Goal: Task Accomplishment & Management: Manage account settings

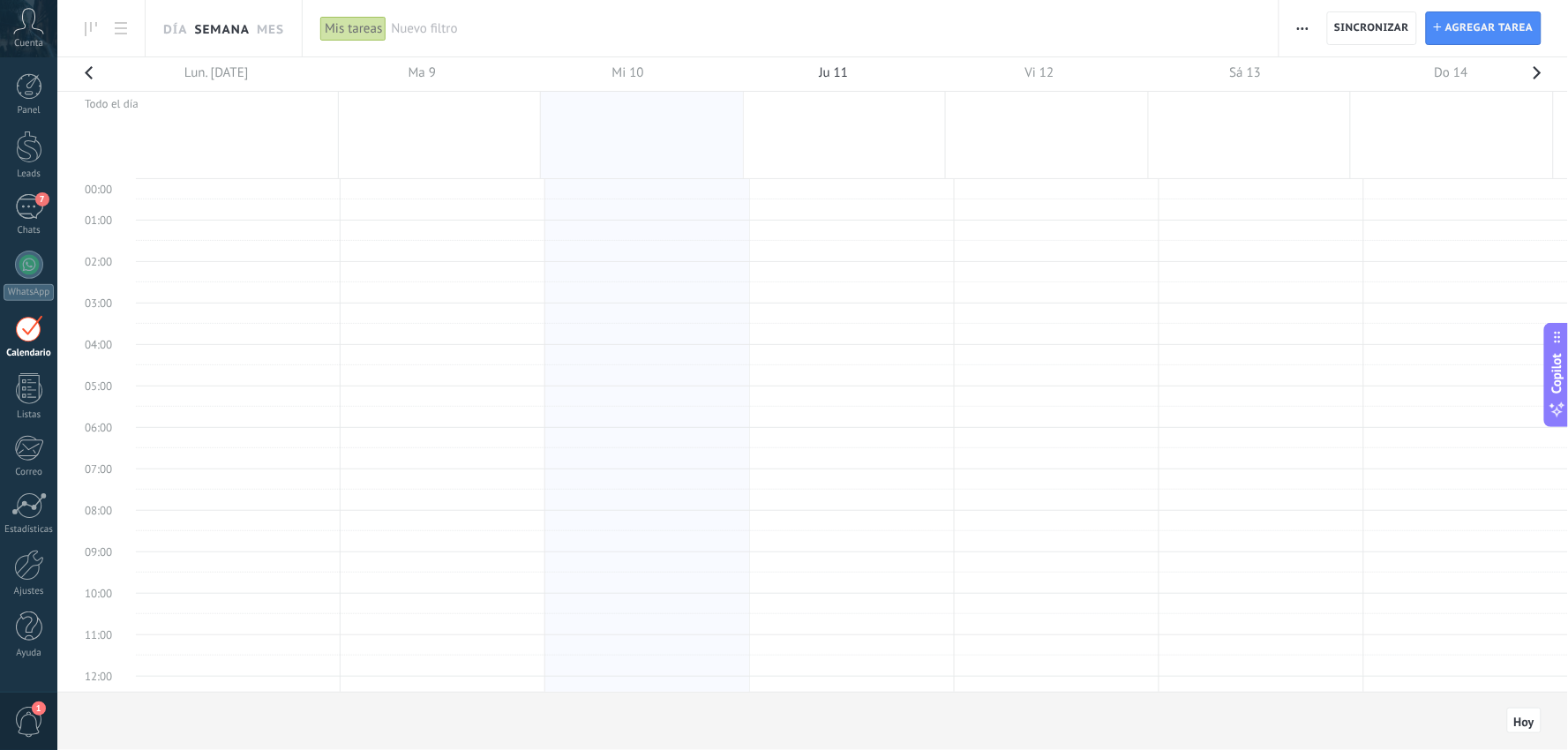
scroll to position [18, 0]
click at [28, 210] on div "7" at bounding box center [29, 207] width 29 height 26
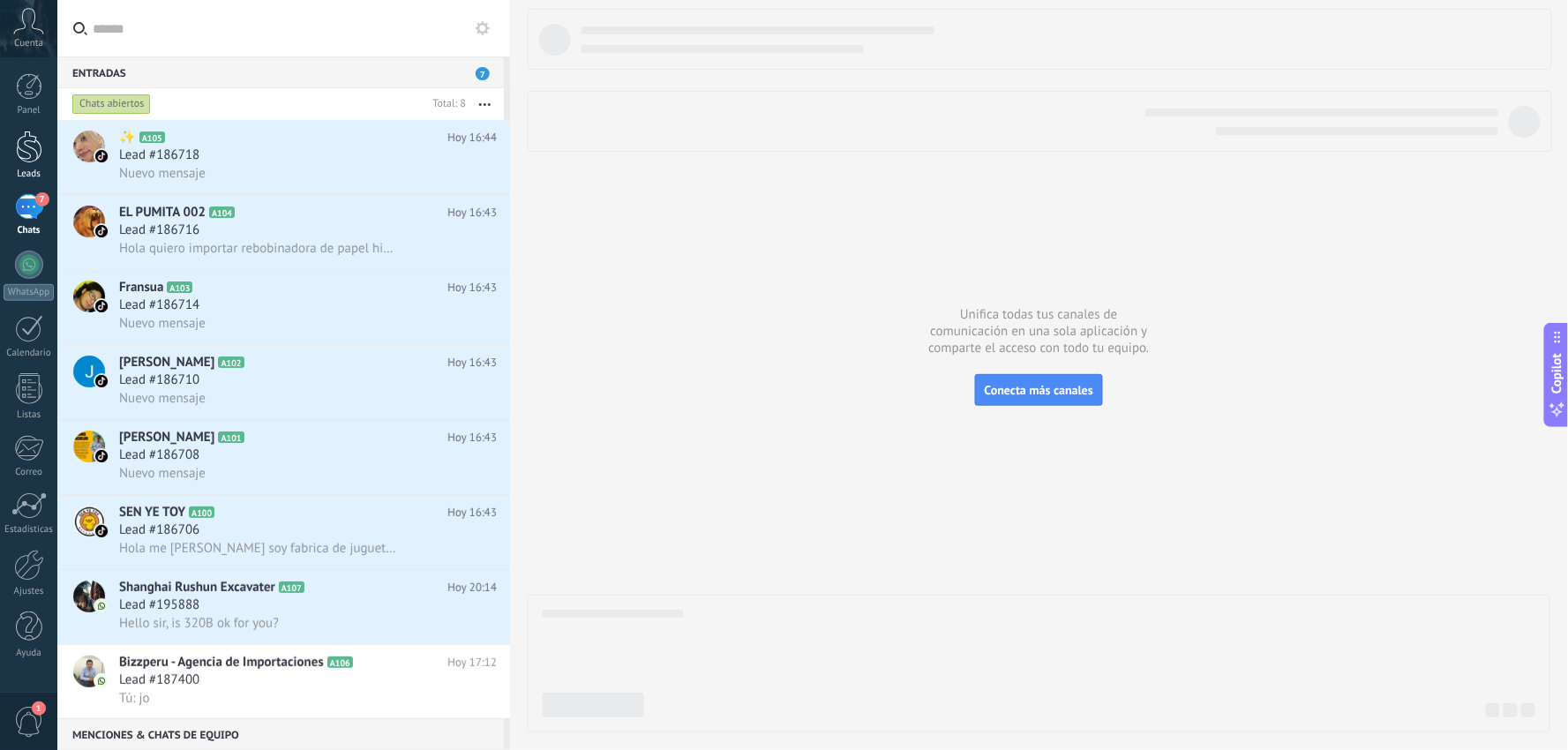
click at [21, 154] on div at bounding box center [29, 147] width 27 height 33
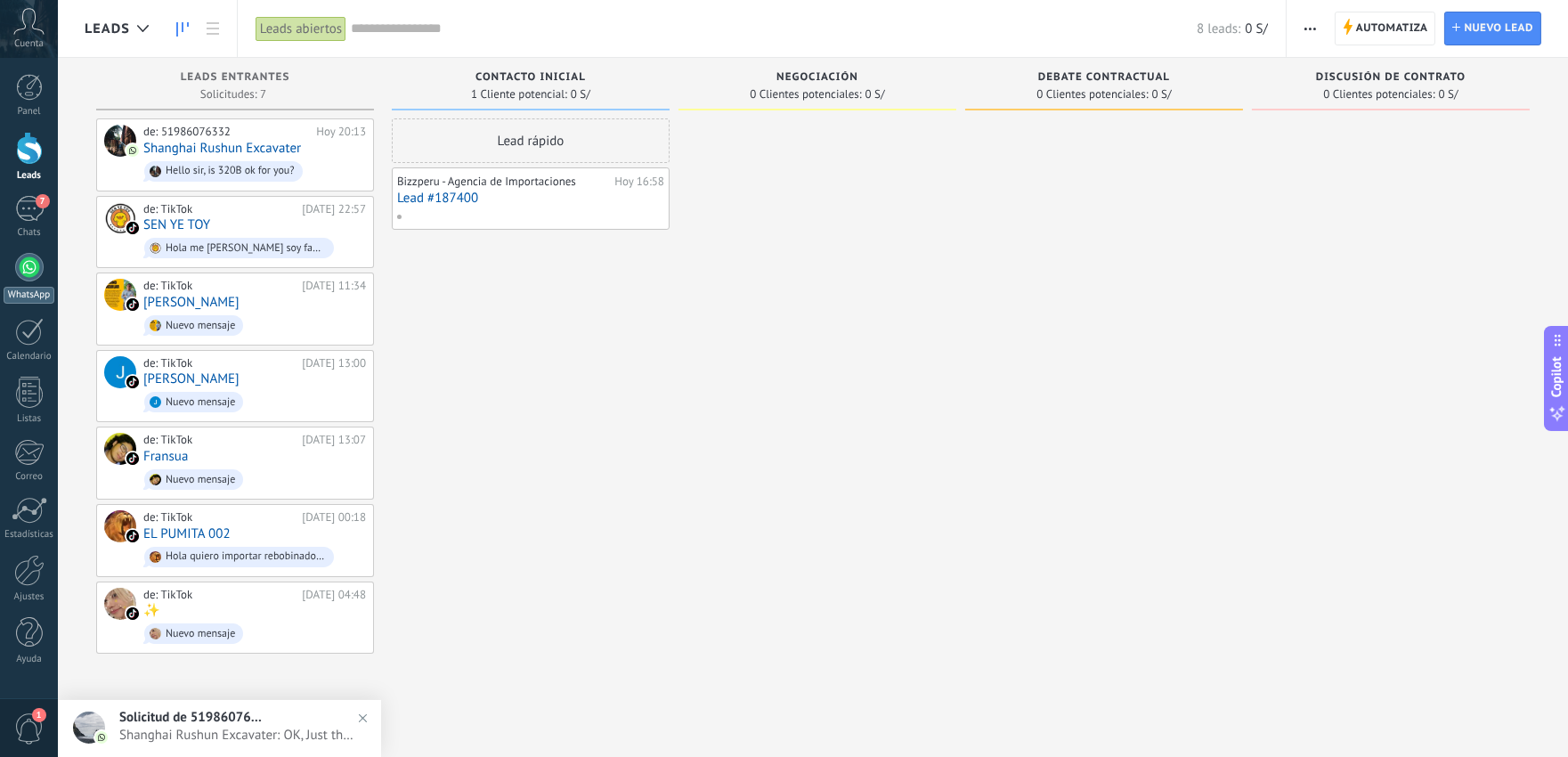
click at [29, 265] on div at bounding box center [29, 267] width 29 height 29
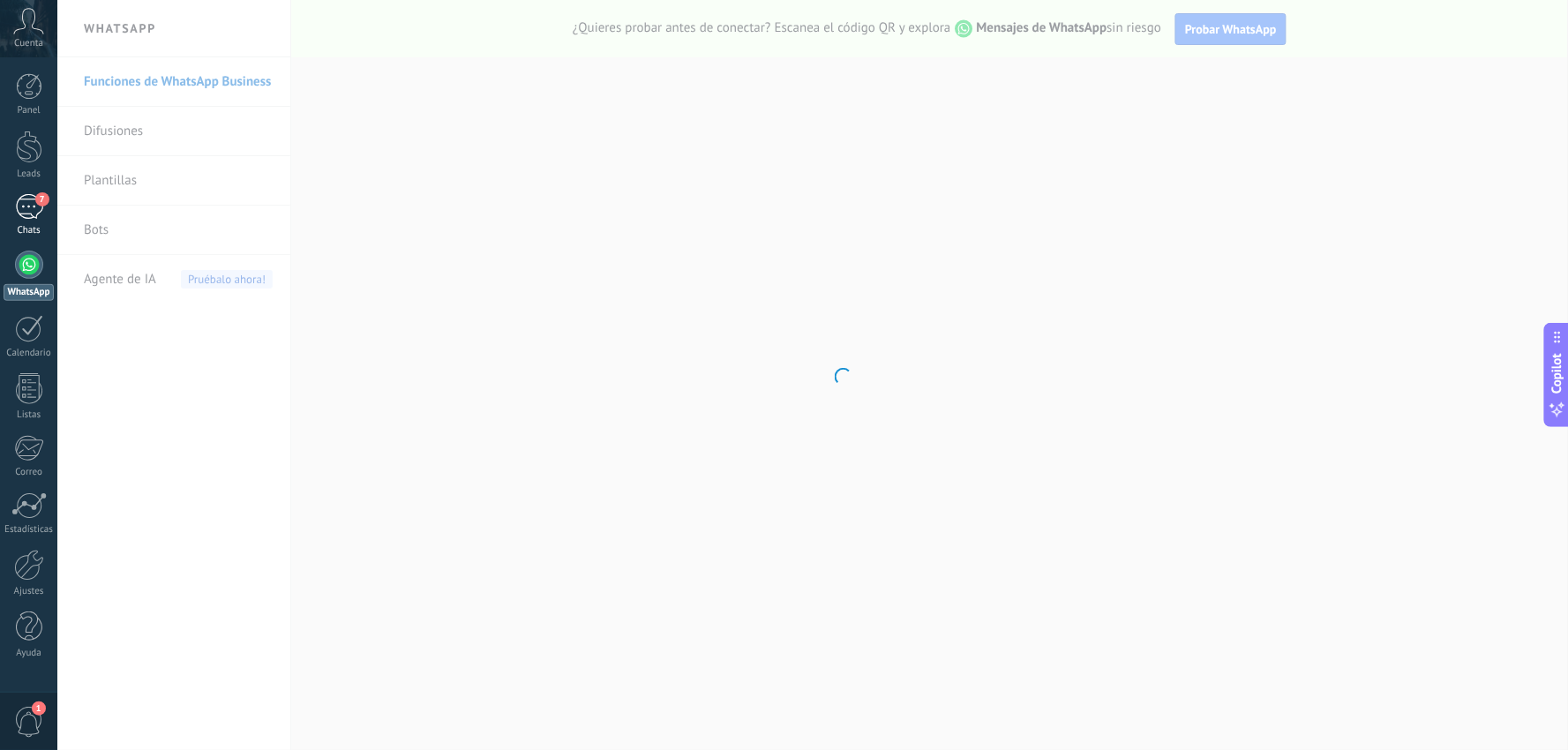
click at [27, 197] on div "7" at bounding box center [29, 207] width 29 height 26
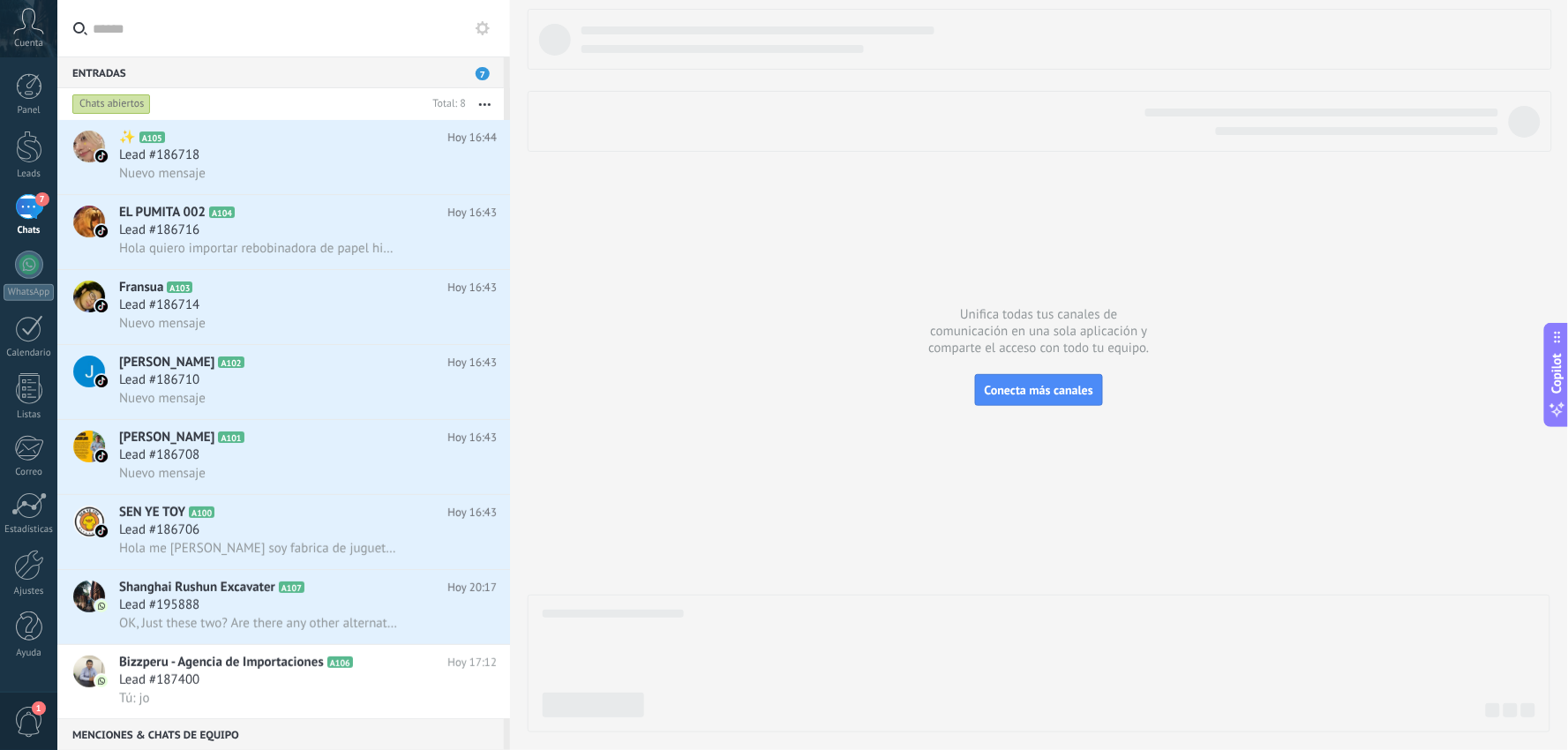
click at [480, 68] on span "7" at bounding box center [482, 73] width 14 height 13
click at [465, 71] on div "Entradas 7" at bounding box center [280, 72] width 447 height 32
click at [482, 104] on icon "button" at bounding box center [485, 104] width 12 height 3
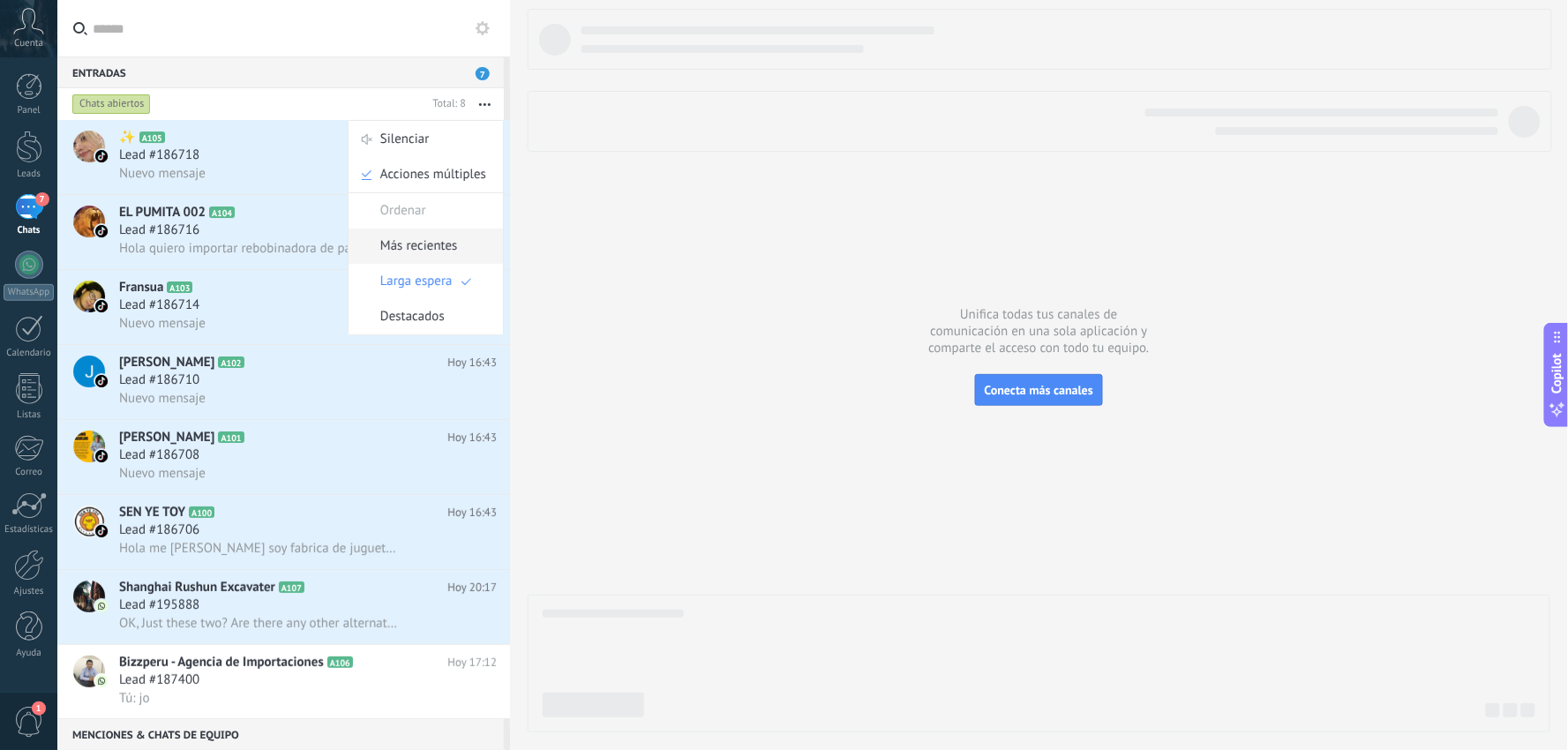
click at [443, 241] on span "Más recientes" at bounding box center [419, 247] width 77 height 36
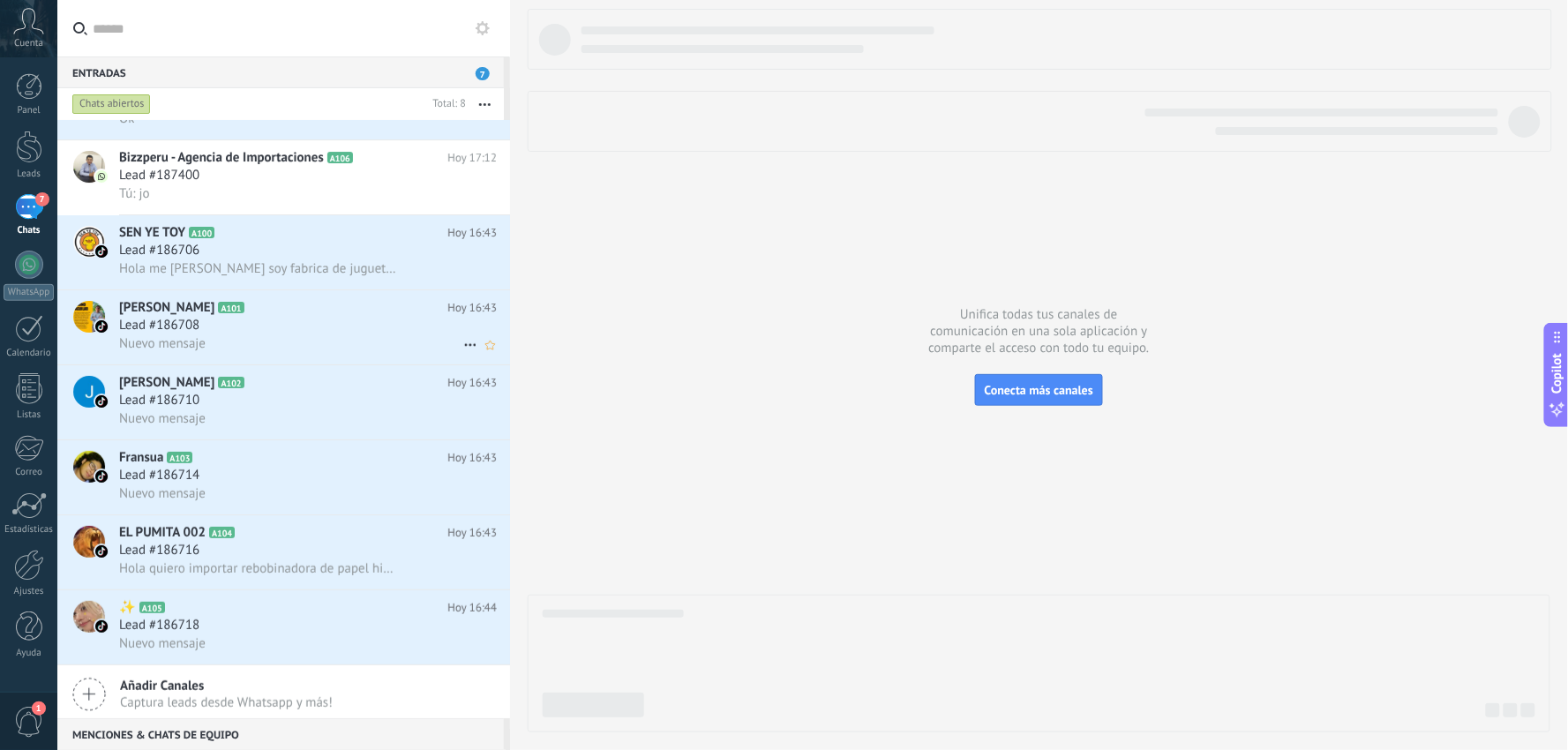
scroll to position [72, 0]
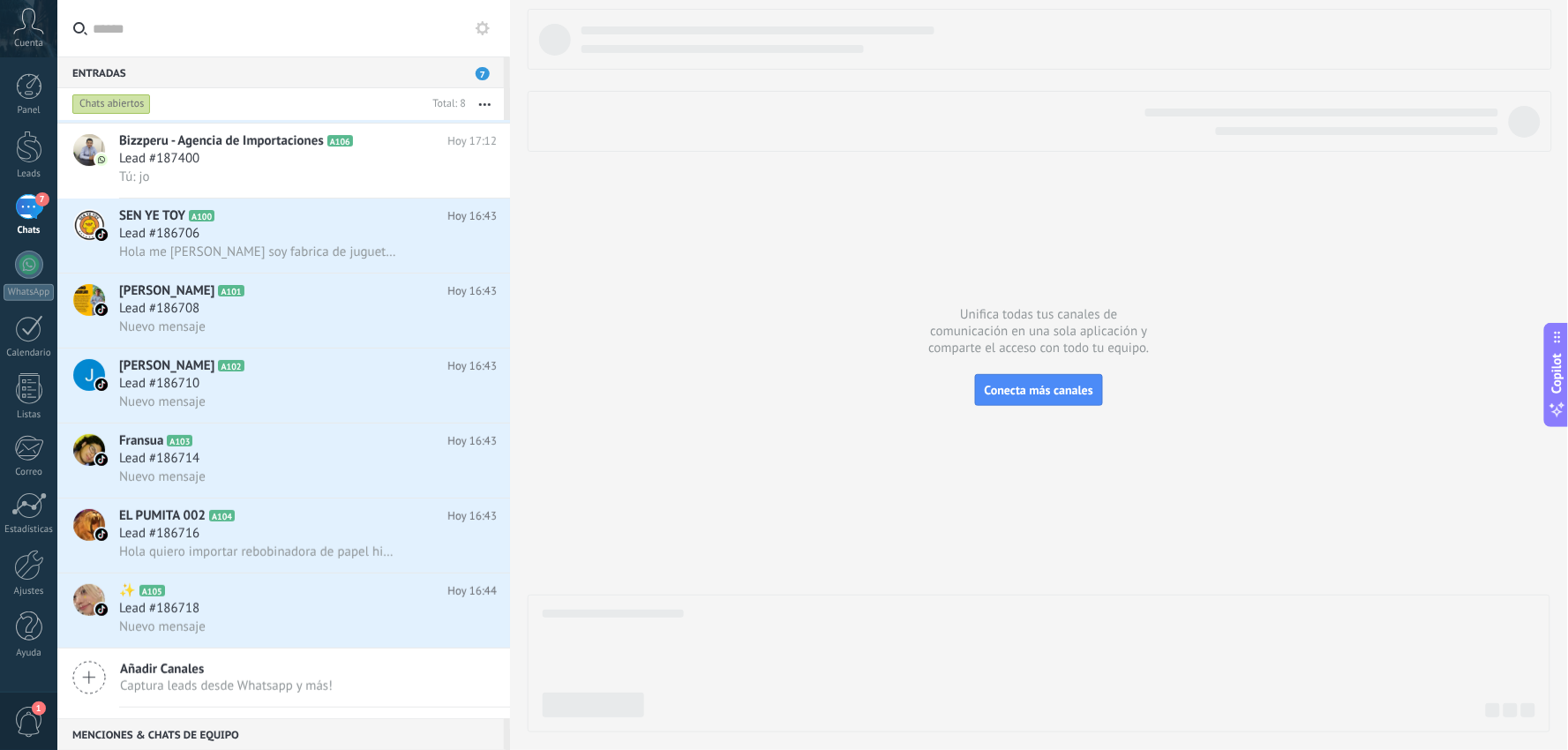
click at [142, 695] on span "Captura leads desde Whatsapp y más!" at bounding box center [226, 686] width 213 height 17
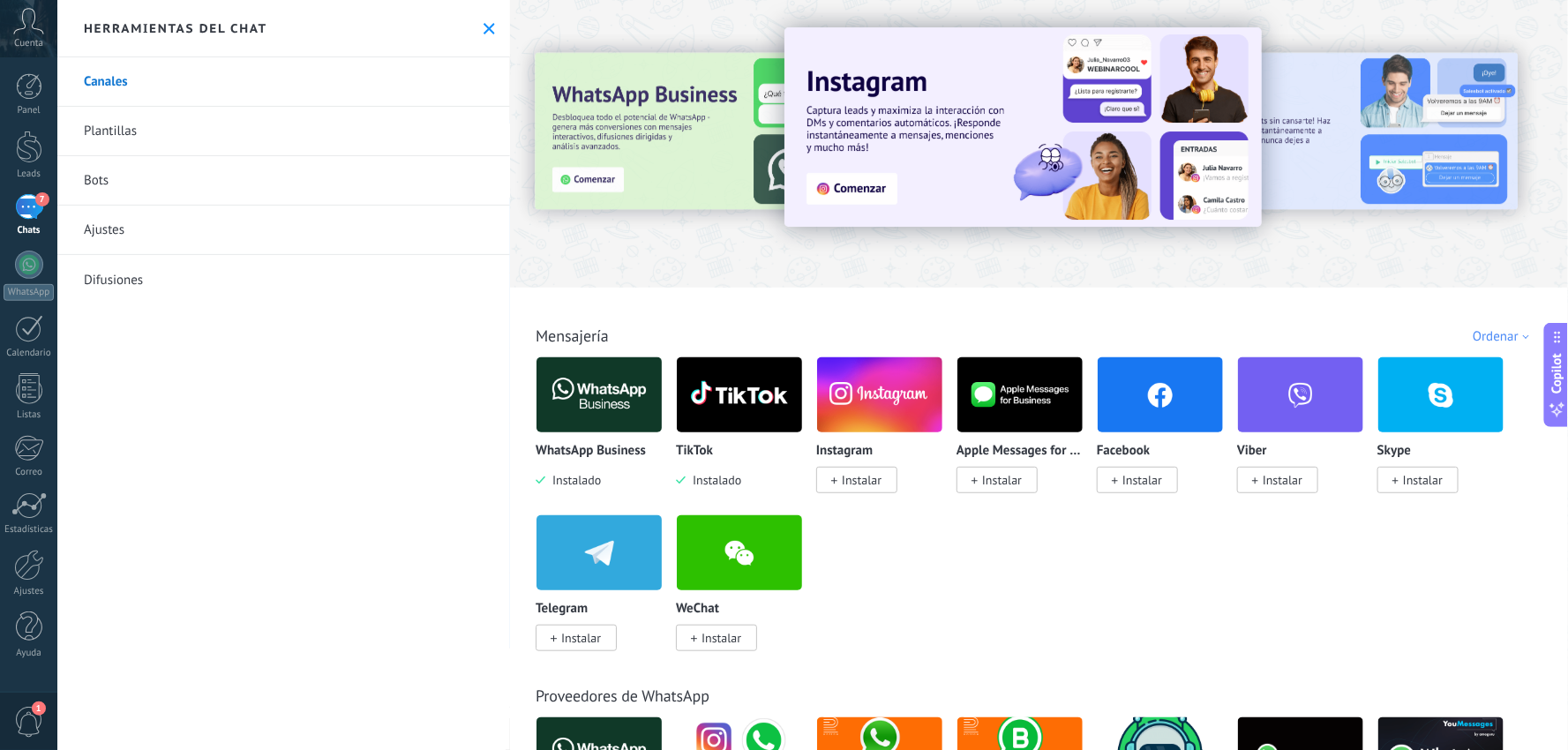
click at [190, 131] on link "Plantillas" at bounding box center [283, 132] width 453 height 50
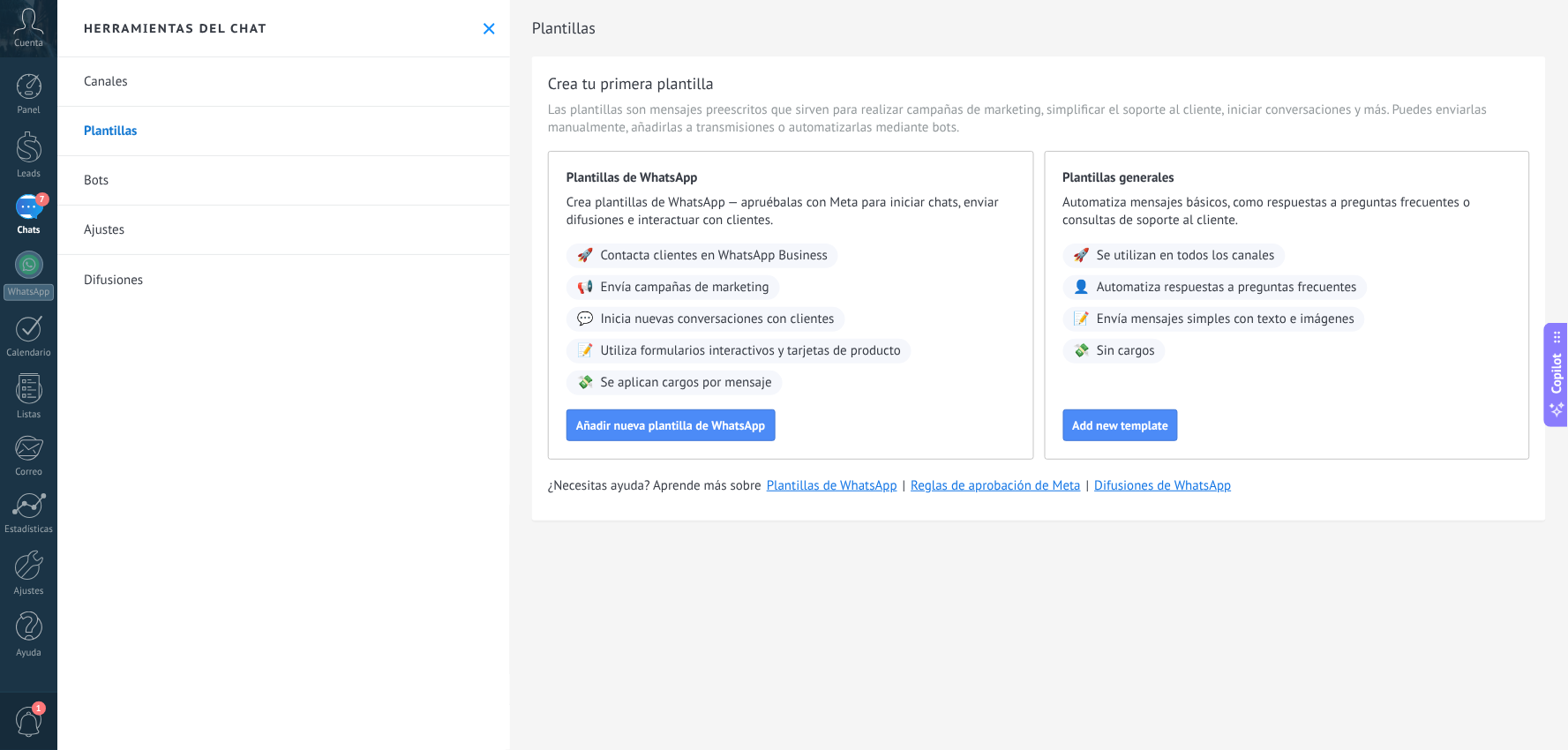
click at [115, 174] on link "Bots" at bounding box center [283, 181] width 453 height 50
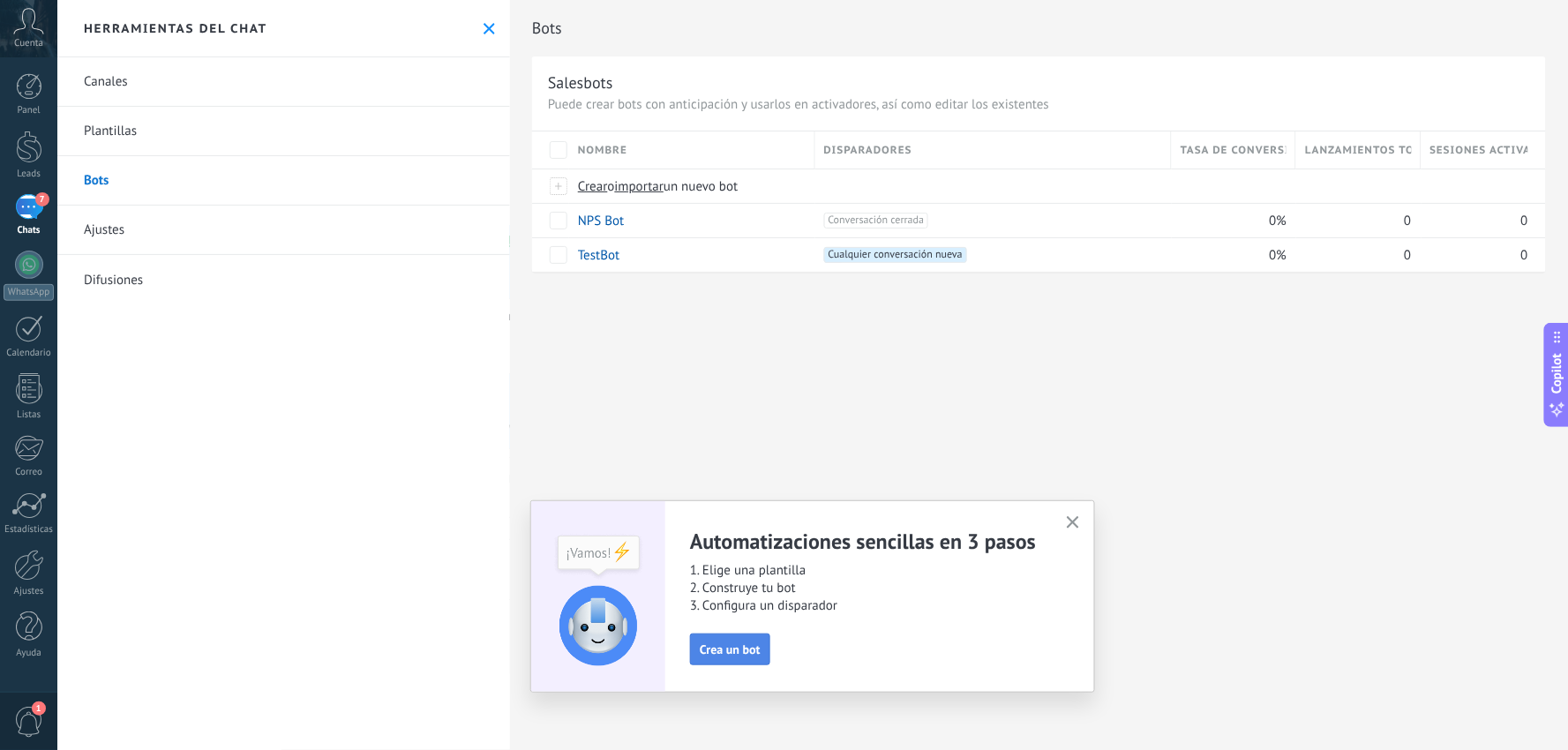
click at [756, 644] on span "Crea un bot" at bounding box center [729, 649] width 60 height 12
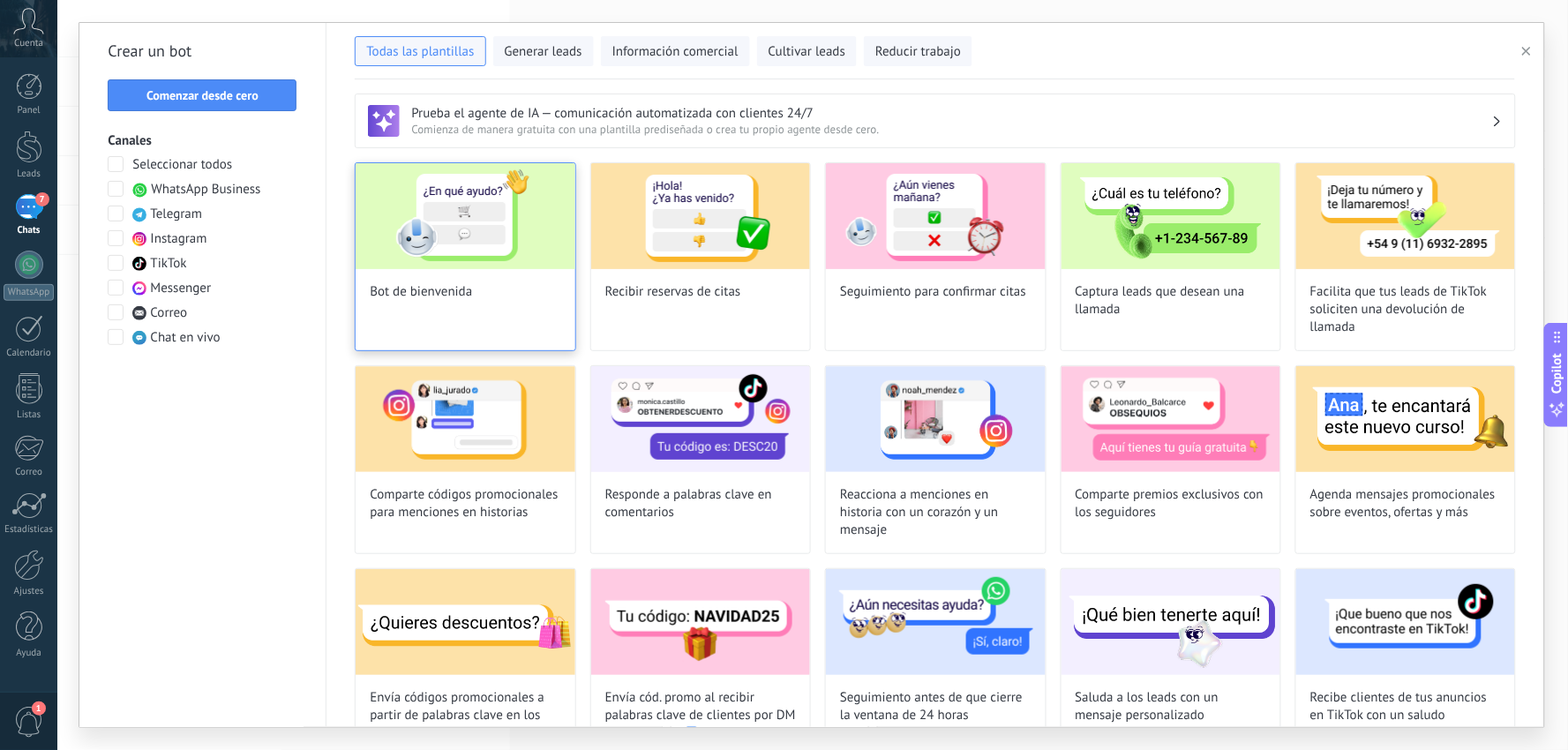
click at [468, 279] on div "Bot de bienvenida" at bounding box center [465, 257] width 221 height 189
type input "**********"
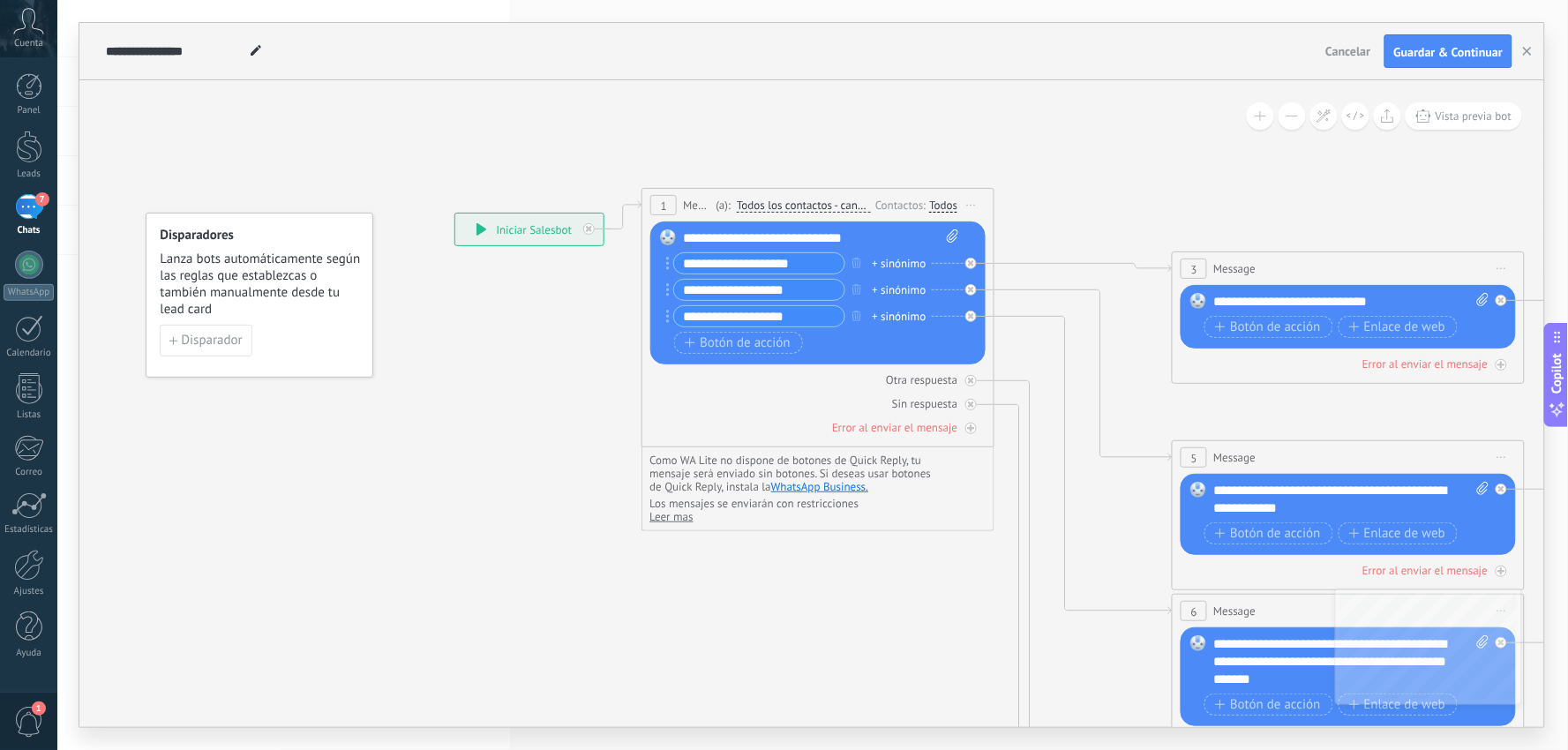
drag, startPoint x: 701, startPoint y: 277, endPoint x: 699, endPoint y: 196, distance: 81.0
click at [699, 196] on div "1 Message ******* (a): Todos los contactos - canales seleccionados Todos los co…" at bounding box center [818, 205] width 352 height 33
click at [741, 266] on input "**********" at bounding box center [760, 264] width 170 height 20
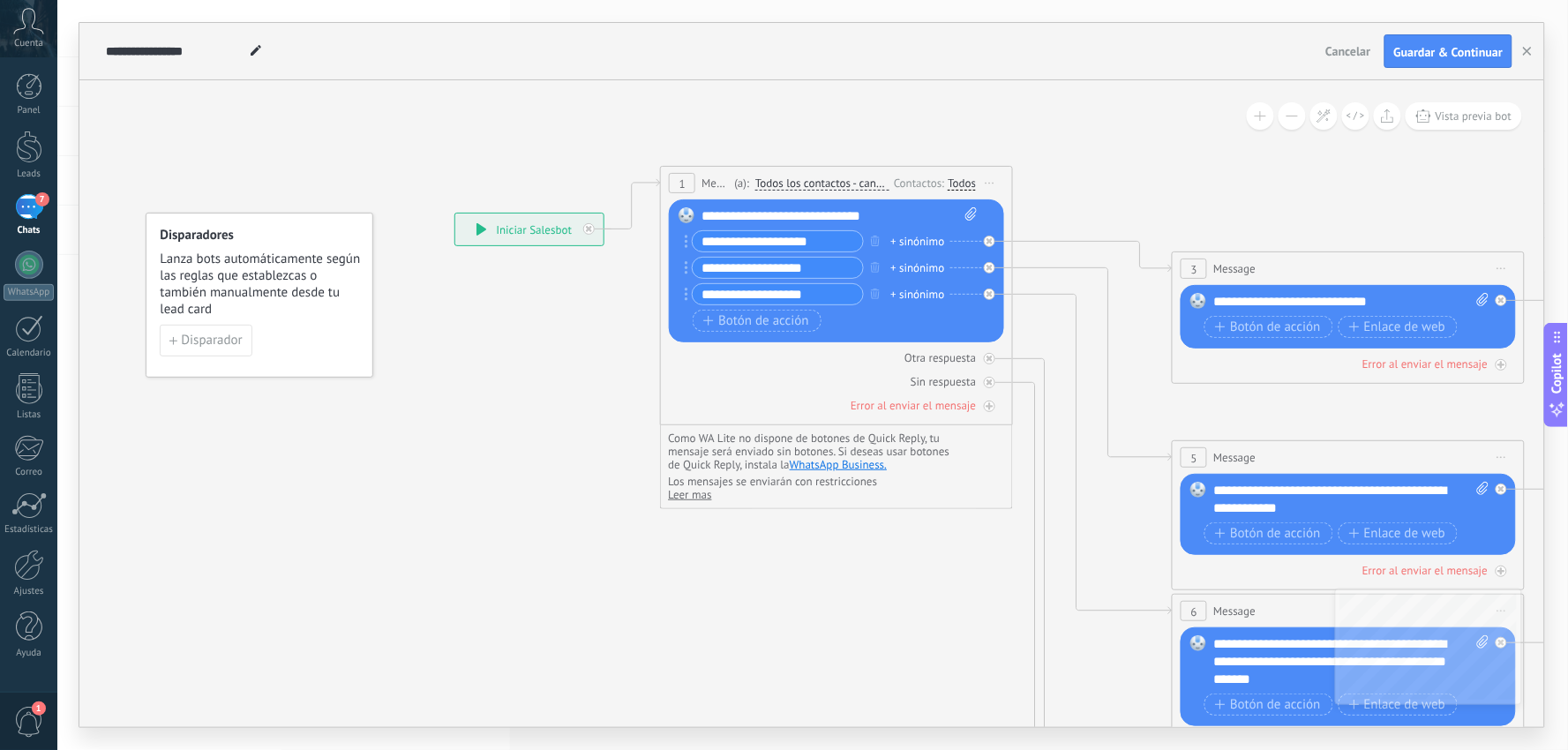
drag, startPoint x: 792, startPoint y: 199, endPoint x: 812, endPoint y: 178, distance: 29.0
click at [812, 178] on span "Todos los contactos - canales seleccionados" at bounding box center [822, 183] width 134 height 14
click at [812, 178] on button "Todos los contactos - canales seleccionados" at bounding box center [857, 183] width 221 height 32
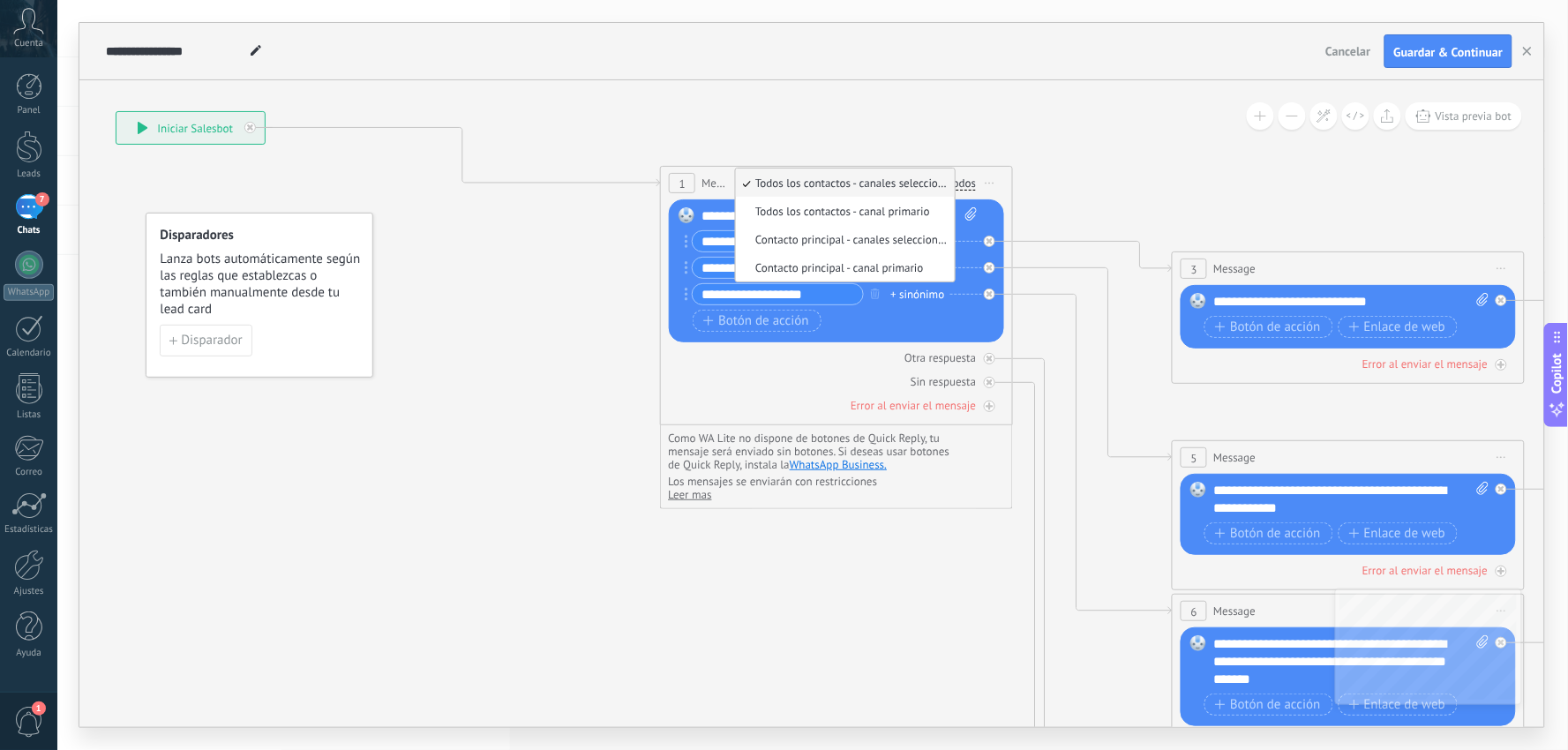
drag, startPoint x: 521, startPoint y: 222, endPoint x: 181, endPoint y: 120, distance: 355.0
click at [181, 120] on div "**********" at bounding box center [191, 128] width 149 height 32
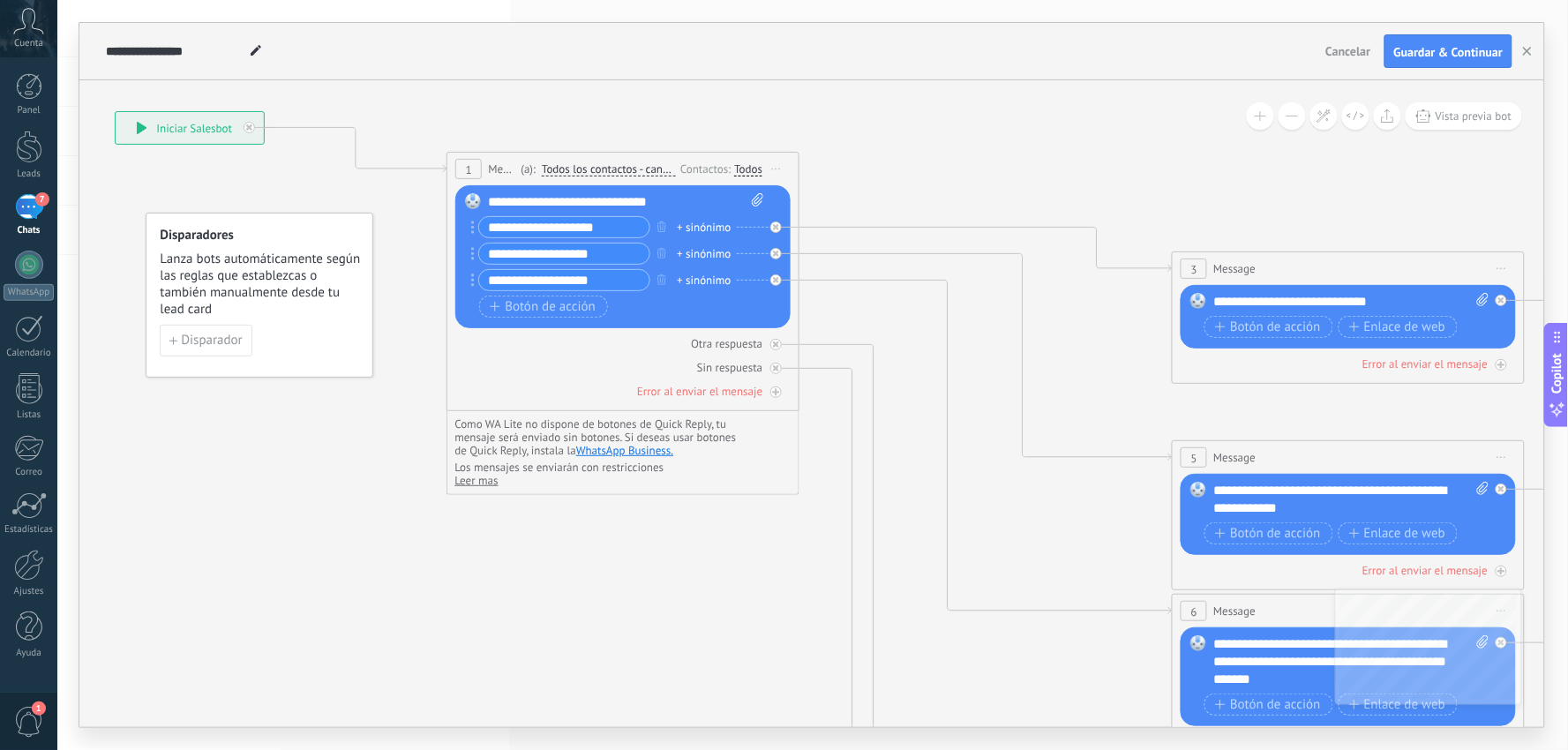
drag, startPoint x: 839, startPoint y: 179, endPoint x: 625, endPoint y: 165, distance: 214.5
click at [625, 165] on span "Todos los contactos - canales seleccionados" at bounding box center [608, 169] width 134 height 14
click at [625, 165] on button "Todos los contactos - canales seleccionados" at bounding box center [643, 169] width 221 height 32
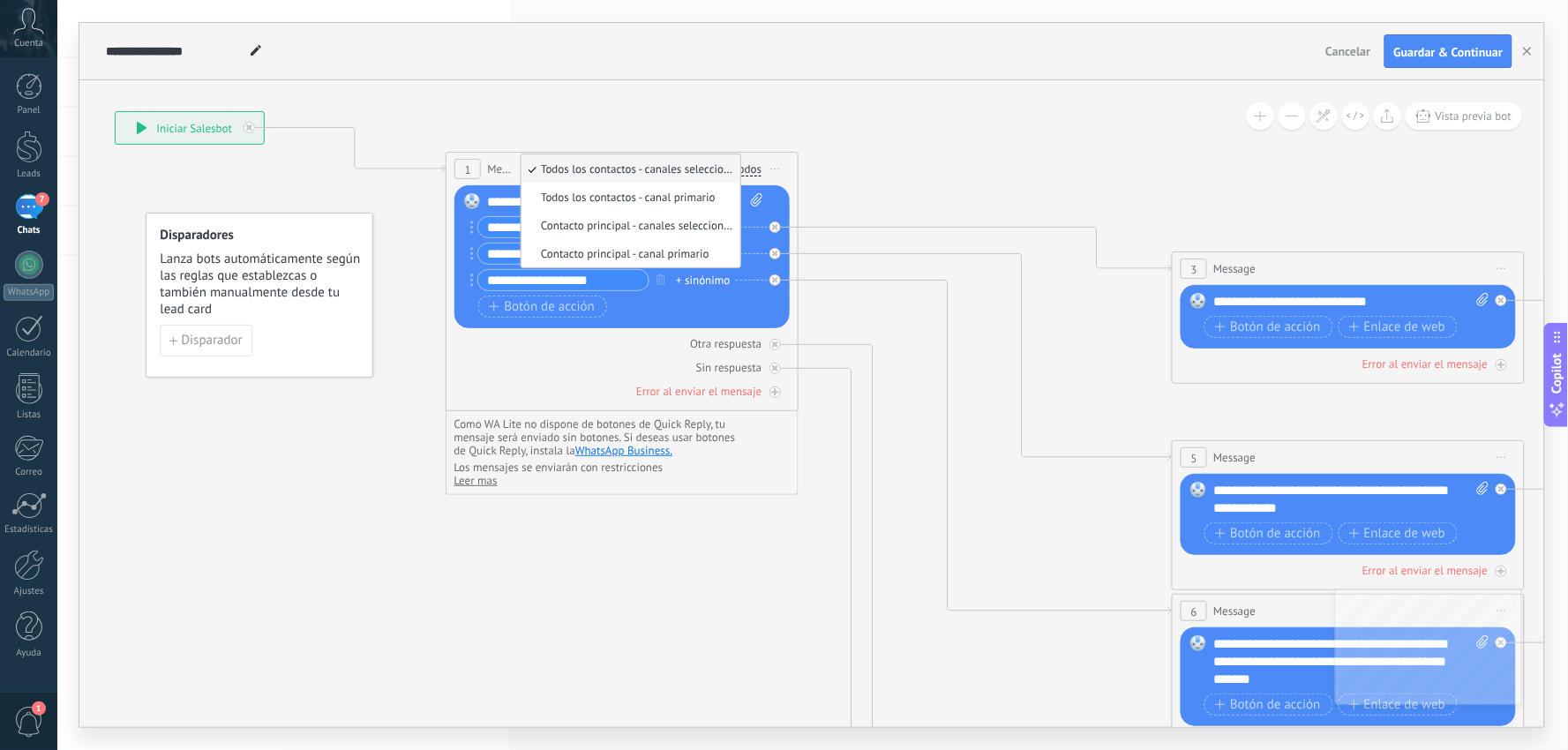
click at [924, 149] on icon at bounding box center [1218, 612] width 3090 height 1884
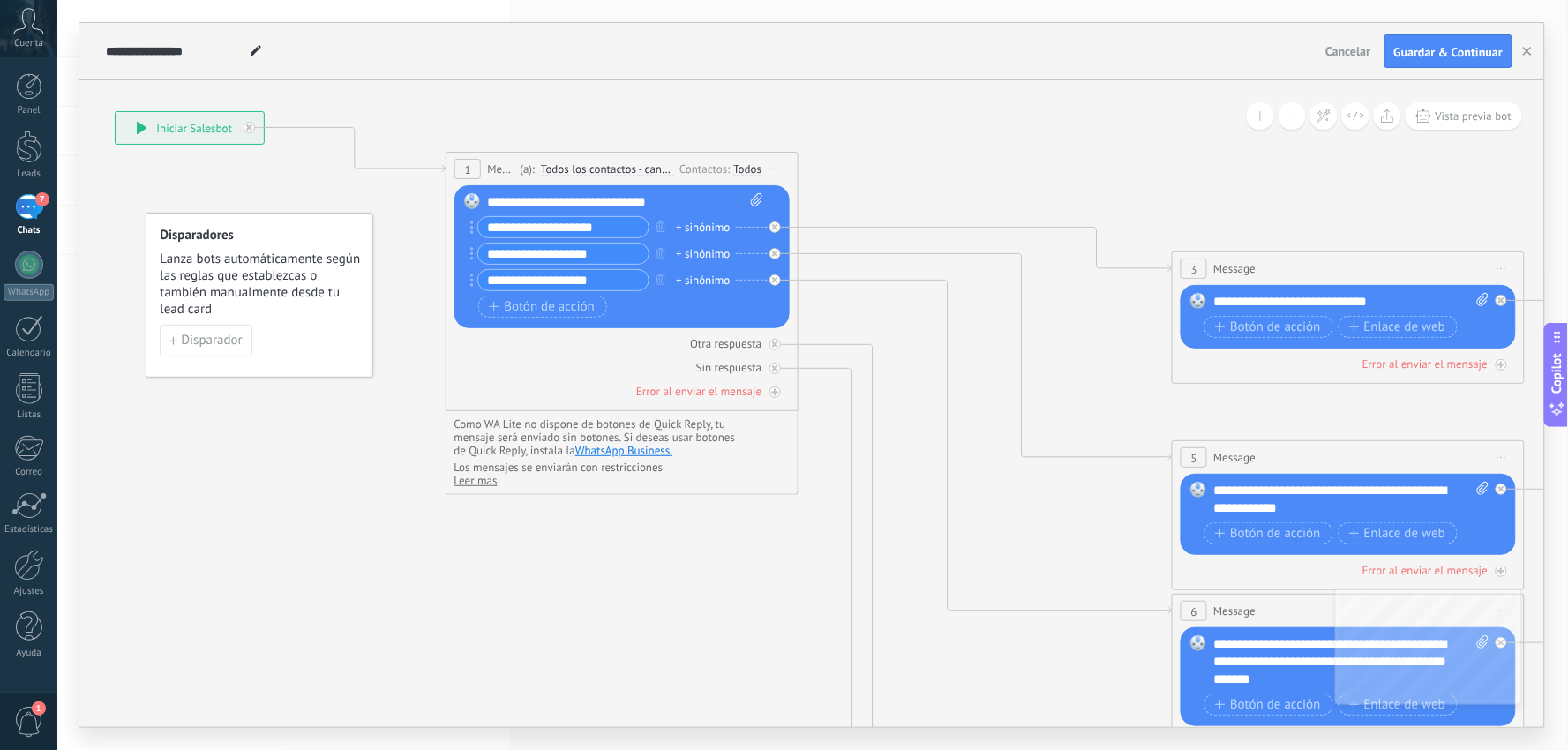
click at [745, 165] on div "Todos" at bounding box center [747, 169] width 29 height 14
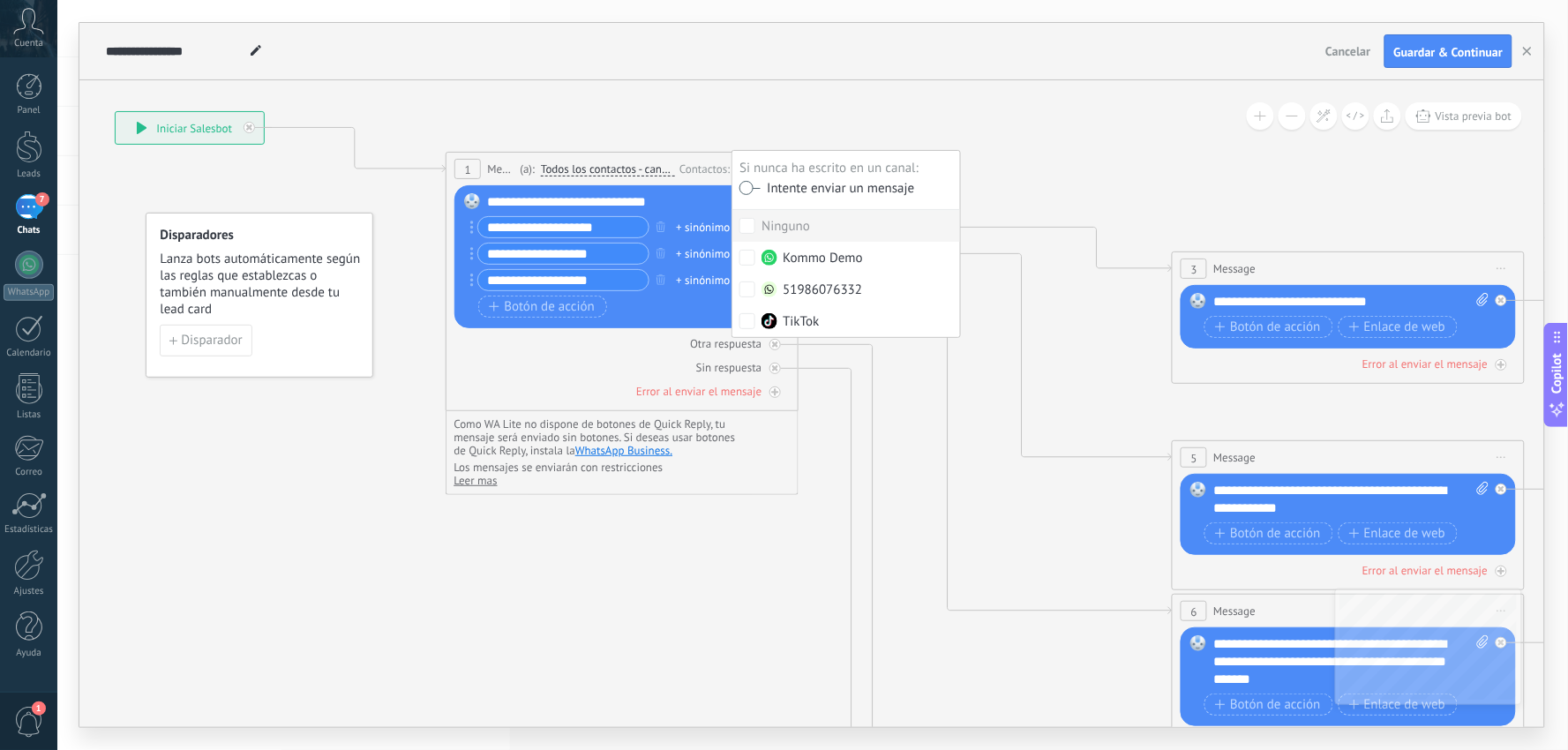
click at [756, 182] on label at bounding box center [749, 188] width 21 height 12
click at [746, 187] on label at bounding box center [749, 188] width 21 height 12
click at [575, 94] on icon at bounding box center [1218, 612] width 3090 height 1884
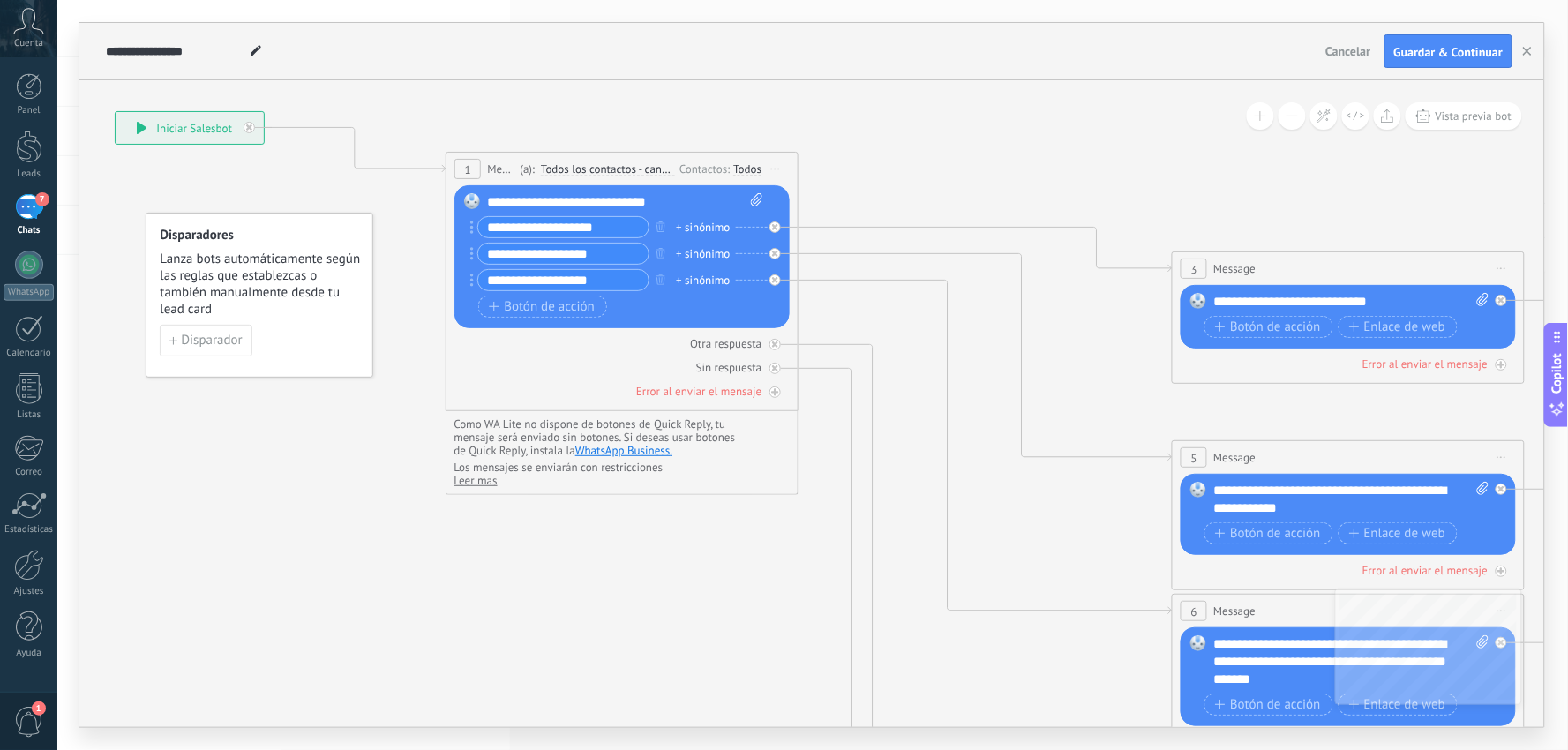
click at [534, 206] on div "**********" at bounding box center [625, 202] width 276 height 18
drag, startPoint x: 675, startPoint y: 201, endPoint x: 533, endPoint y: 203, distance: 142.0
click at [533, 203] on div "**********" at bounding box center [625, 202] width 276 height 18
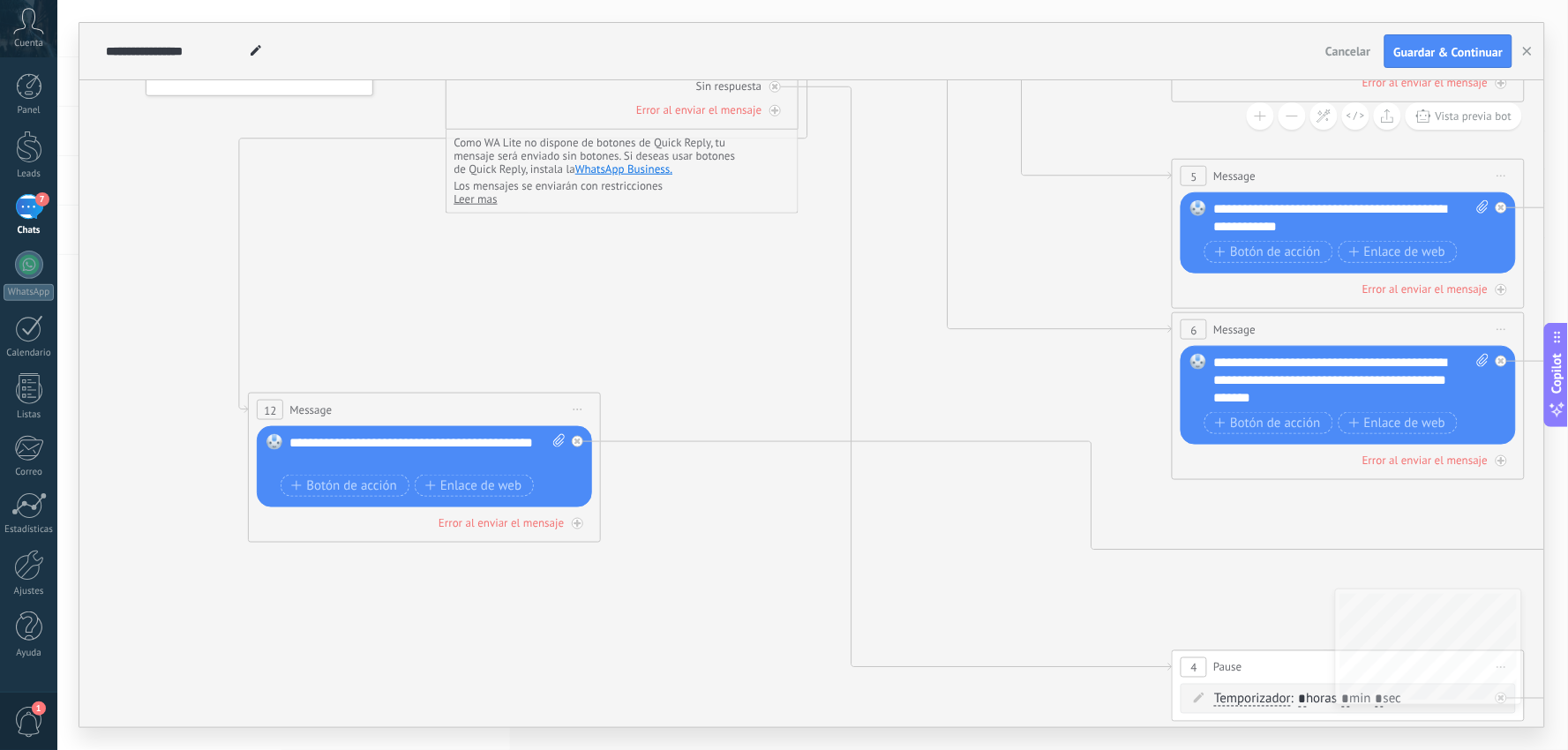
drag, startPoint x: 1276, startPoint y: 487, endPoint x: 355, endPoint y: 404, distance: 924.7
click at [354, 404] on div "12 Message ******* (a): Todos los contactos - canales seleccionados Todos los c…" at bounding box center [424, 409] width 352 height 33
click at [558, 440] on icon at bounding box center [560, 440] width 12 height 13
click input "Subir" at bounding box center [0, 0] width 0 height 0
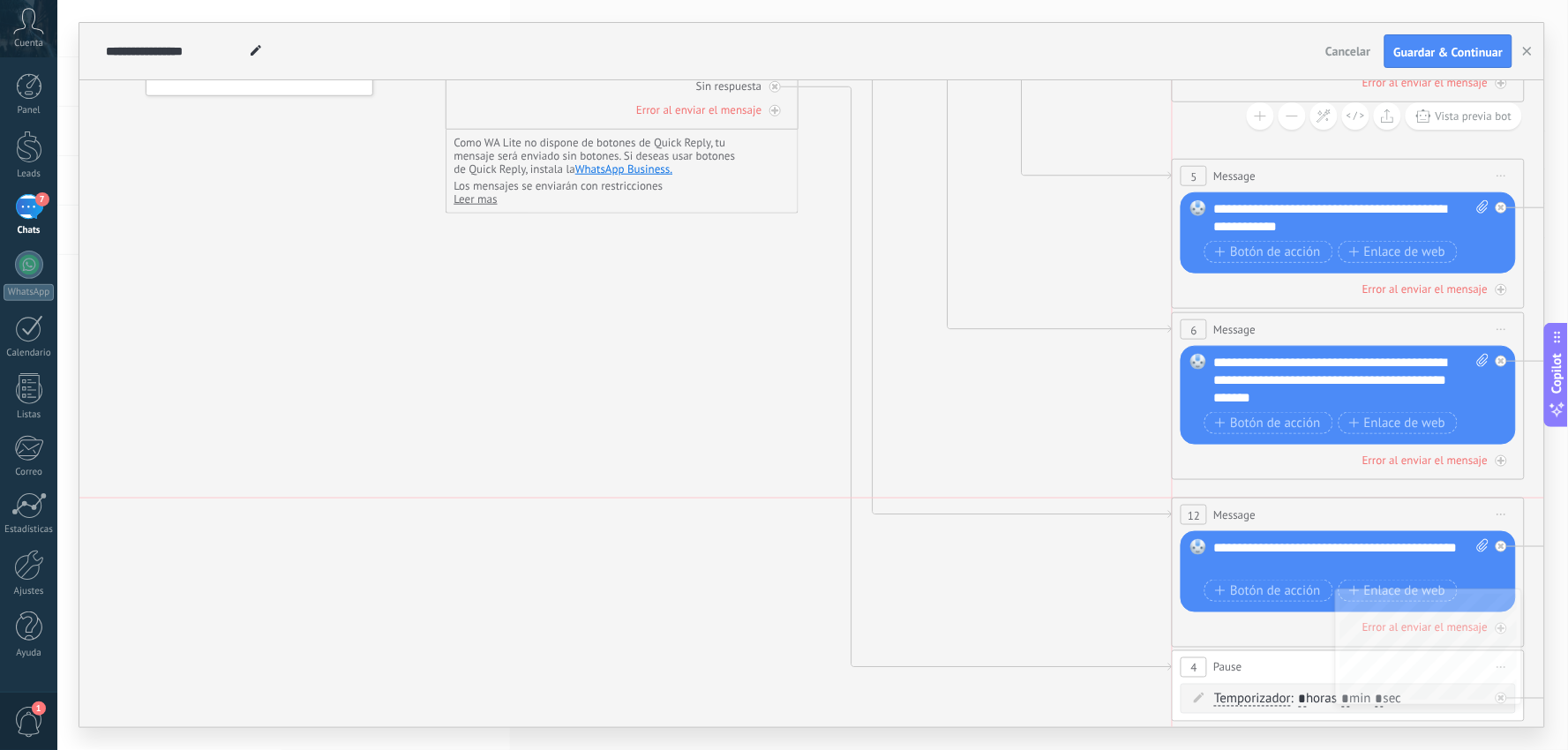
drag, startPoint x: 421, startPoint y: 417, endPoint x: 1346, endPoint y: 521, distance: 930.8
click at [1346, 521] on div "12 Message ******* (a): Todos los contactos - canales seleccionados Todos los c…" at bounding box center [1348, 514] width 352 height 33
click at [596, 448] on icon at bounding box center [1218, 331] width 3090 height 1884
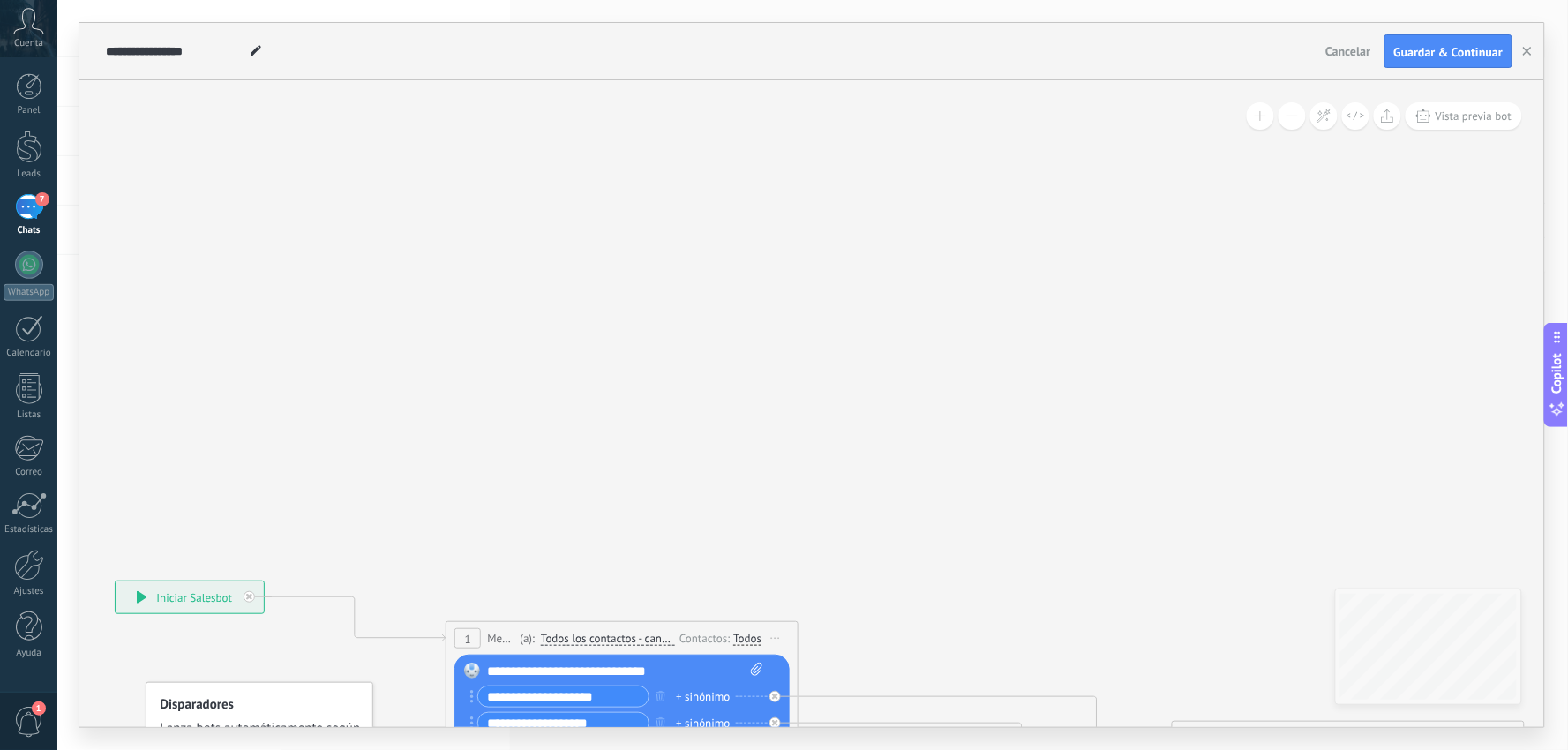
click at [29, 213] on div "7" at bounding box center [29, 207] width 29 height 26
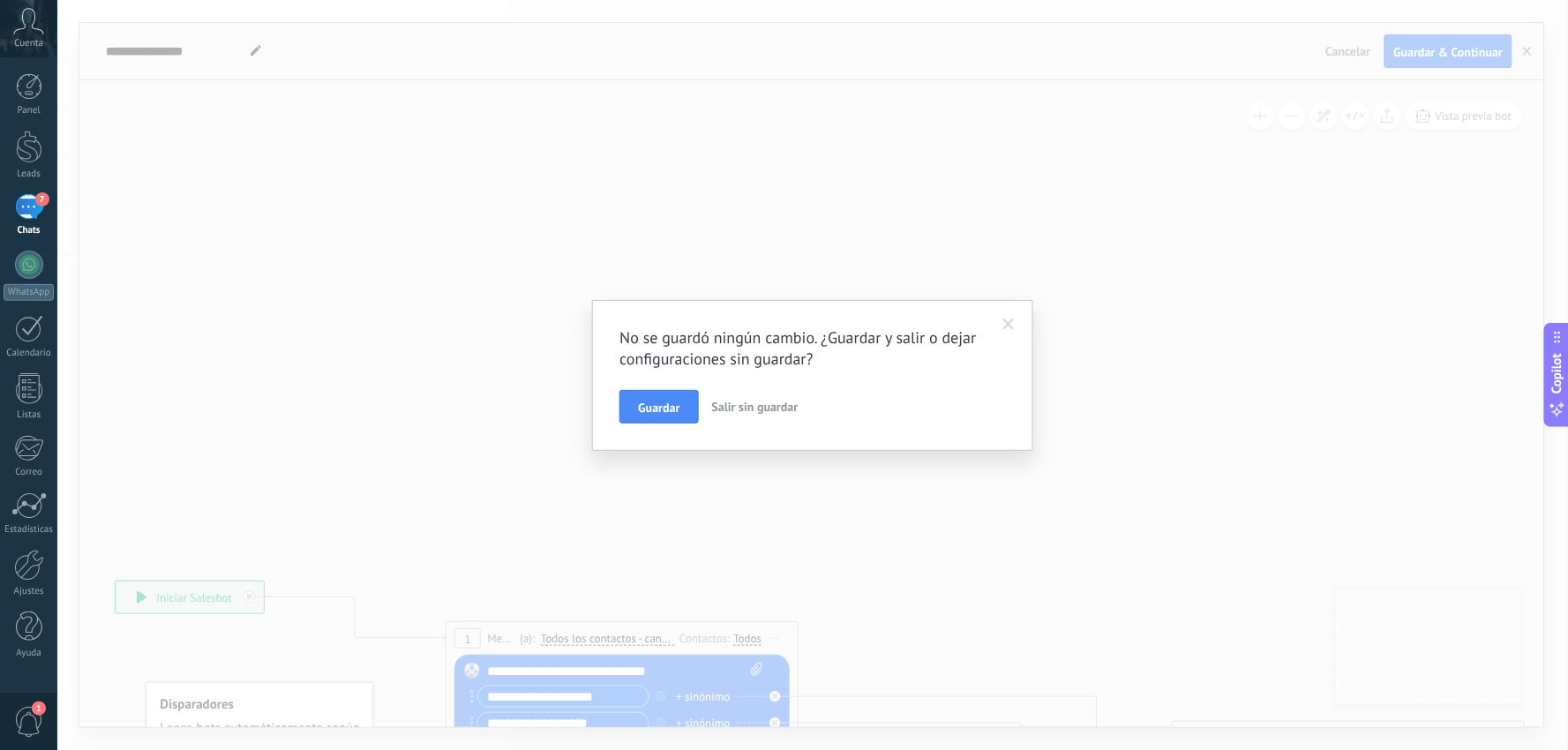
click at [766, 408] on span "Salir sin guardar" at bounding box center [755, 407] width 86 height 16
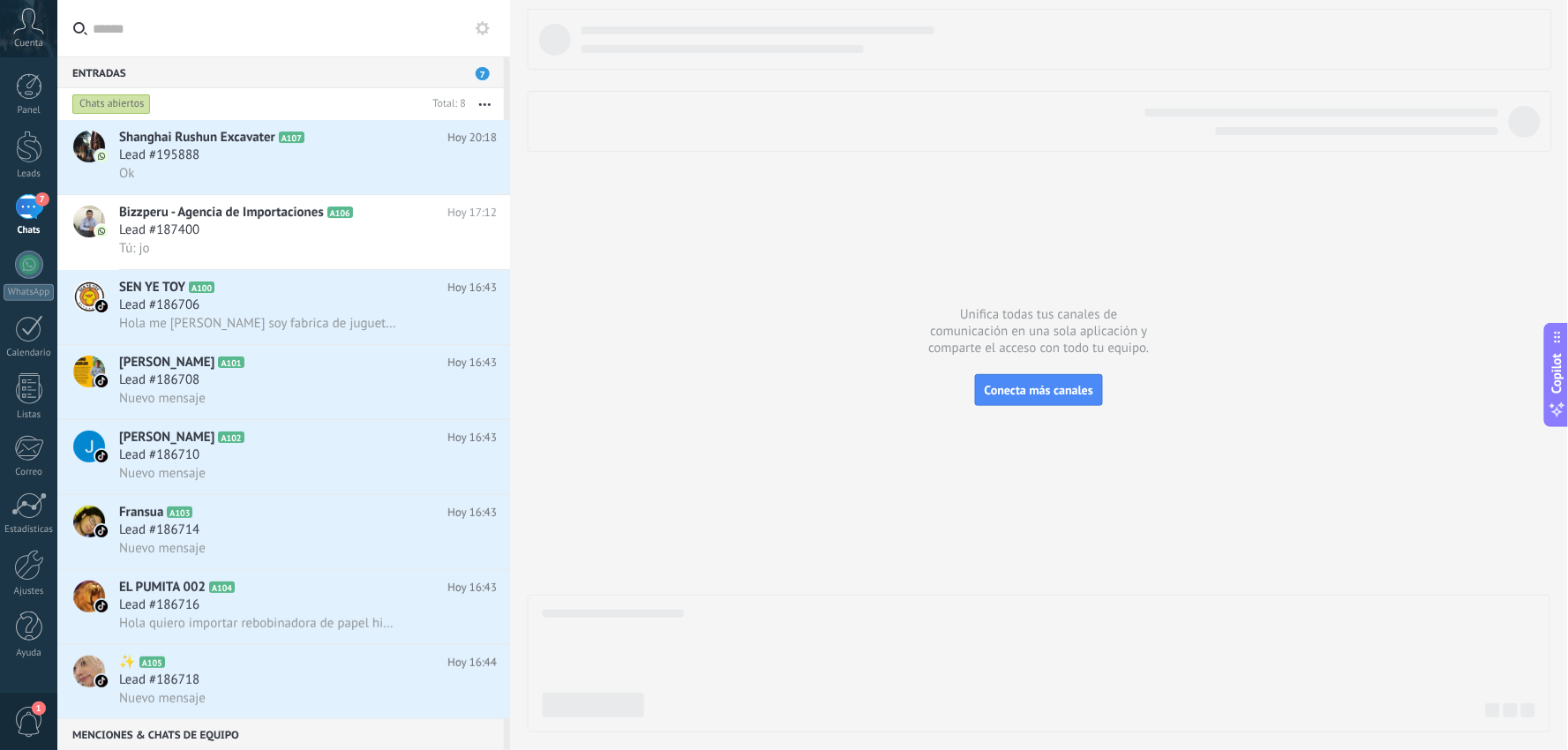
click at [489, 95] on button "button" at bounding box center [484, 104] width 38 height 32
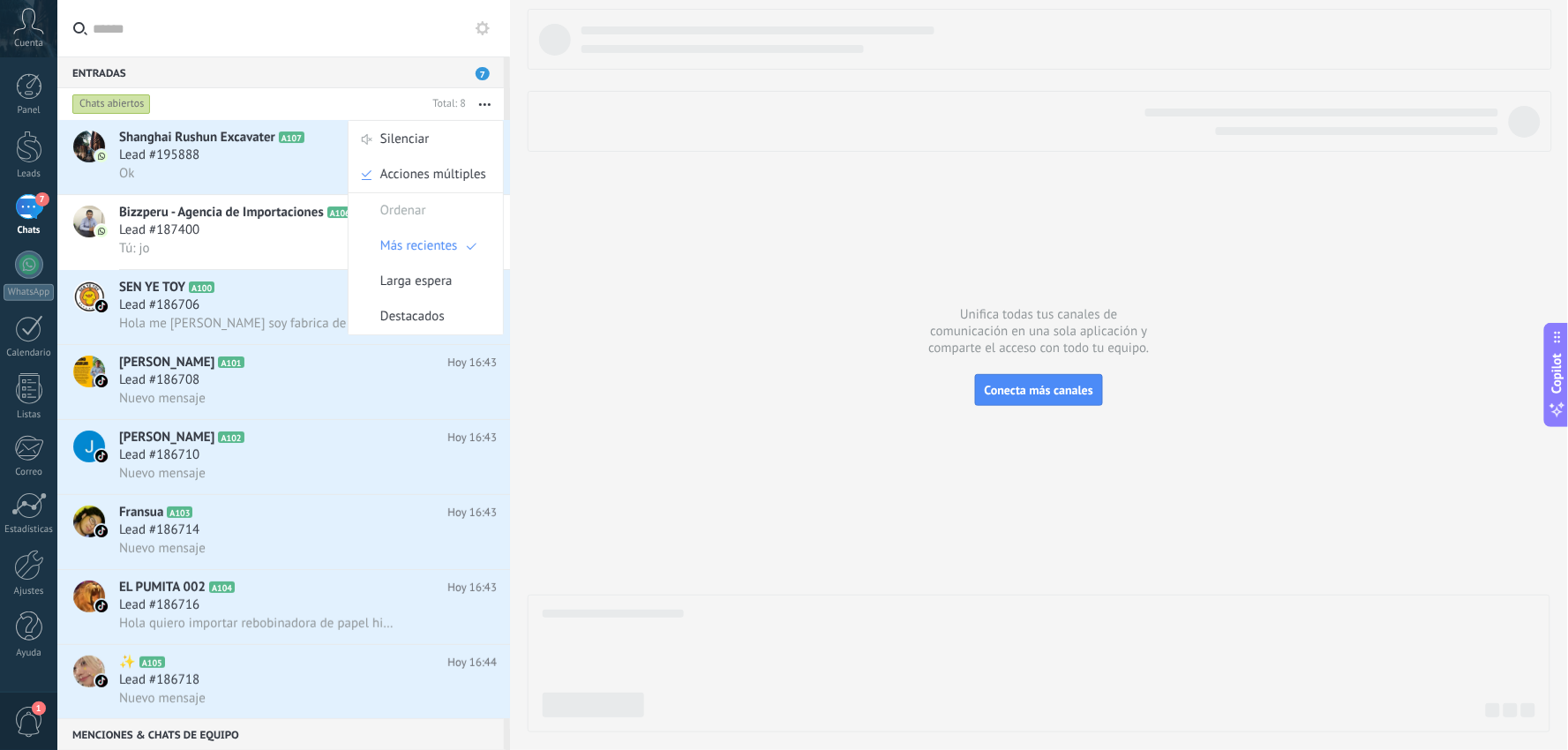
click at [568, 152] on div at bounding box center [1039, 80] width 1022 height 143
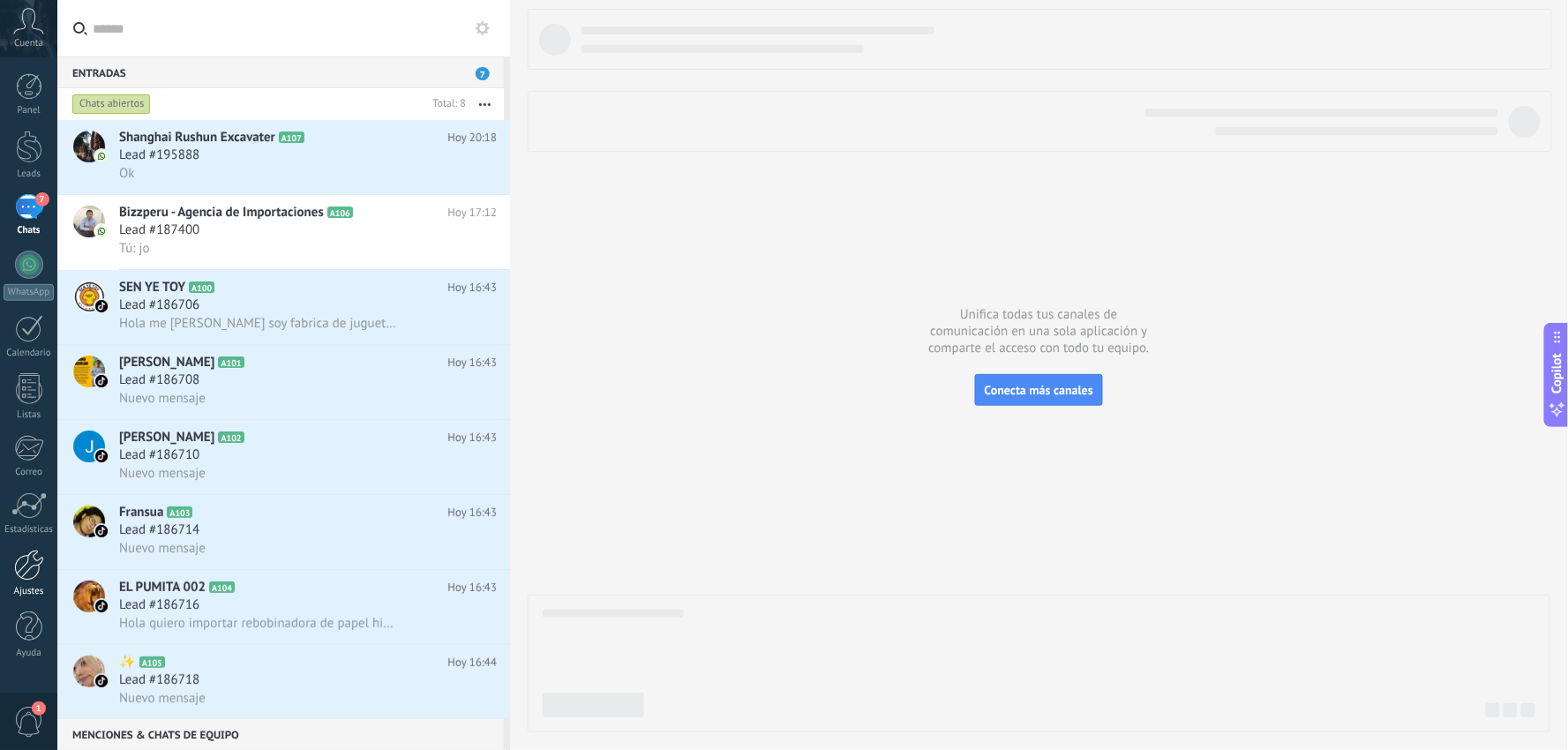
click at [29, 577] on div at bounding box center [29, 565] width 30 height 31
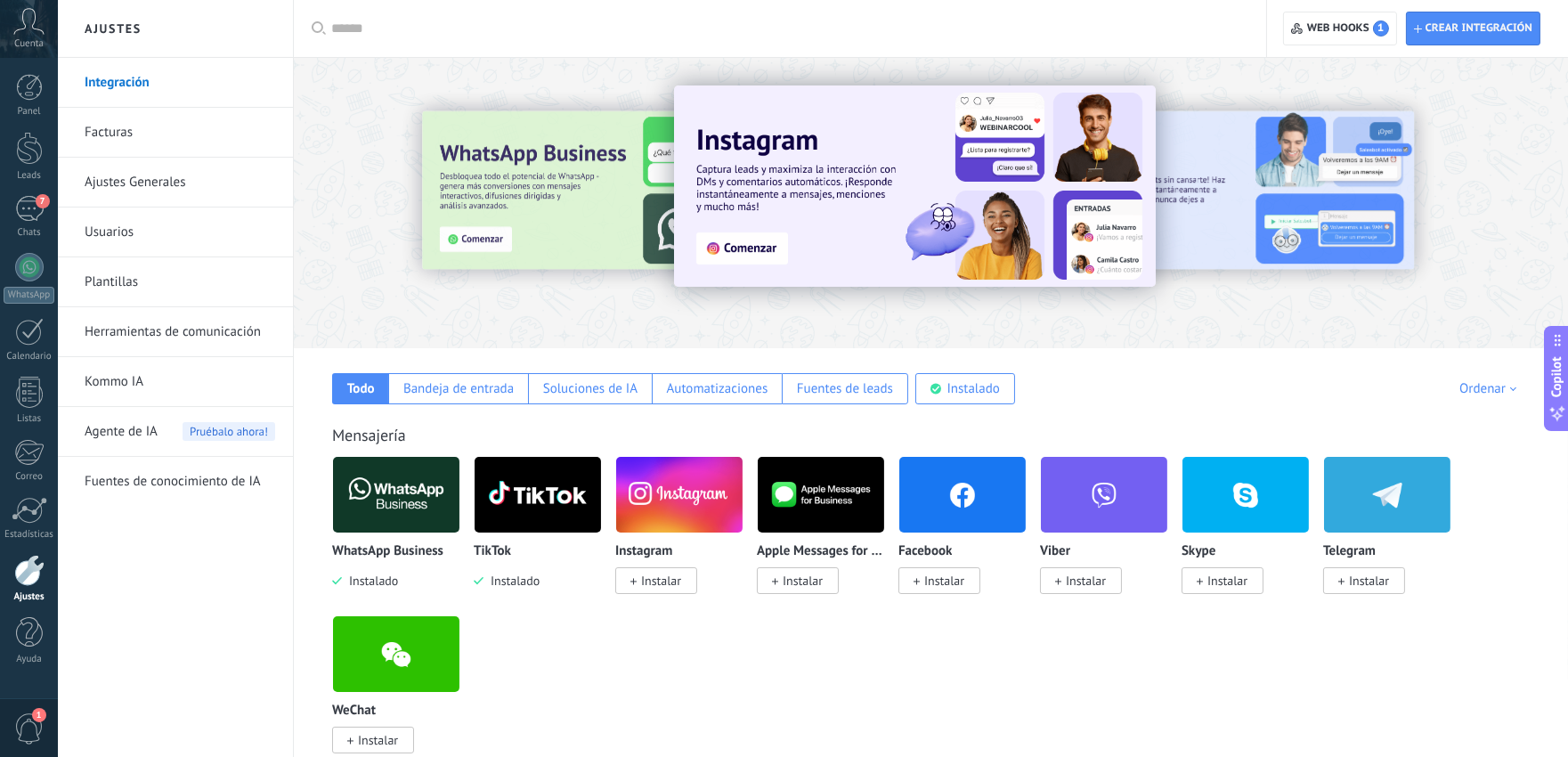
click at [139, 135] on link "Facturas" at bounding box center [180, 133] width 191 height 50
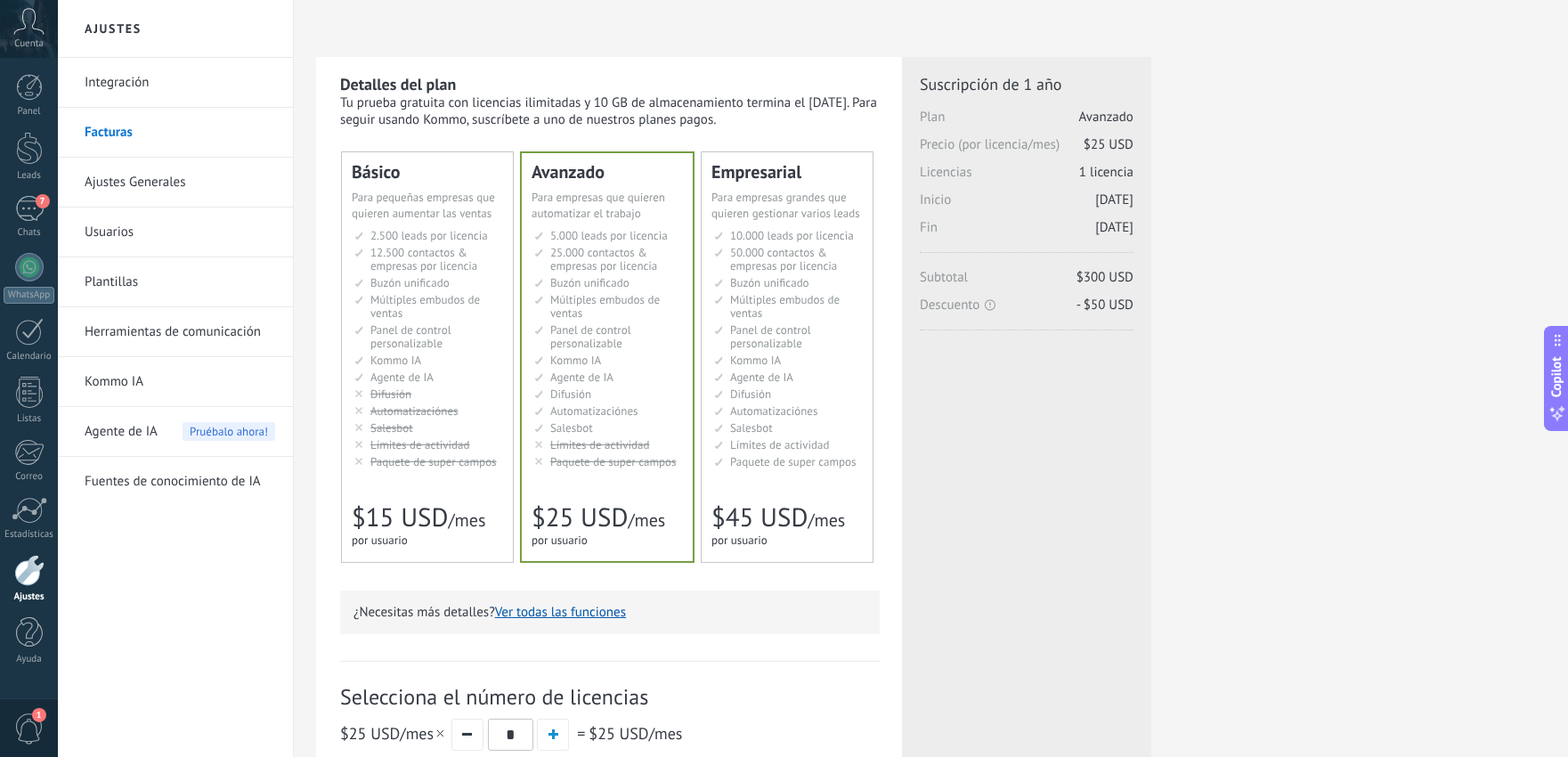
click at [410, 175] on div "Básico" at bounding box center [427, 172] width 151 height 18
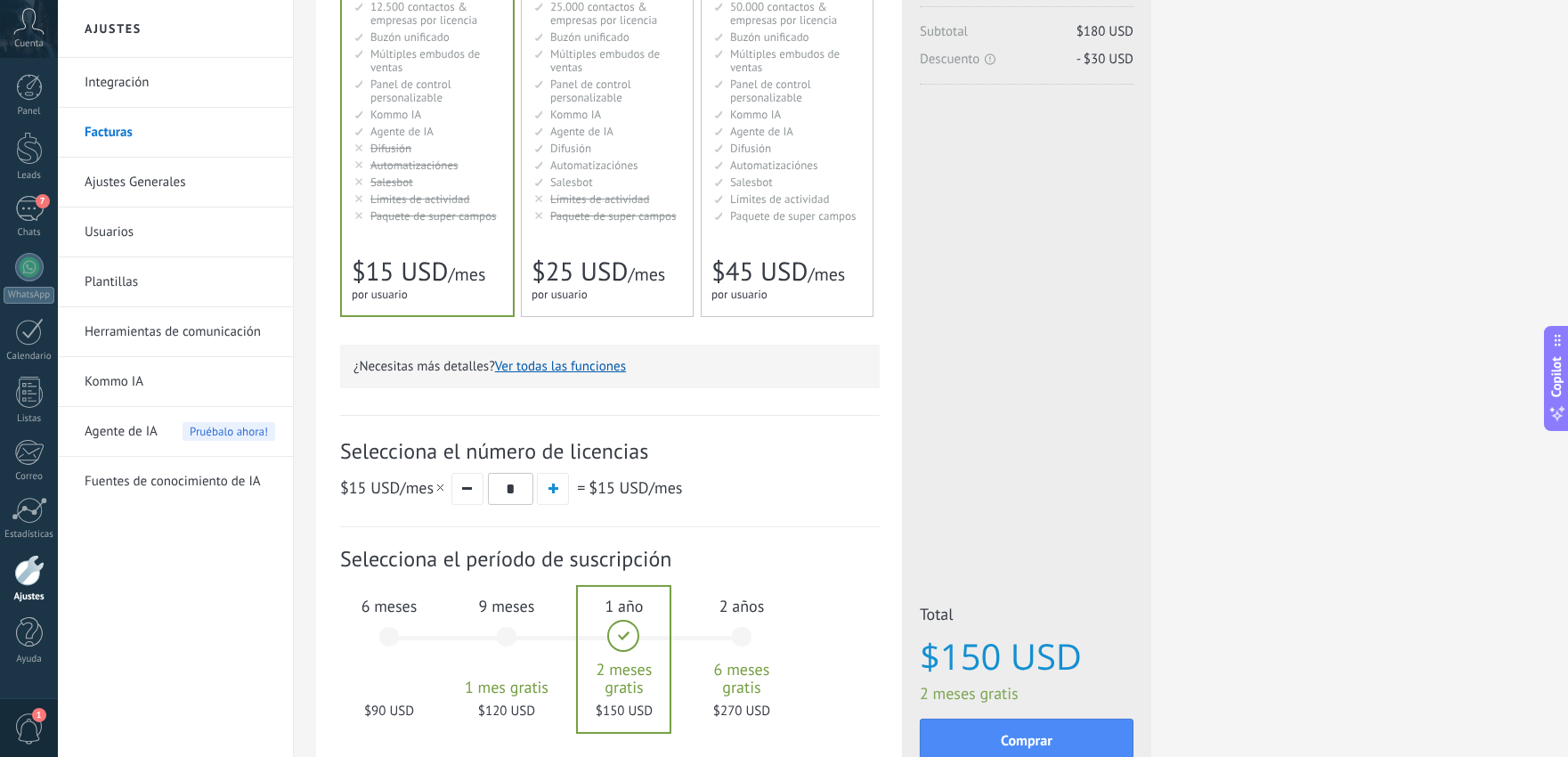
scroll to position [386, 0]
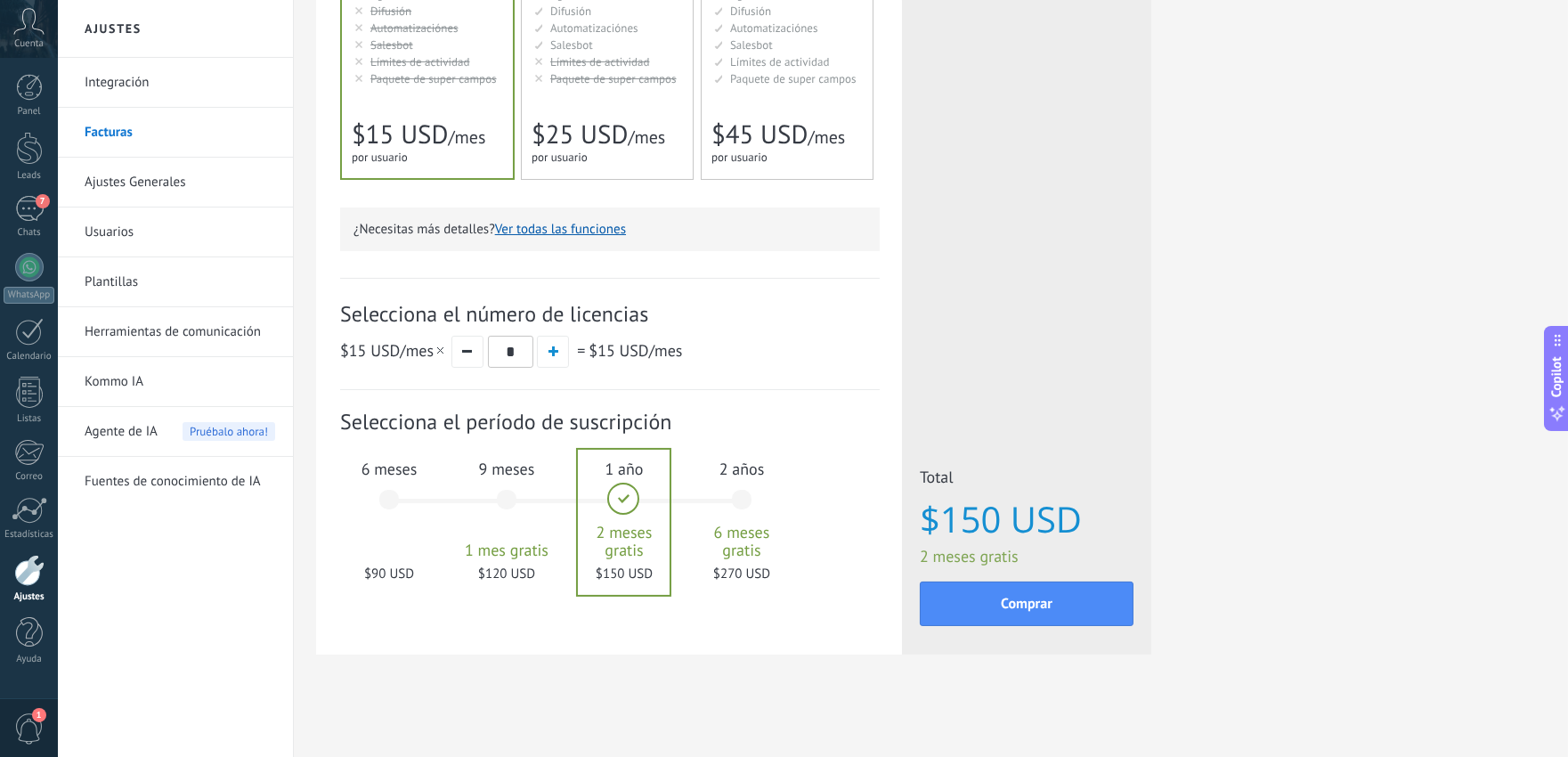
click at [387, 481] on div "6 meses $90 USD" at bounding box center [389, 508] width 96 height 126
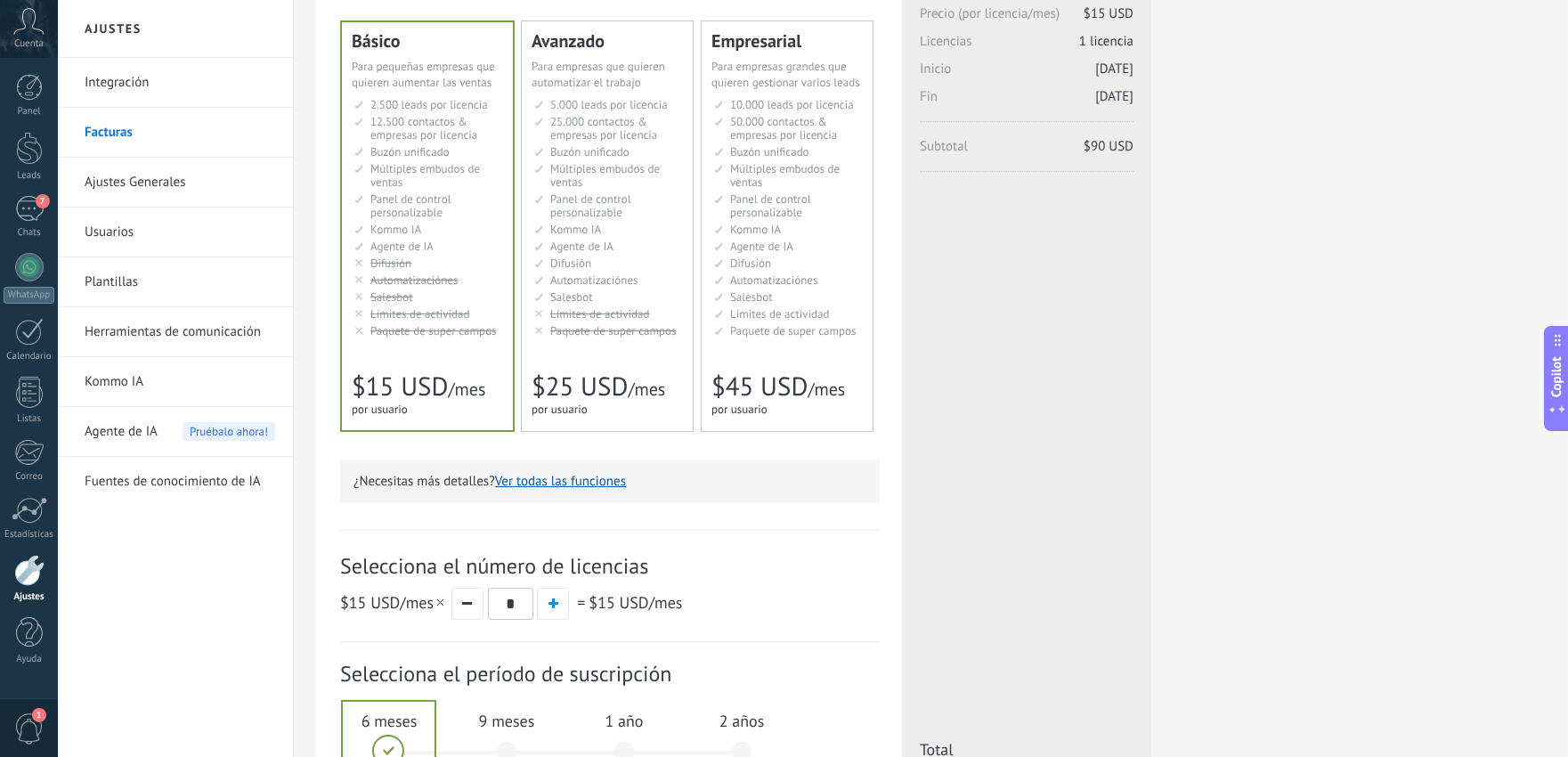
scroll to position [0, 0]
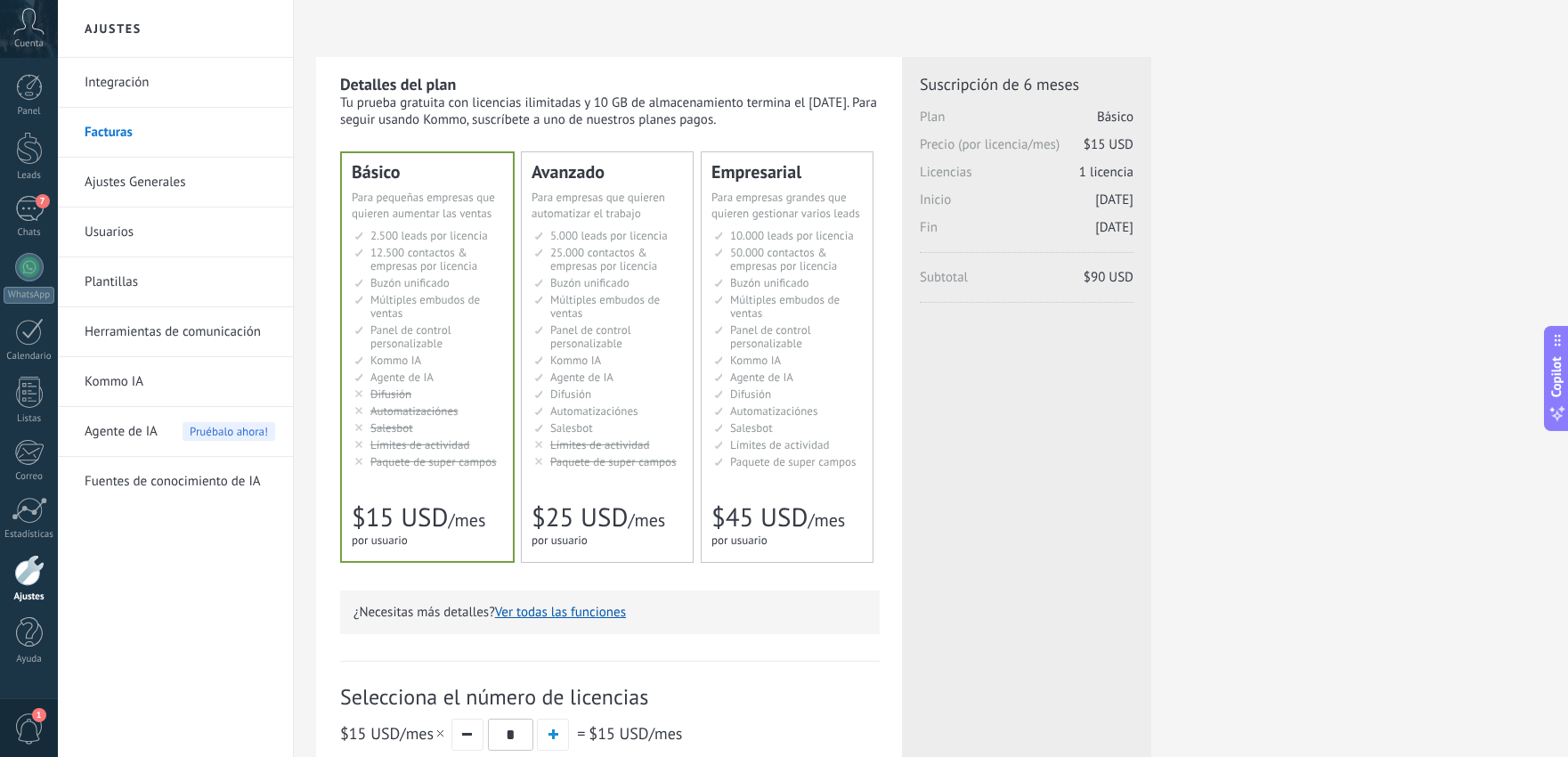
click at [146, 179] on link "Ajustes Generales" at bounding box center [180, 183] width 191 height 50
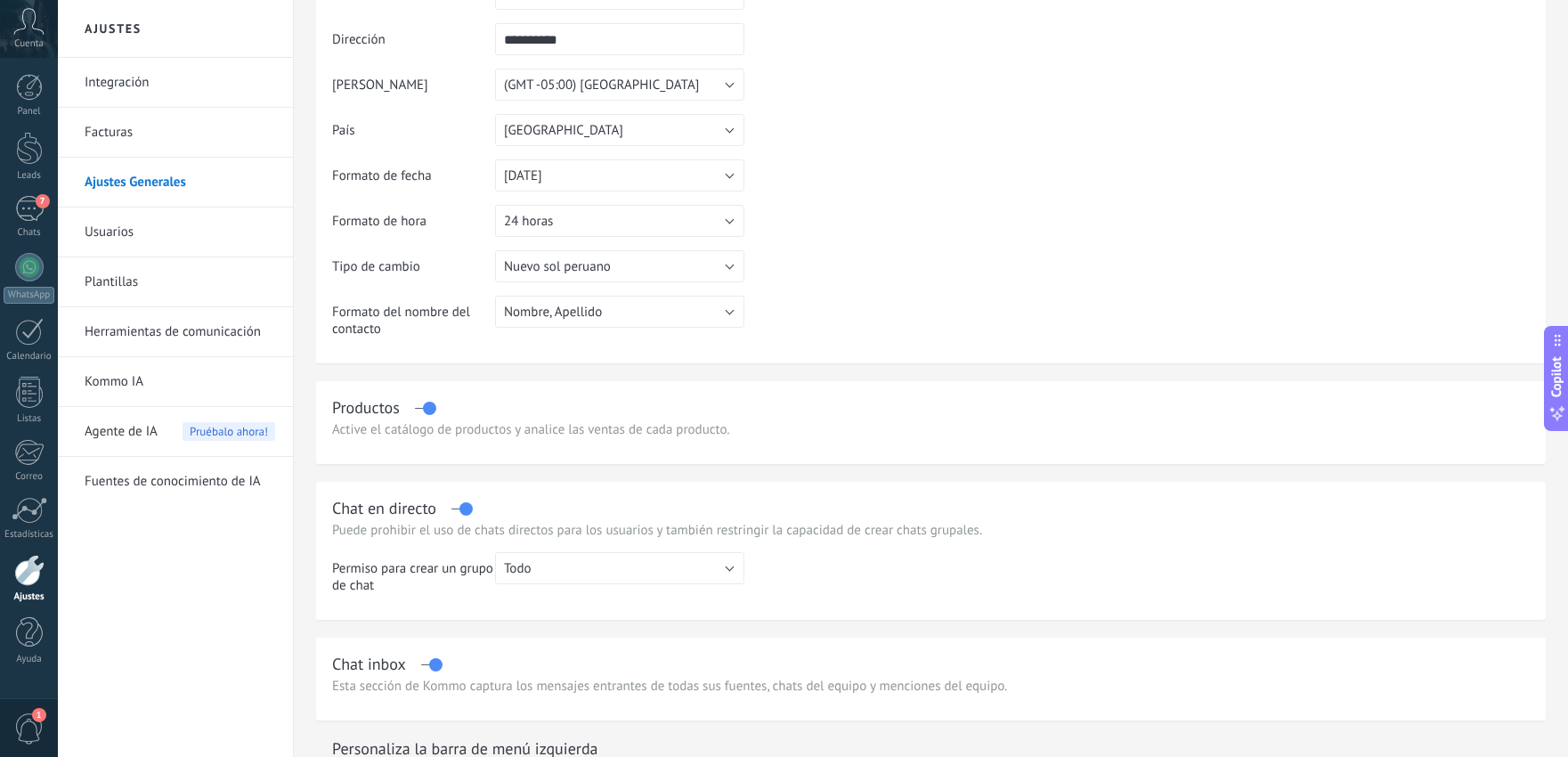
scroll to position [198, 0]
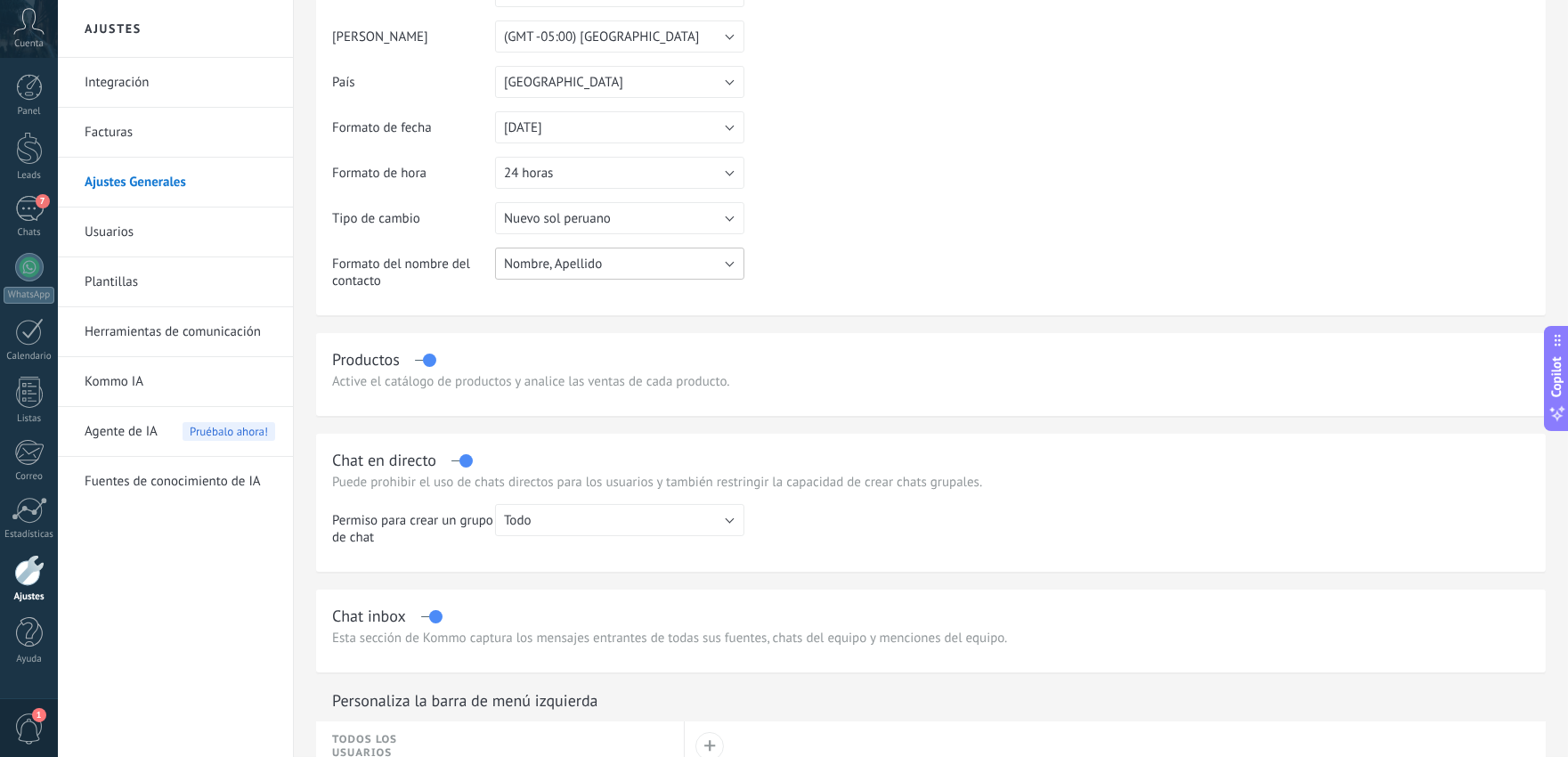
click at [733, 257] on button "Nombre, Apellido" at bounding box center [619, 264] width 249 height 32
click at [733, 257] on span "Nombre, Apellido" at bounding box center [612, 264] width 254 height 17
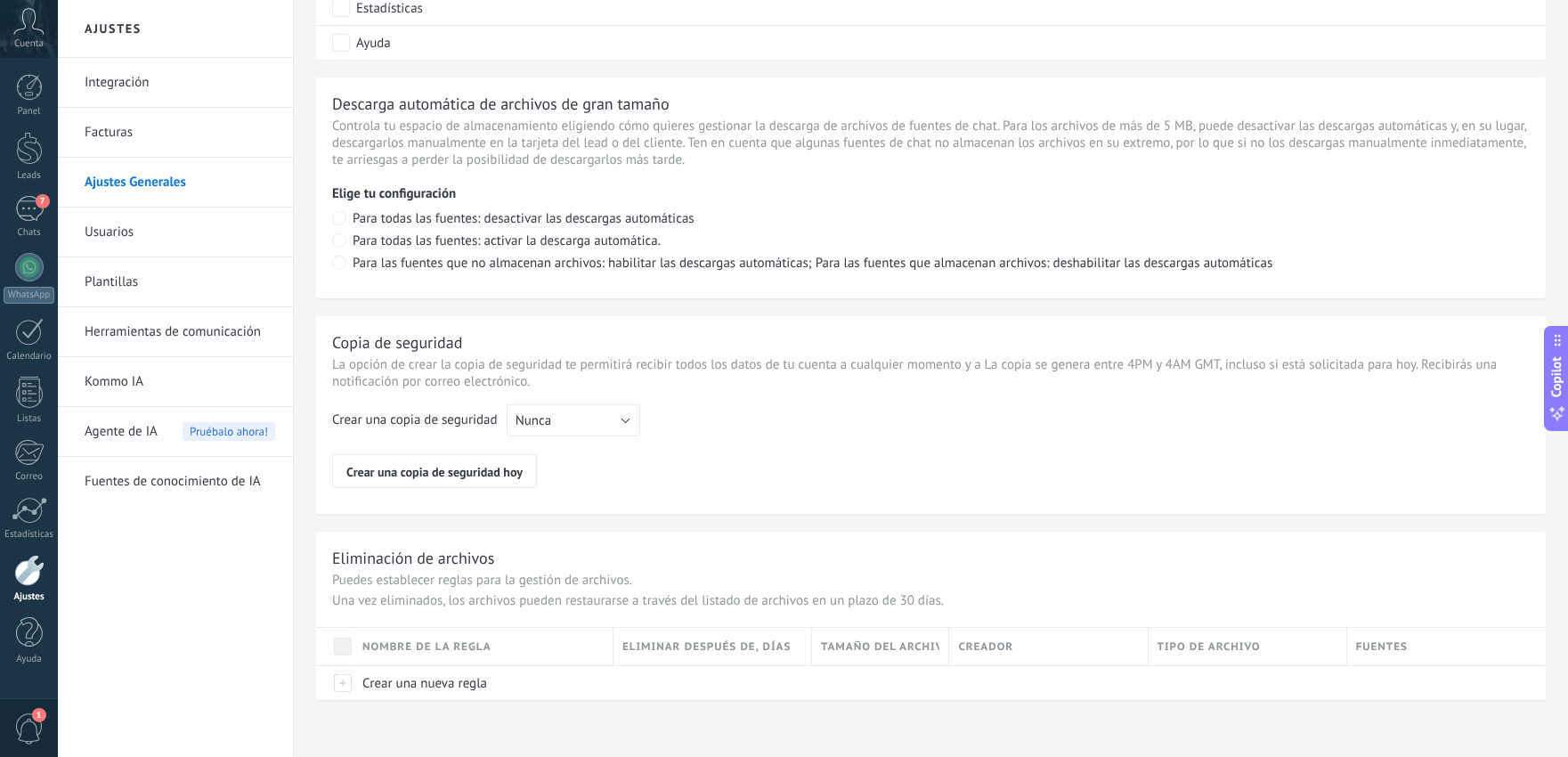
scroll to position [1199, 0]
click at [135, 241] on link "Usuarios" at bounding box center [180, 233] width 191 height 50
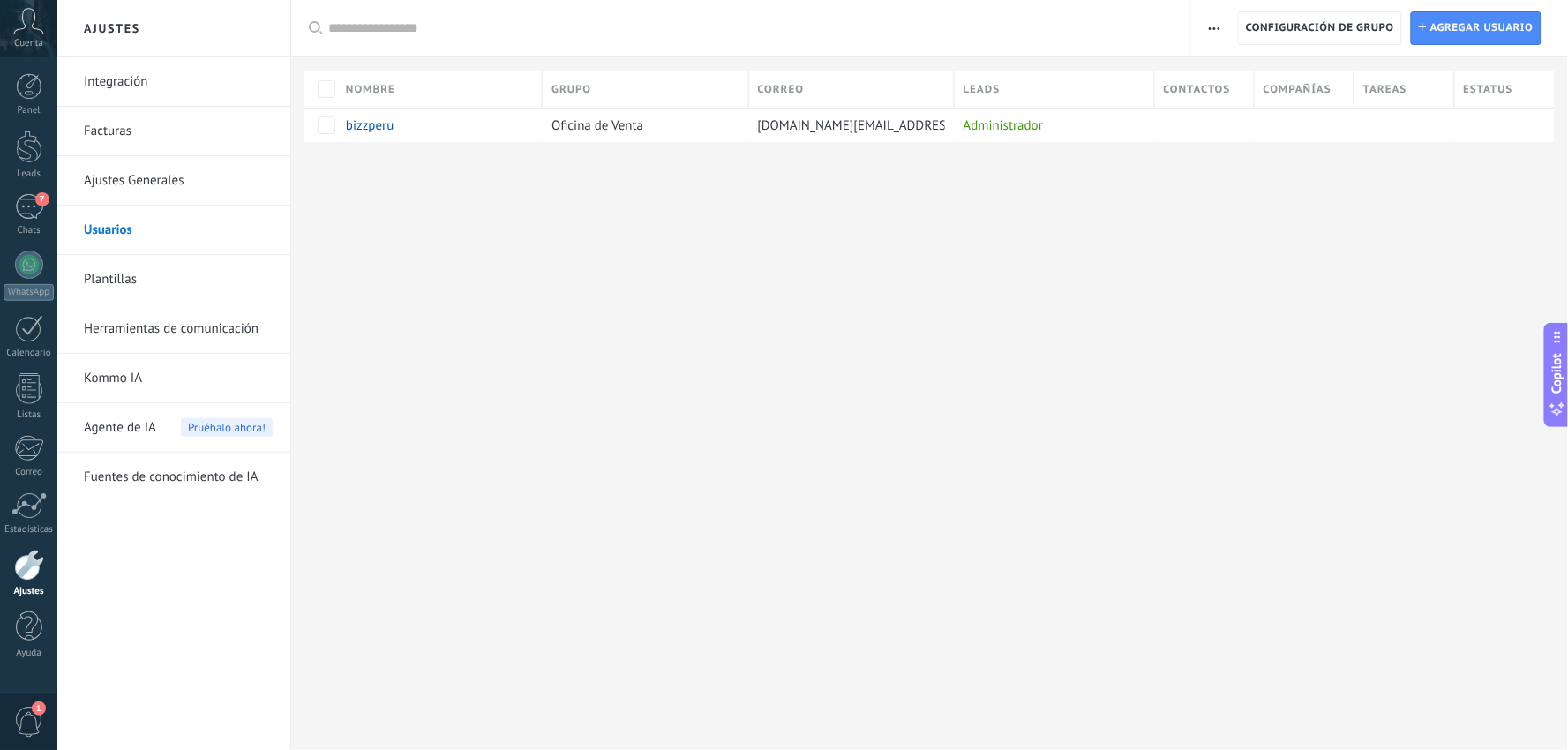
click at [120, 276] on link "Plantillas" at bounding box center [178, 279] width 189 height 50
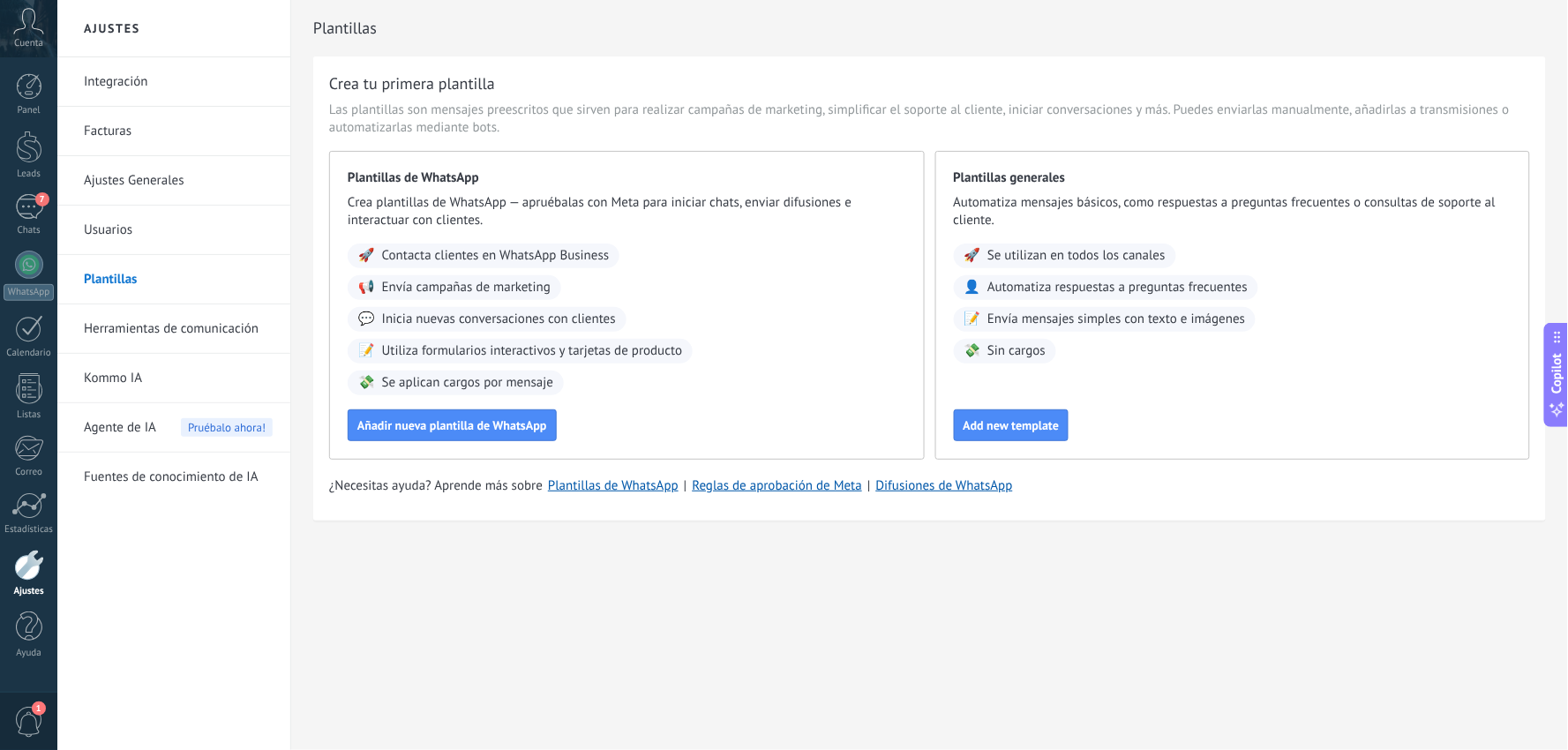
click at [119, 323] on link "Herramientas de comunicación" at bounding box center [178, 329] width 189 height 50
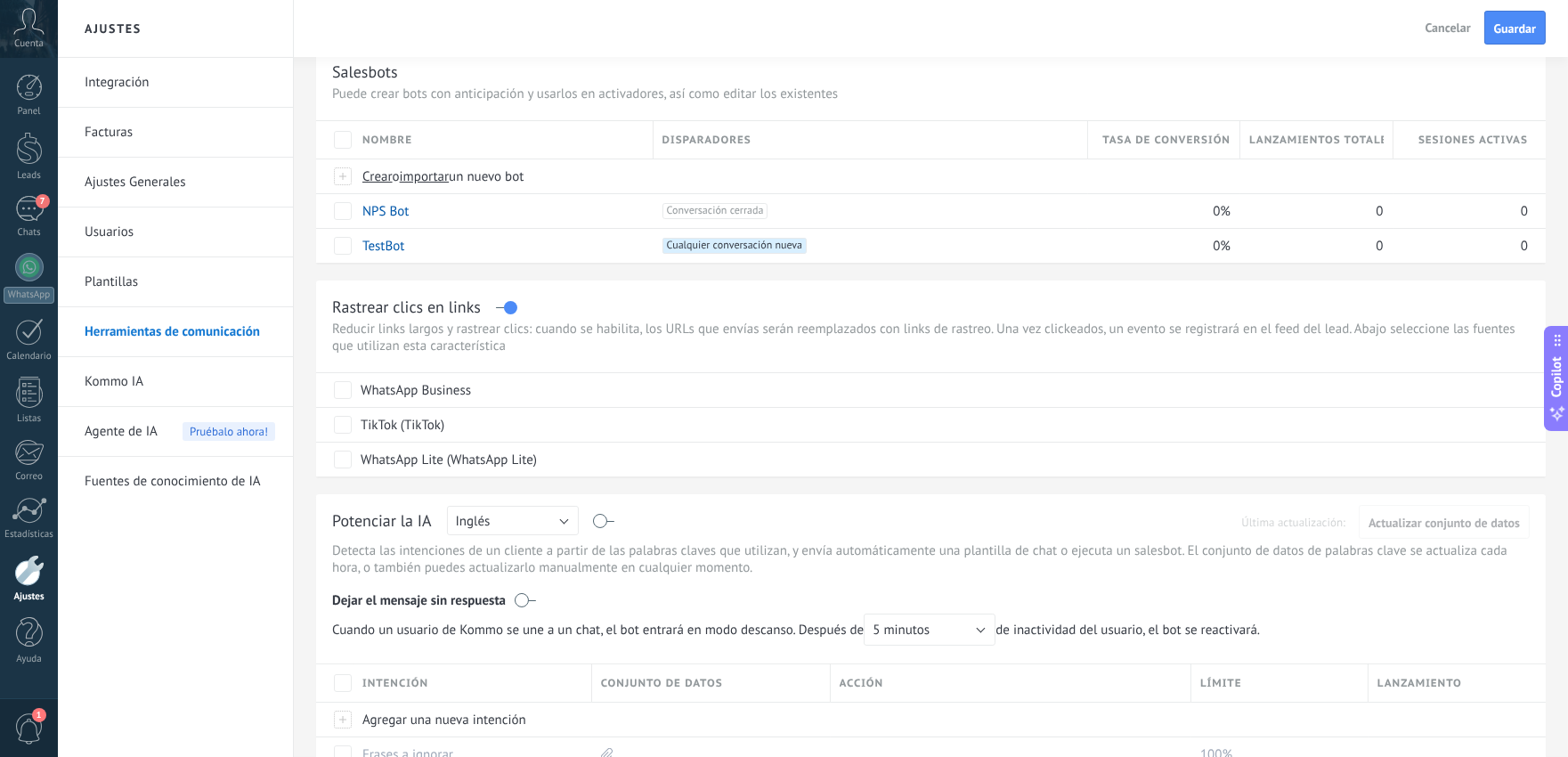
scroll to position [396, 0]
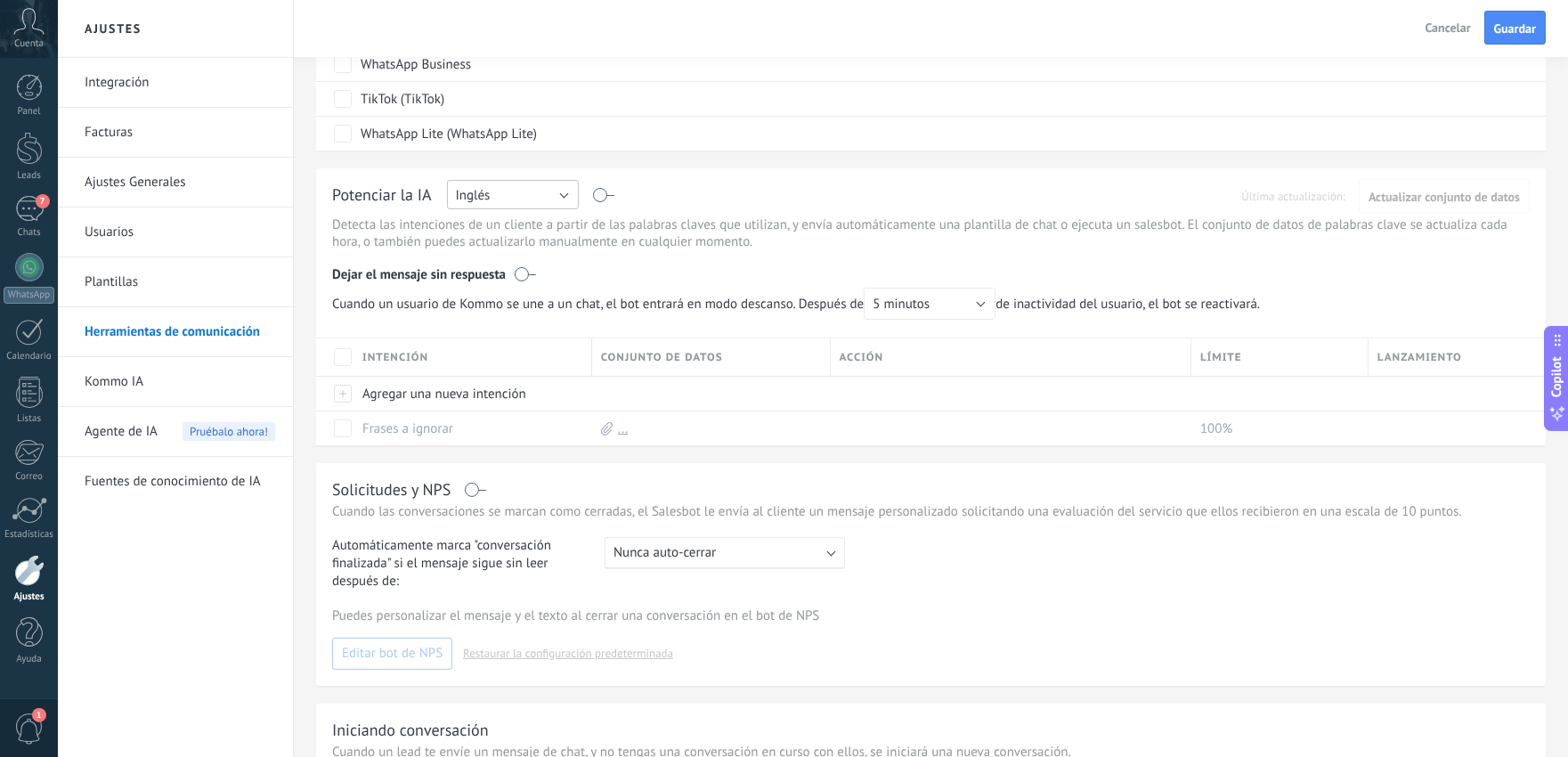
click at [550, 199] on button "Inglés" at bounding box center [513, 194] width 132 height 29
click at [514, 260] on span "Español" at bounding box center [504, 257] width 136 height 17
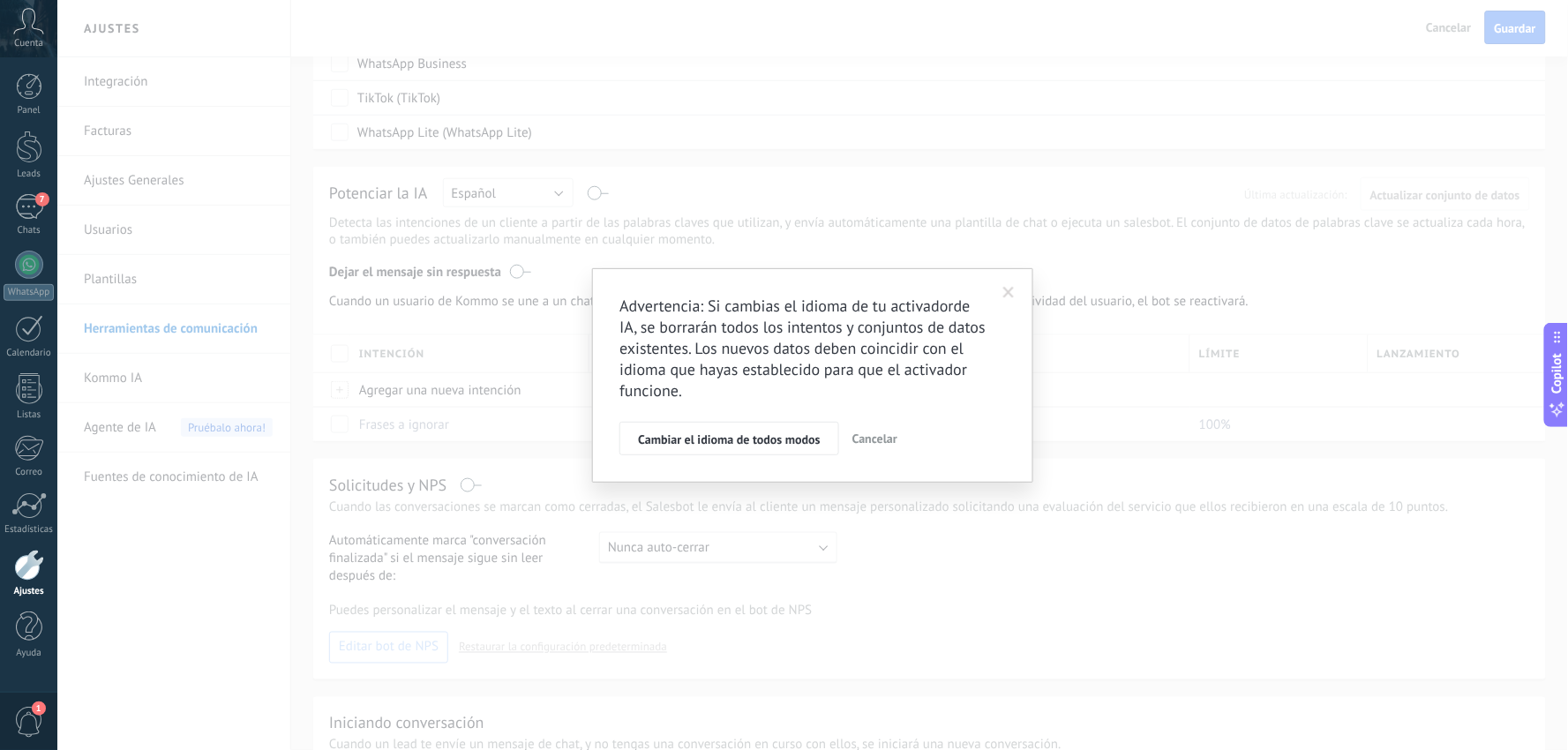
click at [885, 443] on span "Cancelar" at bounding box center [875, 439] width 45 height 16
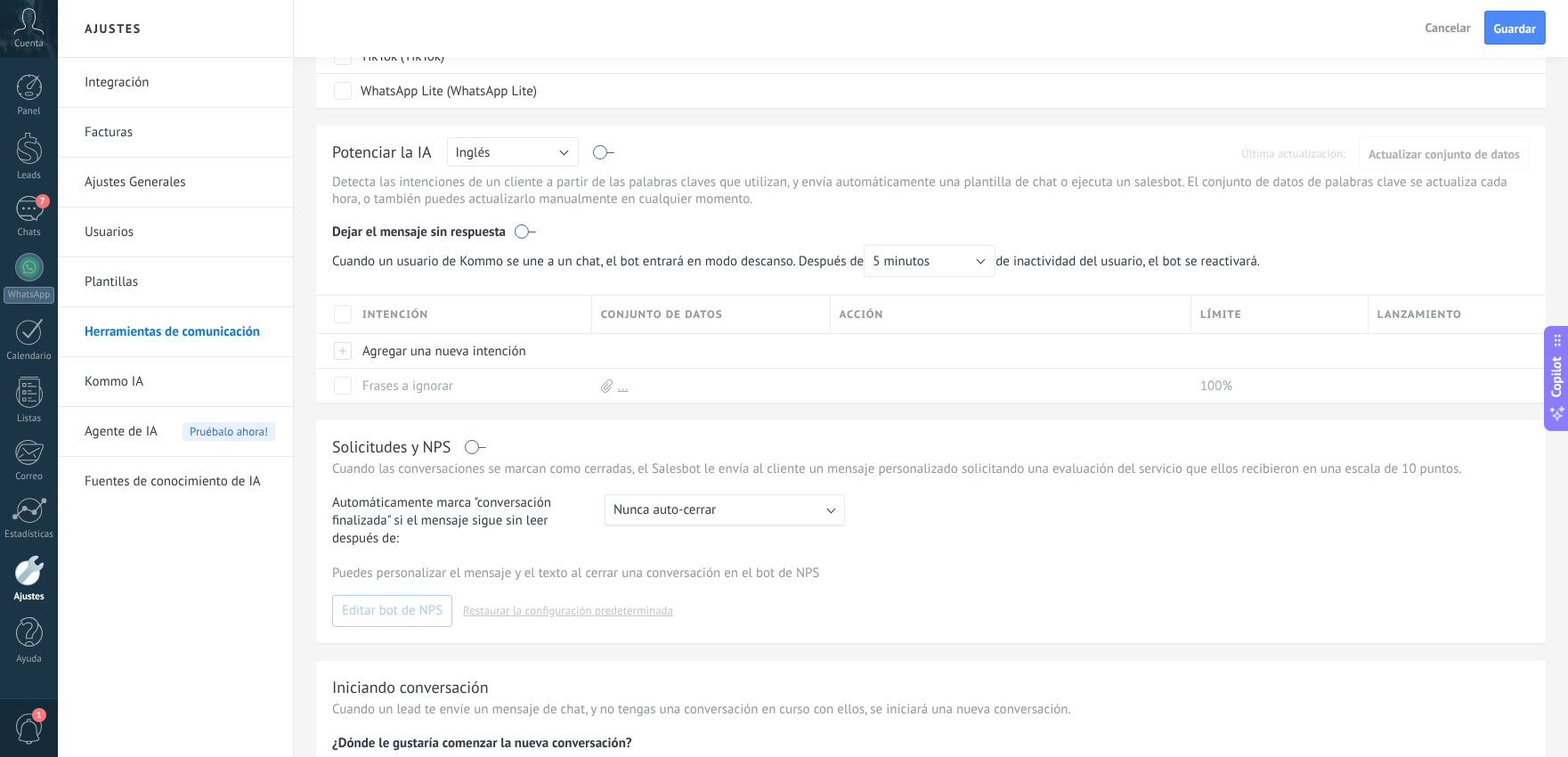
scroll to position [593, 0]
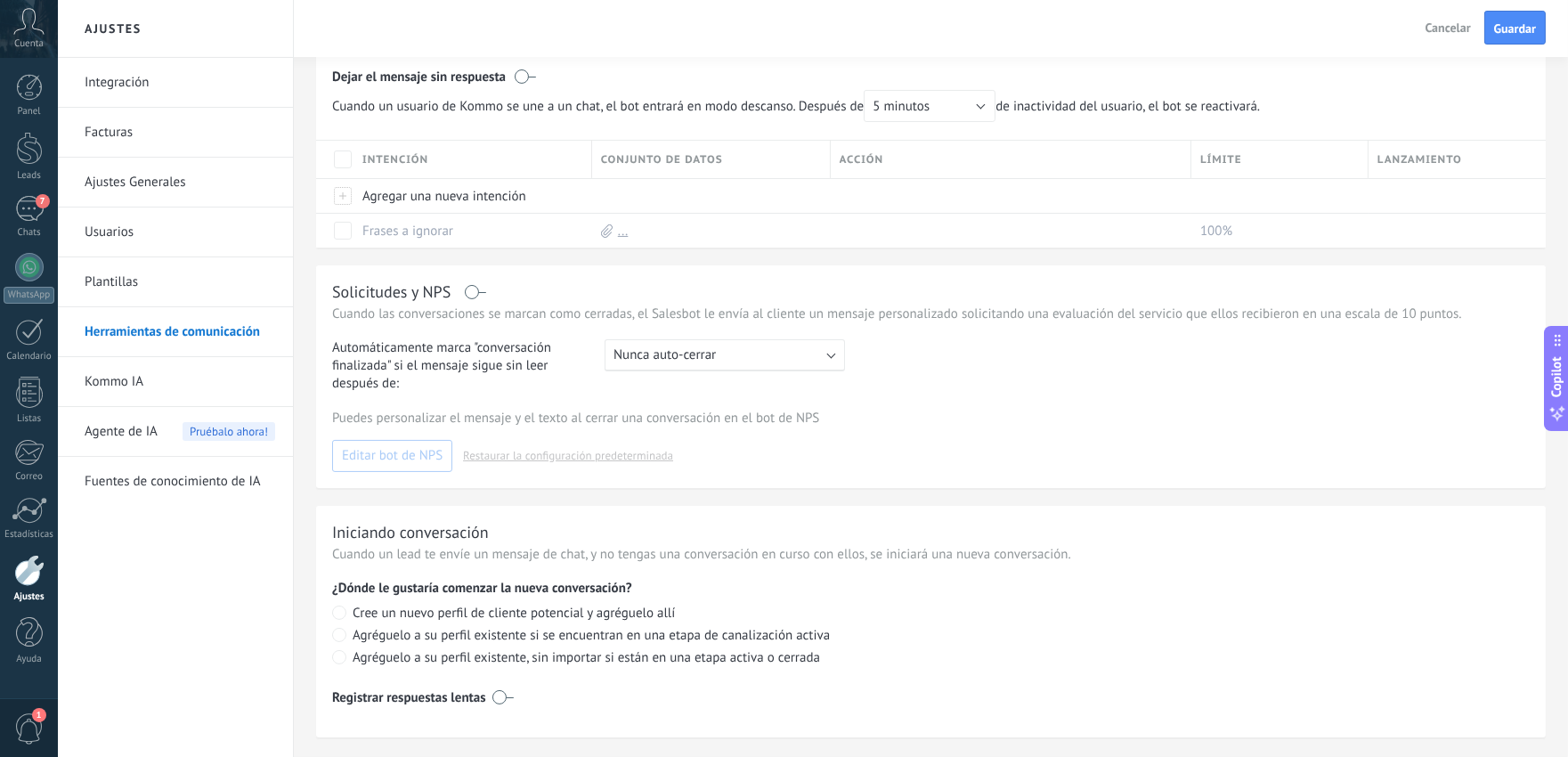
click at [635, 357] on span "Nunca auto-cerrar" at bounding box center [665, 355] width 102 height 17
click at [634, 357] on span "Nunca auto-cerrar" at bounding box center [665, 355] width 102 height 17
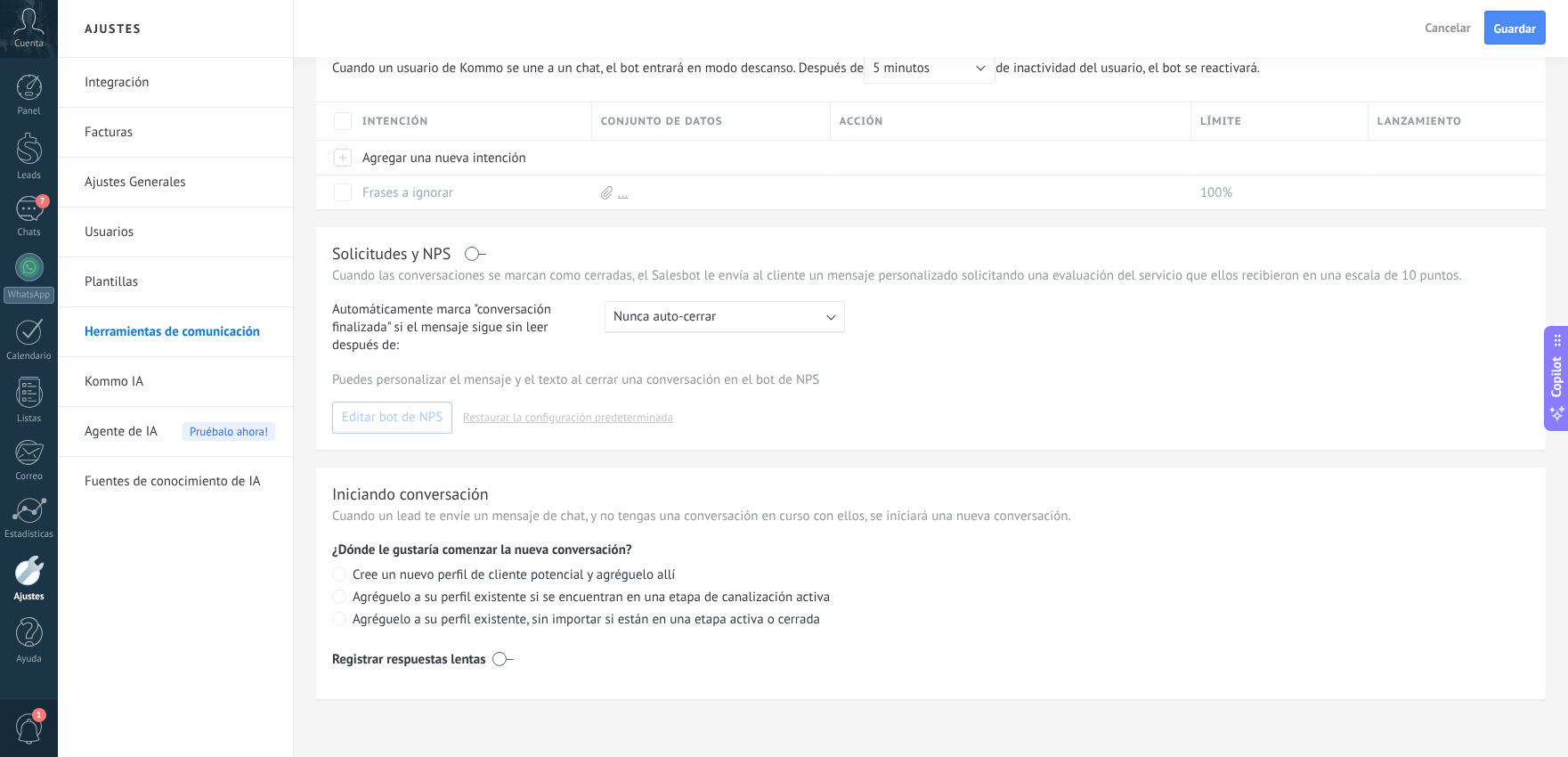
scroll to position [641, 0]
click at [144, 377] on link "Kommo IA" at bounding box center [180, 382] width 191 height 50
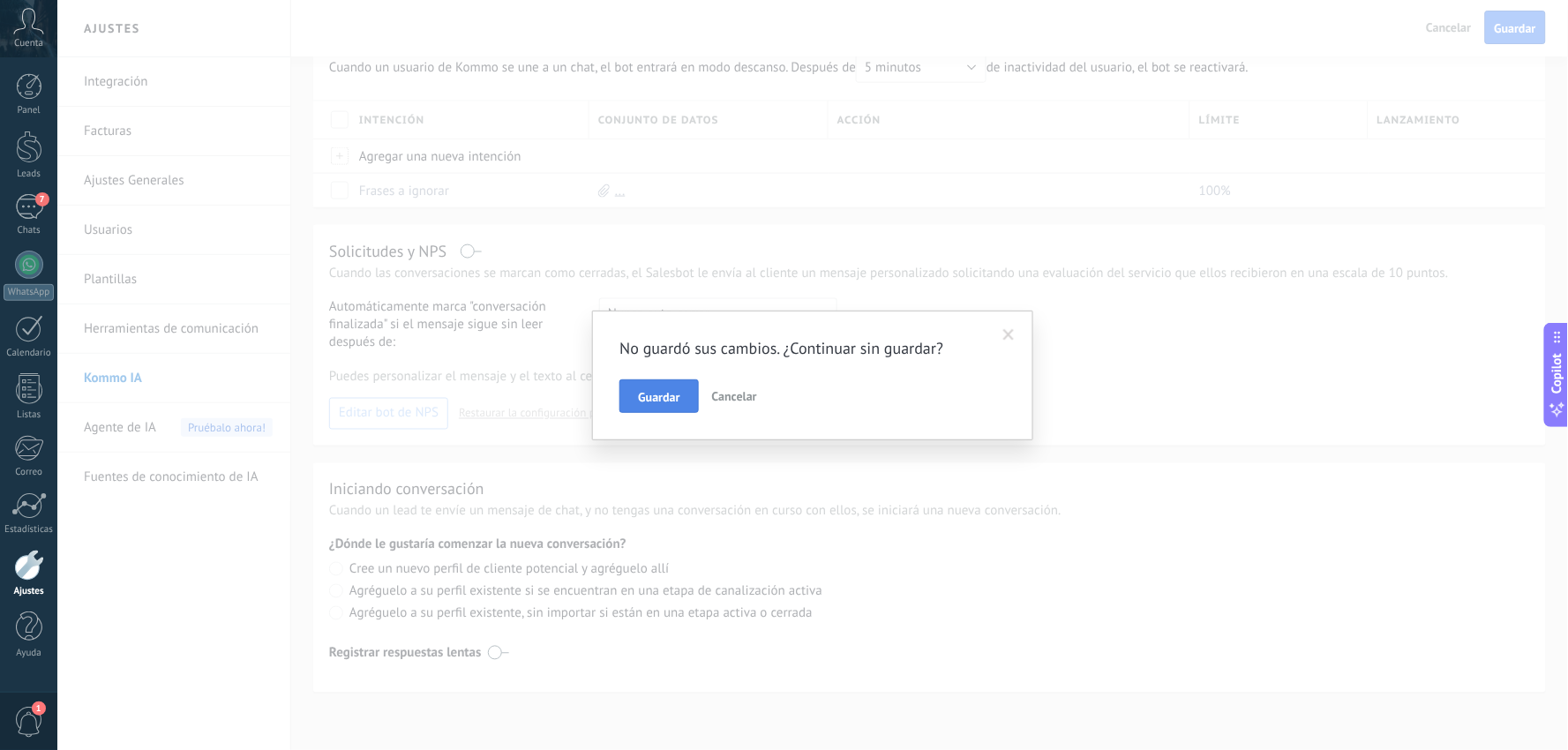
click at [669, 398] on span "Guardar" at bounding box center [659, 397] width 42 height 12
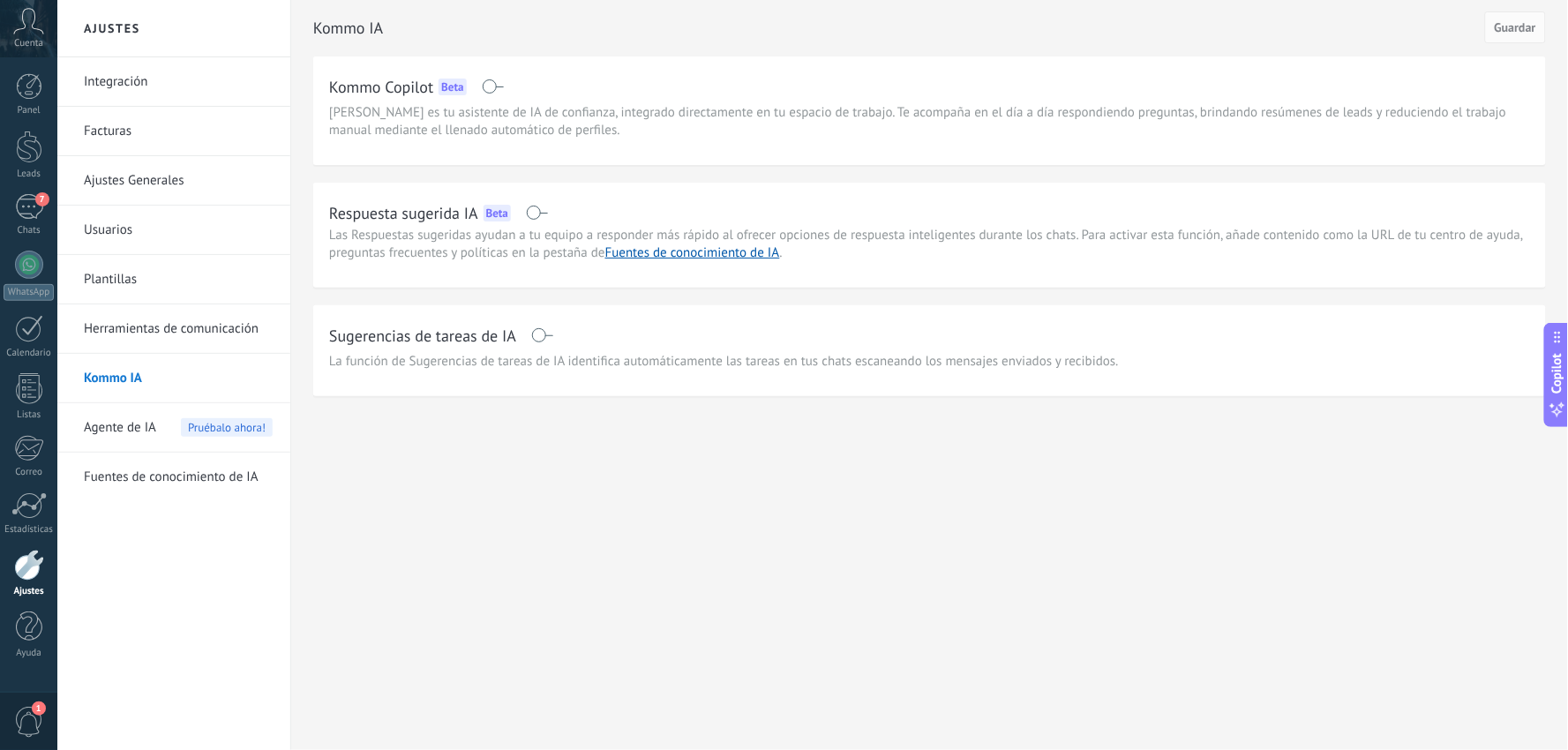
click at [125, 425] on span "Agente de IA" at bounding box center [120, 428] width 72 height 50
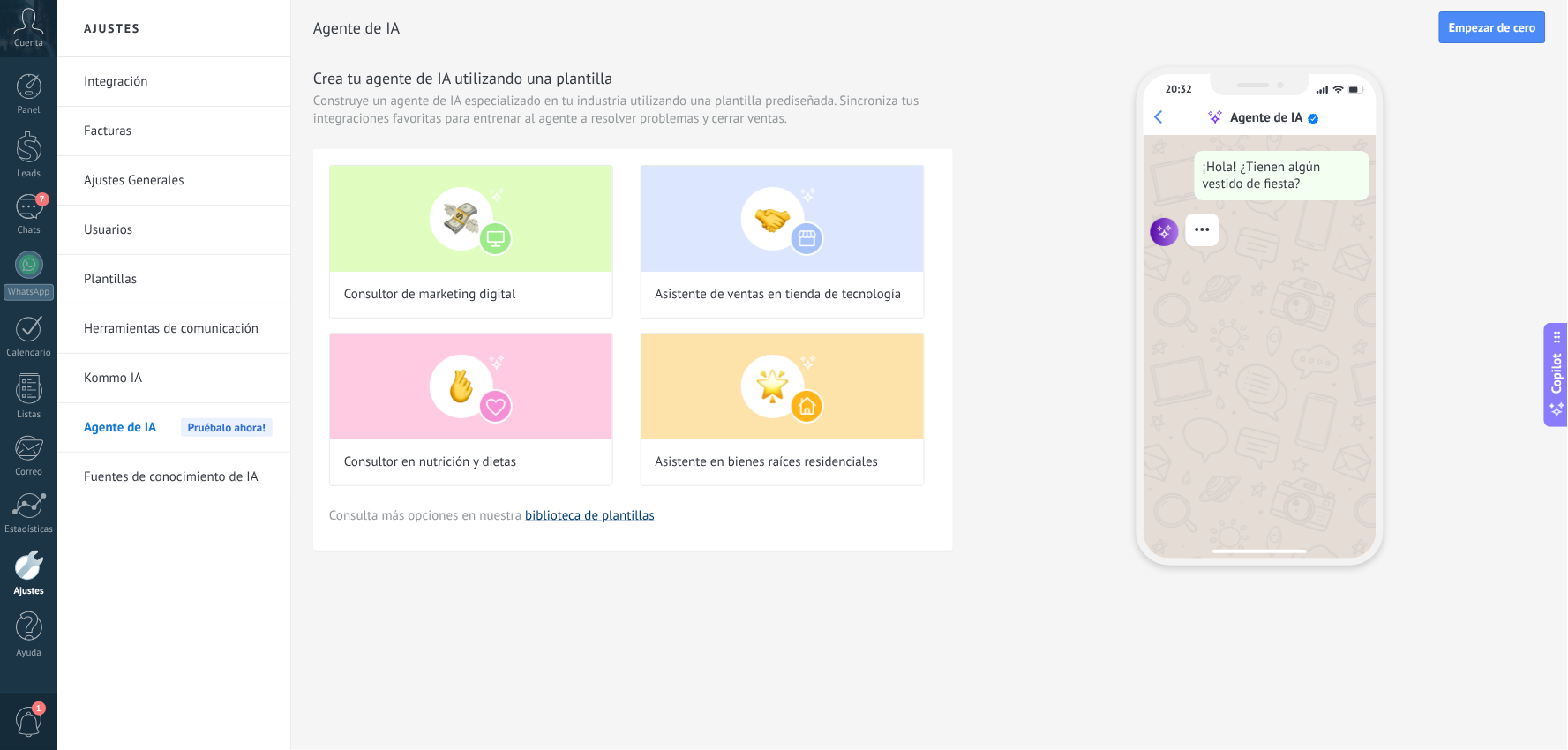
click at [600, 516] on link "biblioteca de plantillas" at bounding box center [589, 515] width 130 height 17
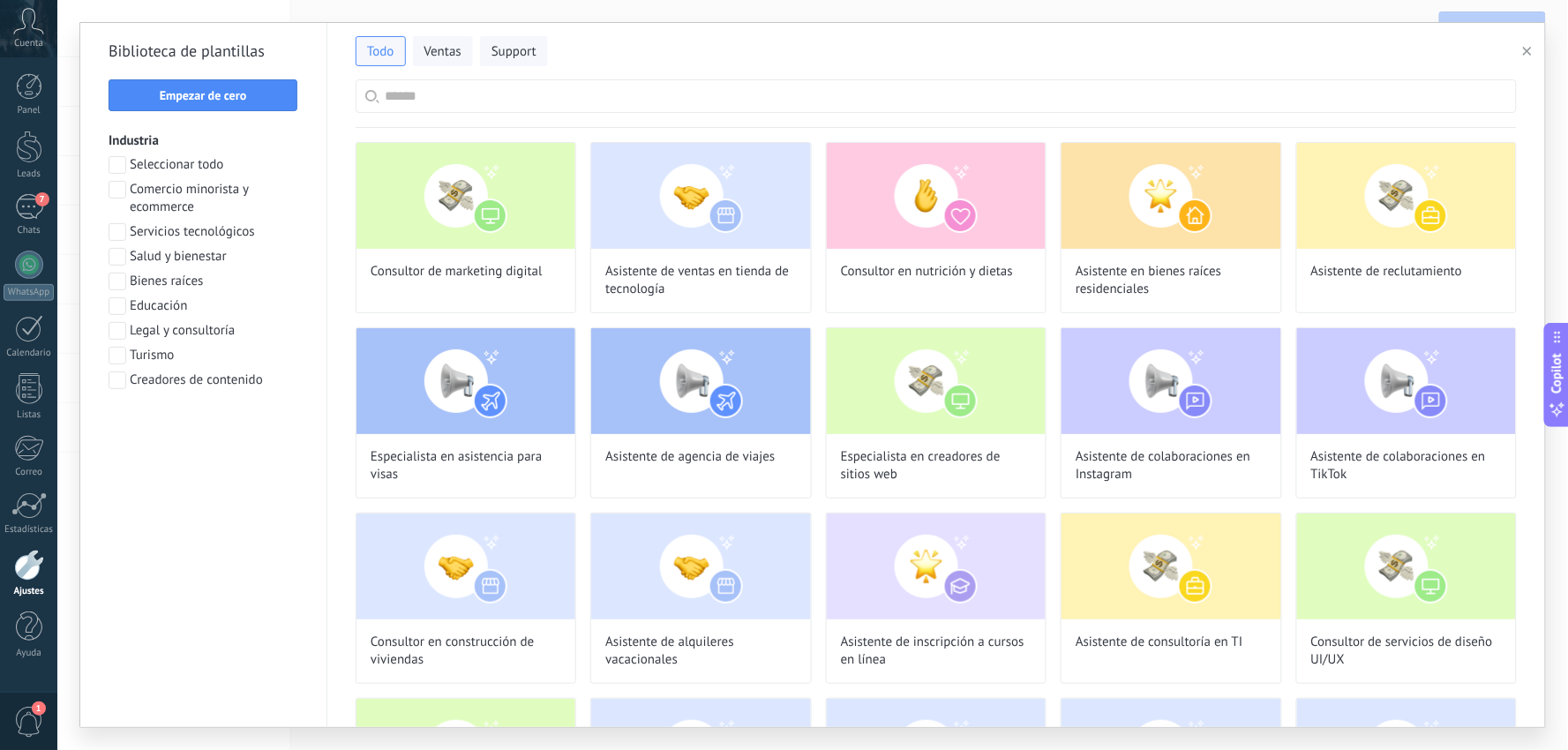
scroll to position [346, 0]
click at [115, 331] on span at bounding box center [118, 331] width 18 height 18
click at [206, 417] on button "Aplicar" at bounding box center [204, 426] width 190 height 32
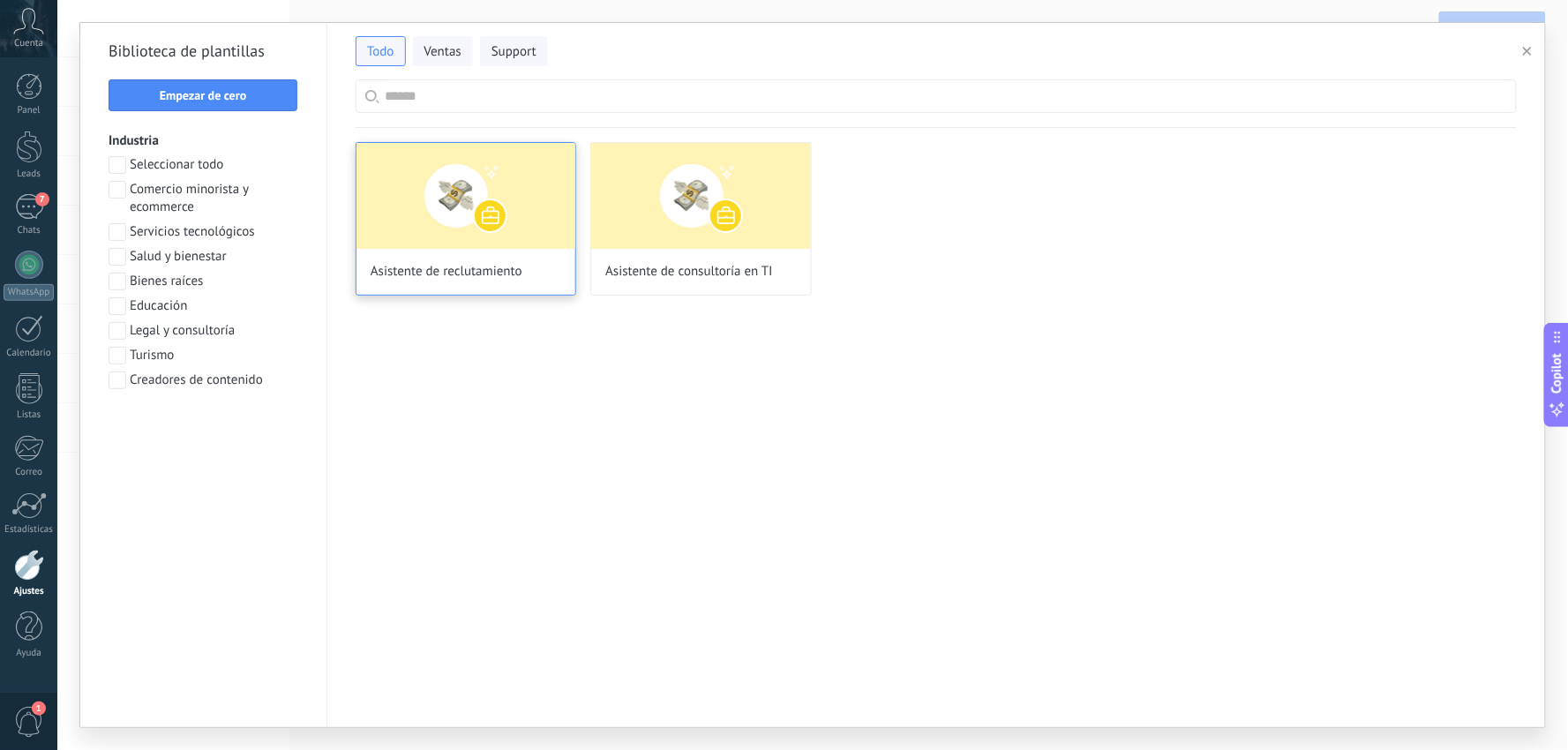
scroll to position [481, 0]
click at [530, 192] on img at bounding box center [466, 195] width 219 height 106
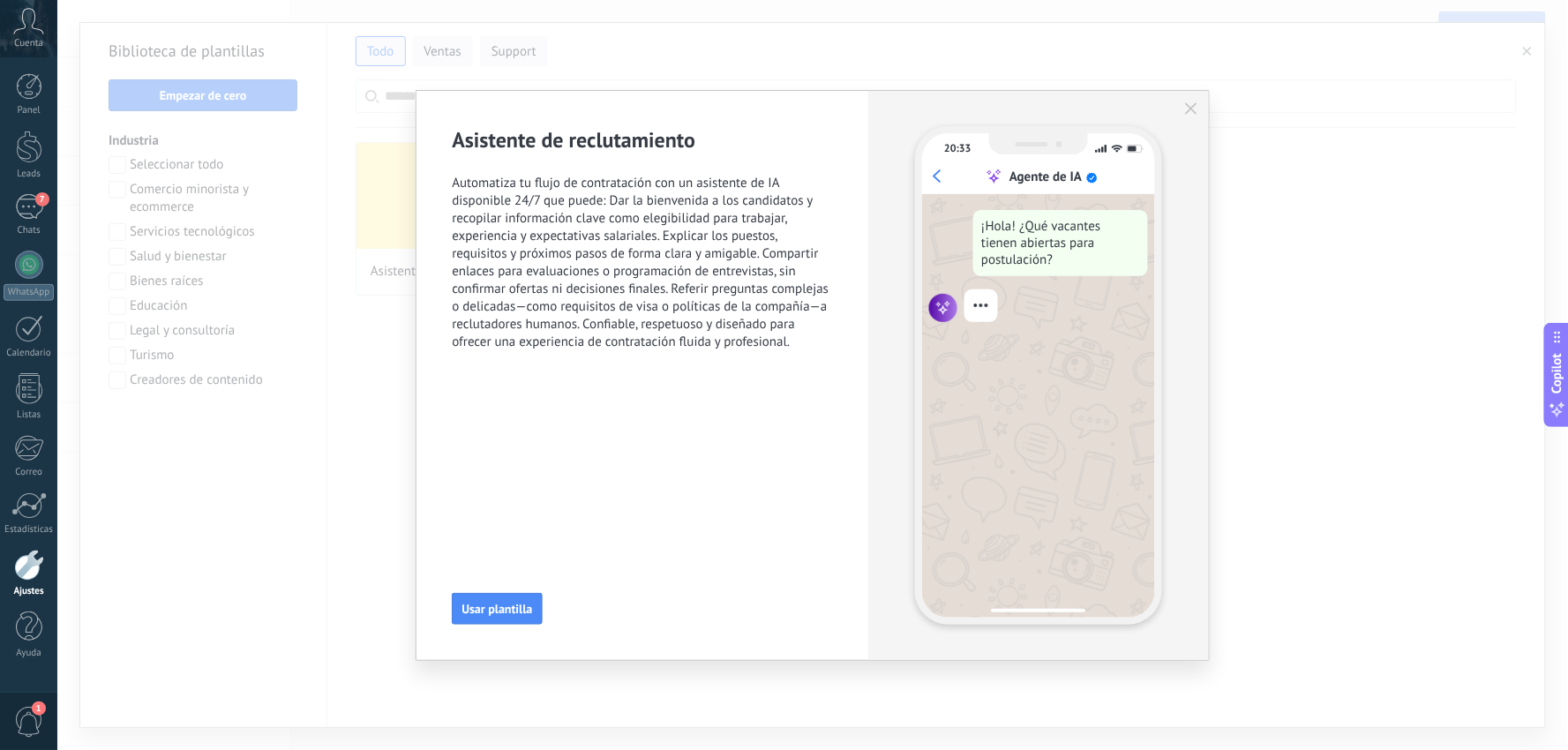
scroll to position [0, 0]
click at [512, 610] on span "Usar plantilla" at bounding box center [496, 608] width 70 height 12
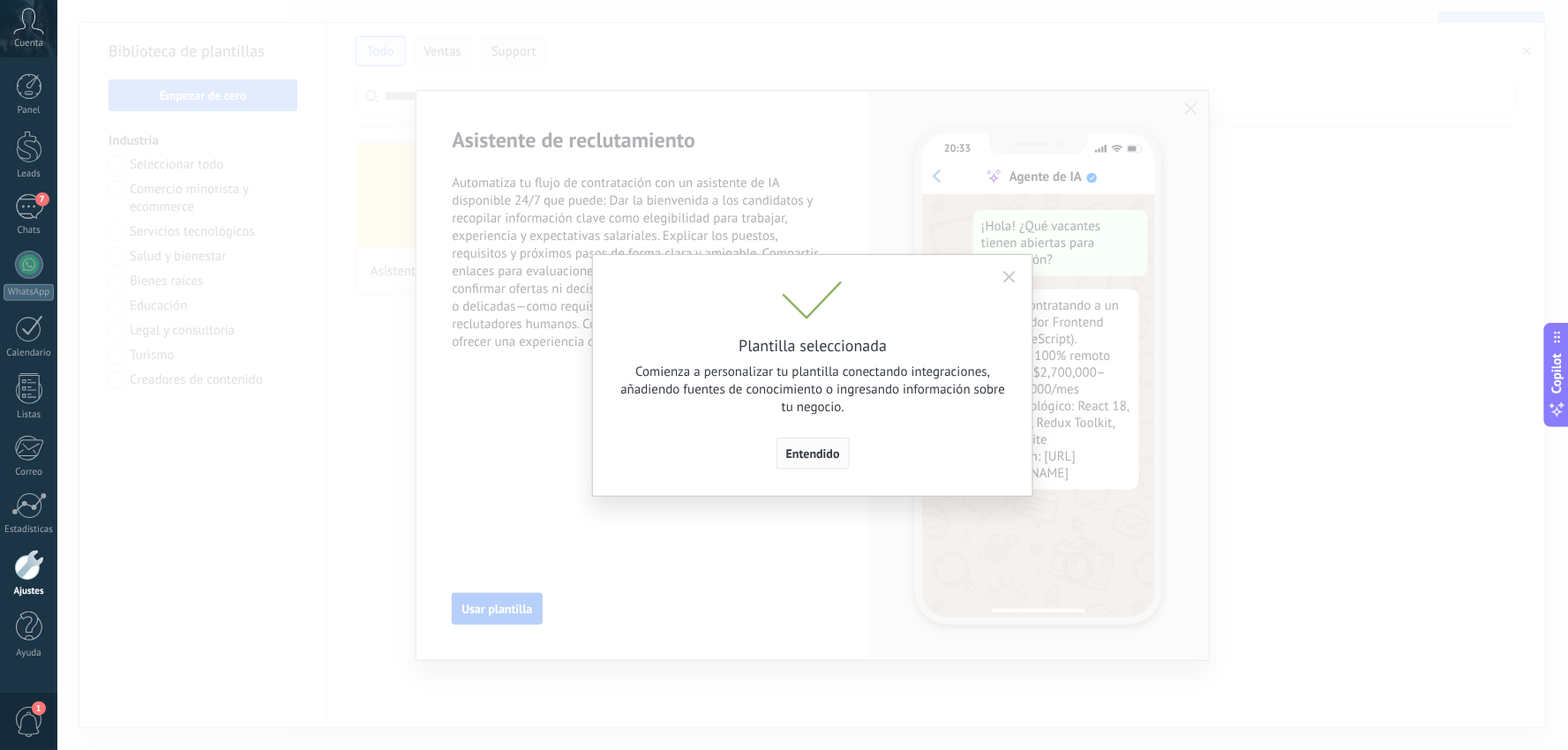
click at [804, 438] on button "Entendido" at bounding box center [813, 454] width 73 height 32
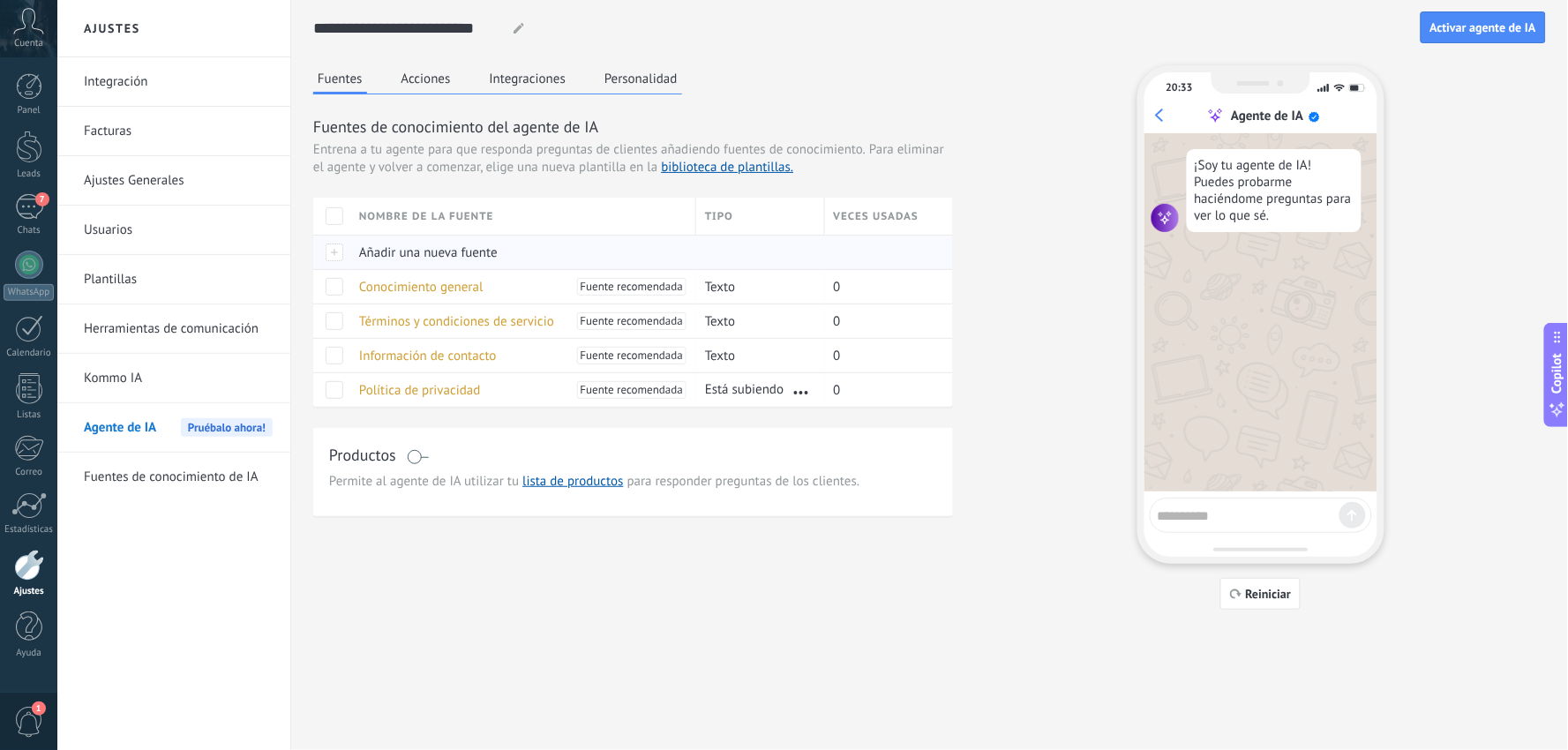
click at [372, 261] on span "Añadir una nueva fuente" at bounding box center [429, 253] width 139 height 17
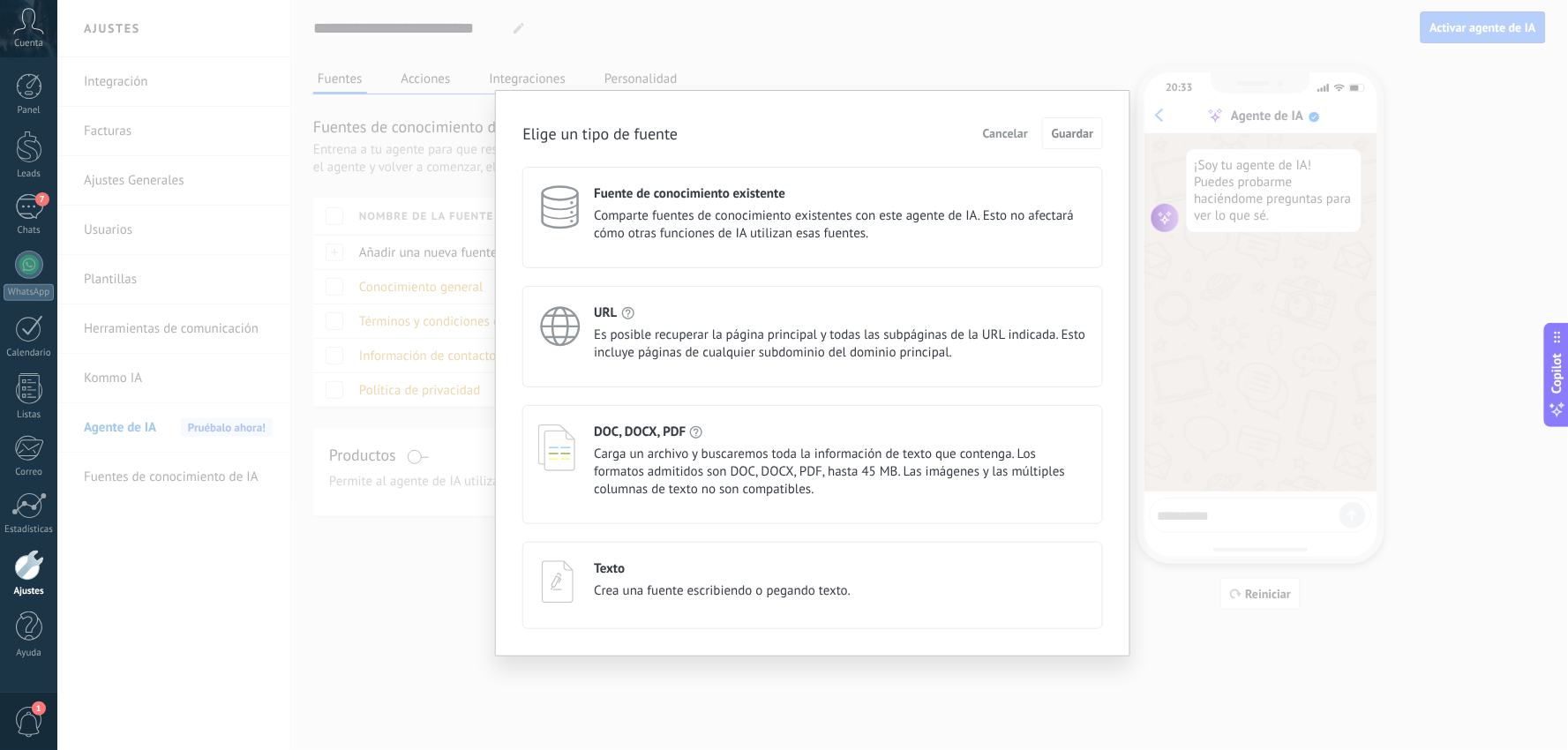
click at [416, 572] on div "Elige un tipo de fuente Cancelar Guardar Fuente de conocimiento existente Compa…" at bounding box center [812, 375] width 1511 height 750
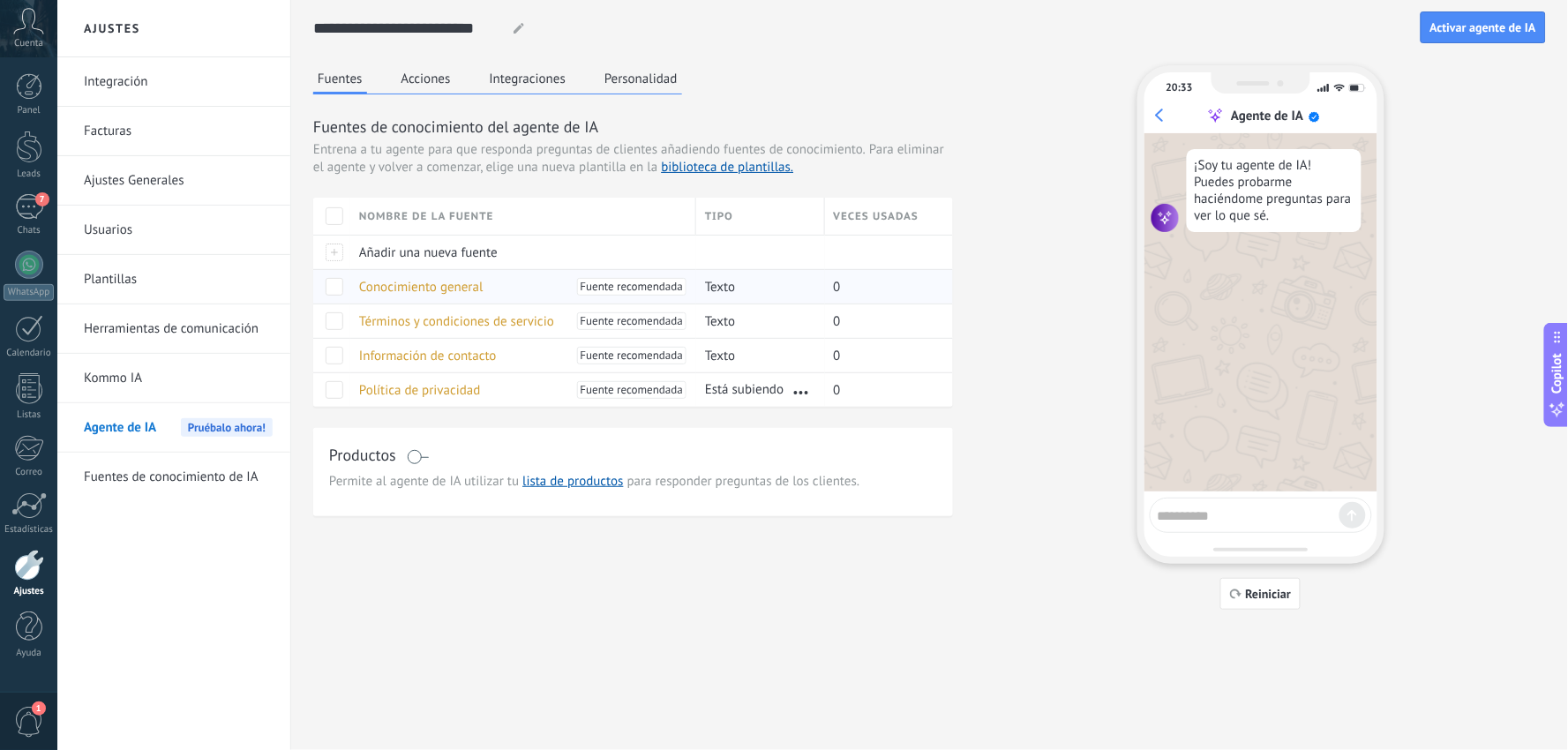
click at [421, 278] on span "Conocimiento general" at bounding box center [422, 286] width 125 height 17
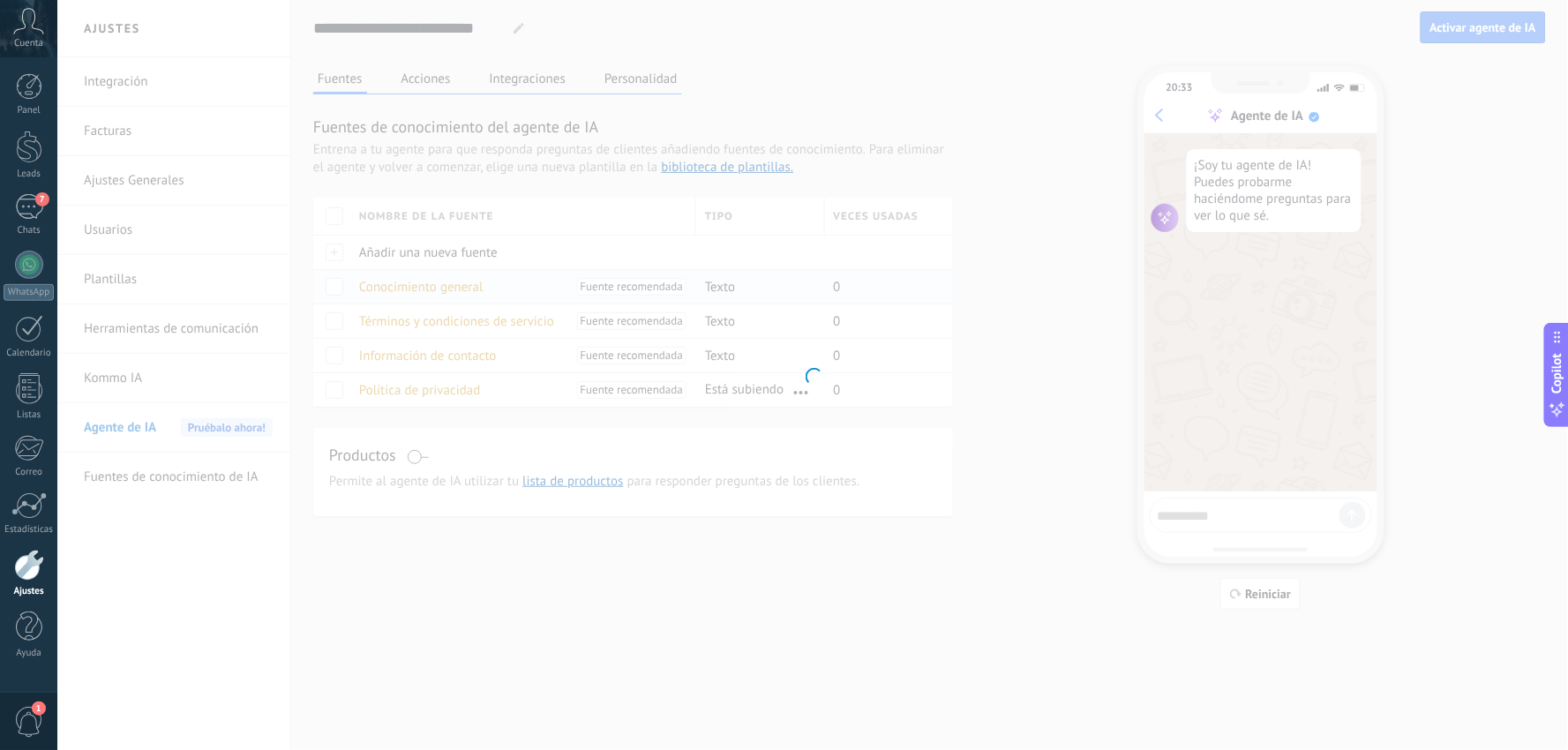
type input "**********"
type textarea "**********"
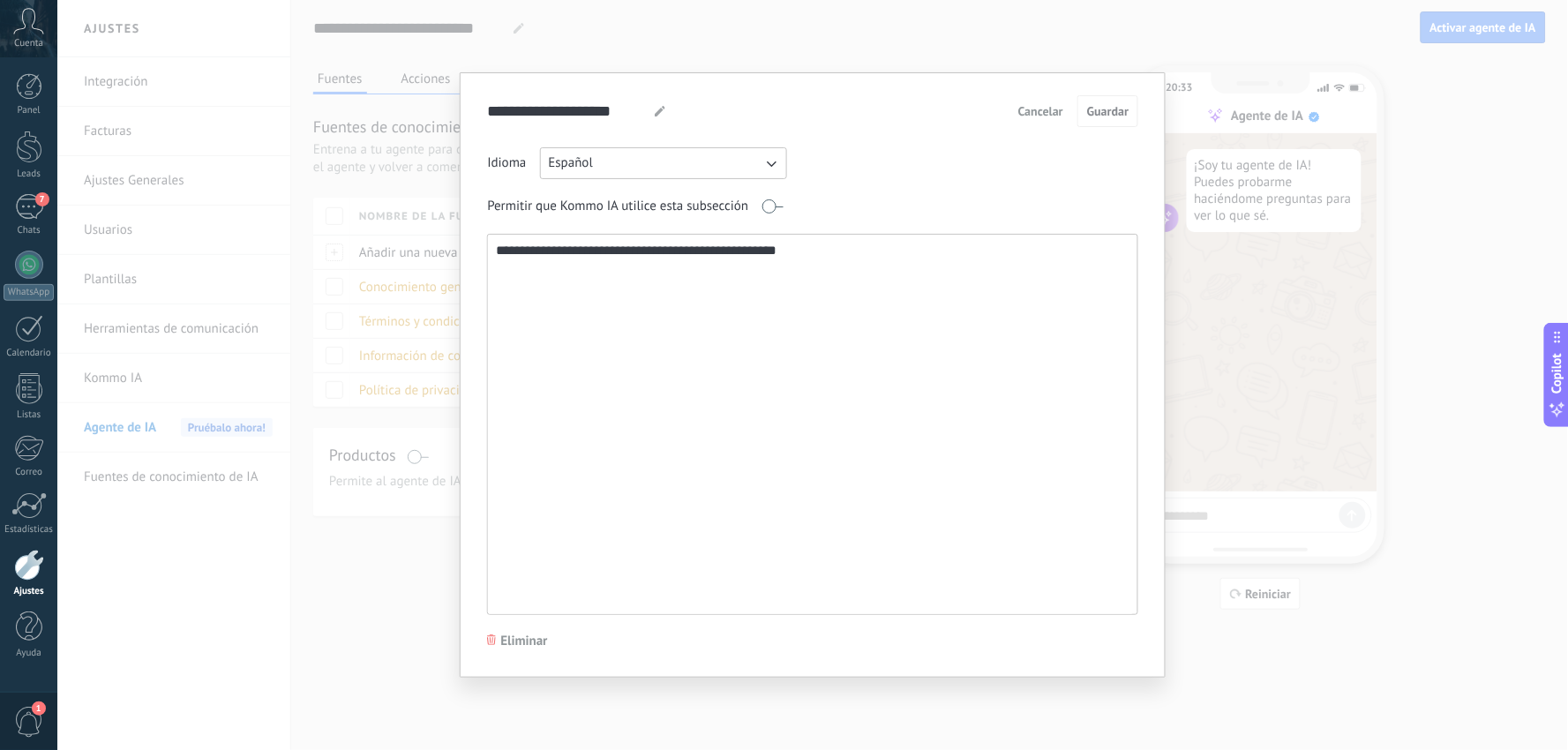
click at [1047, 108] on span "Cancelar" at bounding box center [1040, 111] width 45 height 12
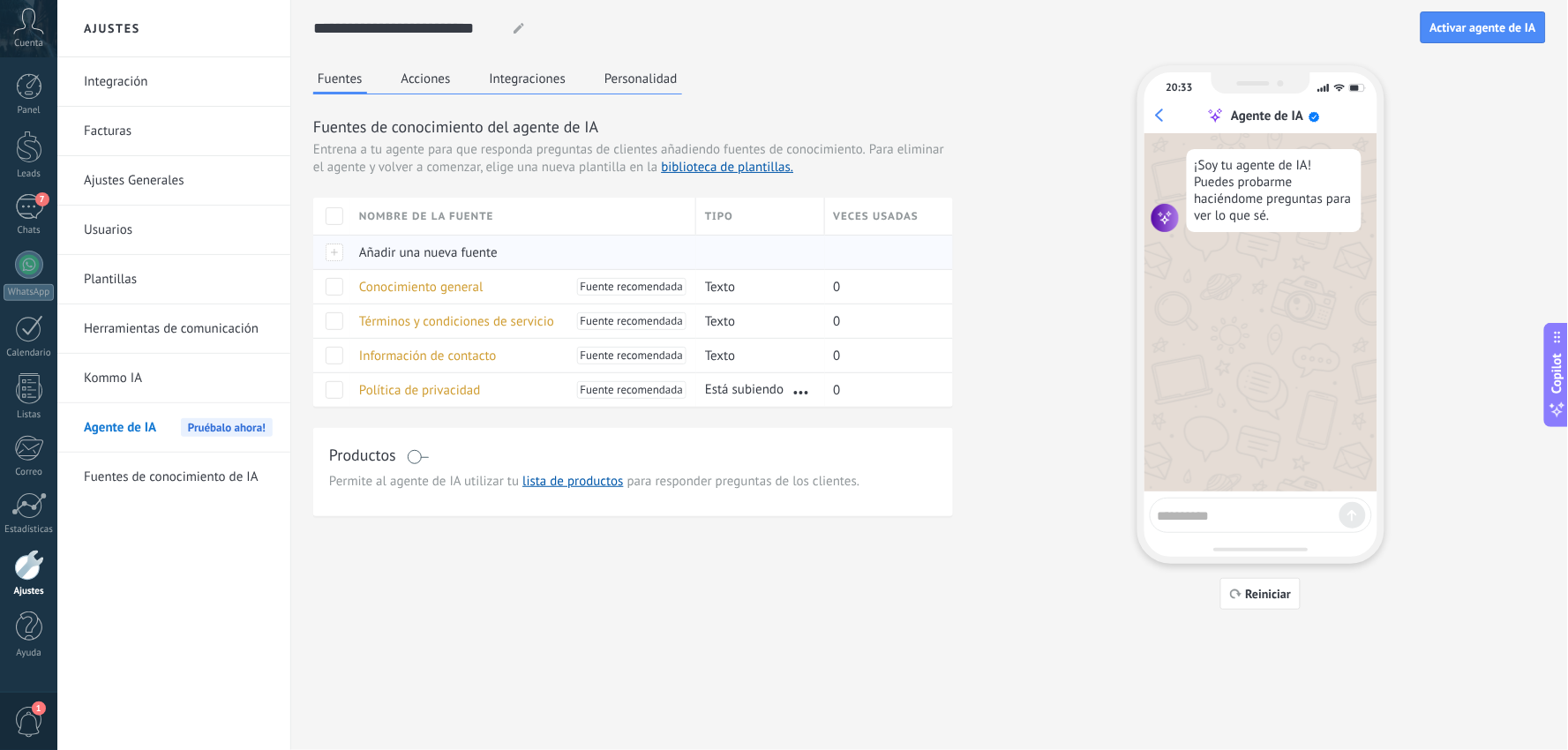
click at [419, 255] on span "Añadir una nueva fuente" at bounding box center [429, 253] width 139 height 17
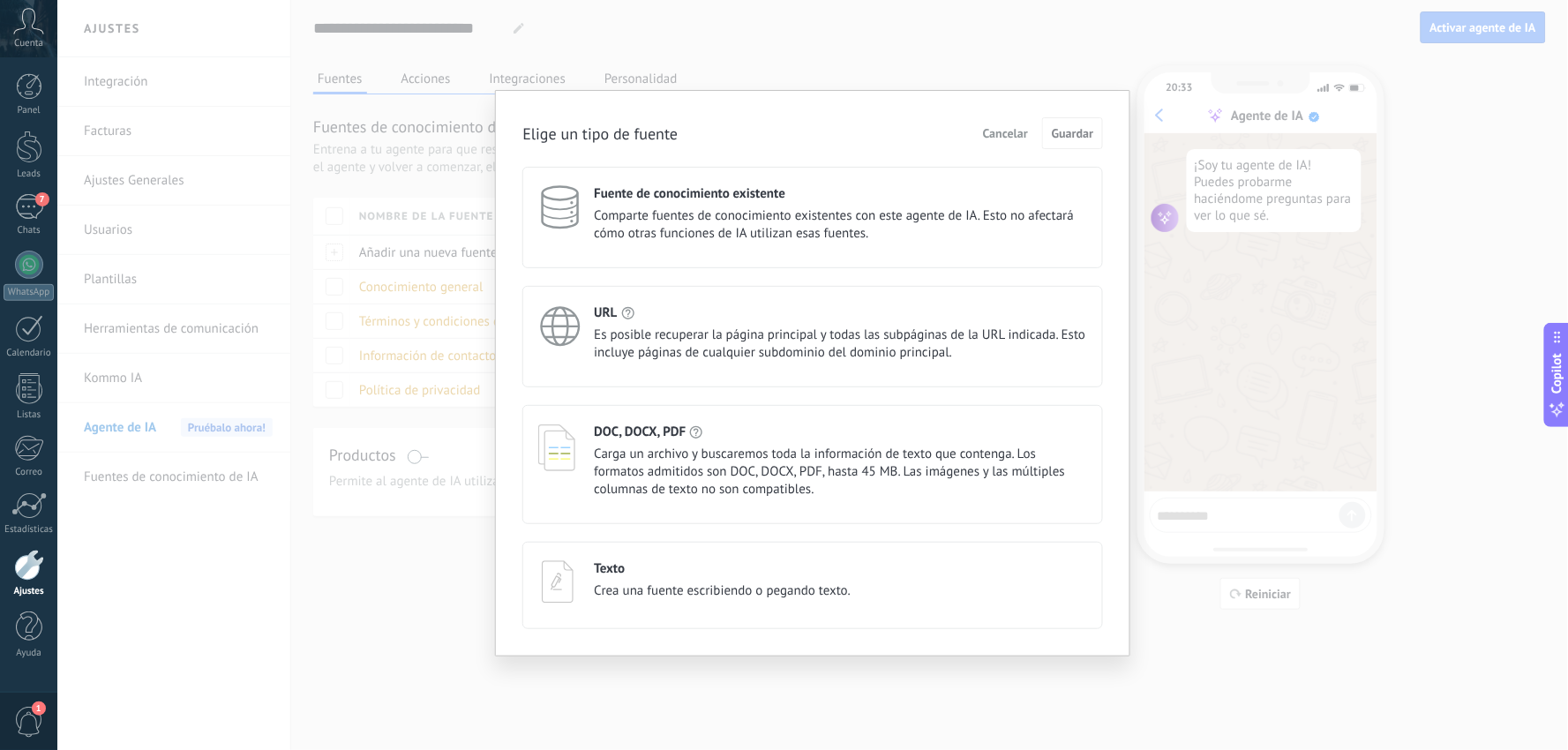
click at [438, 418] on div "Elige un tipo de fuente Cancelar Guardar Fuente de conocimiento existente Compa…" at bounding box center [812, 375] width 1511 height 750
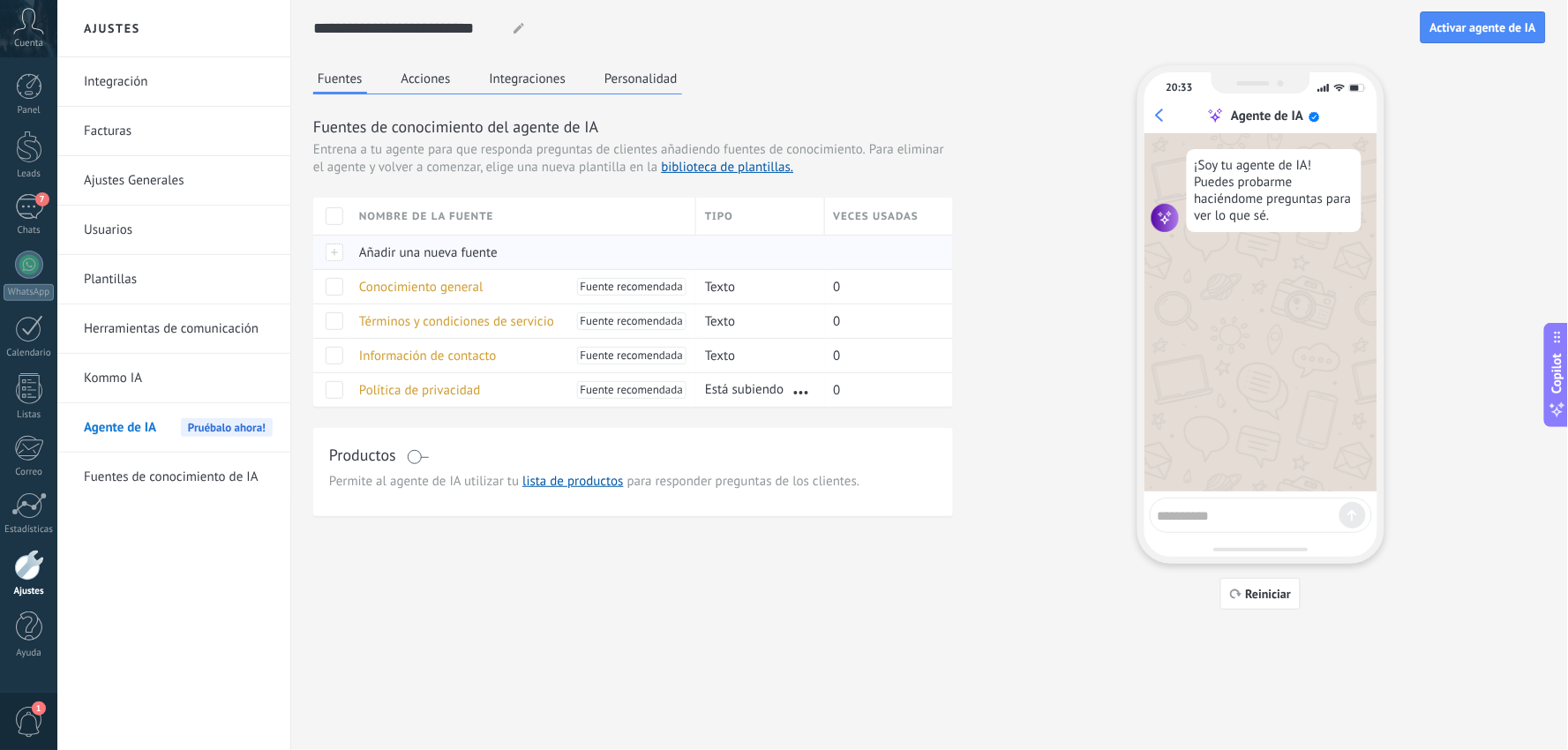
click at [421, 245] on span "Añadir una nueva fuente" at bounding box center [429, 253] width 139 height 17
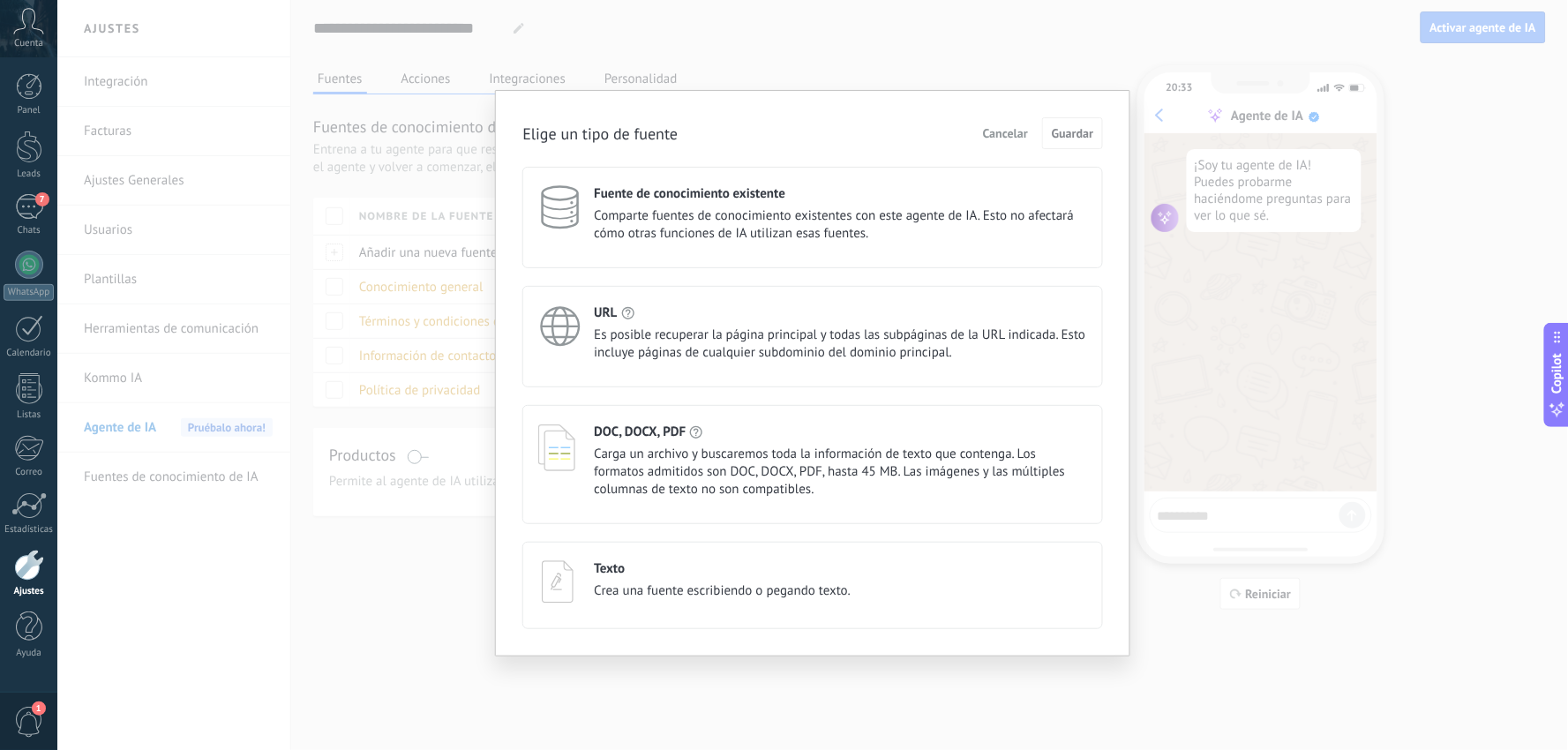
click at [641, 330] on span "Es posible recuperar la página principal y todas las subpáginas de la URL indic…" at bounding box center [841, 345] width 493 height 36
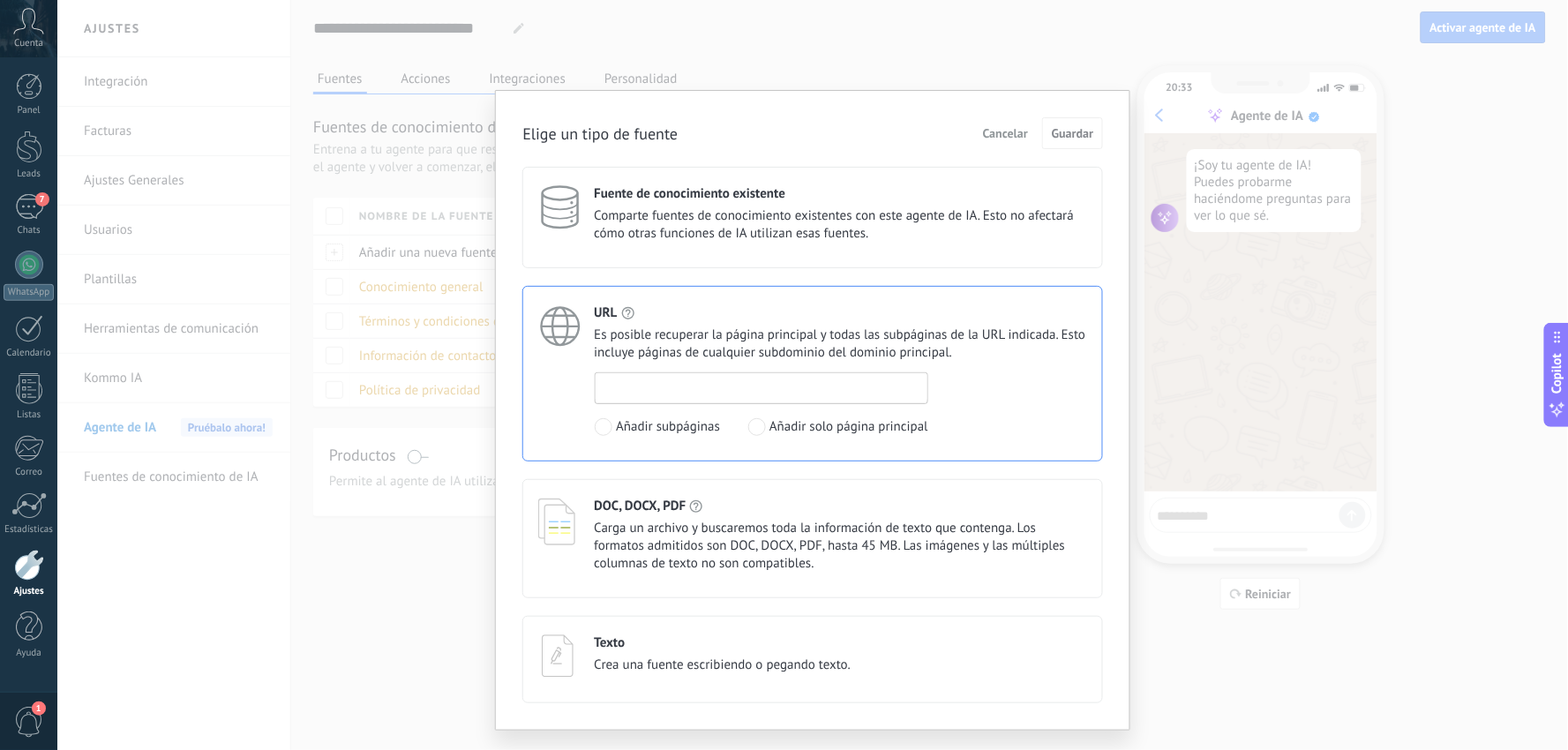
click at [704, 384] on input at bounding box center [761, 387] width 332 height 29
click at [645, 386] on input "**********" at bounding box center [761, 387] width 332 height 29
type input "**********"
click at [990, 359] on span "Es posible recuperar la página principal y todas las subpáginas de la URL indic…" at bounding box center [841, 345] width 493 height 36
click at [1071, 129] on span "Guardar" at bounding box center [1073, 133] width 42 height 12
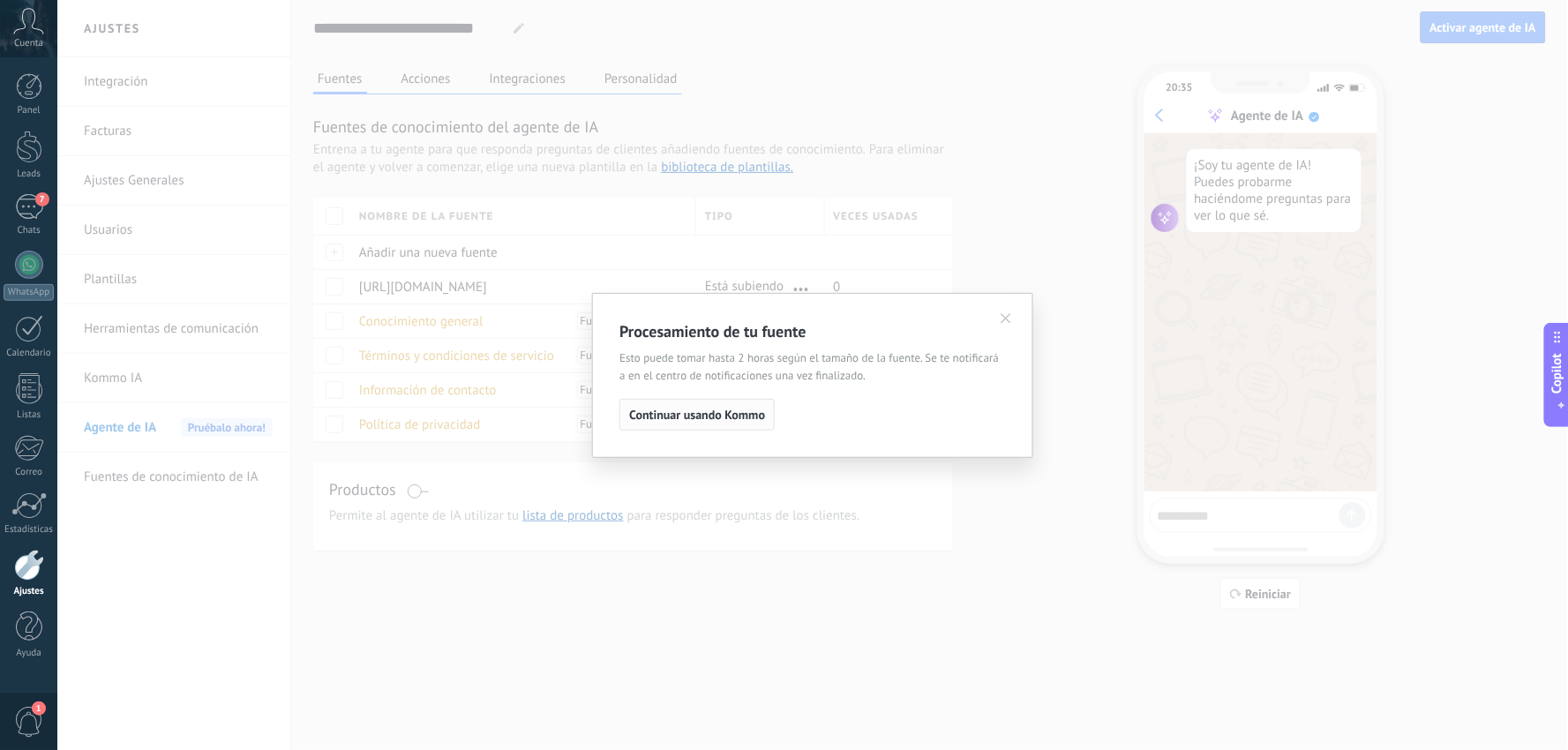
click at [727, 421] on span "Continuar usando Kommo" at bounding box center [696, 414] width 136 height 12
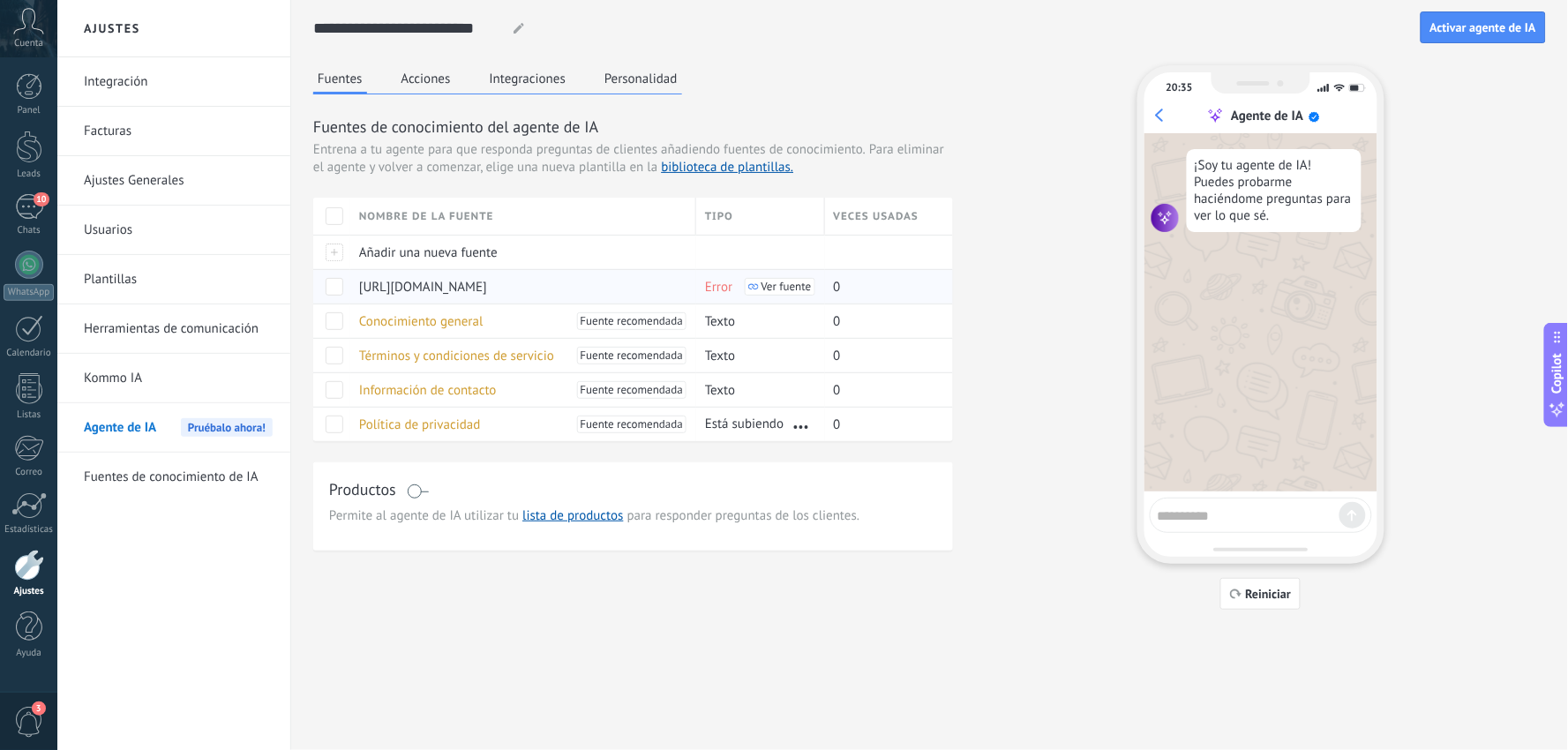
click at [794, 287] on span "Ver fuente" at bounding box center [786, 286] width 51 height 12
click at [323, 293] on div at bounding box center [331, 286] width 37 height 35
click at [328, 287] on span at bounding box center [335, 287] width 18 height 18
click at [766, 287] on span "Ver fuente" at bounding box center [786, 286] width 51 height 12
click at [481, 275] on span "Actualización" at bounding box center [504, 286] width 74 height 35
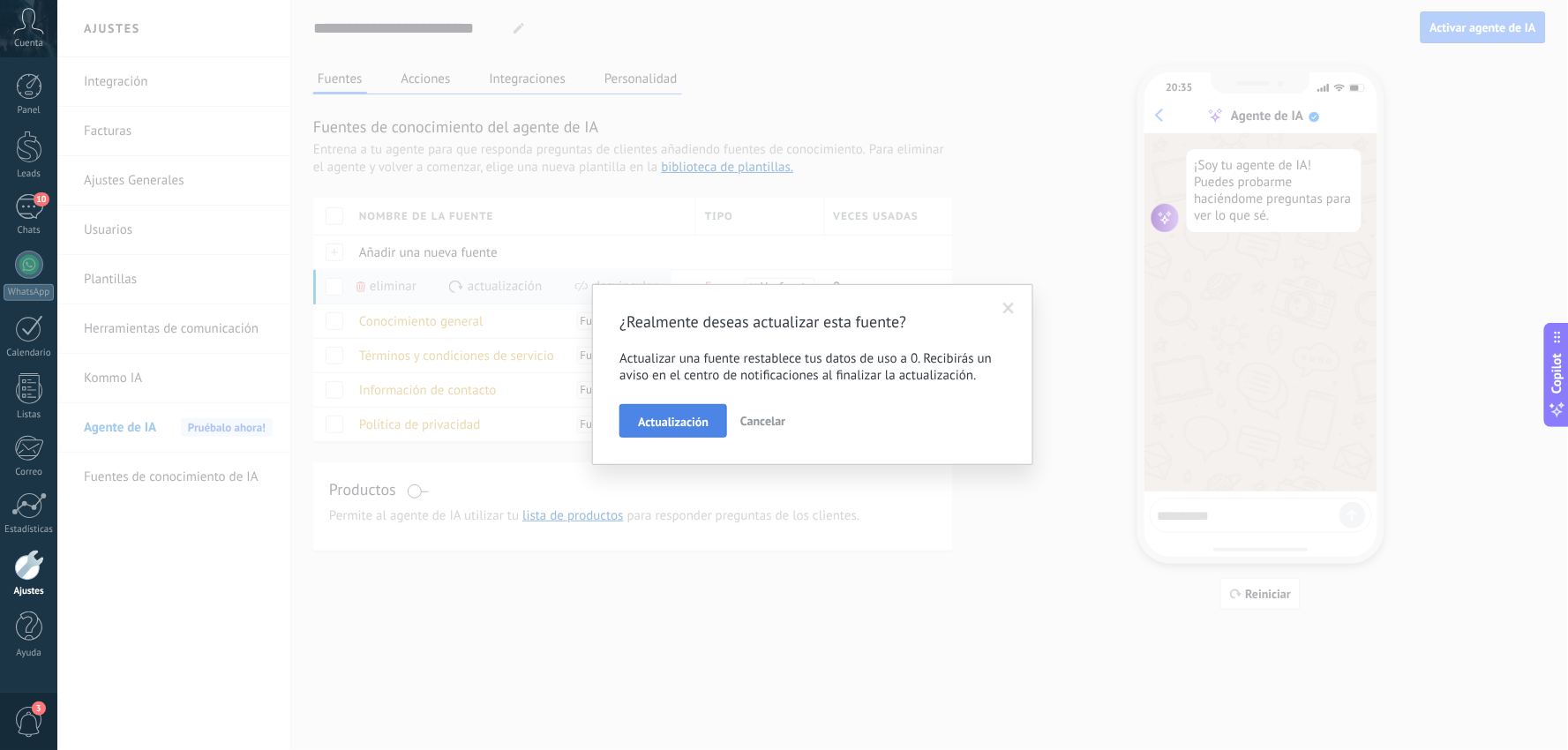
click at [678, 420] on span "Actualización" at bounding box center [673, 422] width 70 height 12
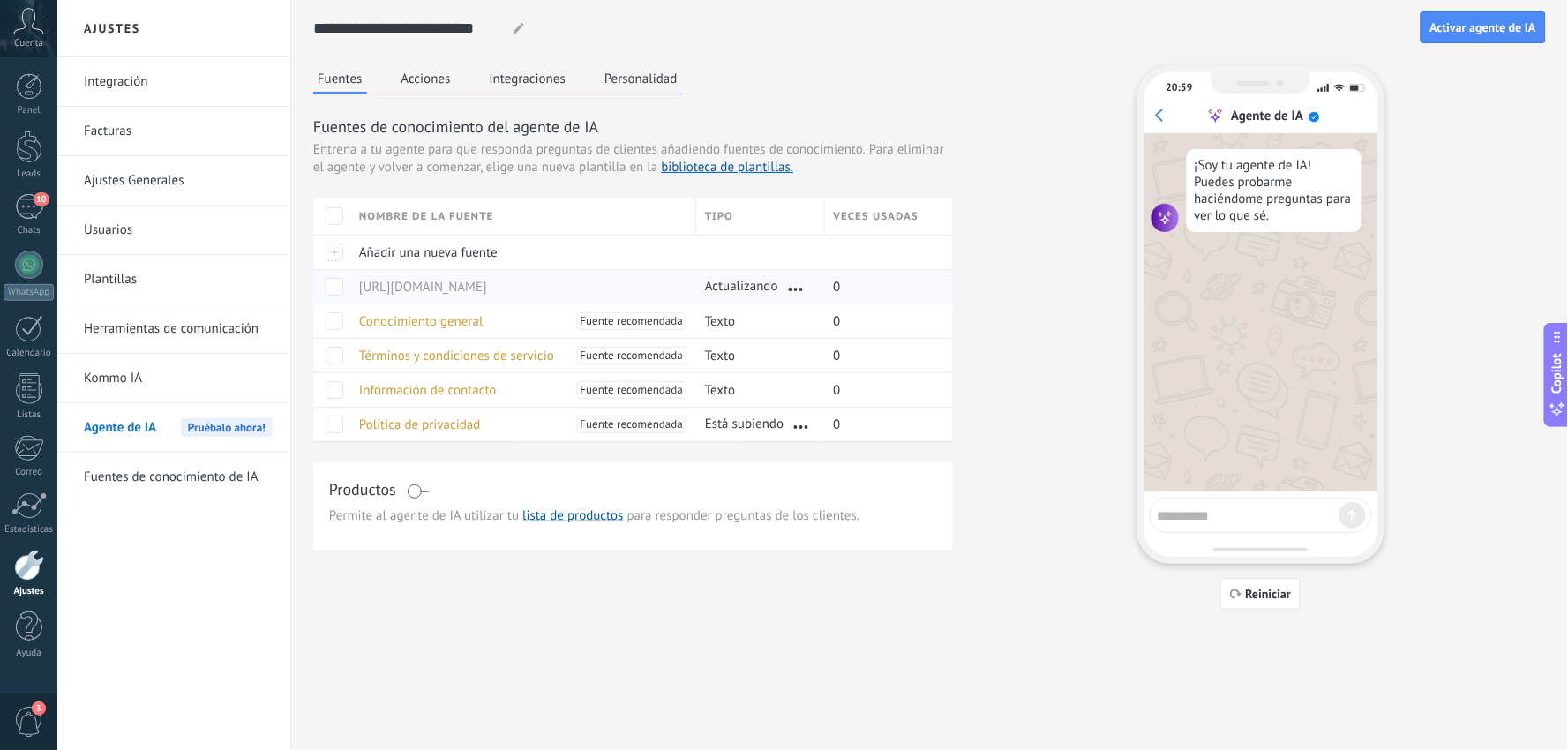
click at [336, 278] on span at bounding box center [335, 287] width 18 height 18
click at [547, 512] on link "lista de productos" at bounding box center [573, 515] width 101 height 17
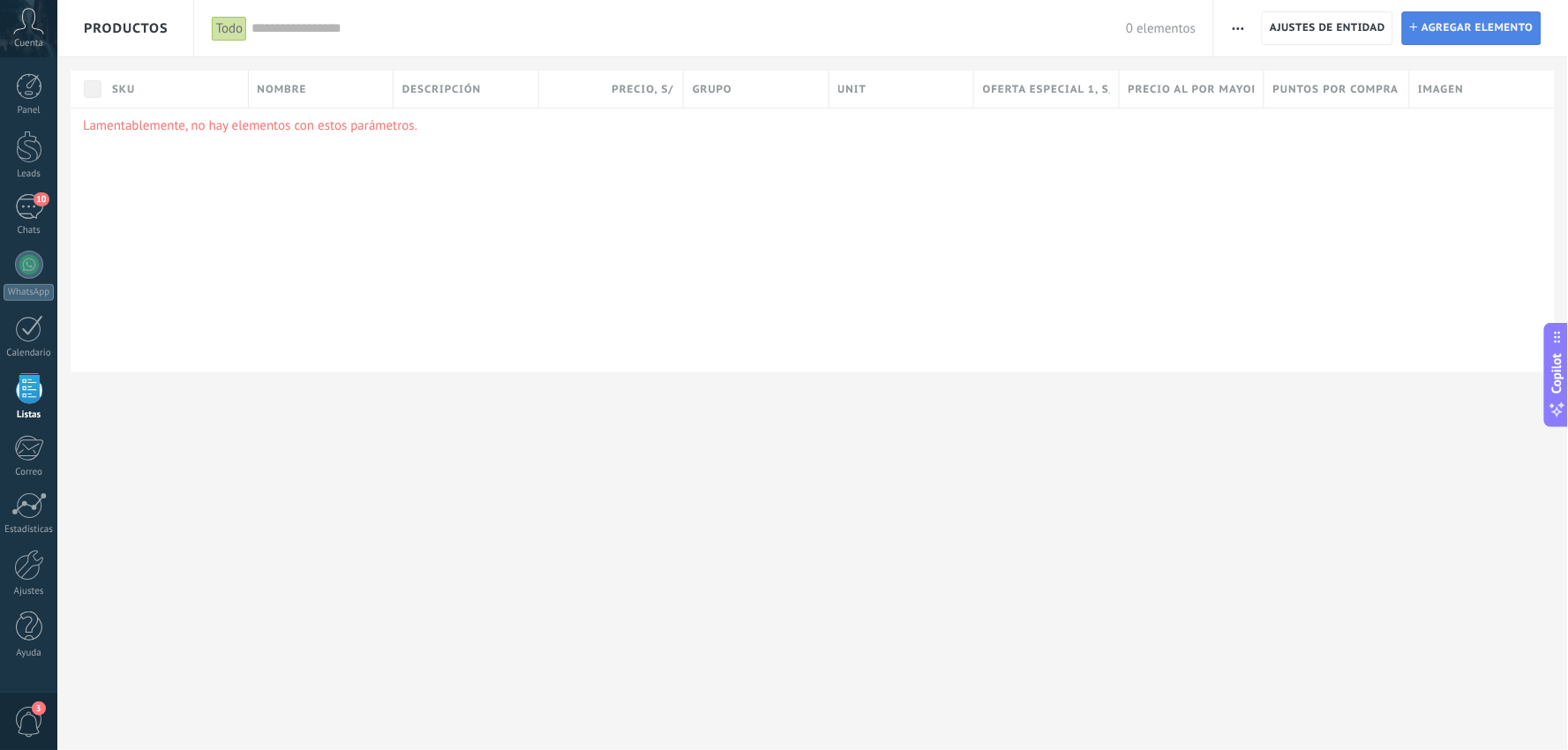
click at [1467, 13] on span "Agregar elemento" at bounding box center [1477, 28] width 112 height 32
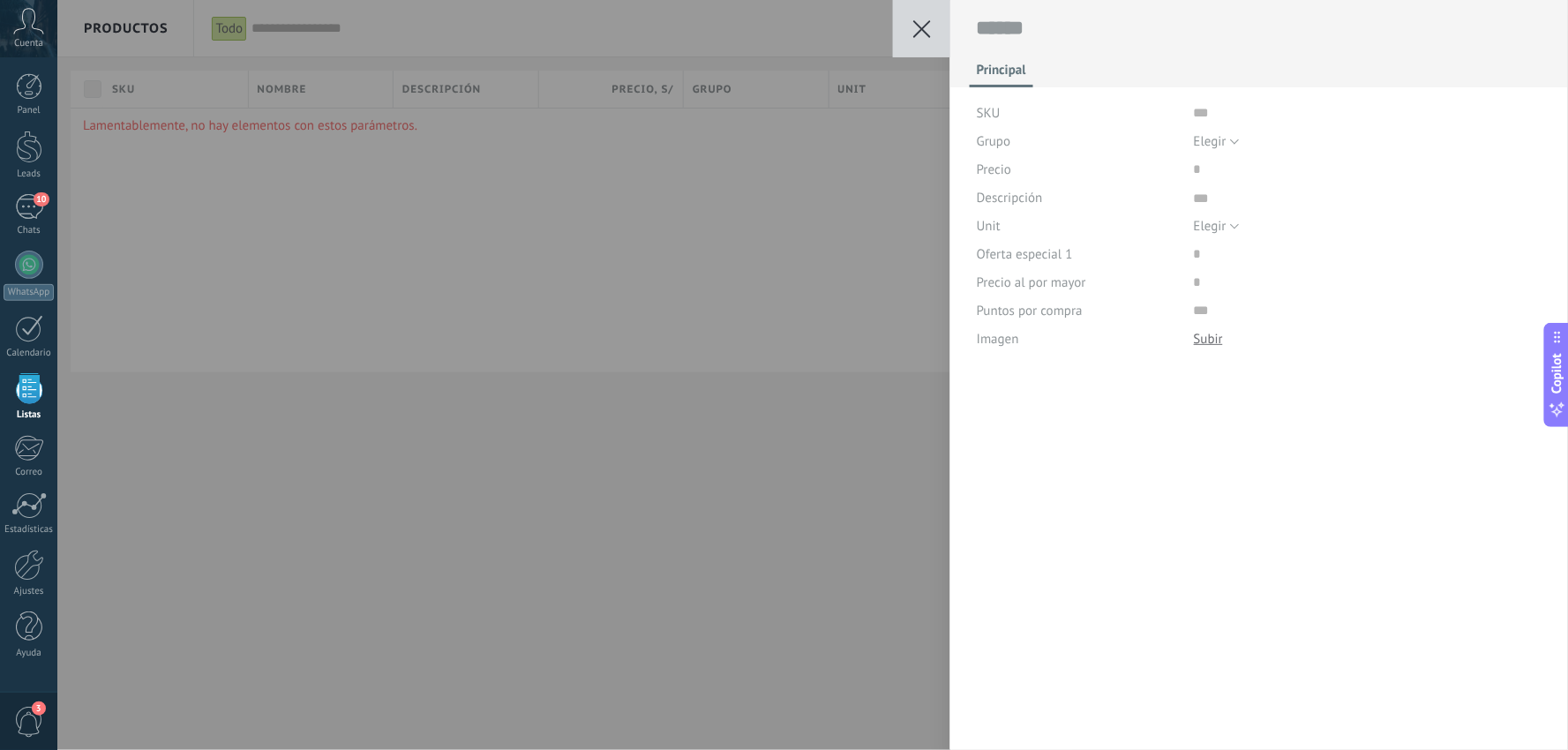
scroll to position [18, 0]
click at [824, 341] on div "Guardar Cancelar Principal SKU Grupo Elegir Todos los productos Elegir Precio D…" at bounding box center [812, 375] width 1511 height 750
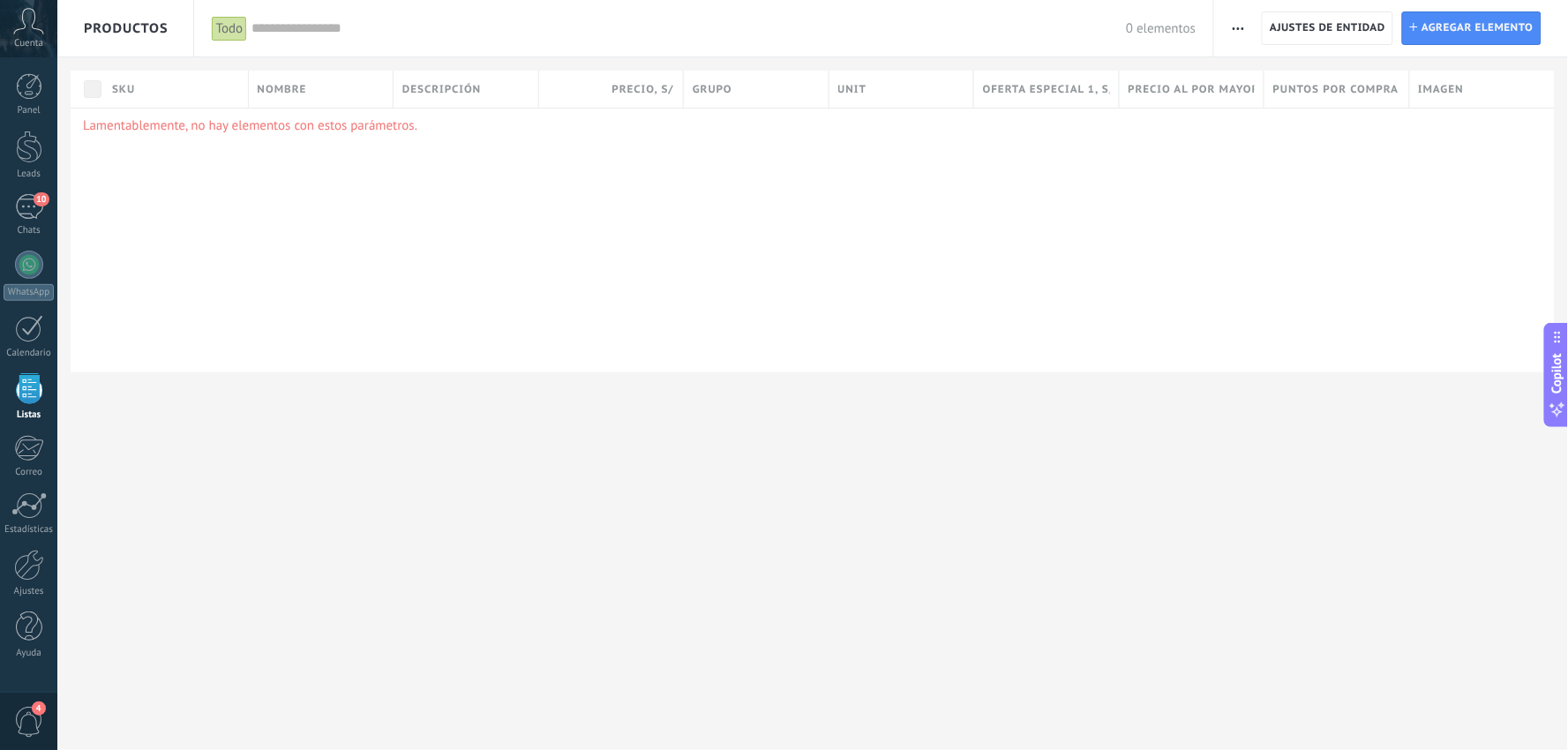
click at [283, 30] on input "text" at bounding box center [688, 29] width 875 height 19
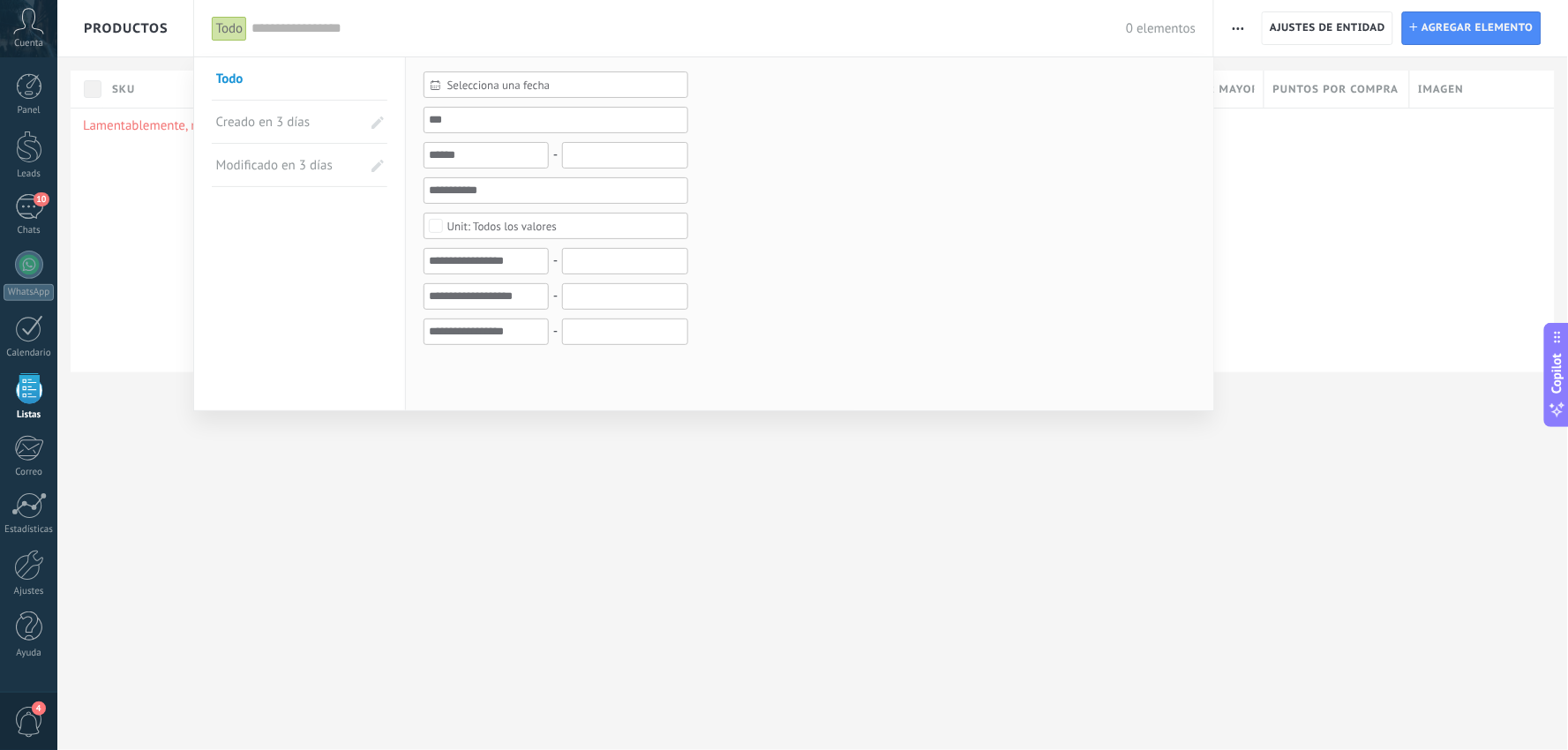
click at [1377, 28] on div at bounding box center [784, 375] width 1568 height 750
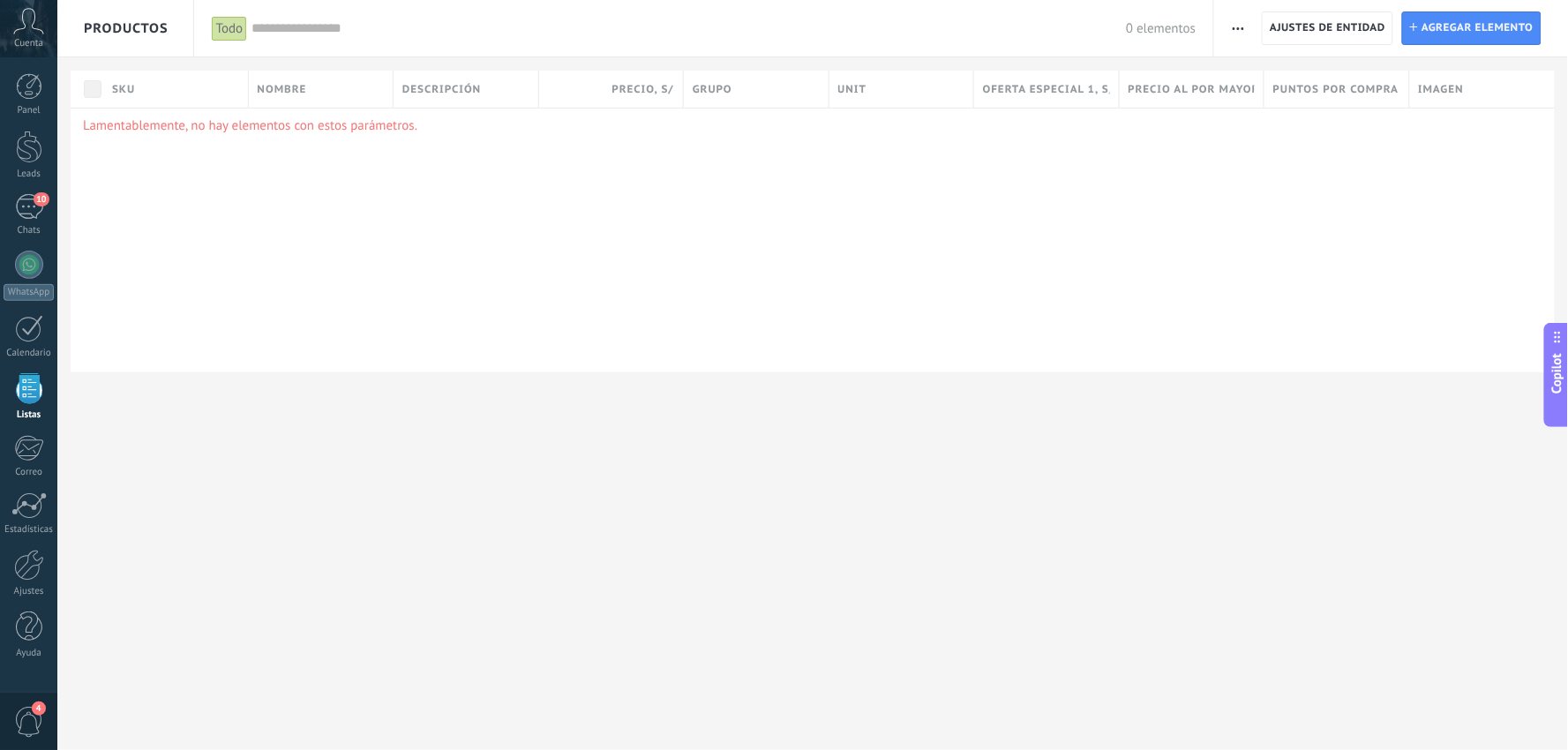
click at [1377, 28] on span "Ajustes de entidad" at bounding box center [1327, 28] width 116 height 32
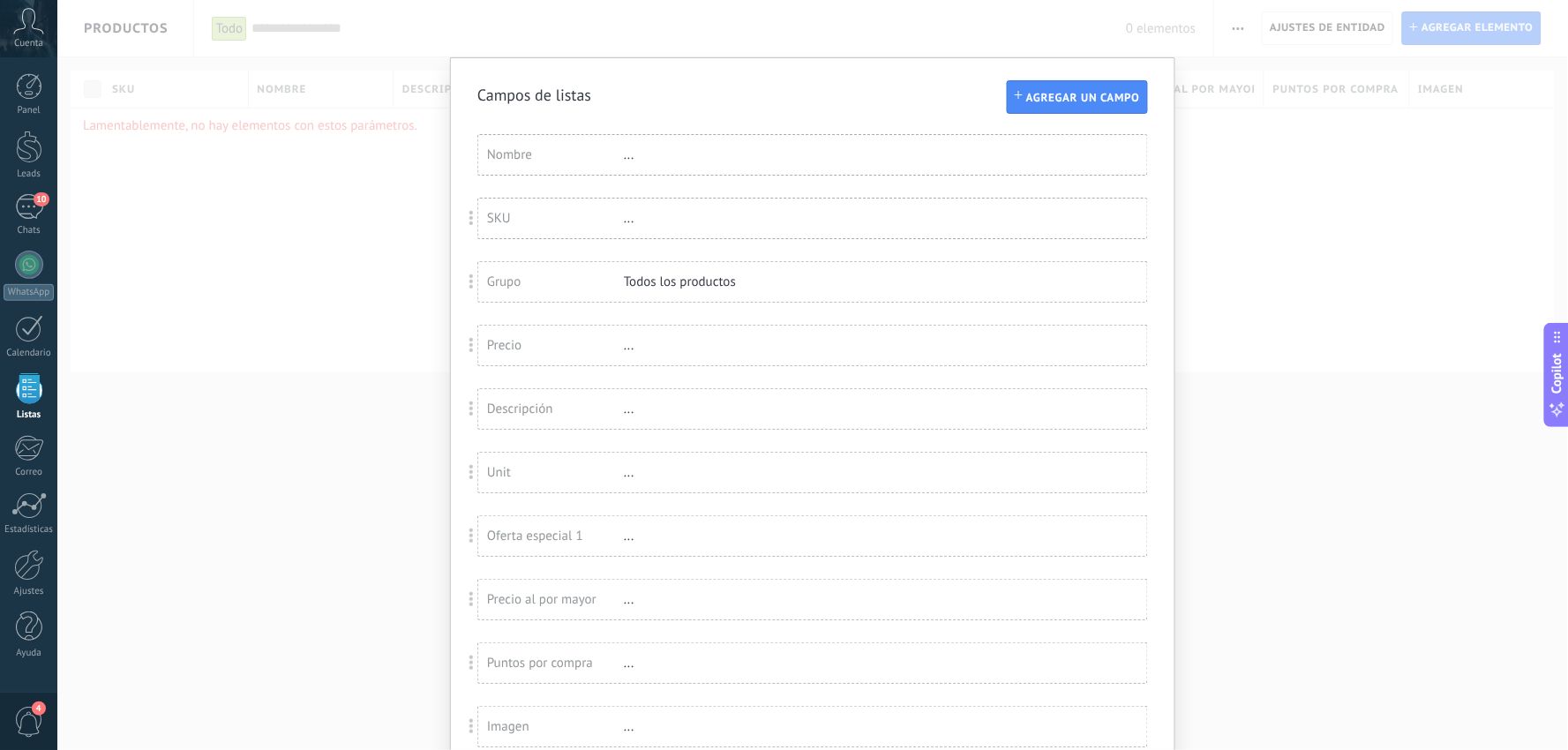
click at [1306, 173] on div "Campos de listas Agregar un campo Usted ha alcanzado la cantidad máxima de los …" at bounding box center [812, 375] width 1511 height 750
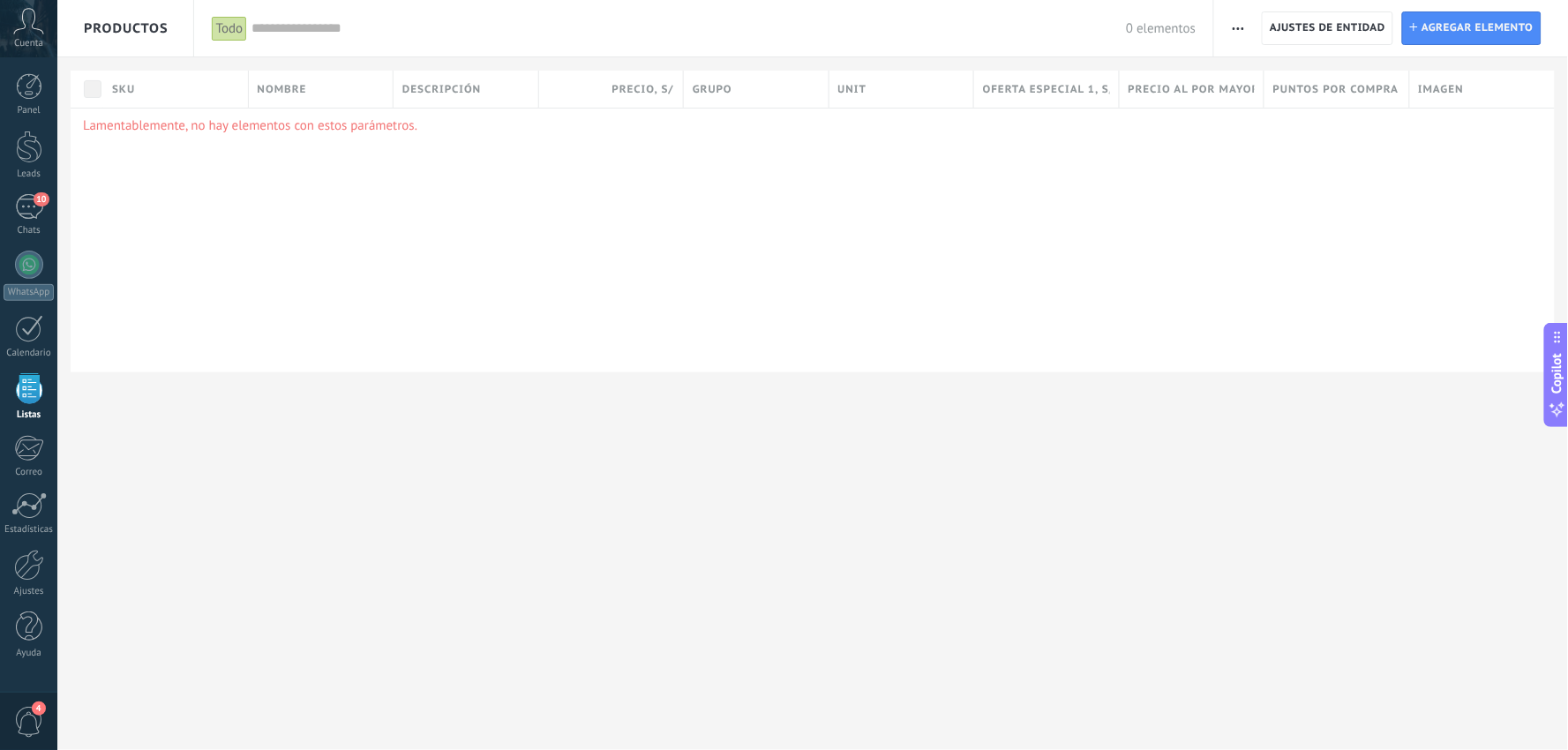
click at [1240, 29] on icon "button" at bounding box center [1238, 29] width 12 height 3
click at [1009, 248] on div "Lamentablemente, no hay elementos con estos parámetros." at bounding box center [812, 240] width 1484 height 265
click at [305, 117] on p "Lamentablemente, no hay elementos con estos parámetros." at bounding box center [812, 125] width 1459 height 17
click at [1514, 20] on span "Agregar elemento" at bounding box center [1477, 28] width 112 height 32
type textarea "***"
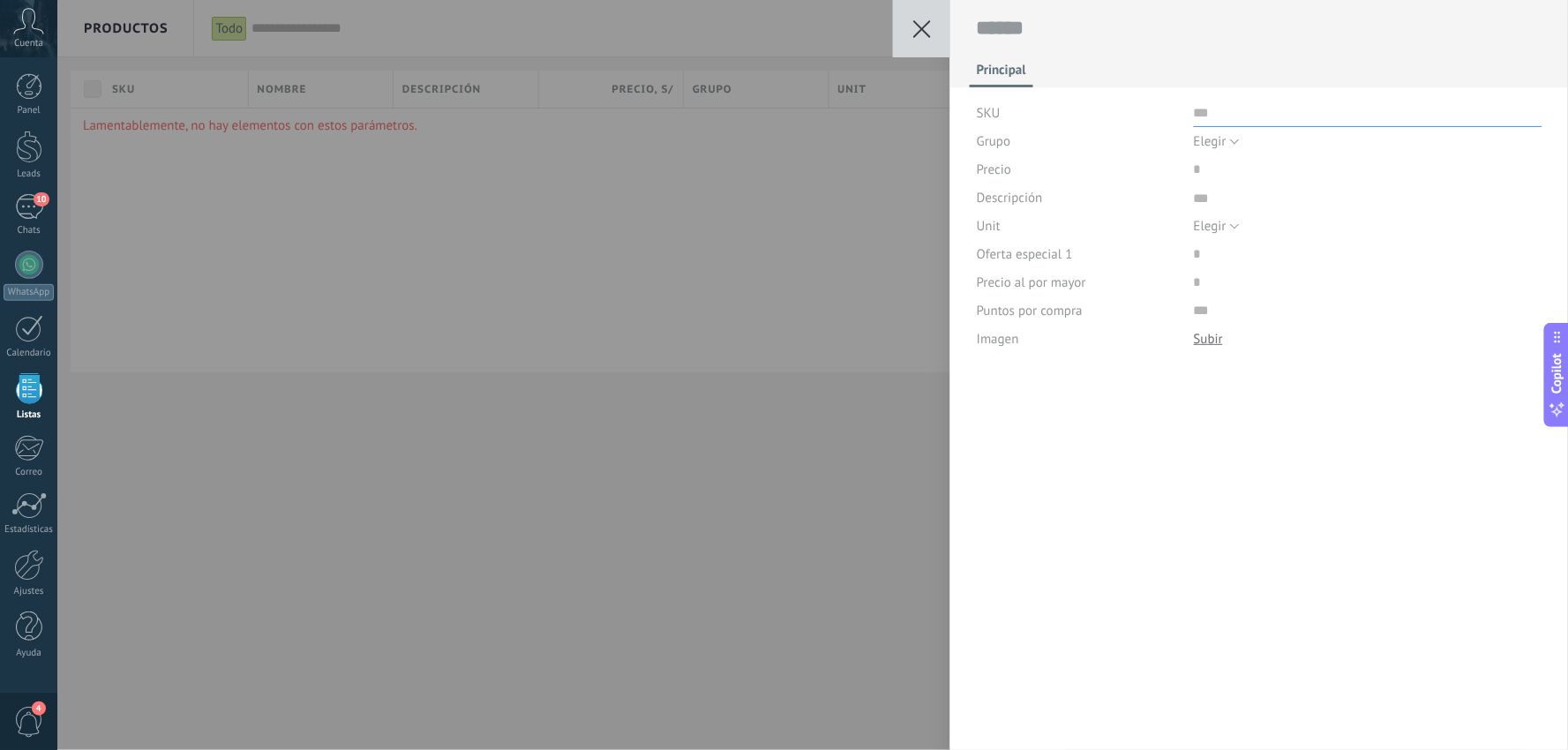
click at [1230, 110] on input "text" at bounding box center [1368, 113] width 349 height 29
drag, startPoint x: 1204, startPoint y: 204, endPoint x: 1227, endPoint y: 219, distance: 27.5
click at [1205, 205] on textarea at bounding box center [1368, 197] width 349 height 29
click at [1223, 125] on input "text" at bounding box center [1368, 113] width 349 height 29
click at [1221, 136] on span "Elegir" at bounding box center [1209, 142] width 33 height 17
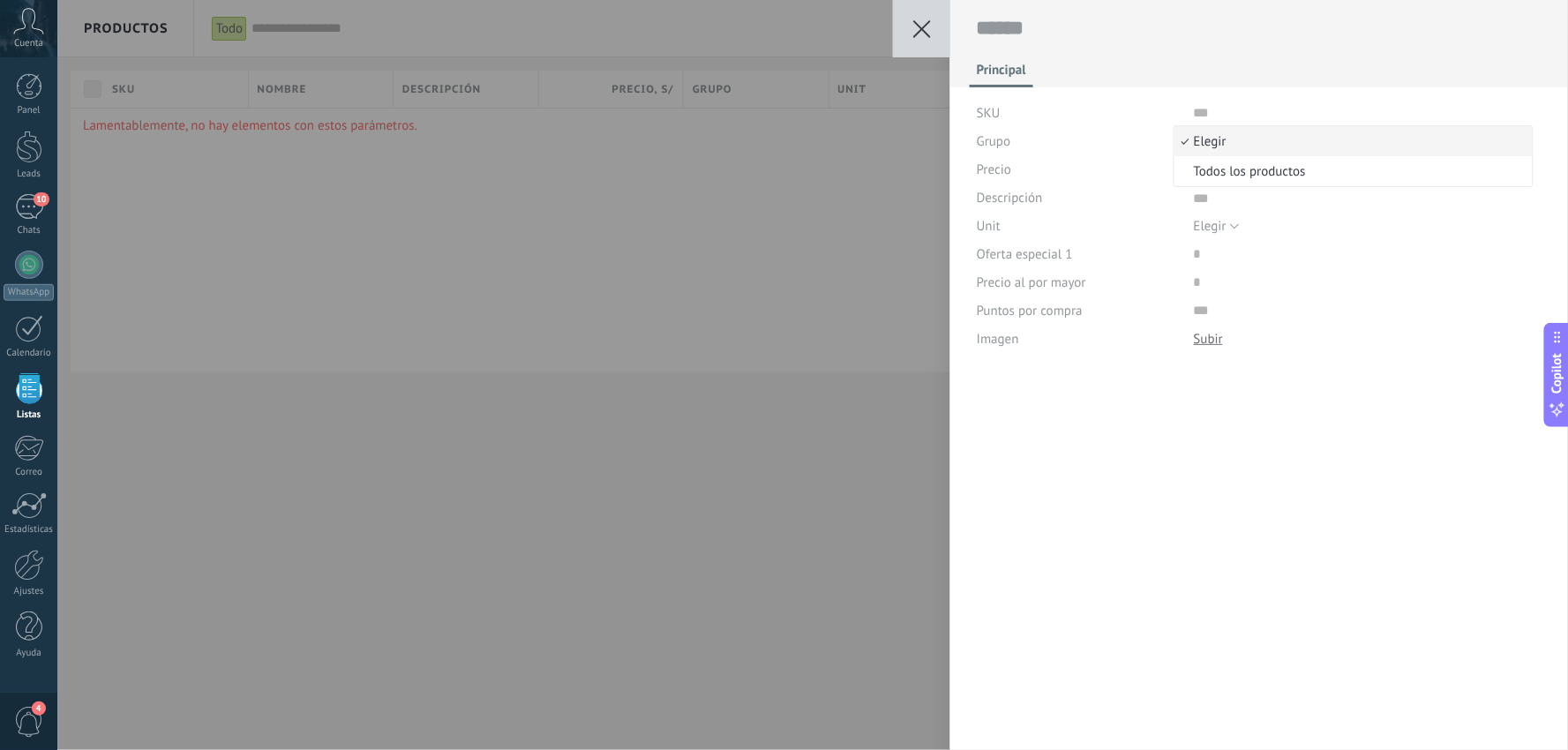
click at [1221, 136] on span "Elegir" at bounding box center [1351, 142] width 353 height 17
click at [1224, 120] on input "text" at bounding box center [1368, 113] width 349 height 29
click at [913, 19] on button at bounding box center [921, 29] width 57 height 57
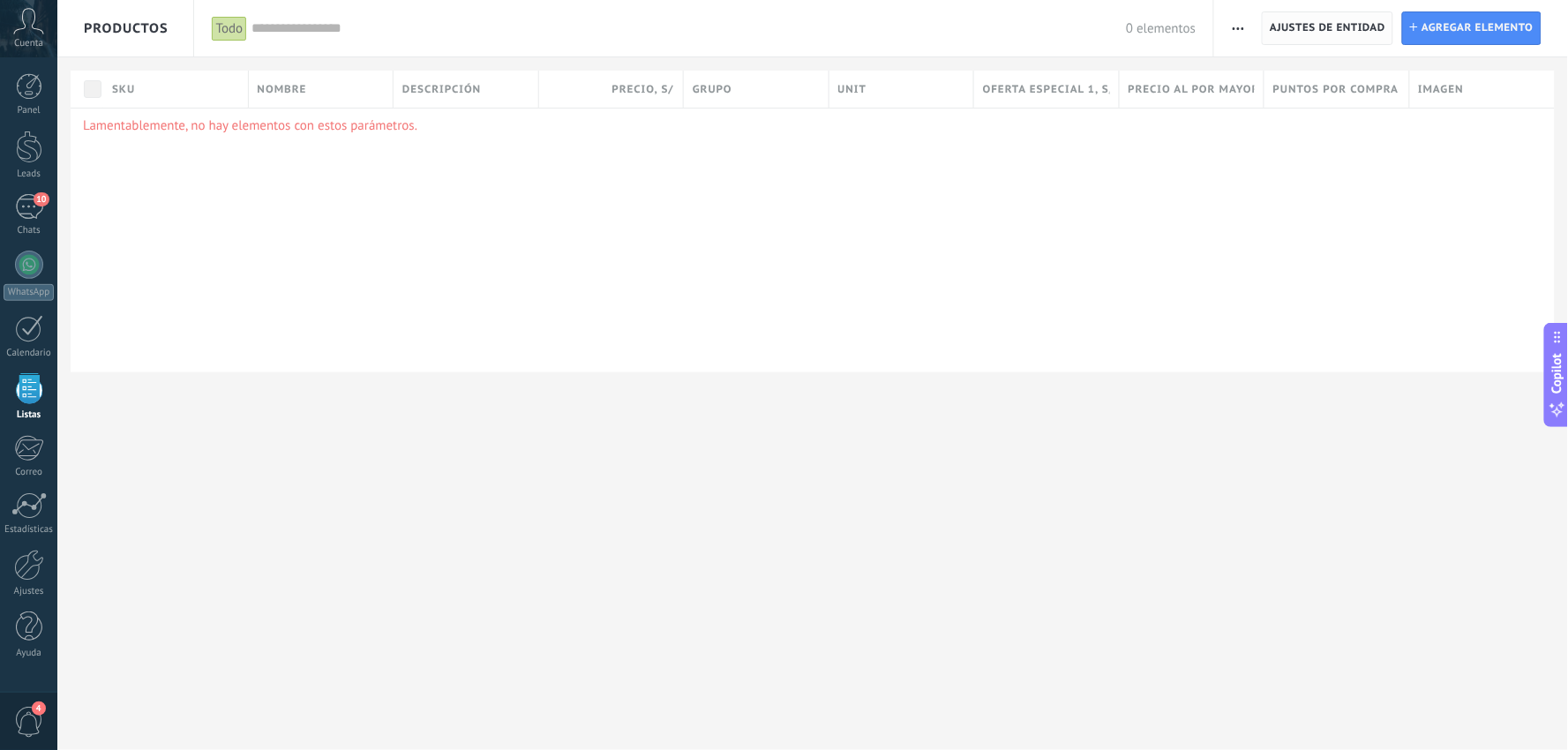
click at [1294, 27] on span "Ajustes de entidad" at bounding box center [1327, 28] width 116 height 32
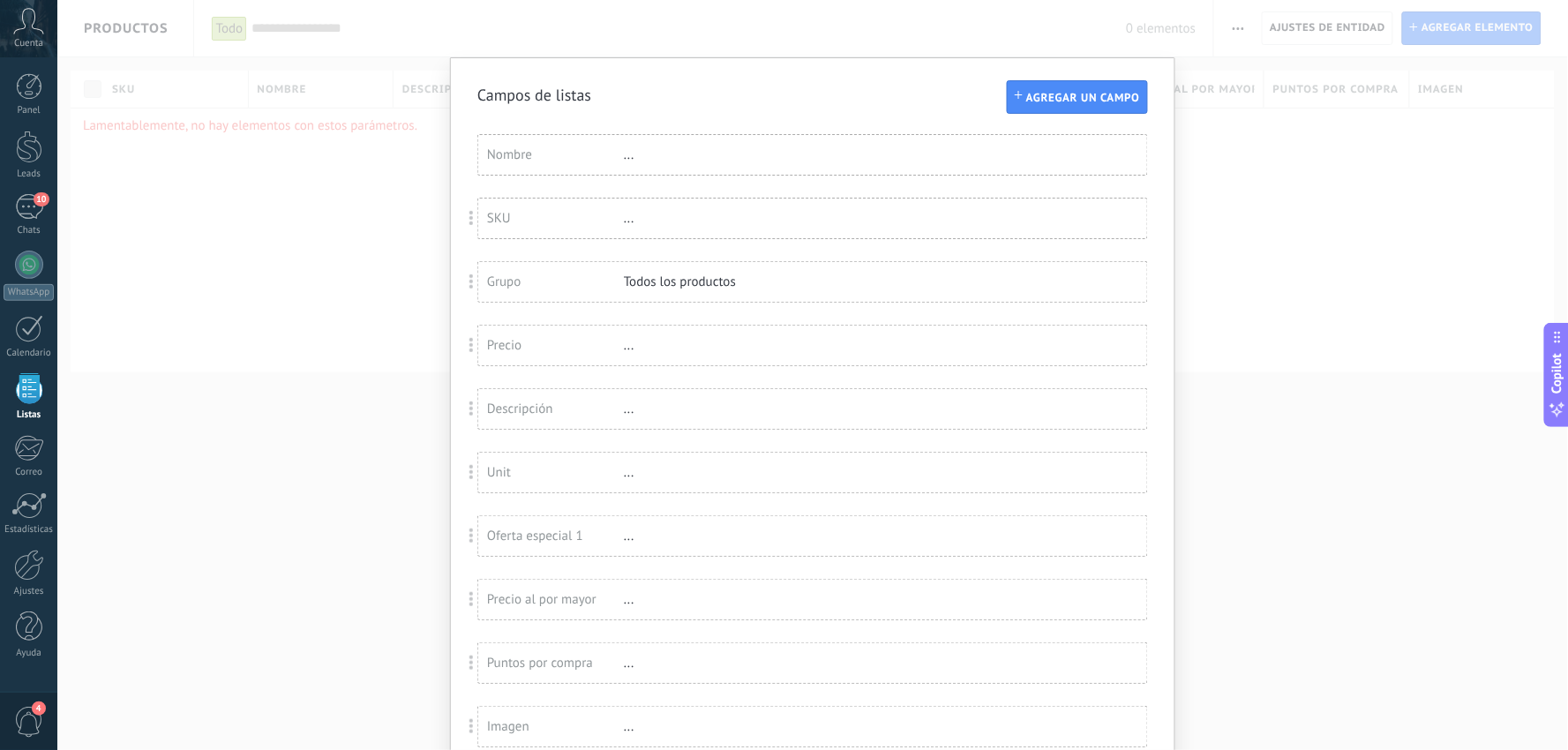
click at [1249, 190] on div "Campos de listas Agregar un campo Usted ha alcanzado la cantidad máxima de los …" at bounding box center [812, 375] width 1511 height 750
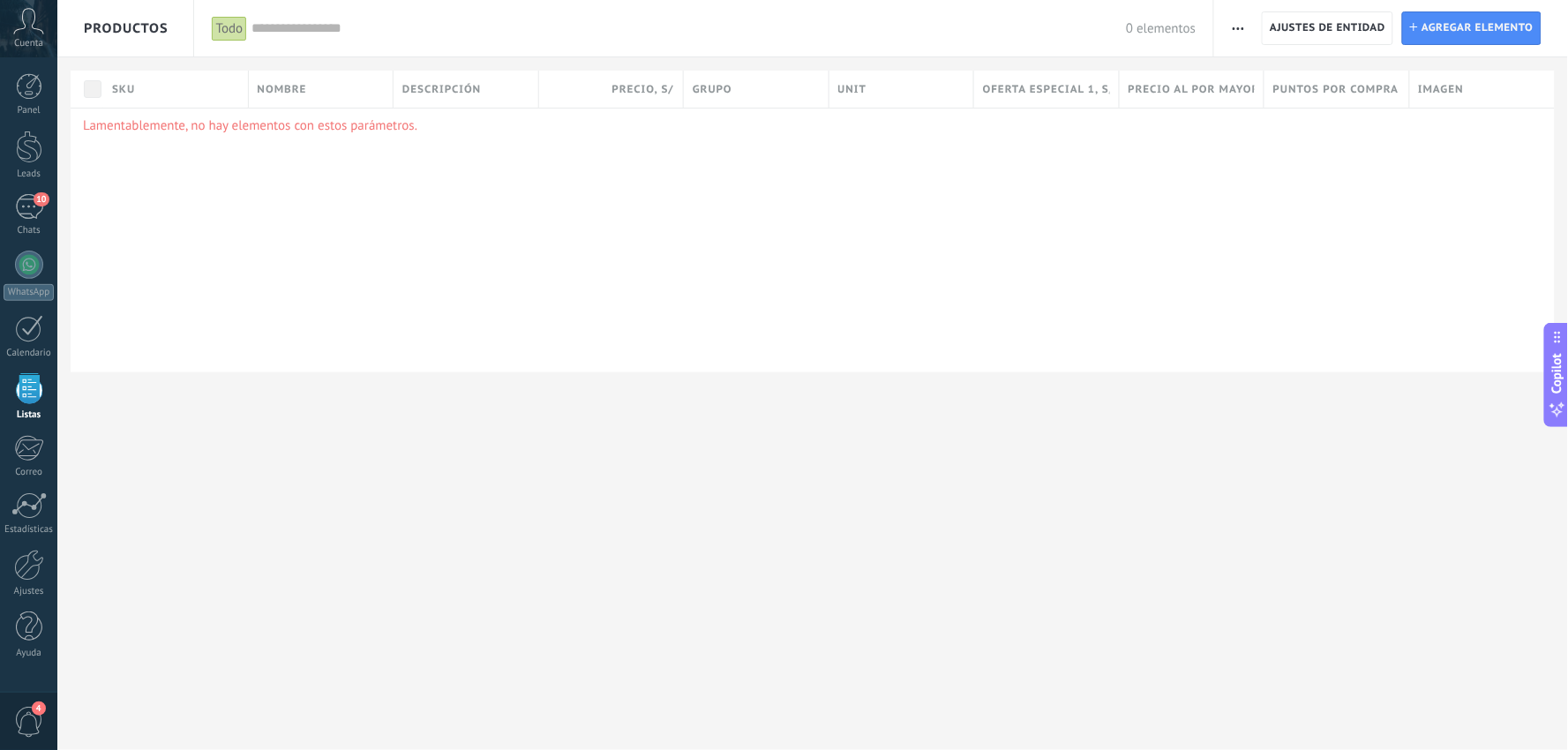
click at [1228, 20] on button "button" at bounding box center [1238, 29] width 26 height 34
drag, startPoint x: 613, startPoint y: 178, endPoint x: 311, endPoint y: 60, distance: 324.2
click at [607, 176] on div "Lamentablemente, no hay elementos con estos parámetros." at bounding box center [812, 240] width 1484 height 265
click at [101, 21] on span "Productos" at bounding box center [127, 28] width 85 height 56
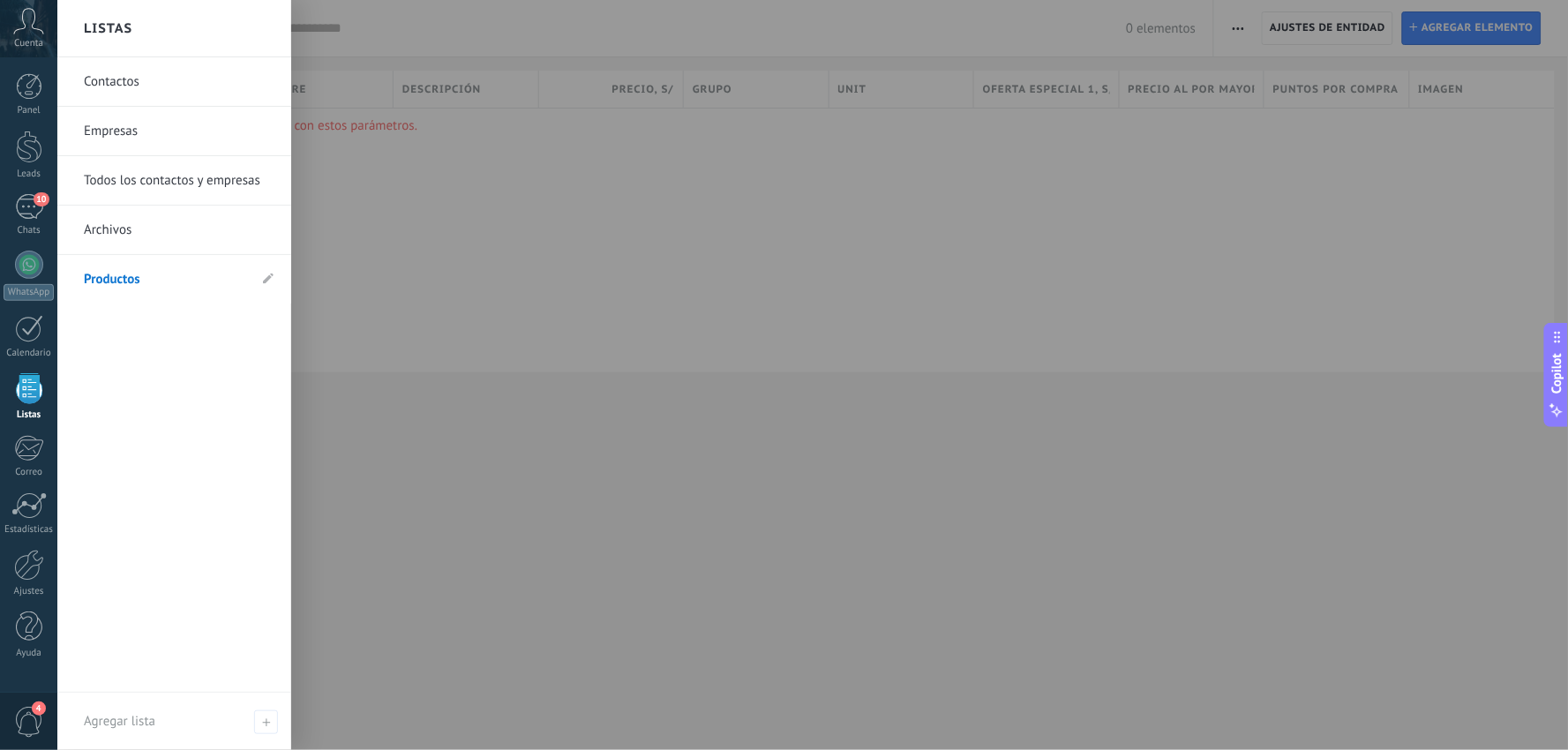
click at [138, 270] on link "Productos" at bounding box center [165, 279] width 163 height 50
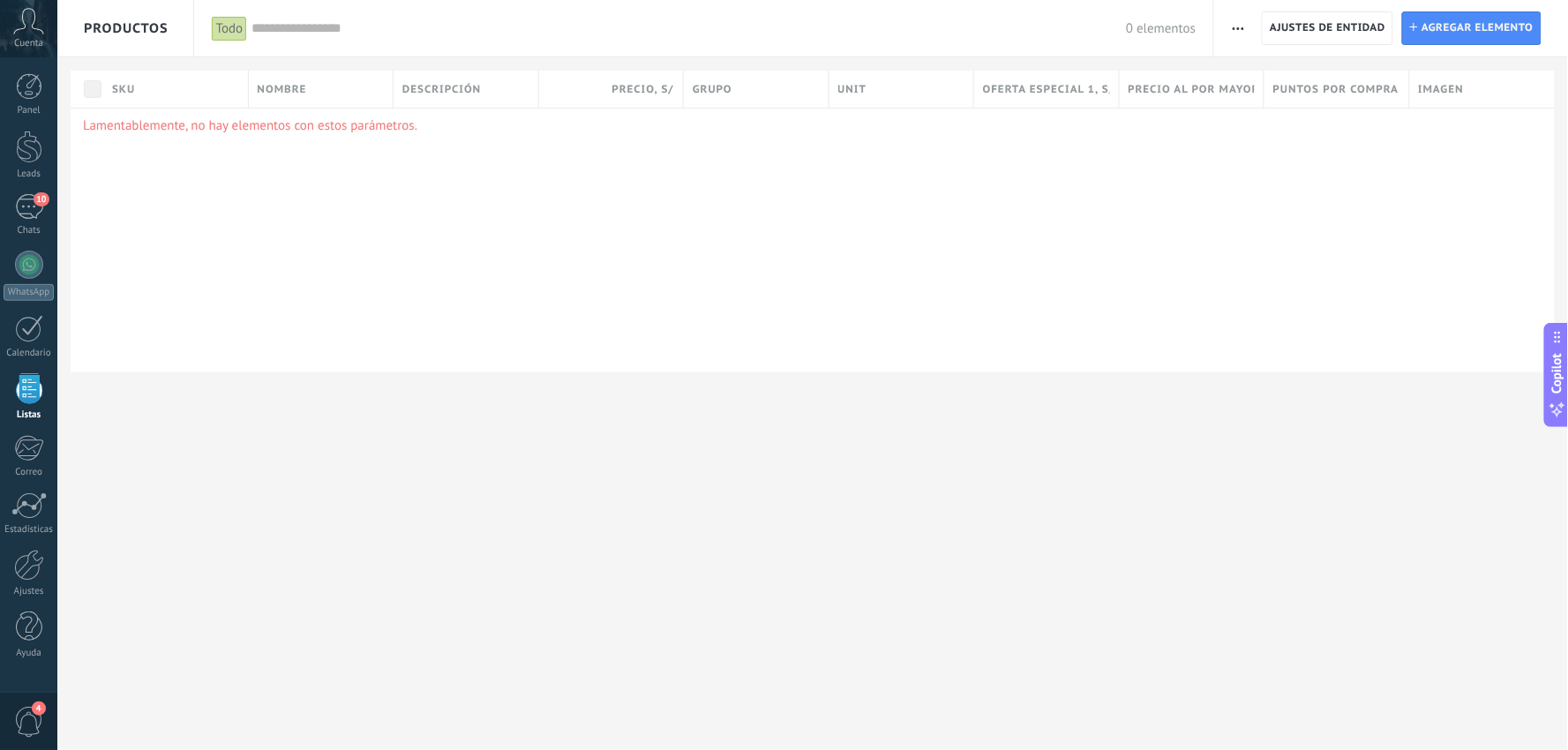
click at [134, 20] on span "Productos" at bounding box center [127, 28] width 85 height 56
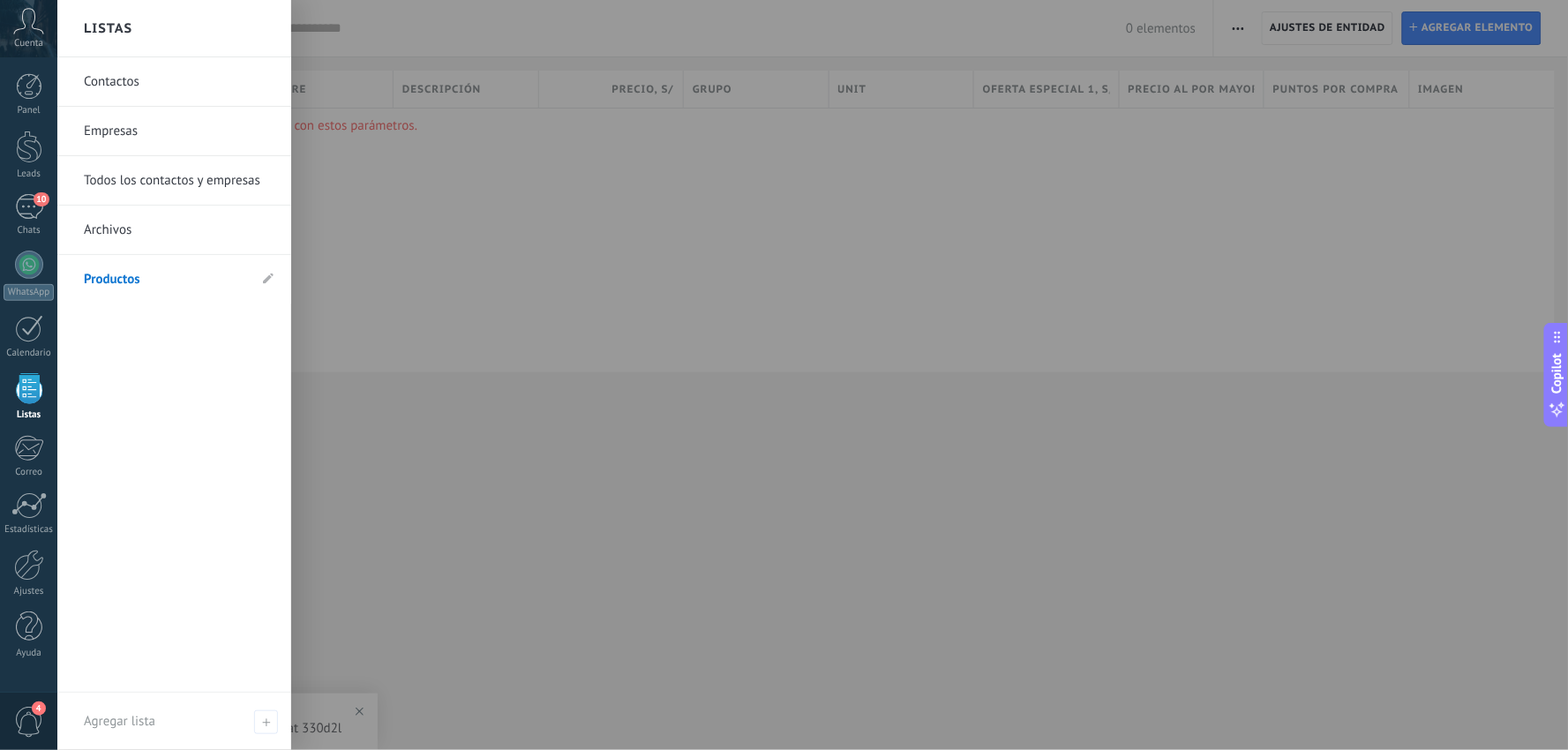
click at [410, 348] on div at bounding box center [841, 375] width 1568 height 750
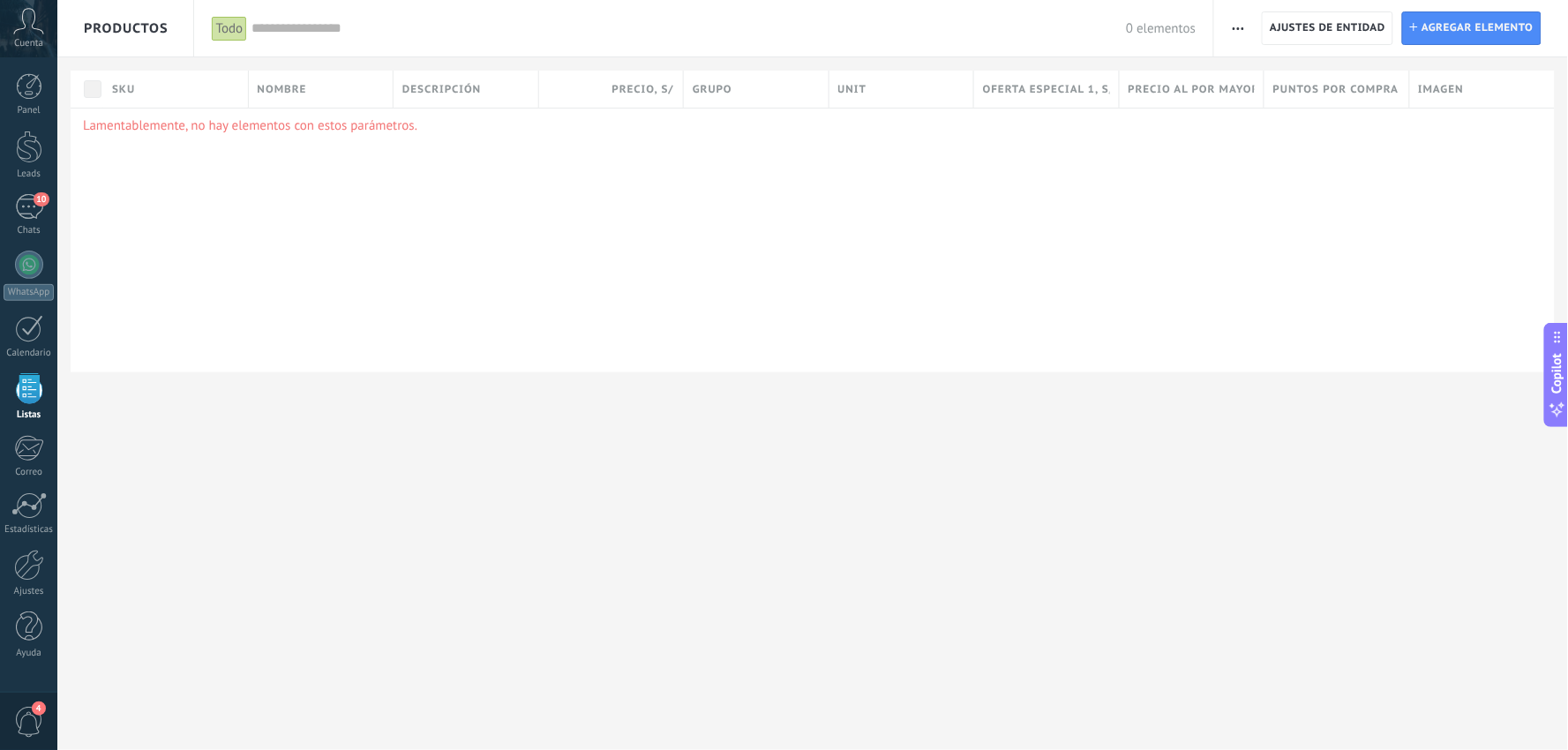
click at [158, 23] on span "Productos" at bounding box center [127, 28] width 85 height 56
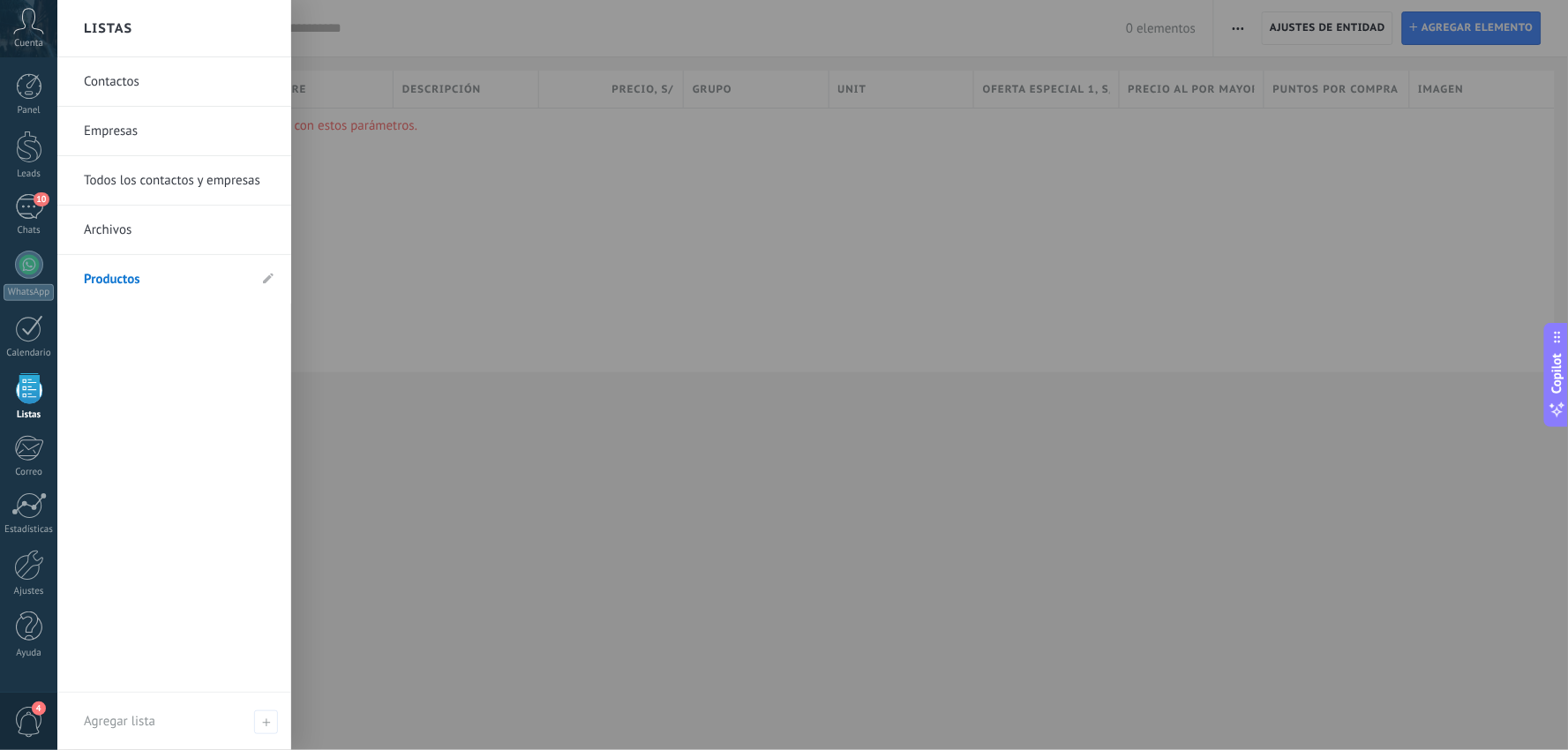
click at [104, 231] on link "Archivos" at bounding box center [179, 231] width 190 height 50
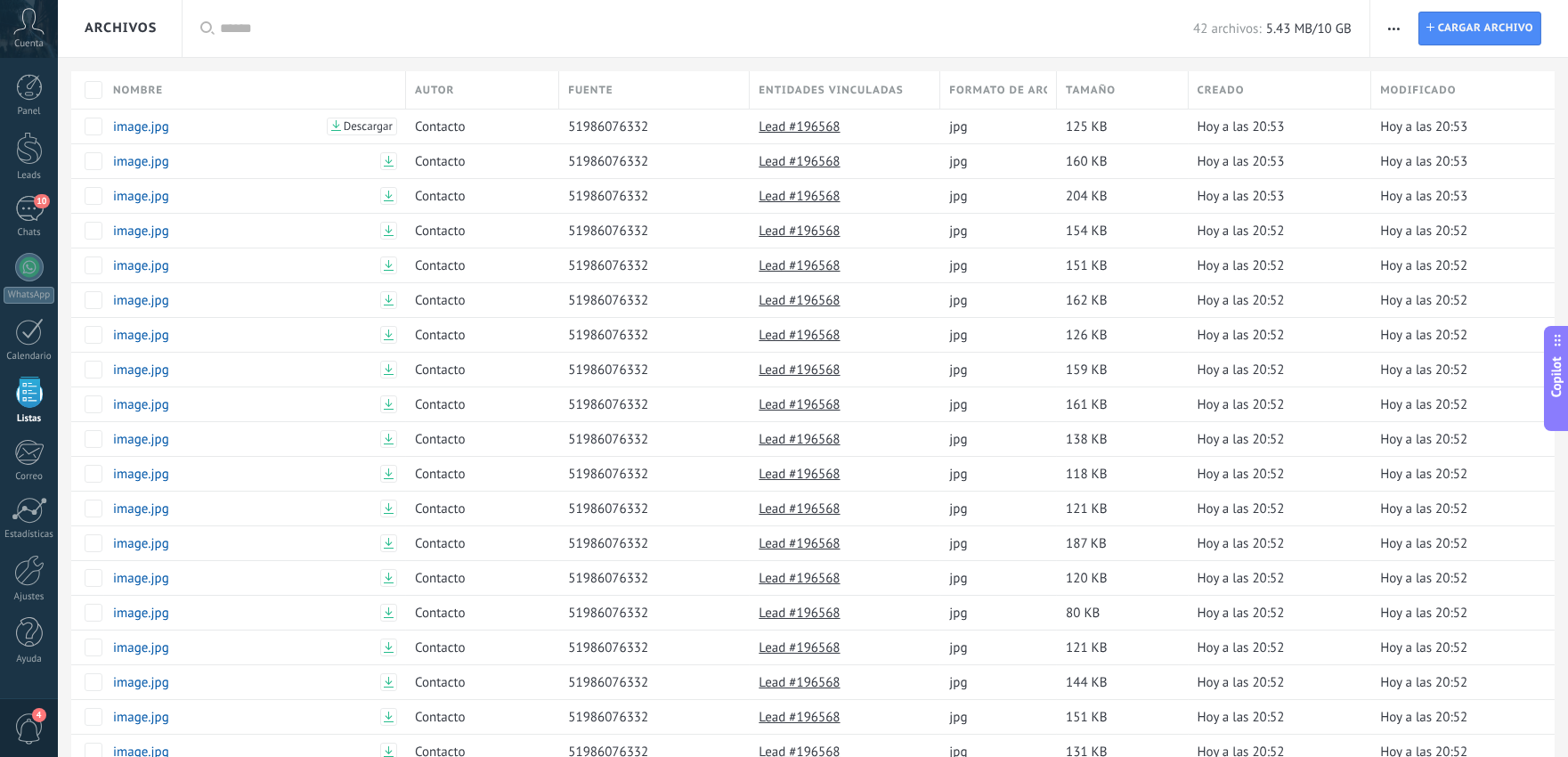
click at [129, 20] on div "Archivos" at bounding box center [121, 28] width 72 height 57
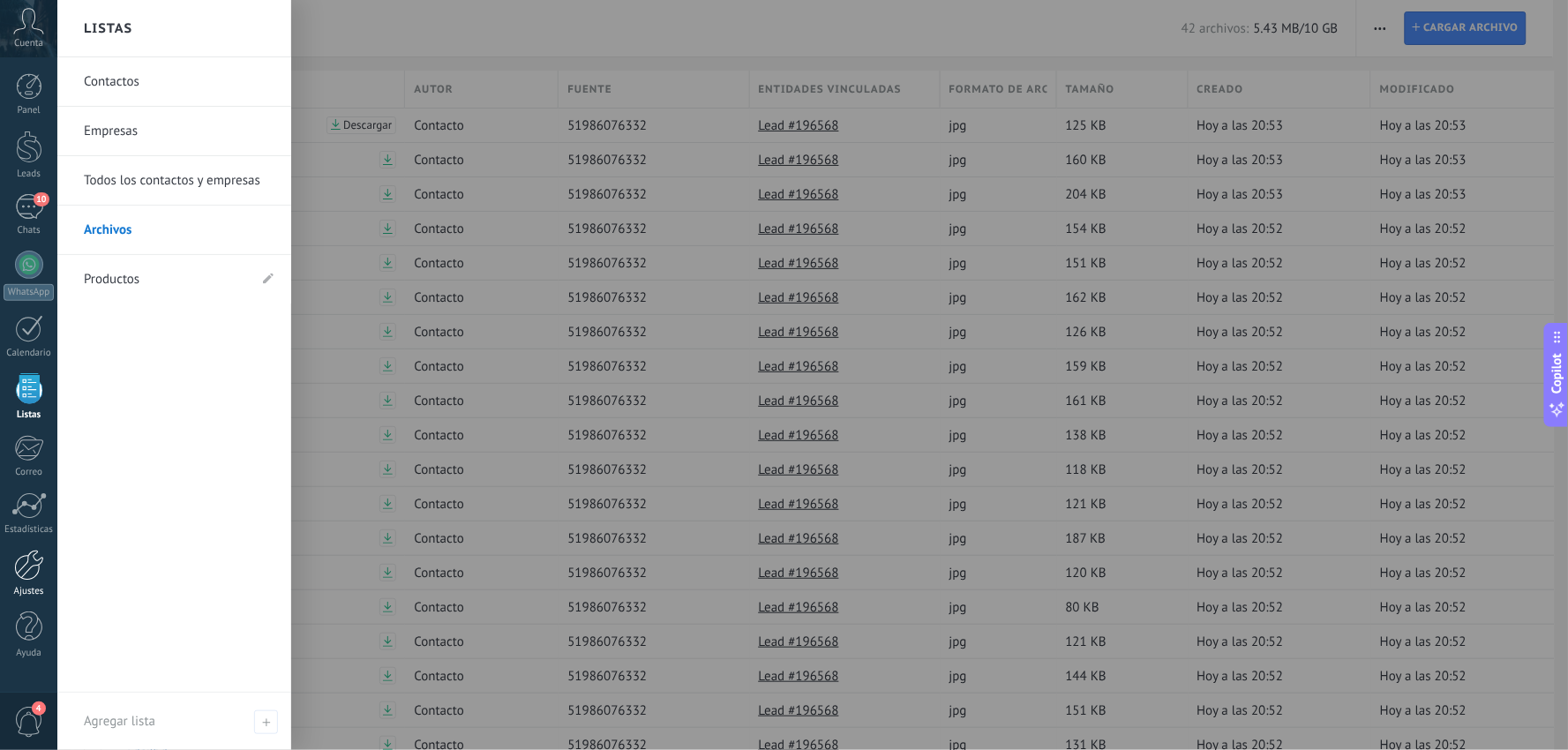
click at [16, 575] on div at bounding box center [29, 565] width 30 height 31
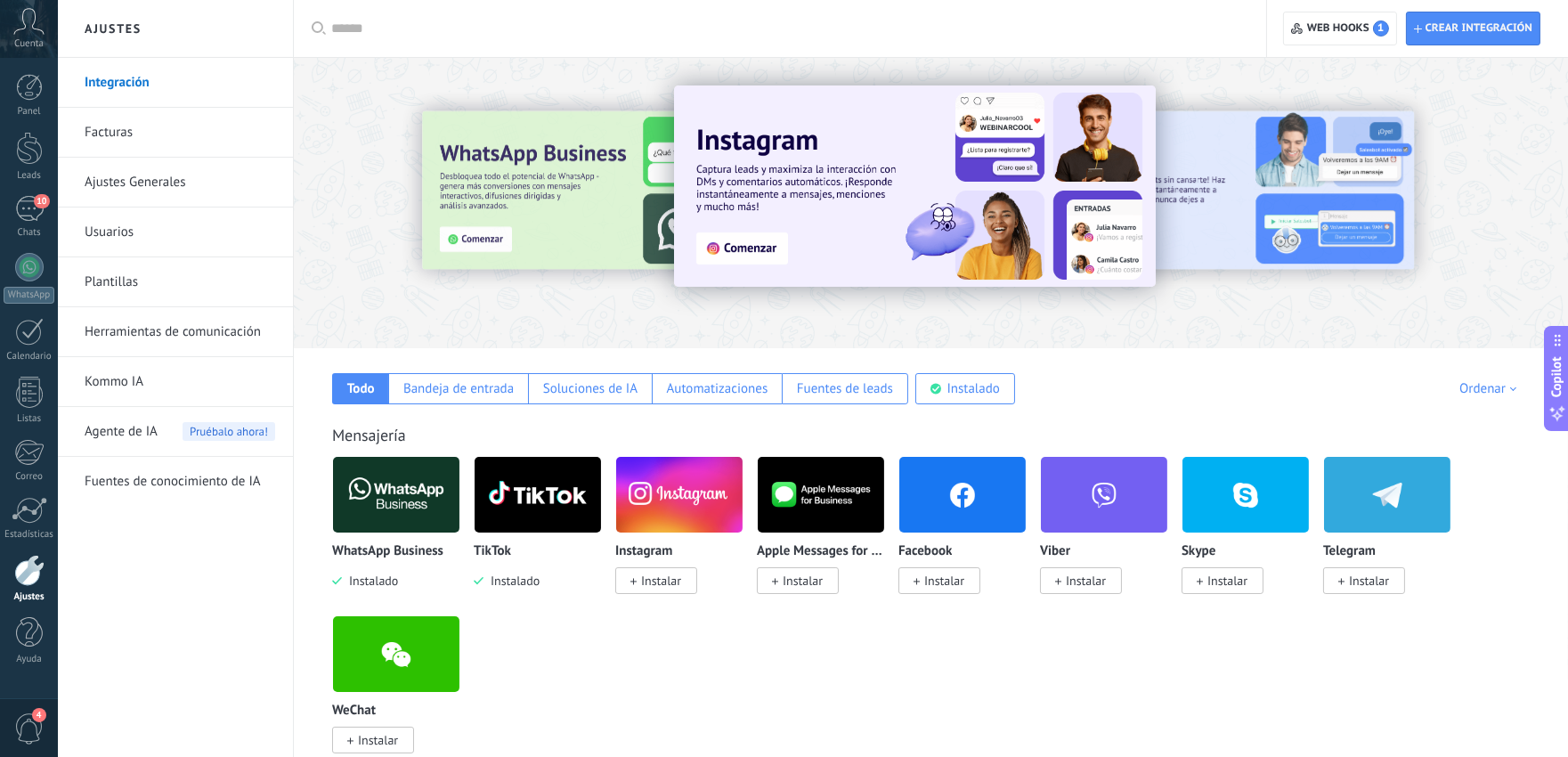
click at [118, 385] on link "Kommo IA" at bounding box center [180, 382] width 191 height 50
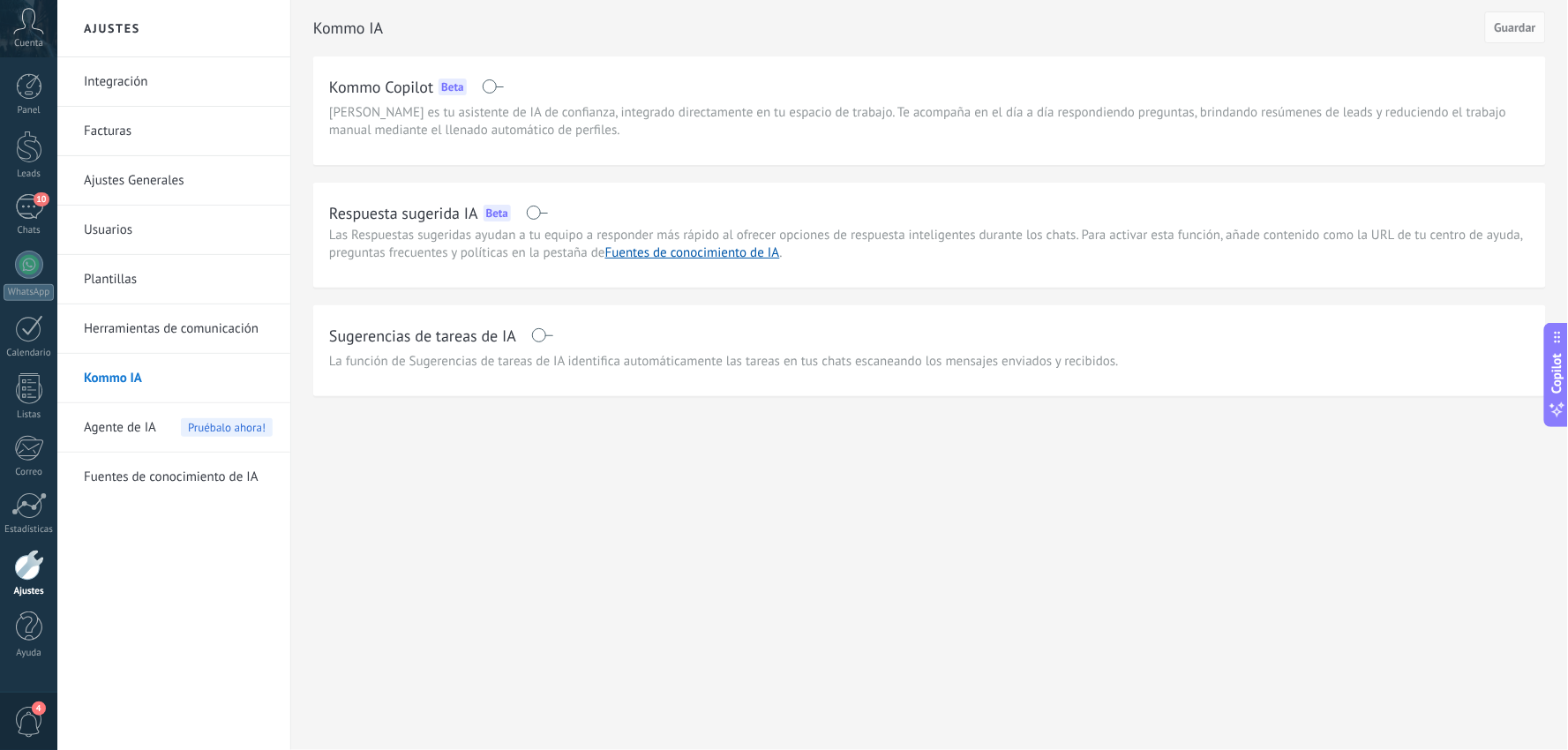
click at [541, 206] on span at bounding box center [537, 213] width 22 height 14
click at [1527, 21] on span "Guardar" at bounding box center [1516, 27] width 42 height 12
click at [124, 418] on span "Agente de IA" at bounding box center [120, 428] width 72 height 50
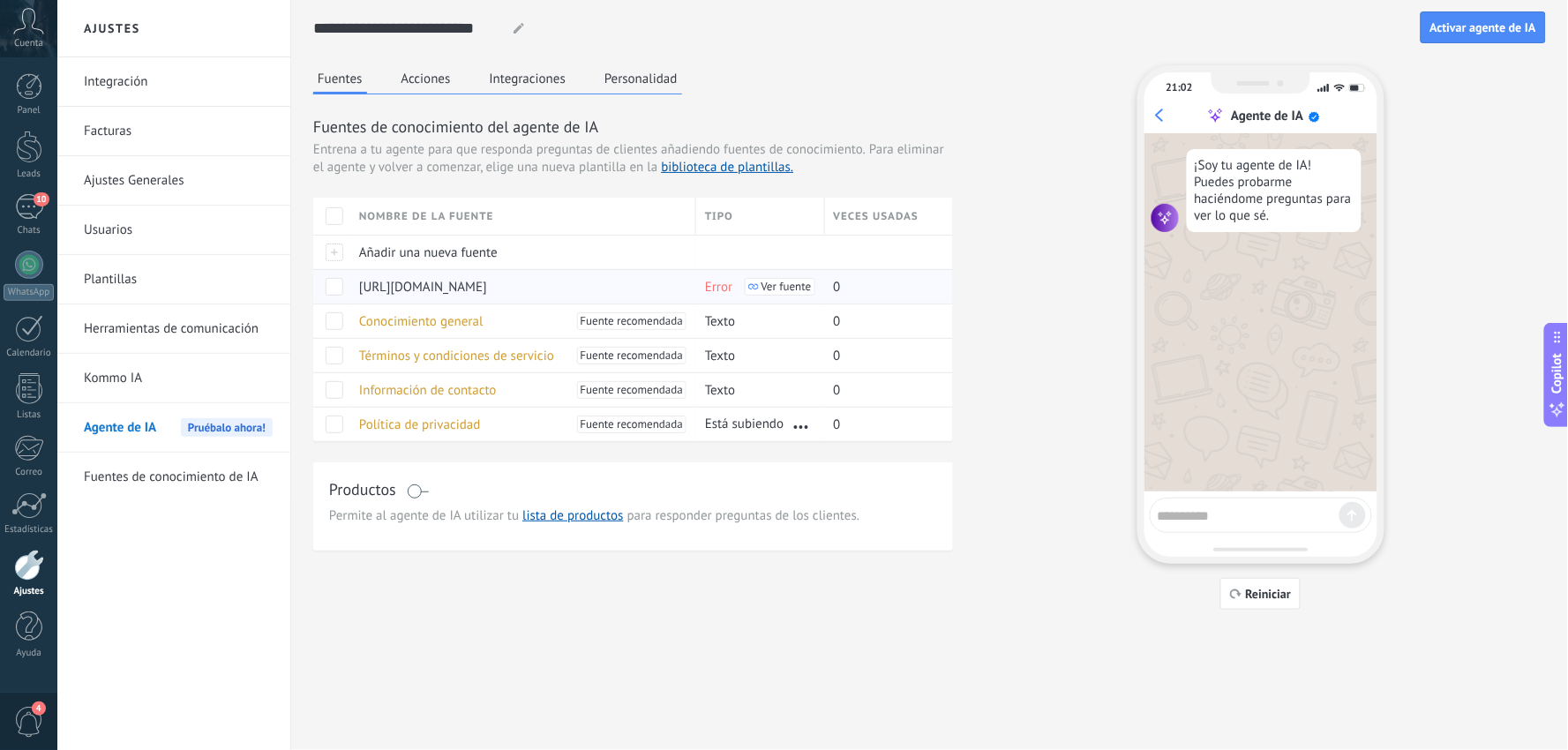
click at [334, 282] on span at bounding box center [335, 287] width 18 height 18
click at [646, 624] on div "**********" at bounding box center [929, 333] width 1277 height 667
click at [415, 70] on button "Acciones" at bounding box center [426, 78] width 58 height 27
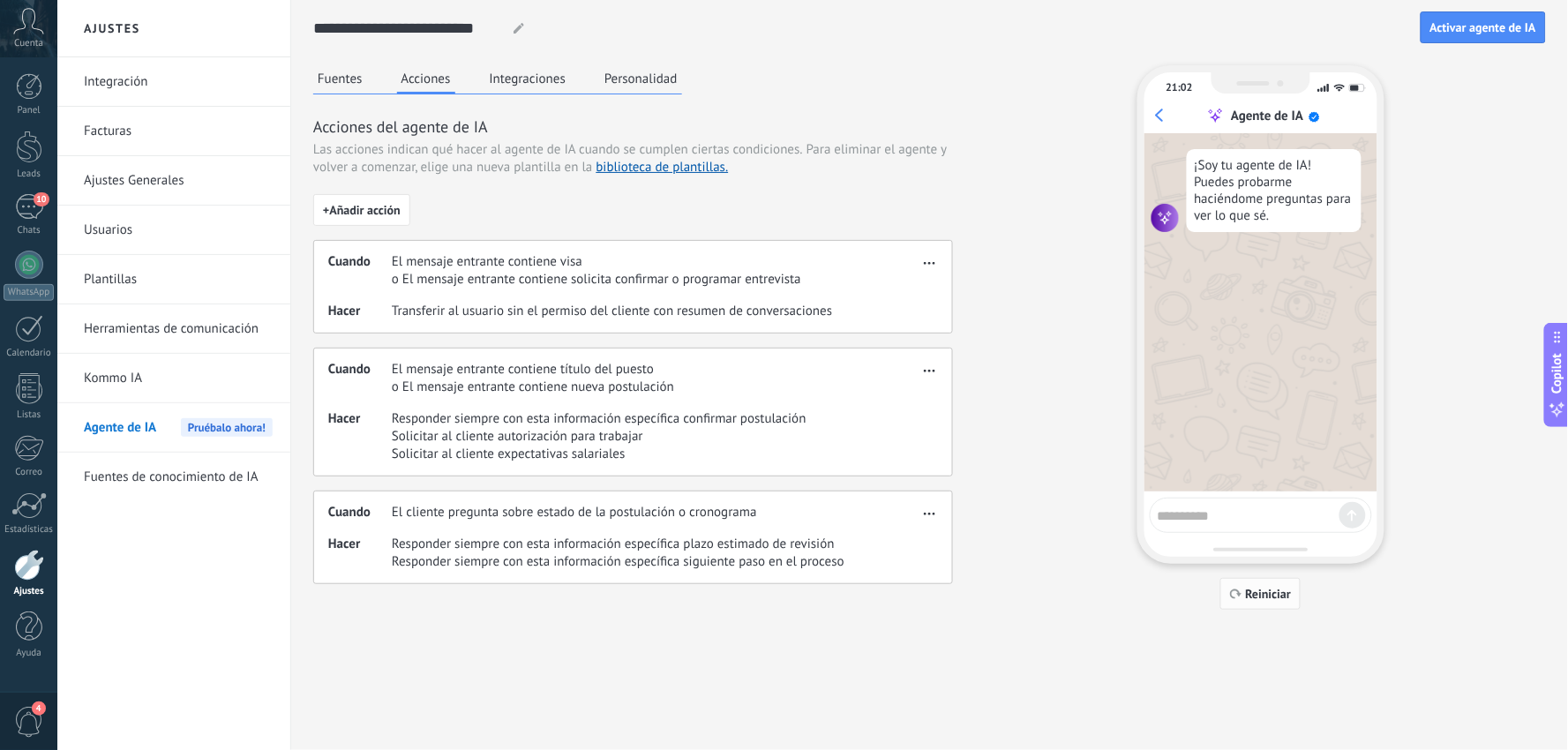
click at [1268, 589] on span "Reiniciar" at bounding box center [1269, 593] width 46 height 12
click at [333, 77] on button "Fuentes" at bounding box center [340, 78] width 53 height 27
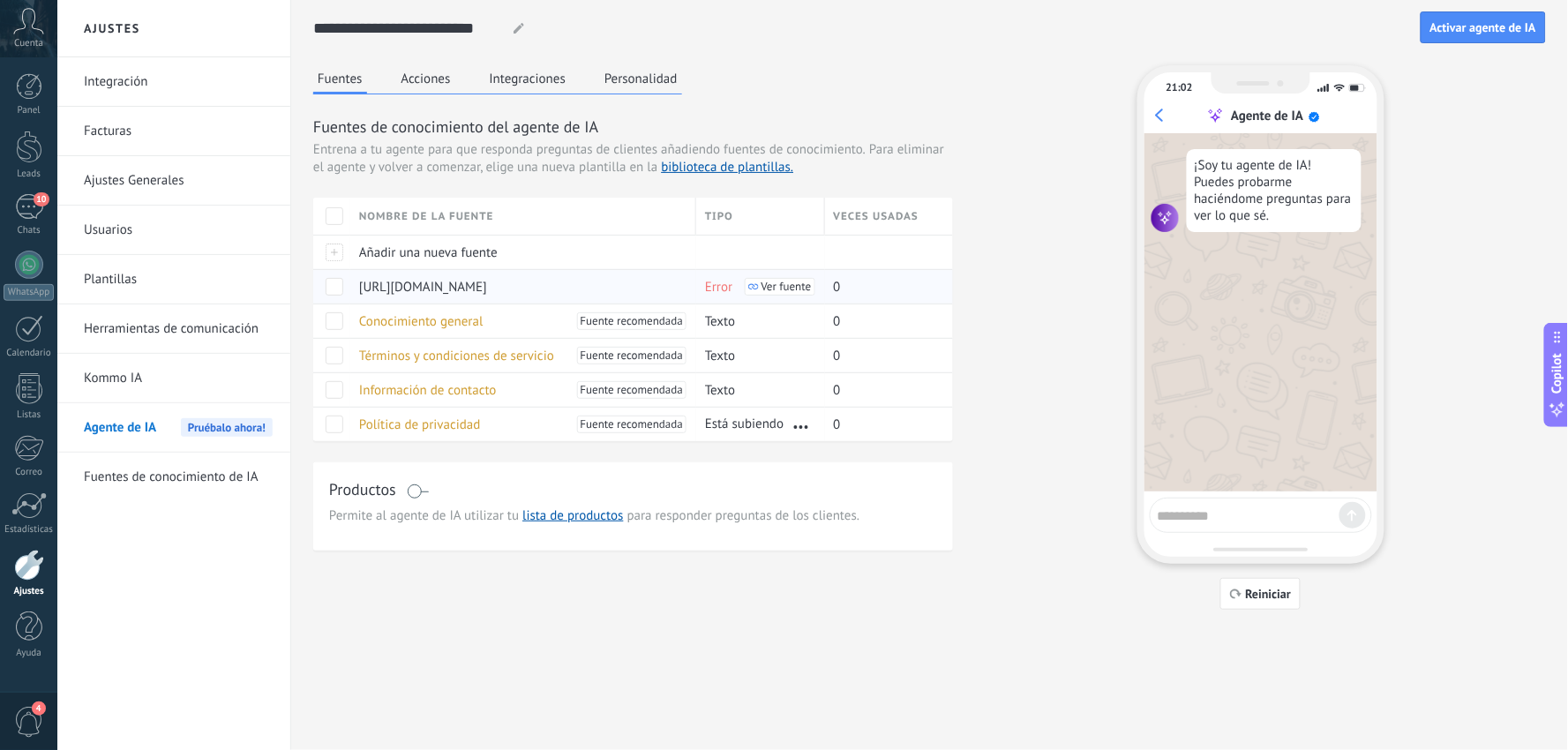
click at [331, 285] on span at bounding box center [335, 287] width 18 height 18
click at [719, 292] on span "Error" at bounding box center [719, 286] width 28 height 17
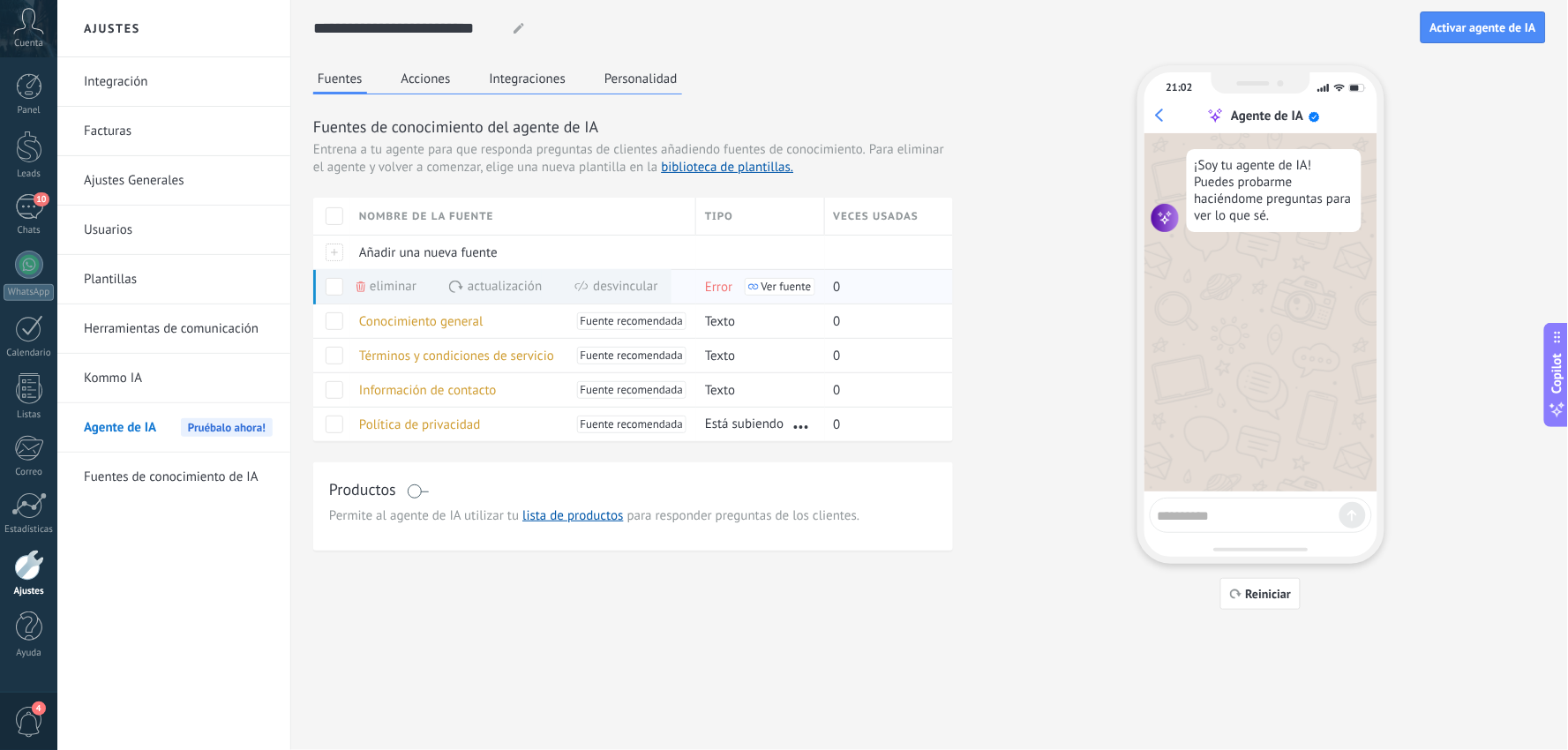
click at [754, 287] on icon at bounding box center [753, 286] width 11 height 11
click at [365, 285] on use at bounding box center [361, 286] width 9 height 11
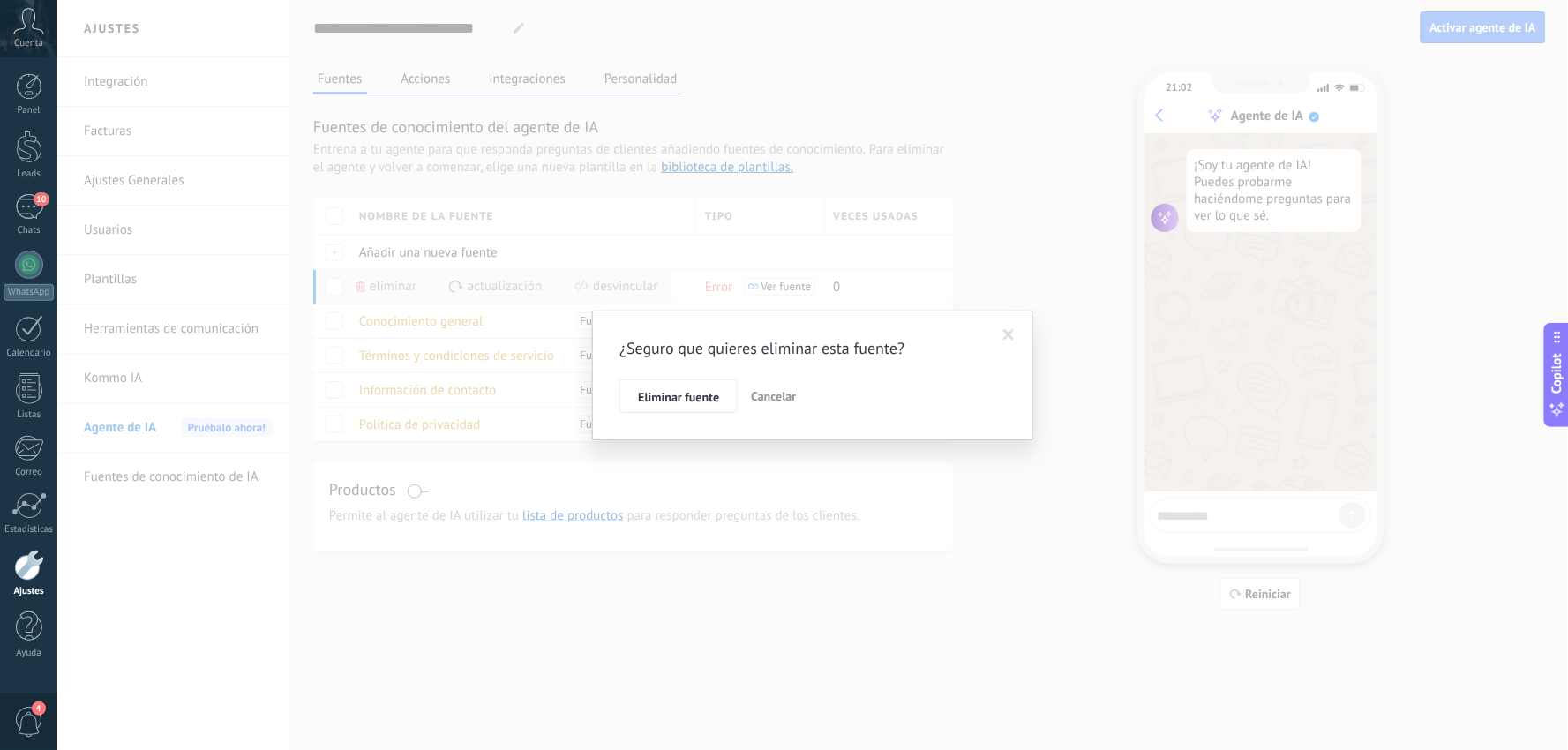
click at [669, 384] on button "Eliminar fuente" at bounding box center [678, 396] width 118 height 34
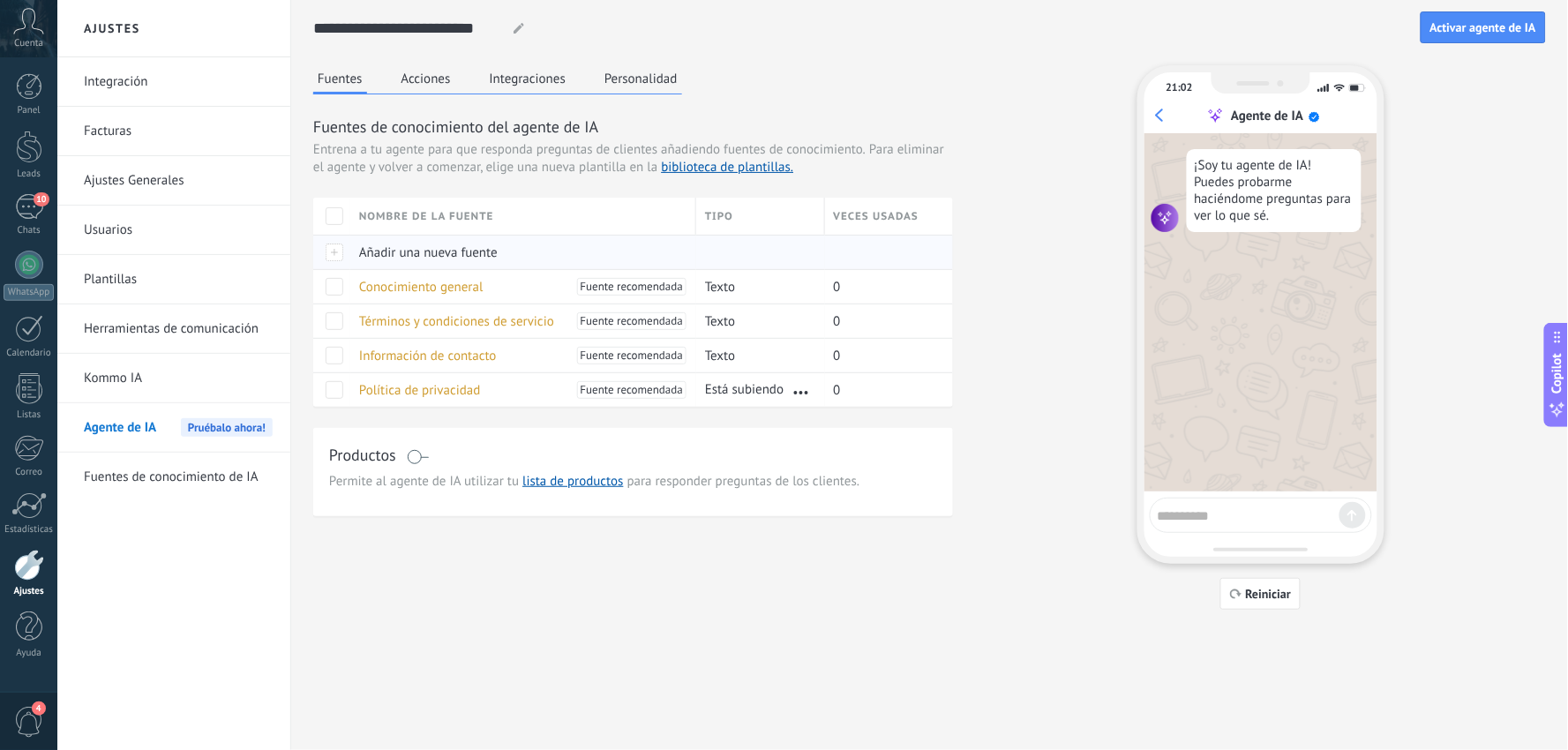
click at [342, 253] on div at bounding box center [331, 252] width 37 height 35
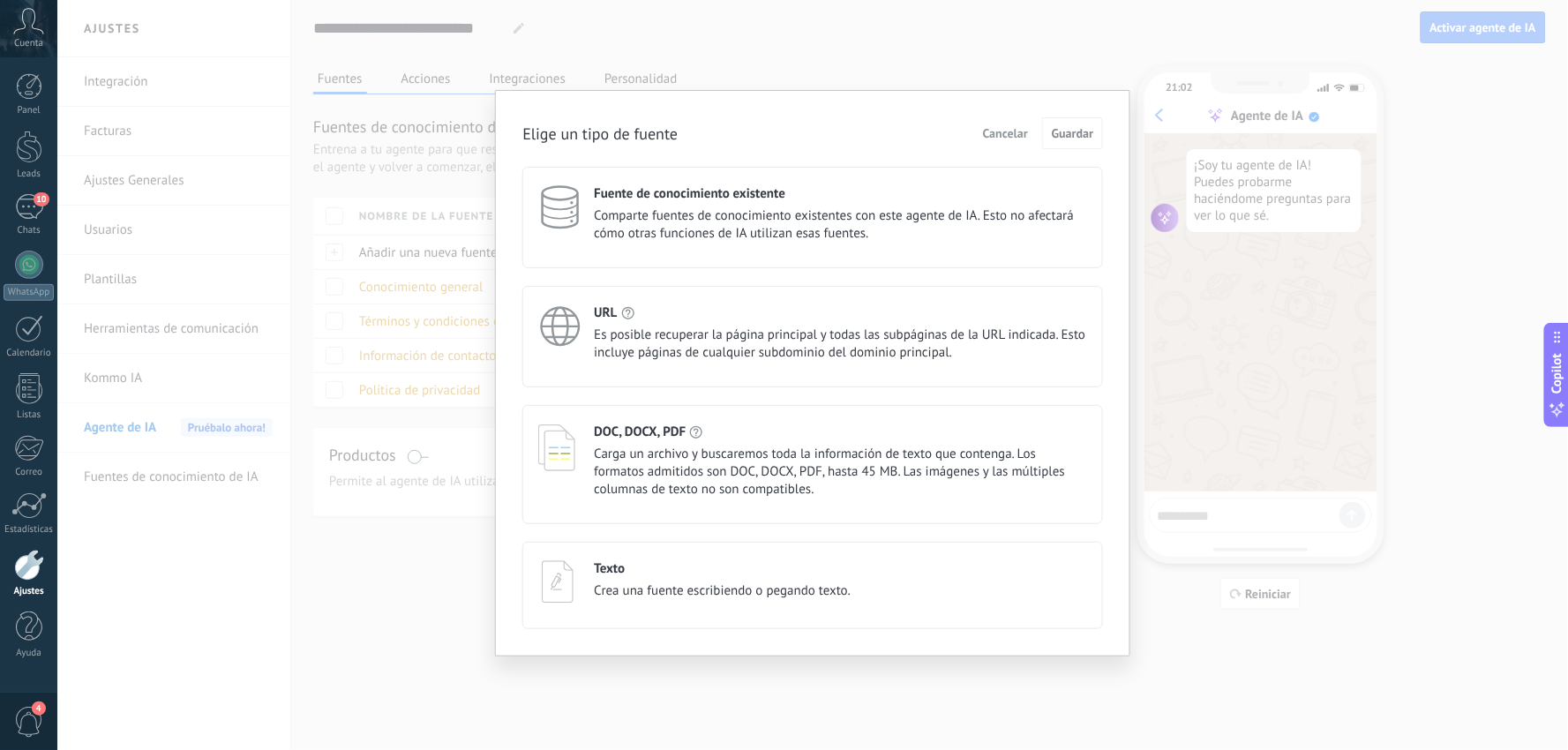
click at [718, 314] on div "URL" at bounding box center [841, 312] width 493 height 17
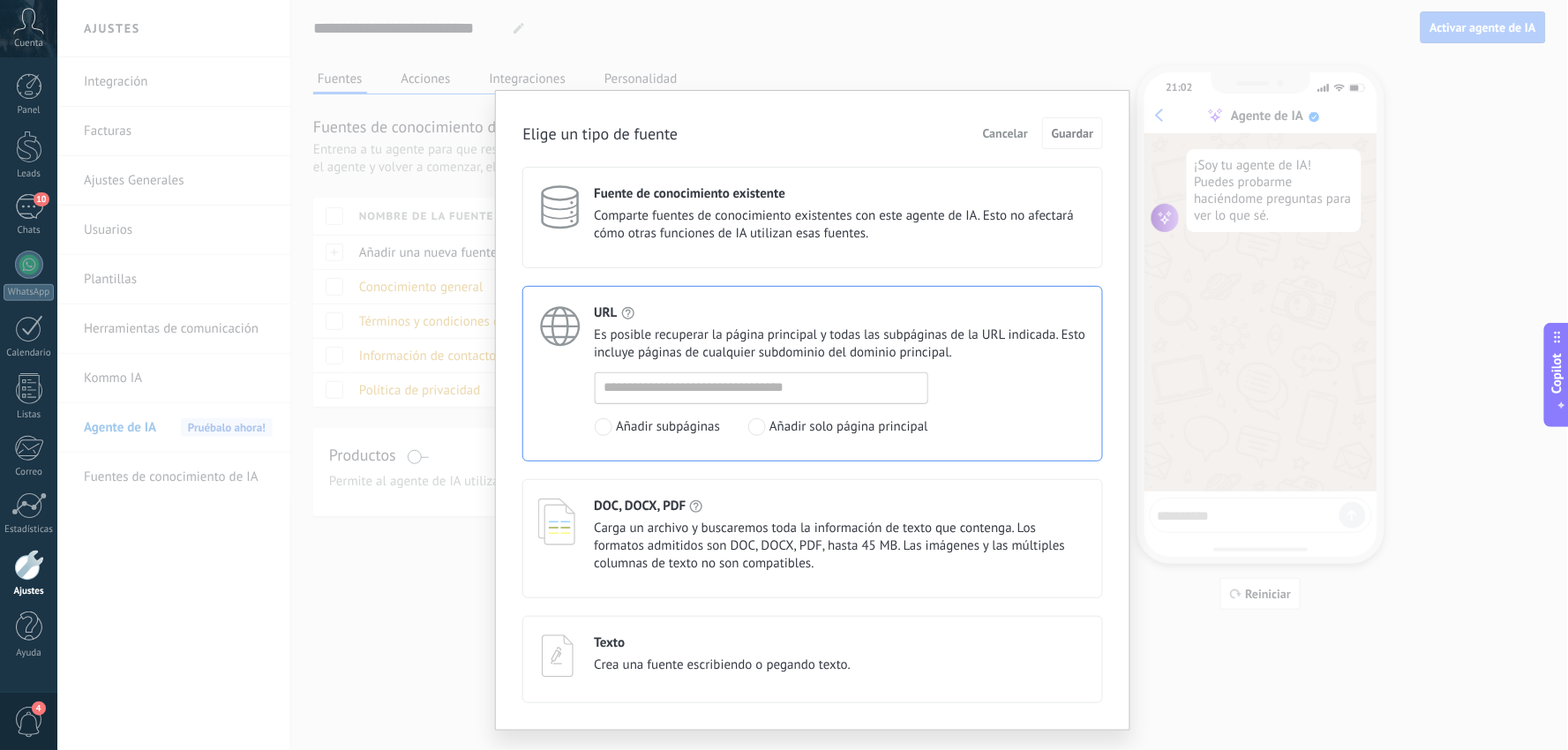
click at [754, 431] on span at bounding box center [757, 427] width 18 height 18
click at [715, 394] on input at bounding box center [761, 387] width 332 height 29
type input "**********"
click at [1081, 135] on span "Guardar" at bounding box center [1073, 133] width 42 height 12
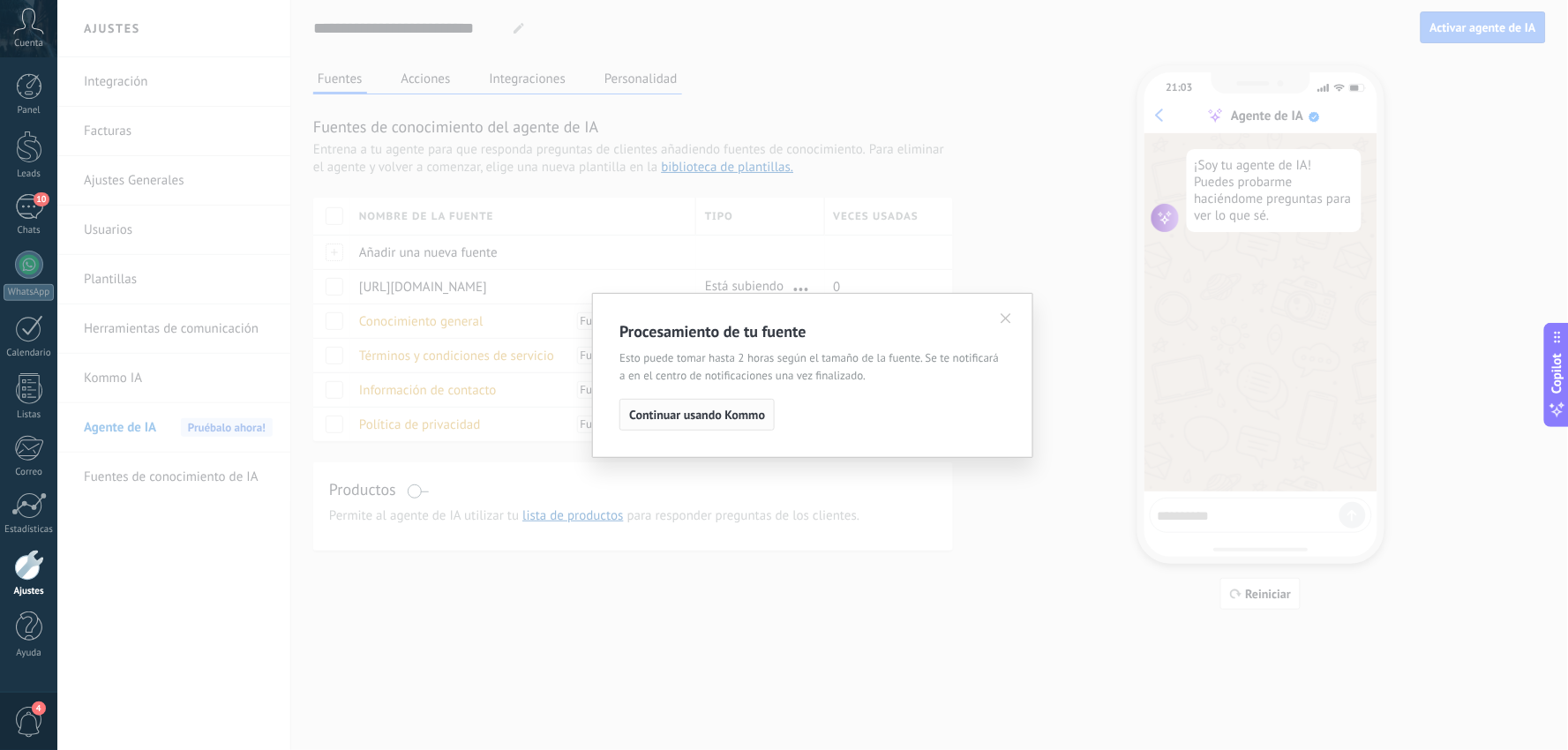
click at [667, 411] on span "Continuar usando Kommo" at bounding box center [696, 414] width 136 height 12
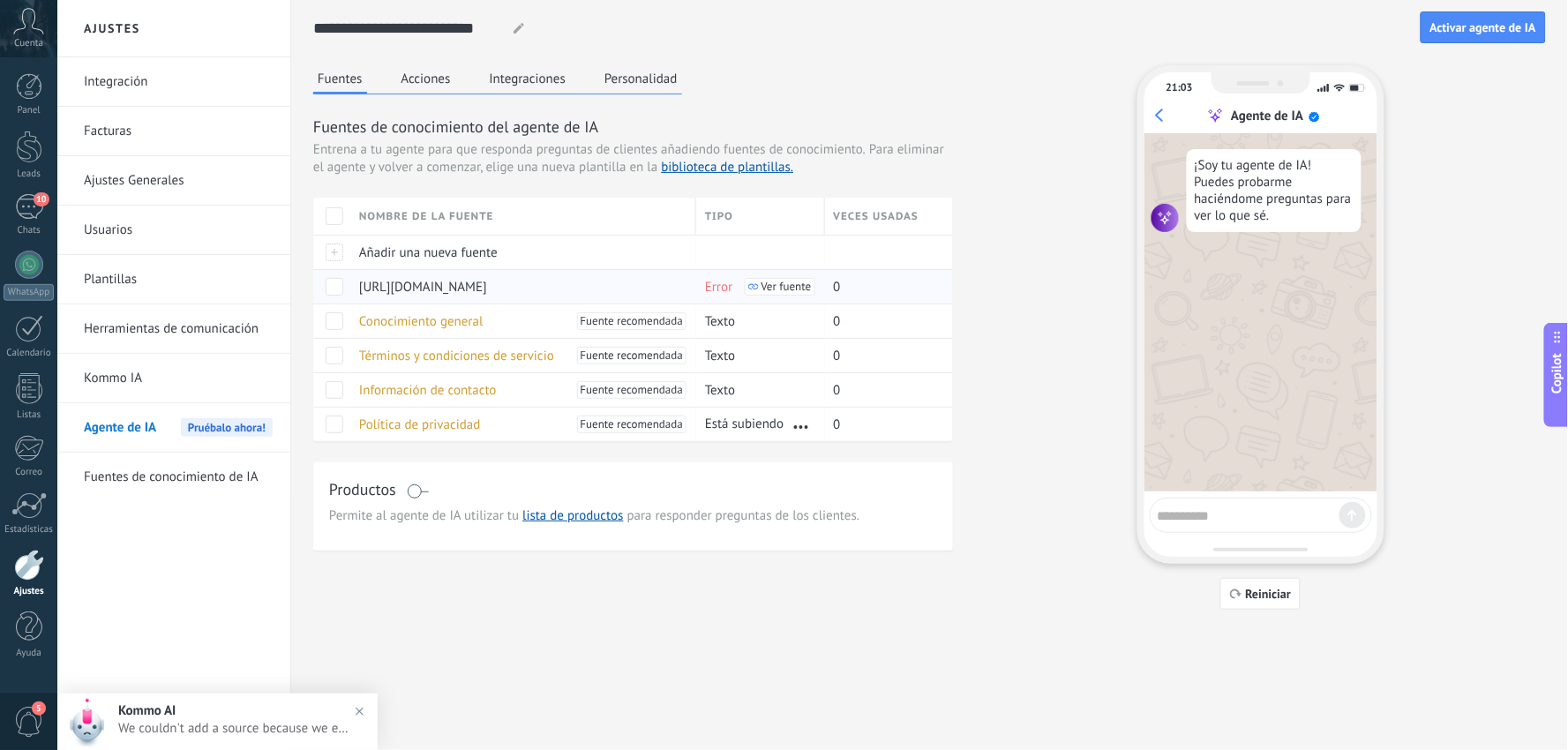
click at [722, 280] on span "Error" at bounding box center [719, 286] width 28 height 17
click at [20, 215] on div "10" at bounding box center [29, 207] width 29 height 26
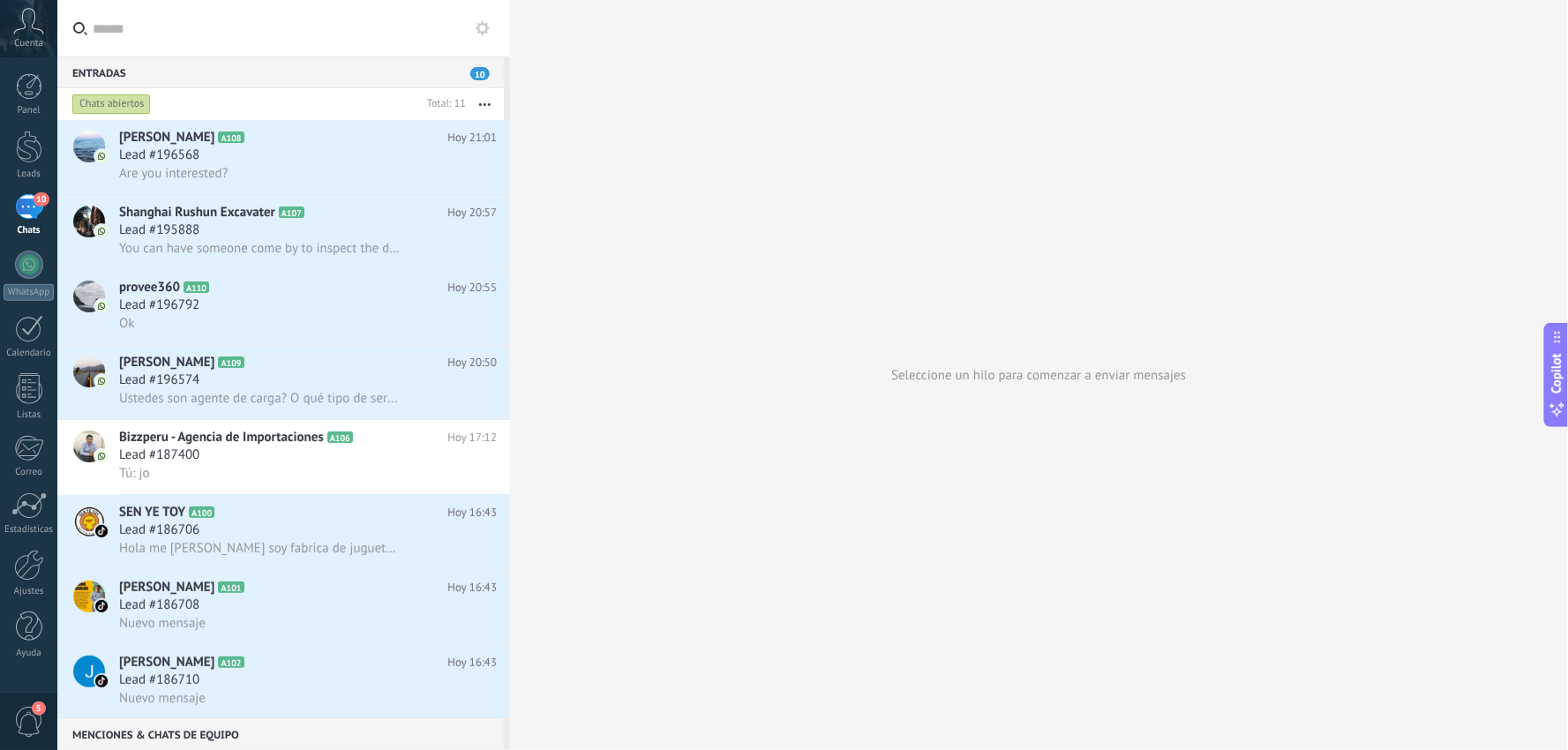
click at [29, 719] on span "5" at bounding box center [29, 722] width 30 height 31
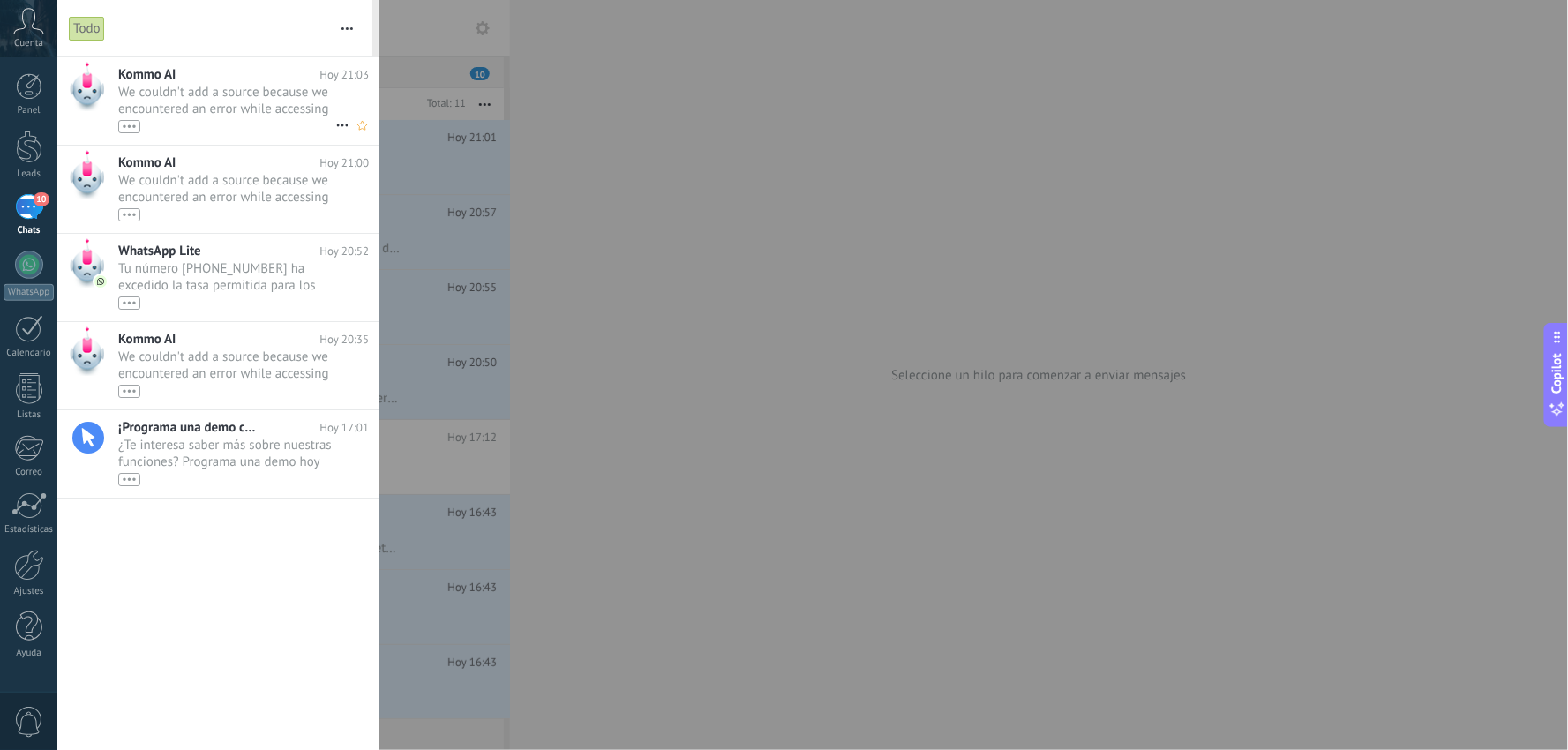
click at [208, 107] on span "We couldn't add a source because we encountered an error while accessing the we…" at bounding box center [226, 109] width 217 height 50
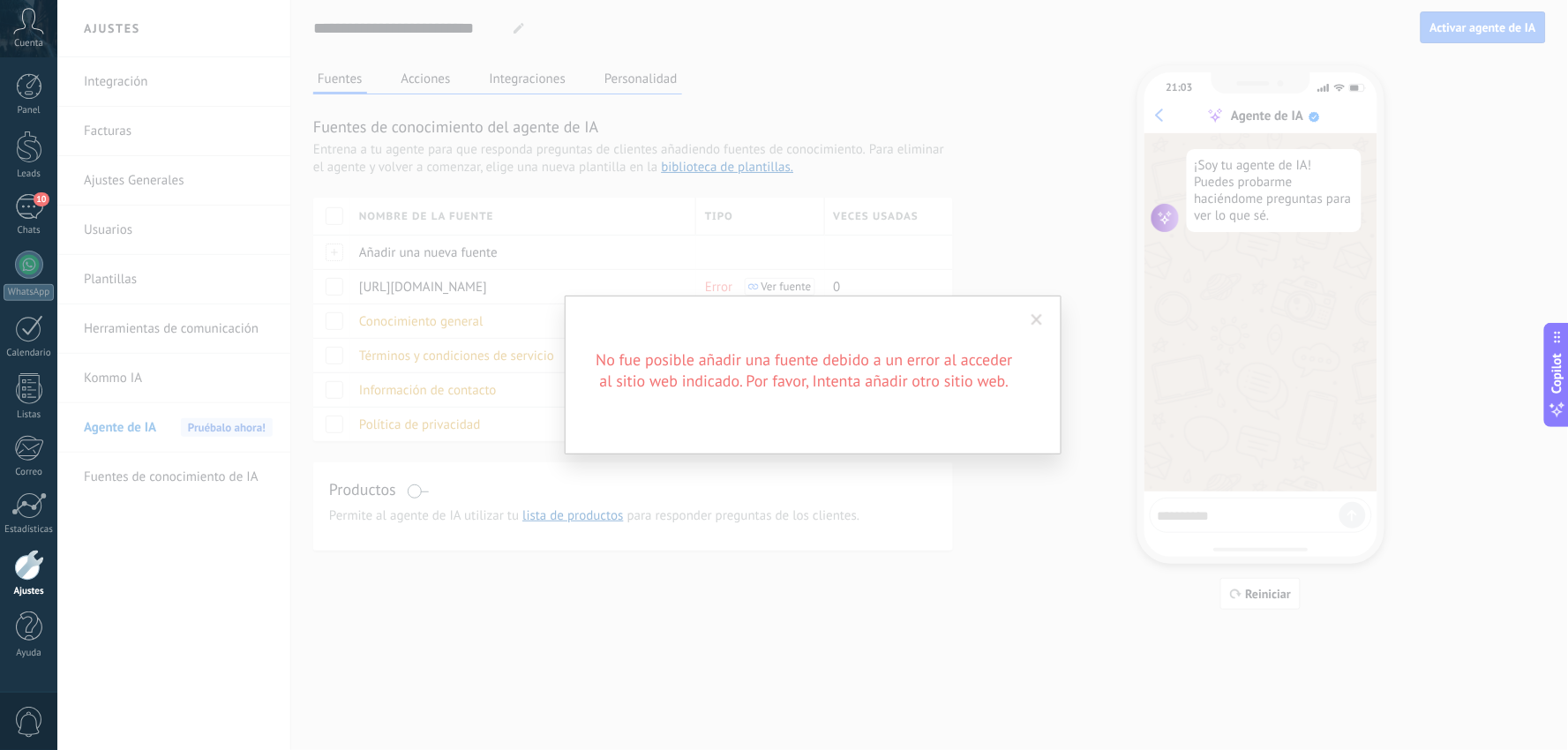
click at [1042, 315] on span at bounding box center [1037, 320] width 12 height 12
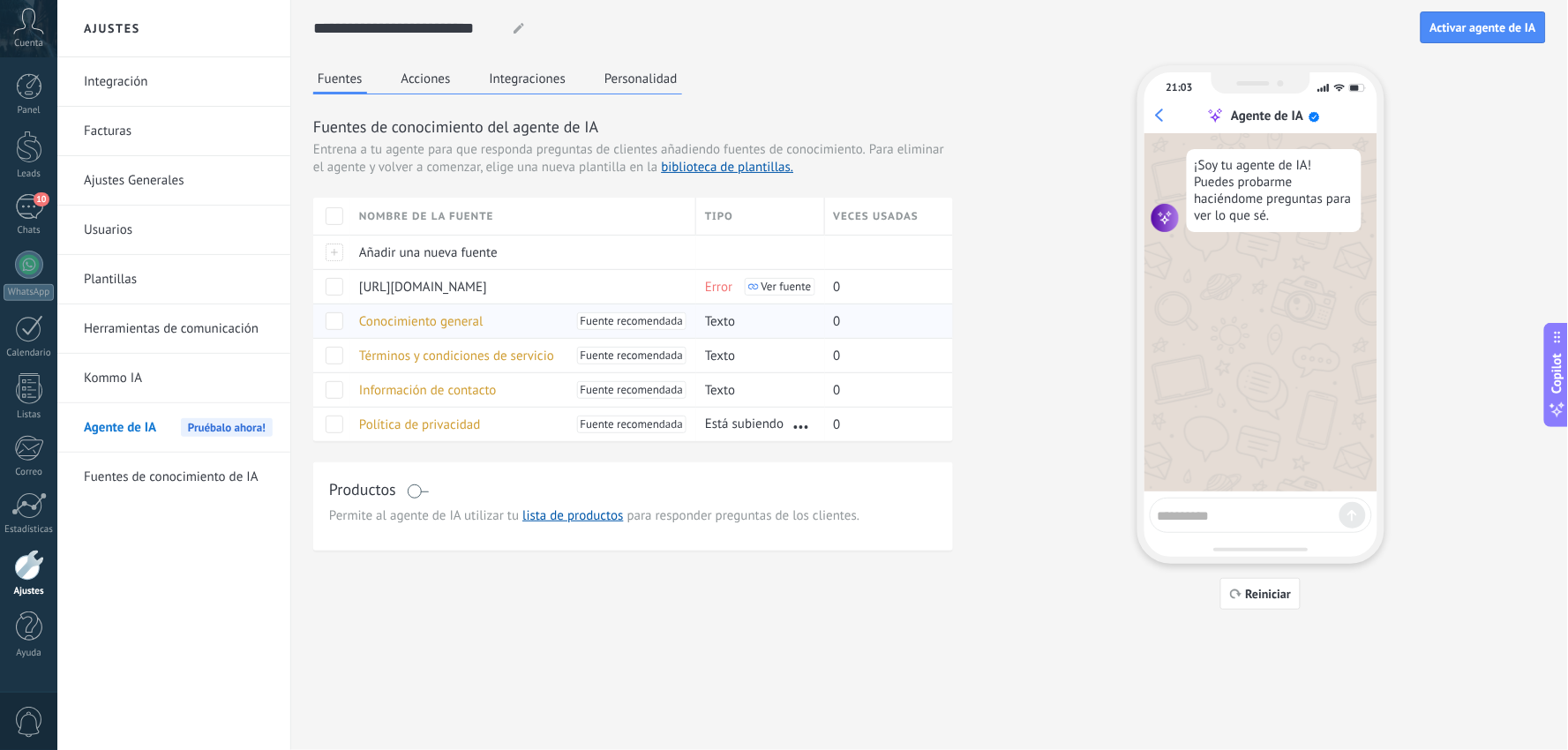
click at [445, 313] on span "Conocimiento general" at bounding box center [422, 321] width 125 height 17
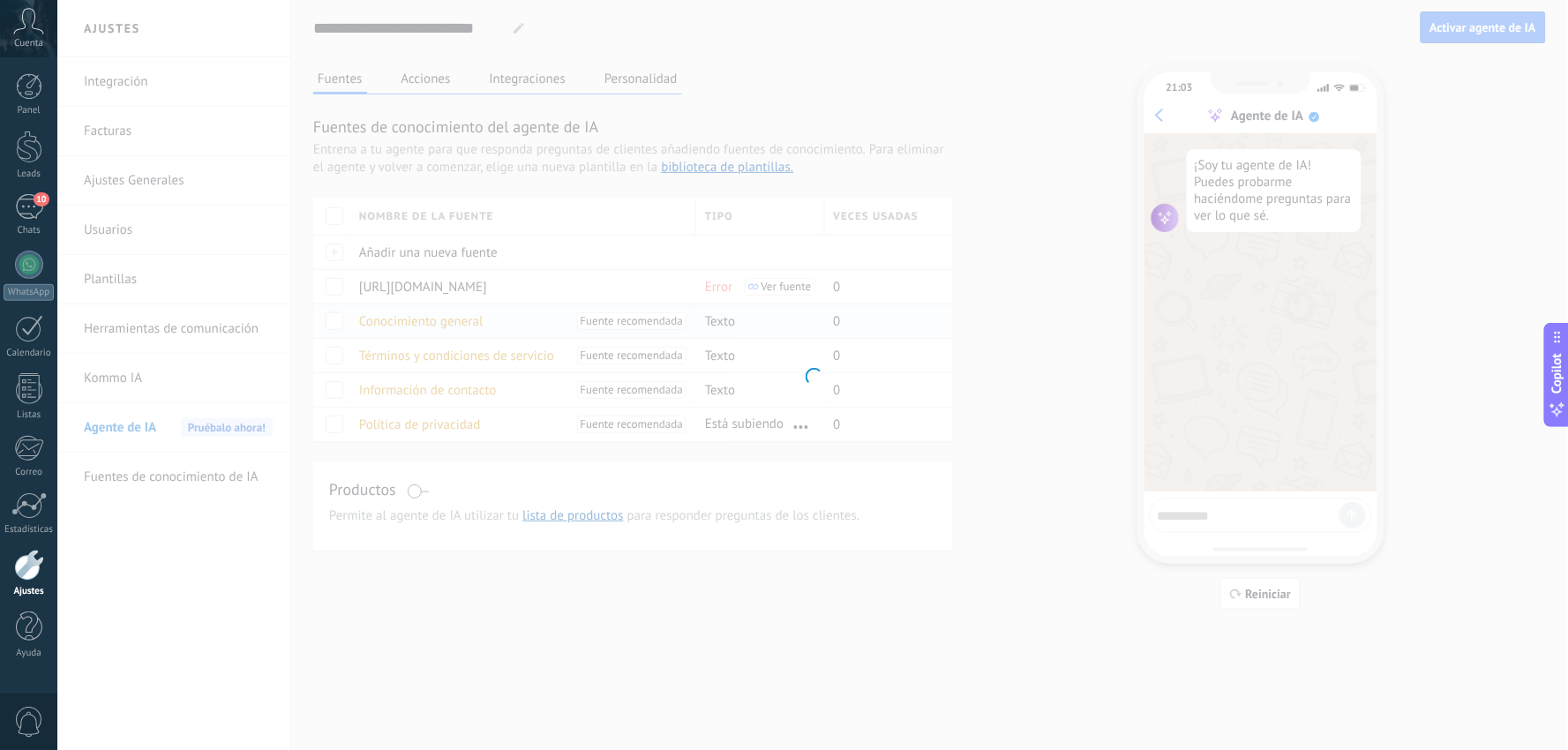
type input "**********"
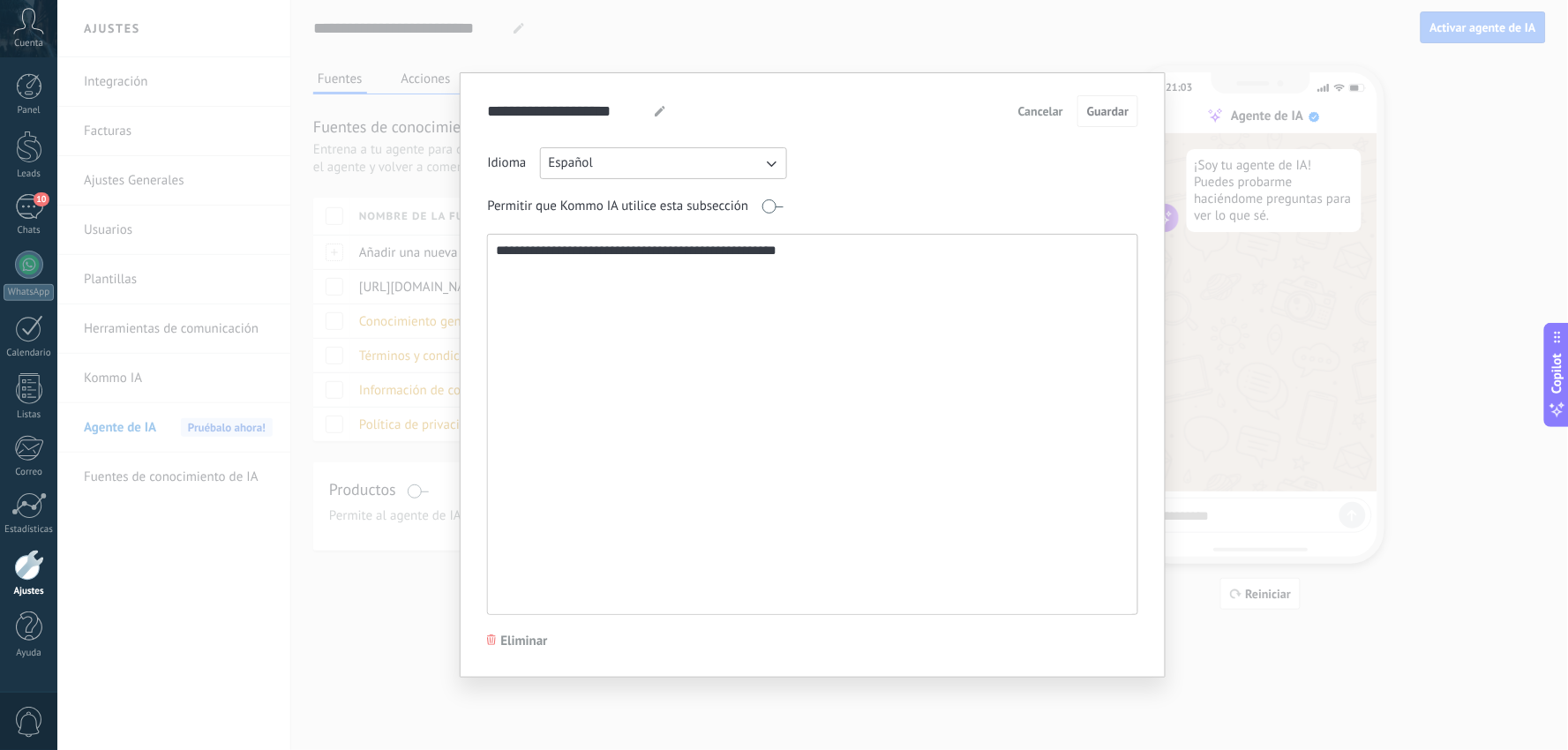
click at [549, 297] on textarea "**********" at bounding box center [811, 424] width 646 height 379
click at [879, 260] on textarea "**********" at bounding box center [811, 424] width 646 height 379
paste textarea "**********"
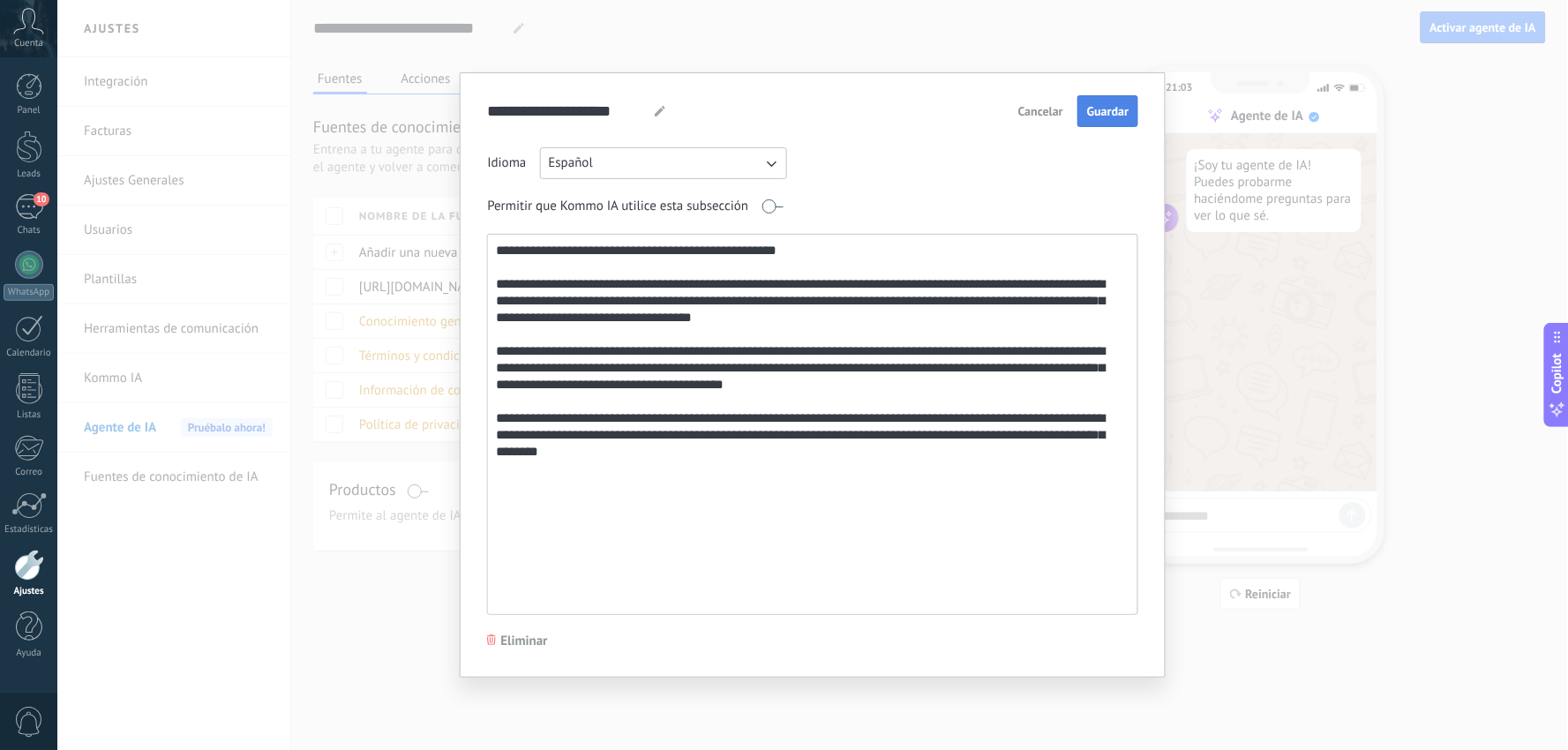
type textarea "**********"
click at [1107, 106] on span "Guardar" at bounding box center [1107, 111] width 42 height 12
click at [401, 631] on div "**********" at bounding box center [812, 375] width 1511 height 750
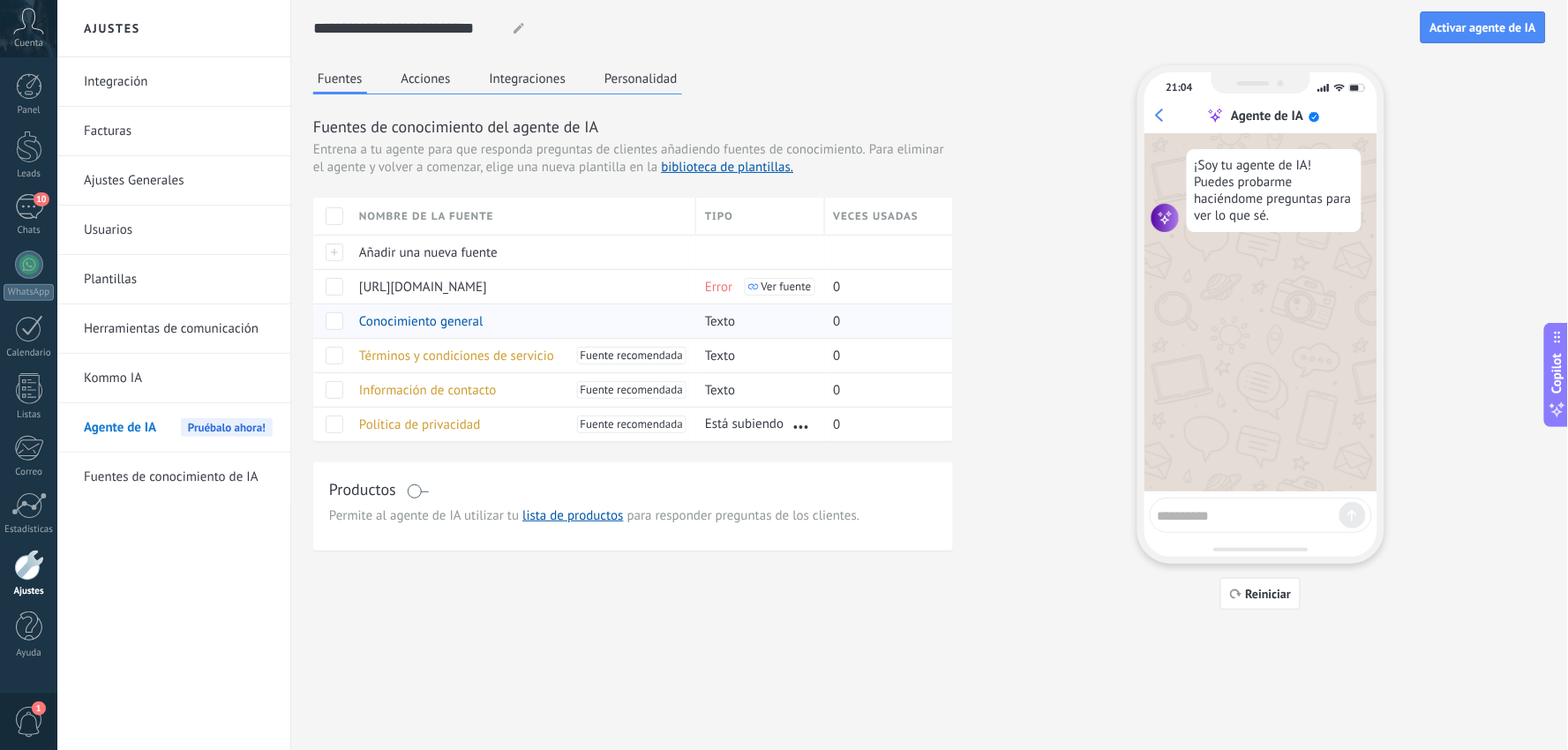
click at [328, 316] on span at bounding box center [335, 321] width 18 height 18
click at [574, 610] on div "**********" at bounding box center [929, 333] width 1277 height 667
click at [1247, 585] on button "Reiniciar" at bounding box center [1261, 593] width 81 height 32
click at [1264, 589] on span "Reiniciar" at bounding box center [1269, 593] width 46 height 12
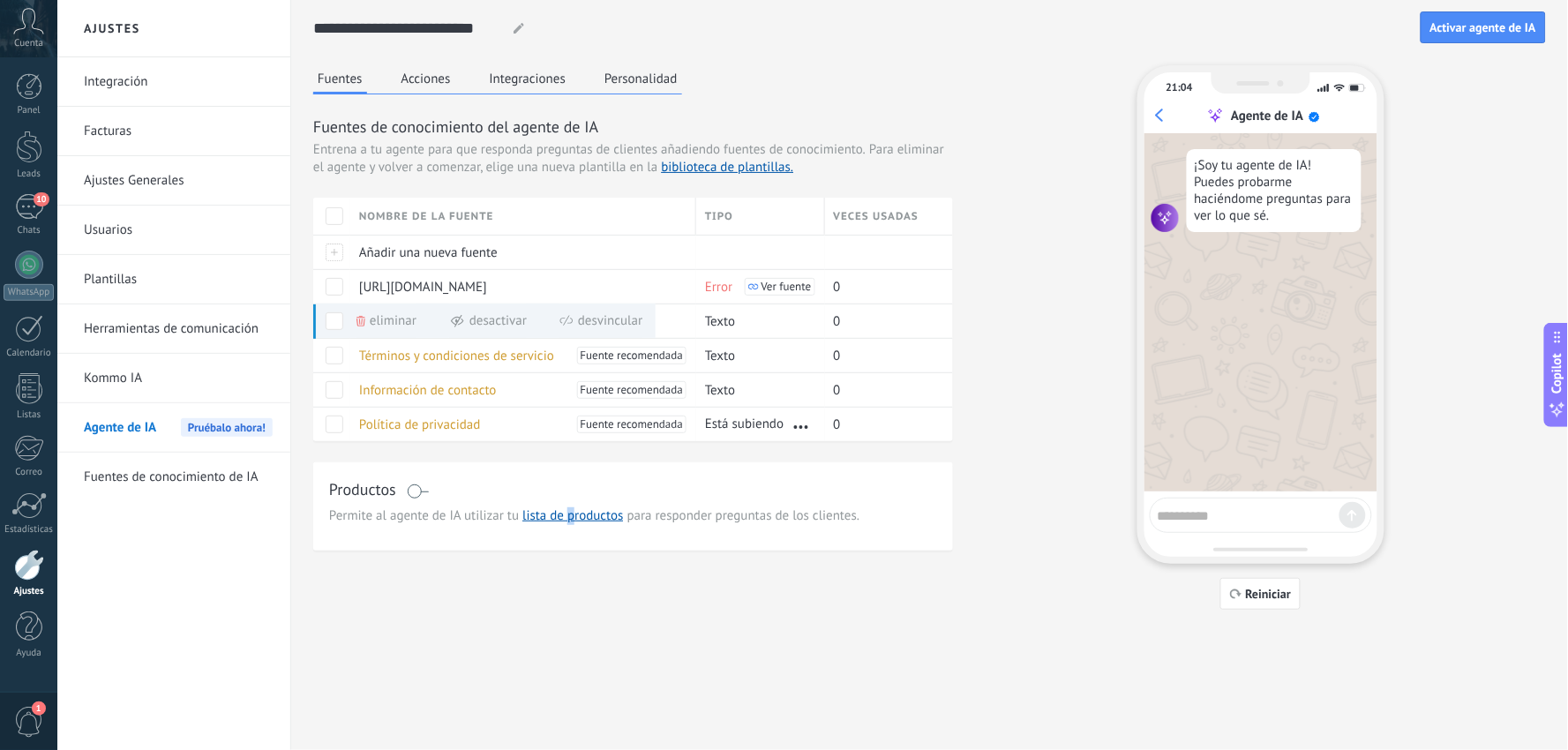
click at [435, 73] on button "Acciones" at bounding box center [426, 78] width 58 height 27
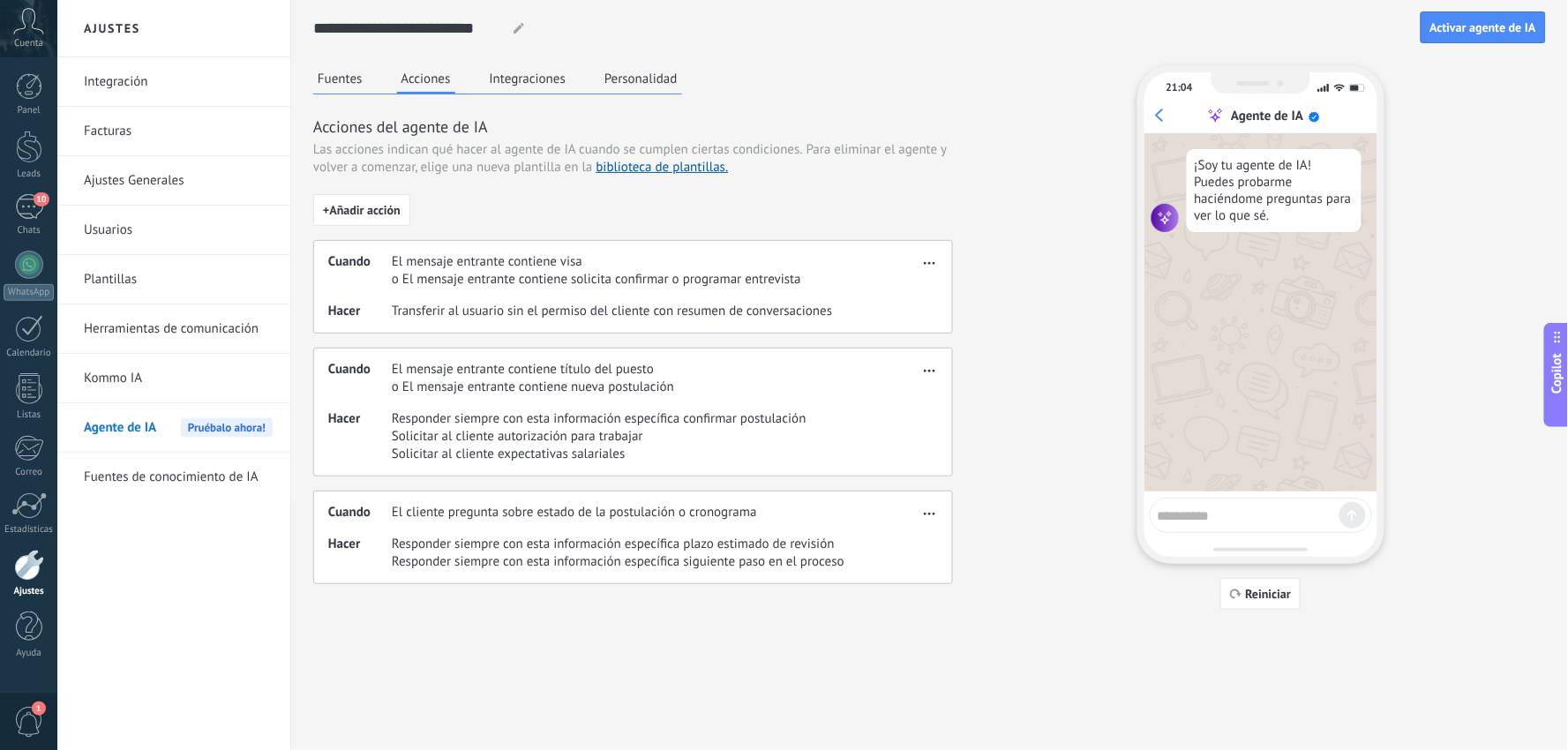
click at [551, 68] on button "Integraciones" at bounding box center [528, 78] width 85 height 27
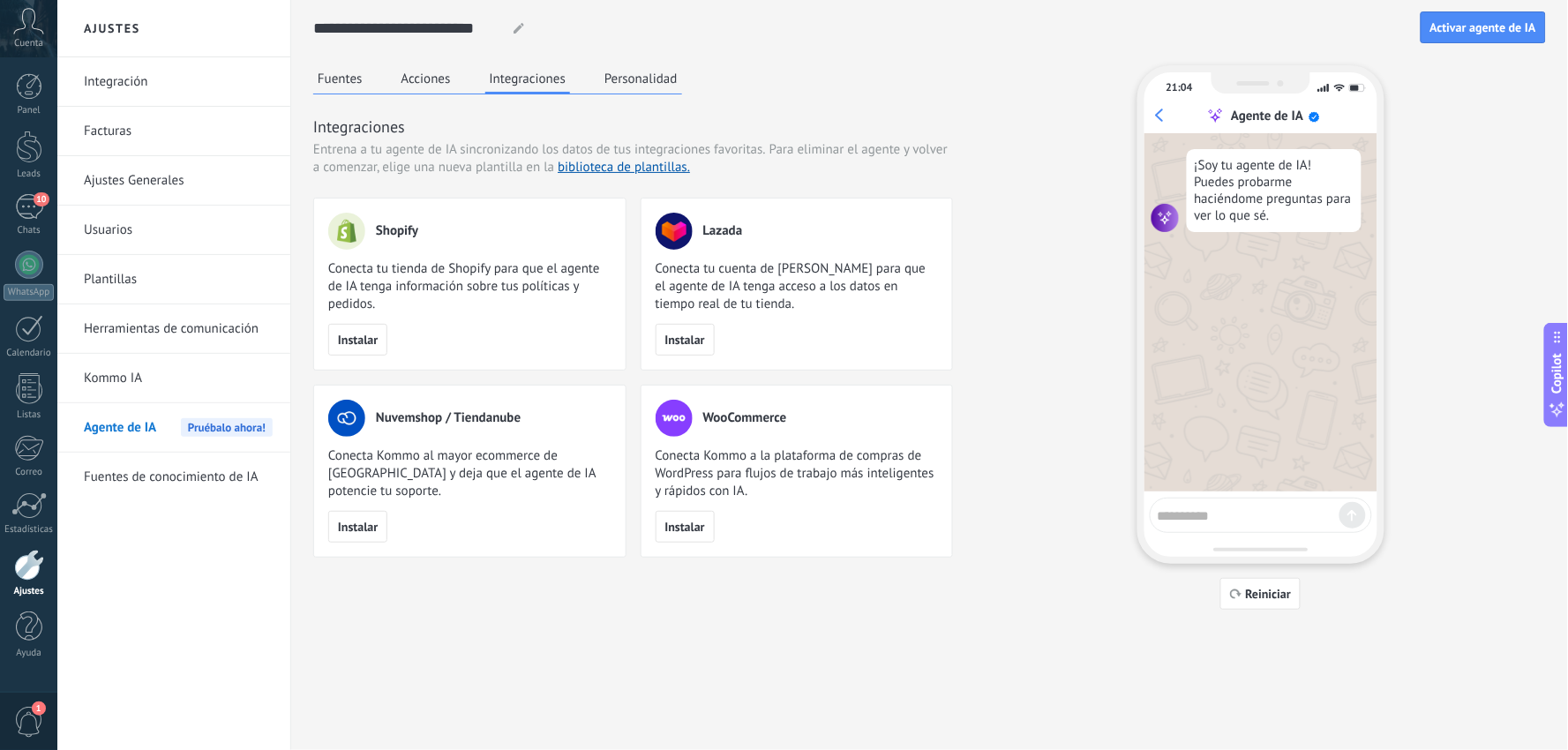
click at [637, 73] on button "Personalidad" at bounding box center [641, 78] width 82 height 27
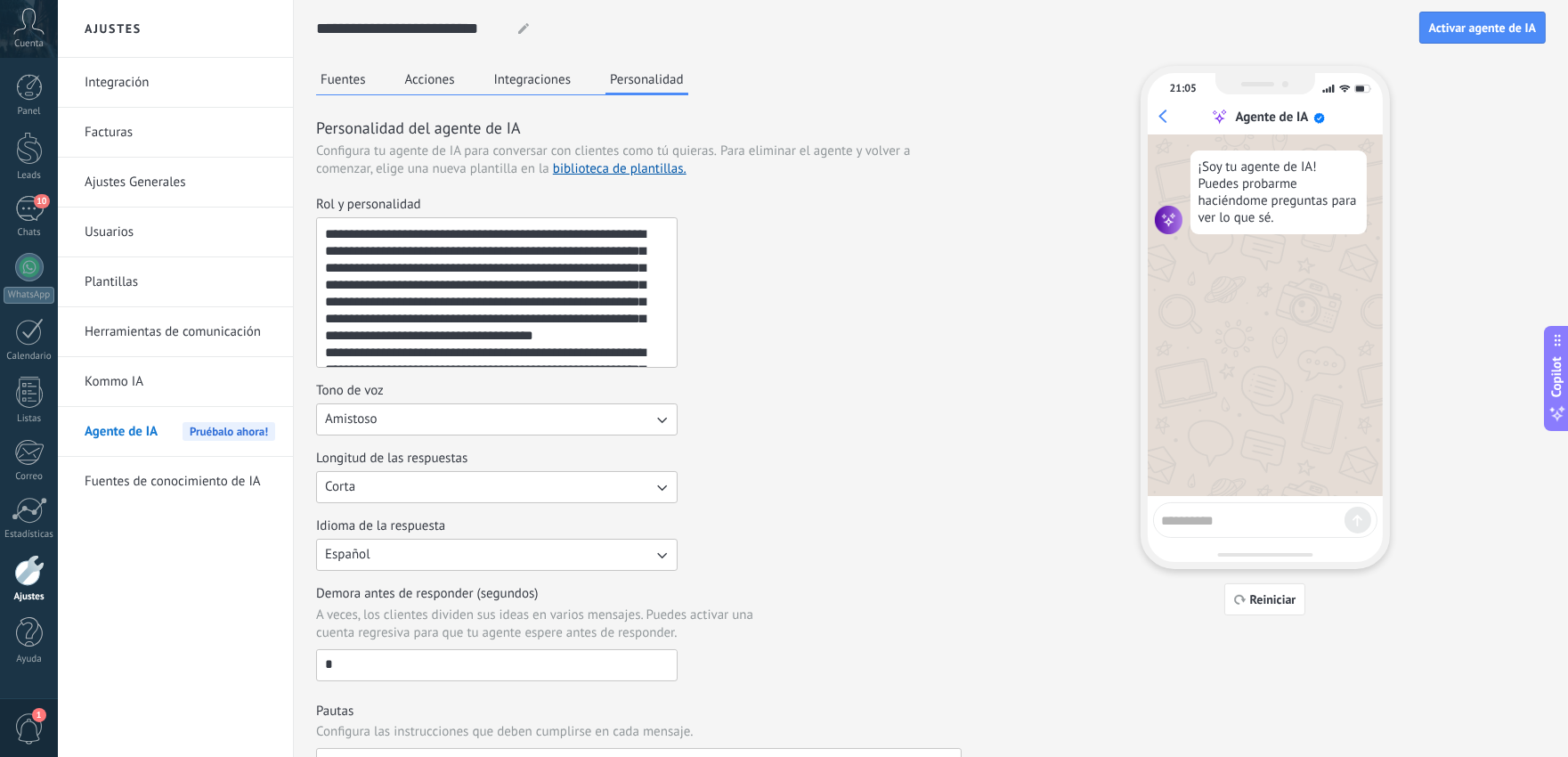
click at [521, 73] on button "Integraciones" at bounding box center [533, 79] width 86 height 27
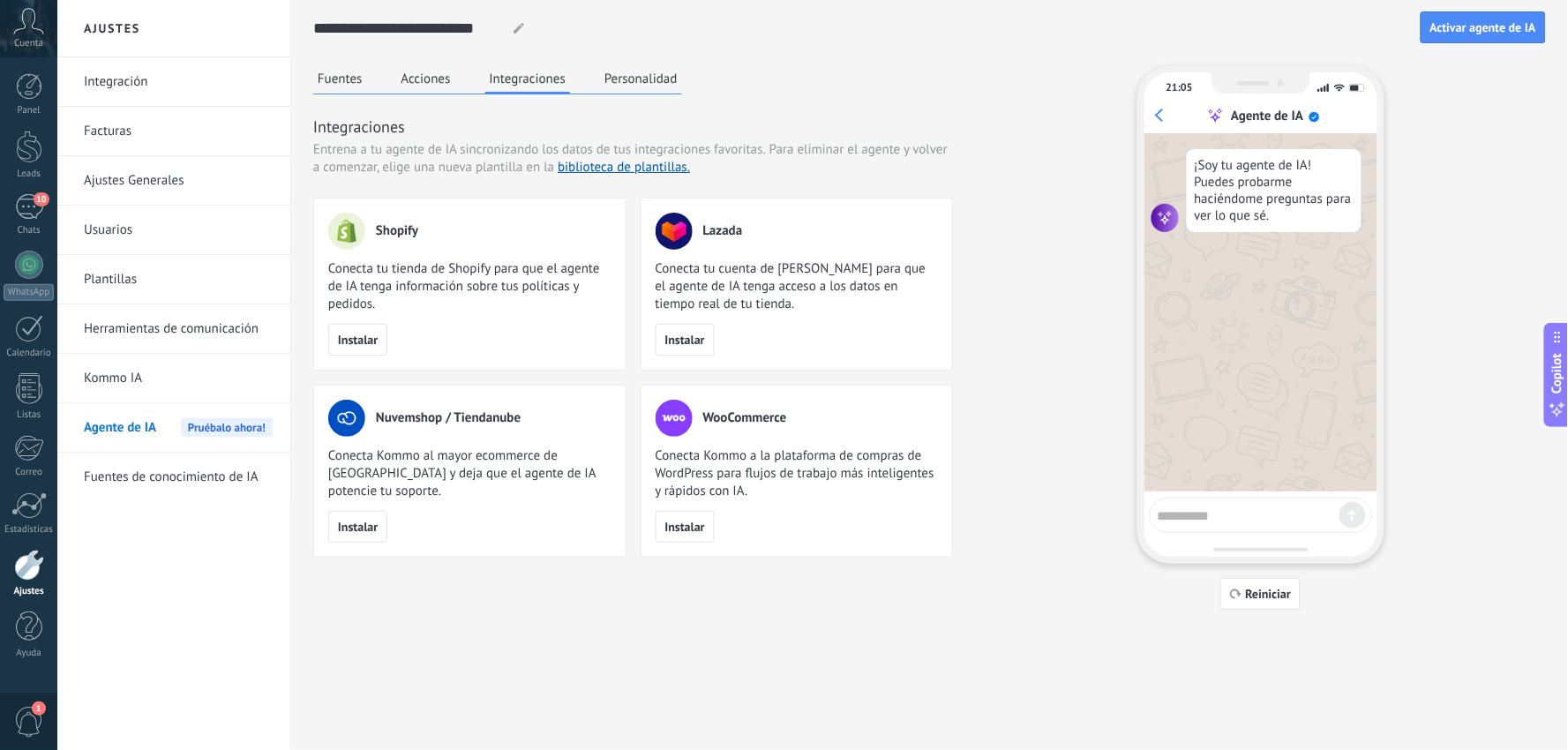
click at [434, 70] on button "Acciones" at bounding box center [426, 78] width 58 height 27
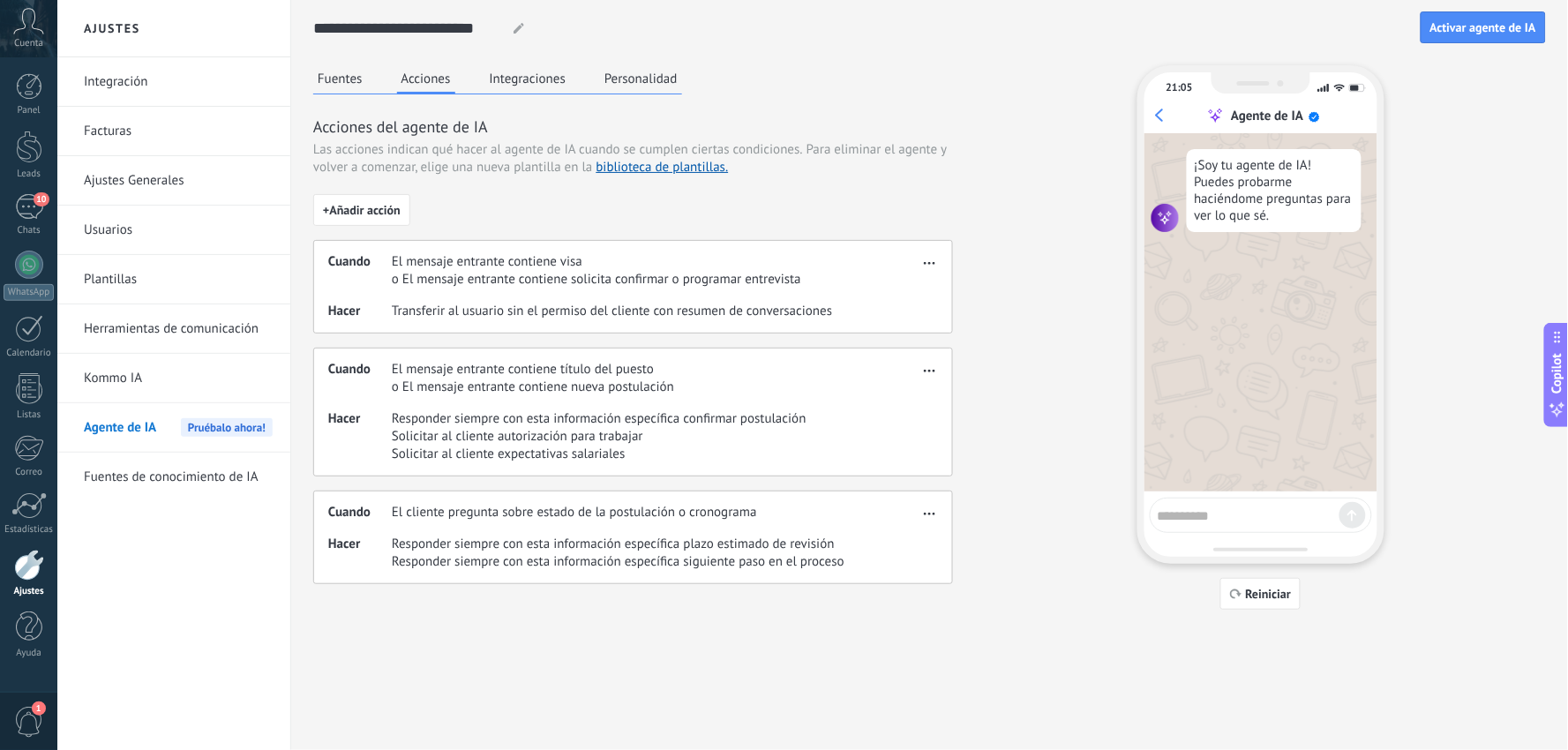
click at [334, 77] on button "Fuentes" at bounding box center [340, 78] width 53 height 27
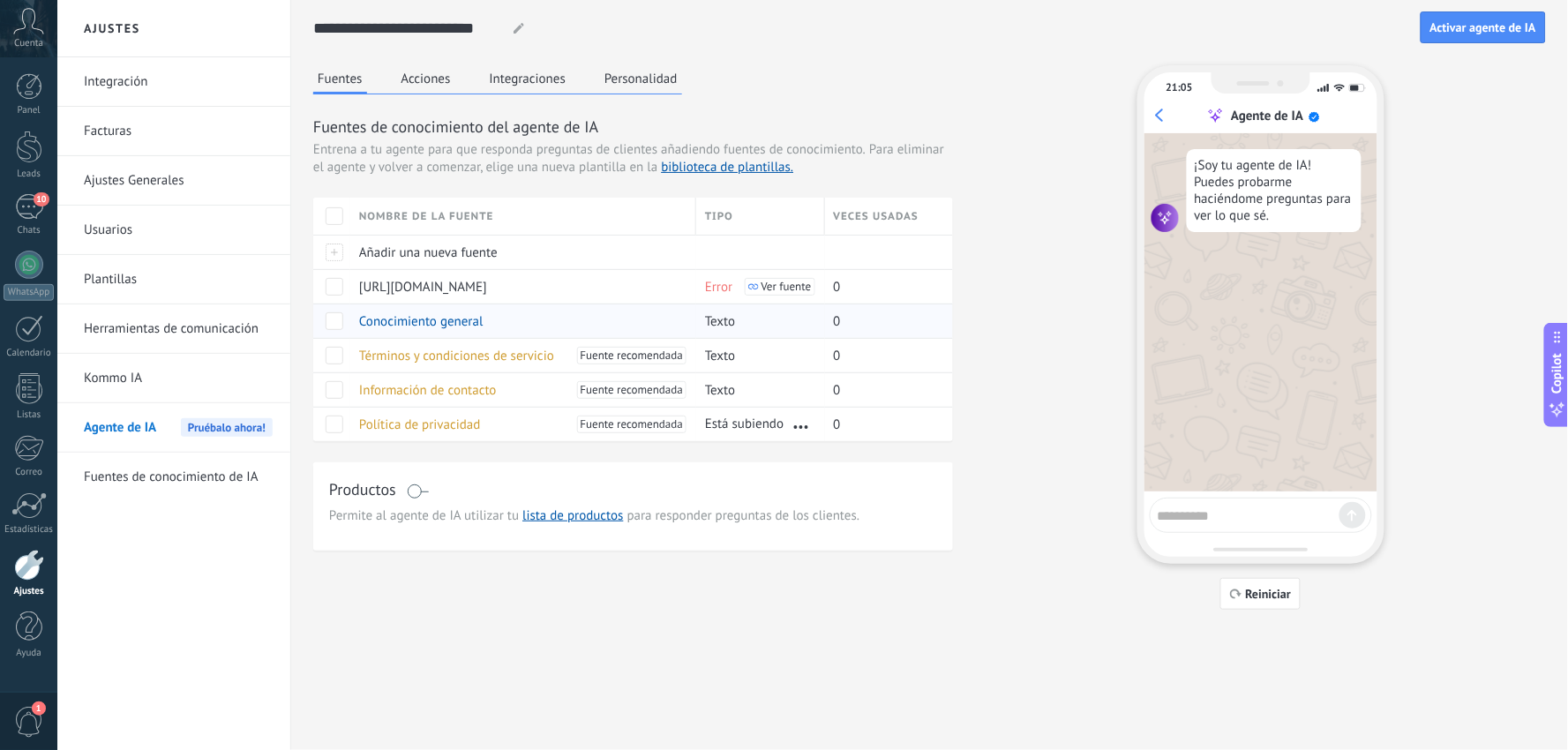
click at [336, 319] on span at bounding box center [335, 321] width 18 height 18
click at [509, 626] on div "**********" at bounding box center [929, 333] width 1277 height 667
click at [1450, 30] on span "Activar agente de IA" at bounding box center [1483, 27] width 106 height 12
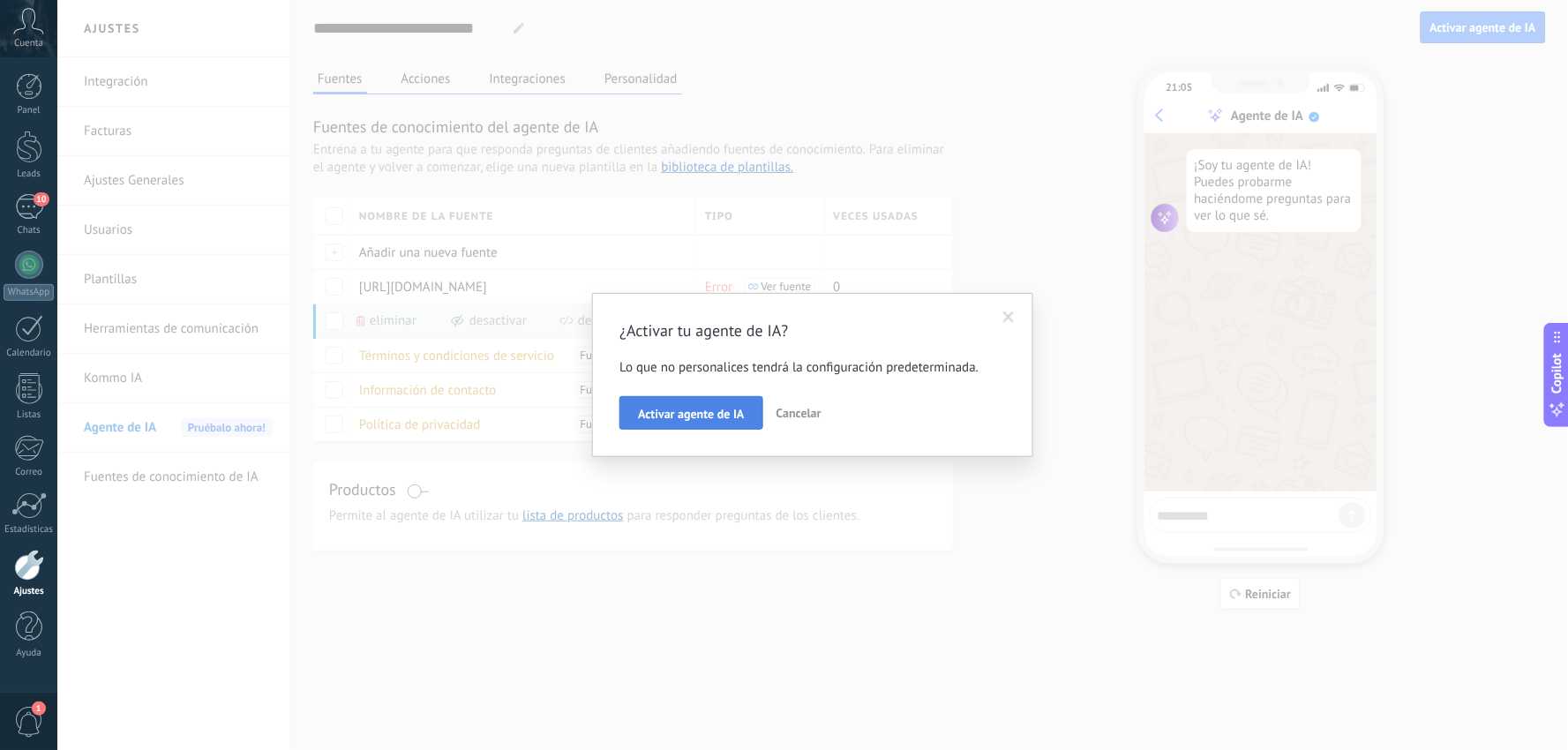
click at [697, 419] on span "Activar agente de IA" at bounding box center [690, 414] width 106 height 12
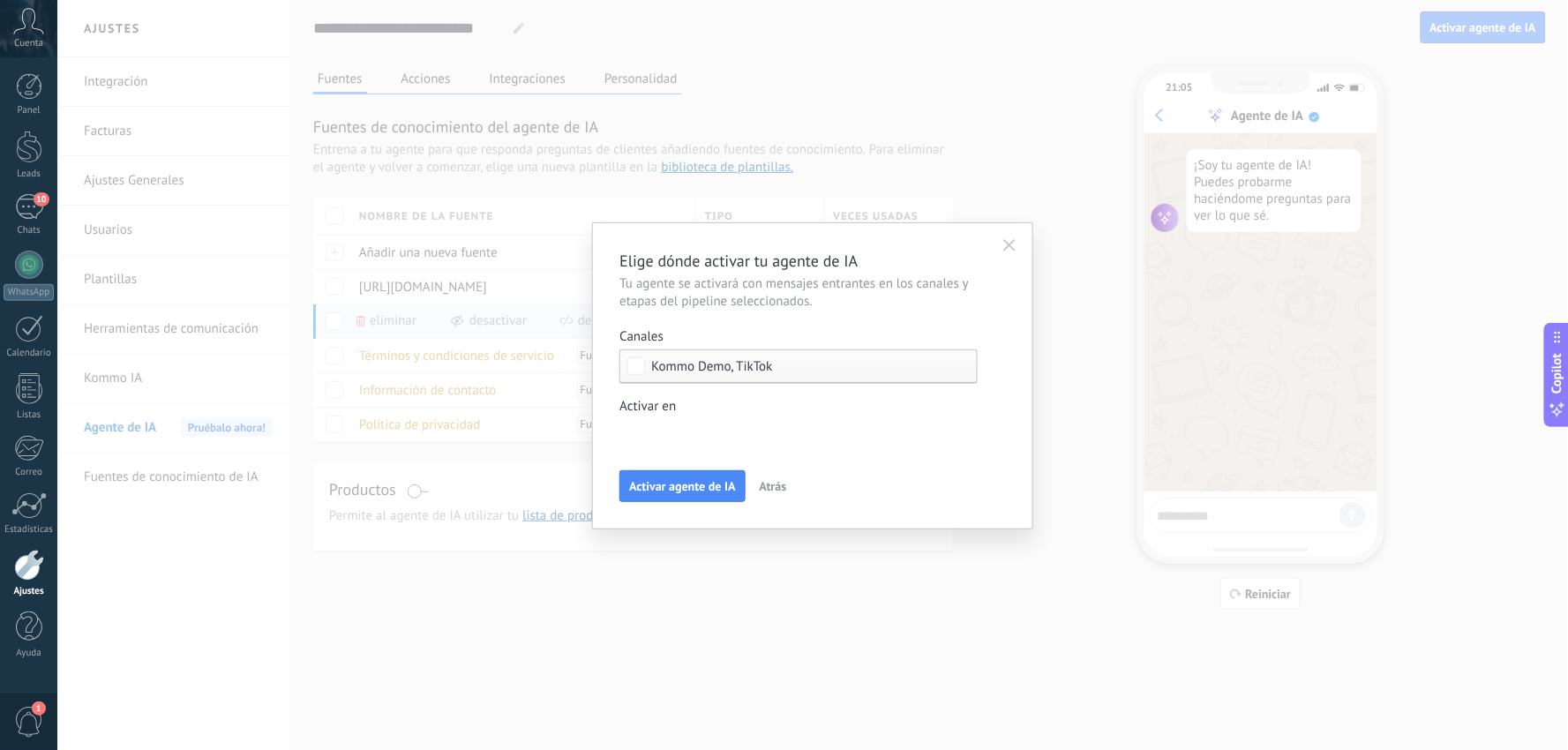
click at [747, 360] on span "Kommo Demo, TikTok" at bounding box center [711, 366] width 121 height 13
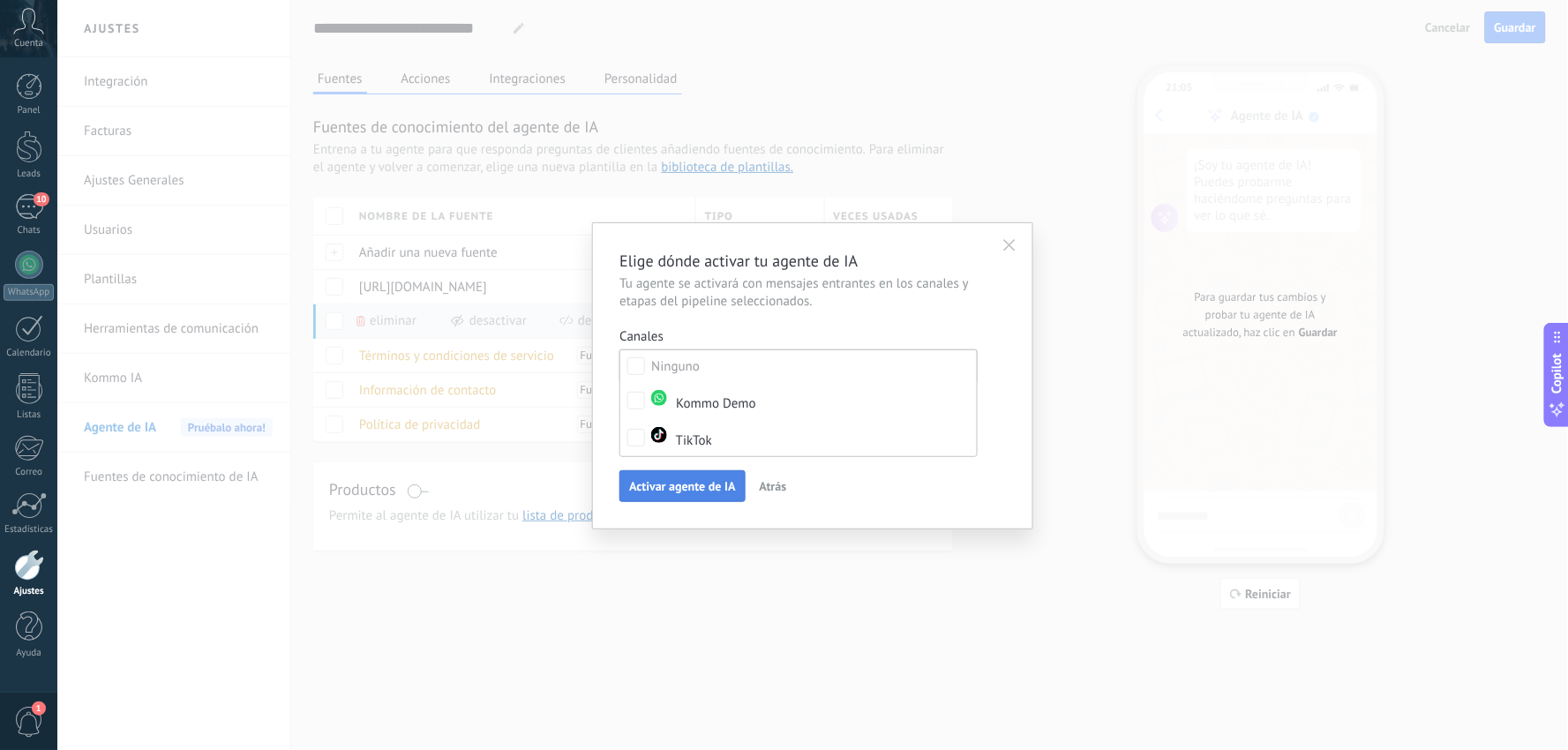
click at [718, 486] on span "Activar agente de IA" at bounding box center [681, 486] width 106 height 12
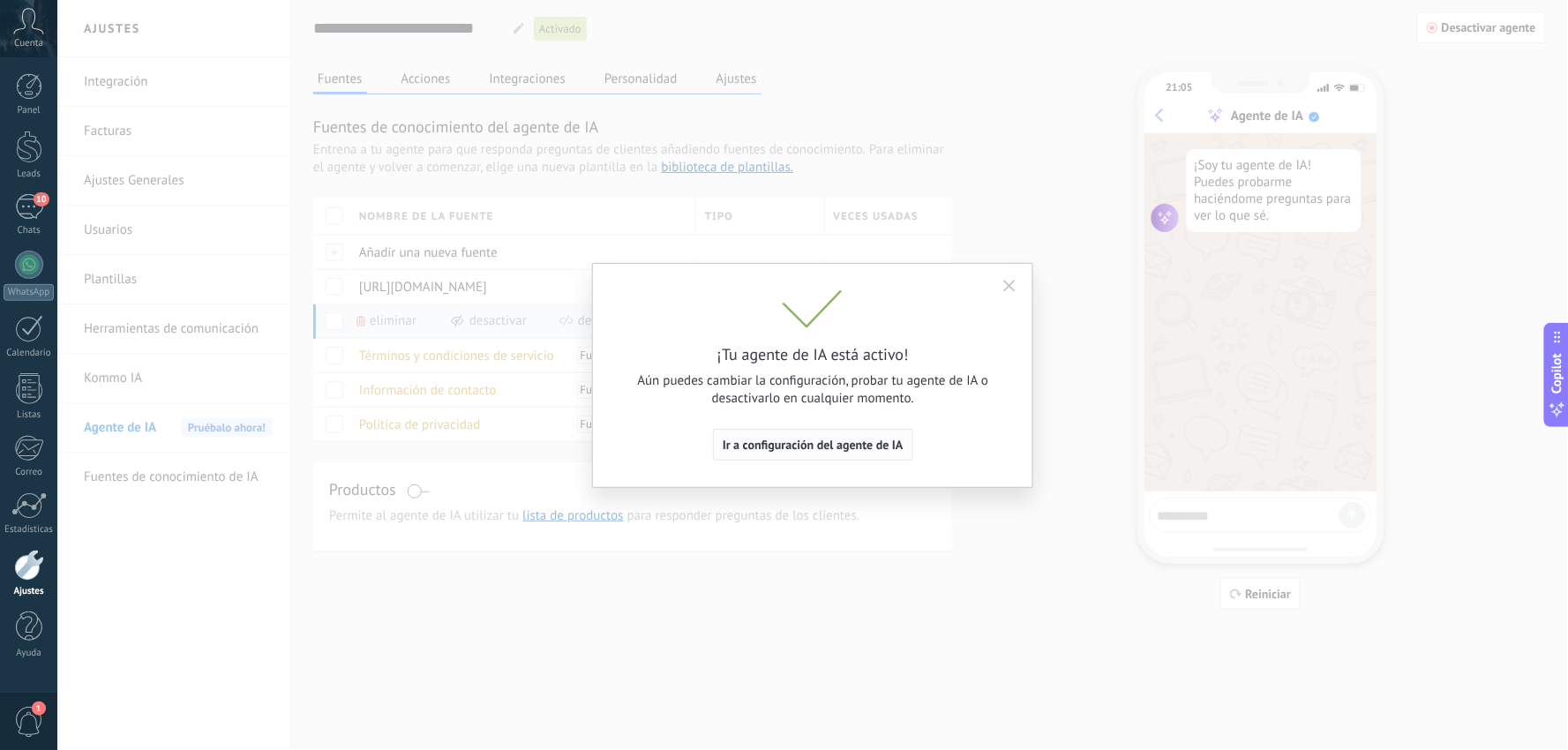
click at [766, 447] on span "Ir a configuración del agente de IA" at bounding box center [813, 445] width 181 height 12
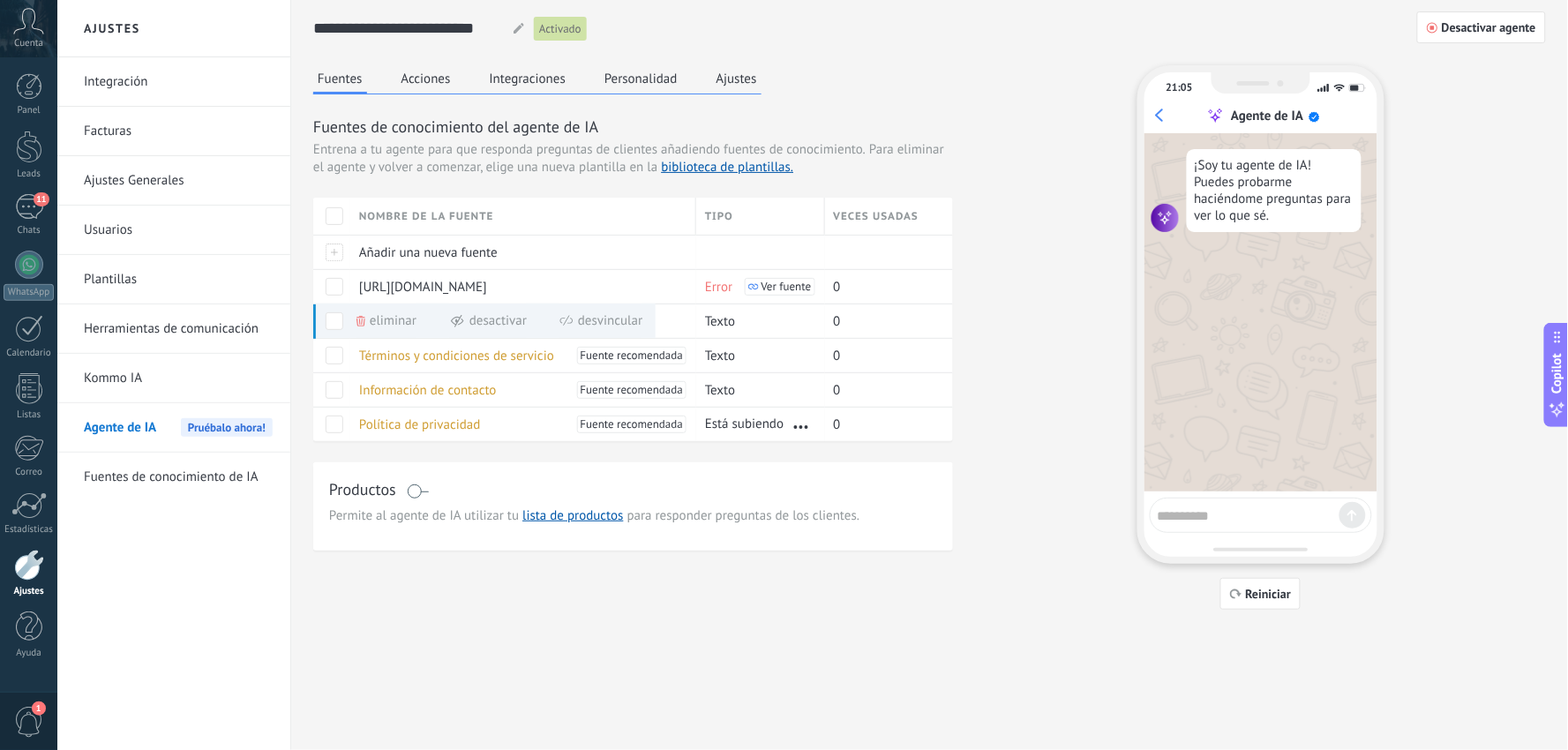
click at [538, 85] on button "Integraciones" at bounding box center [528, 78] width 85 height 27
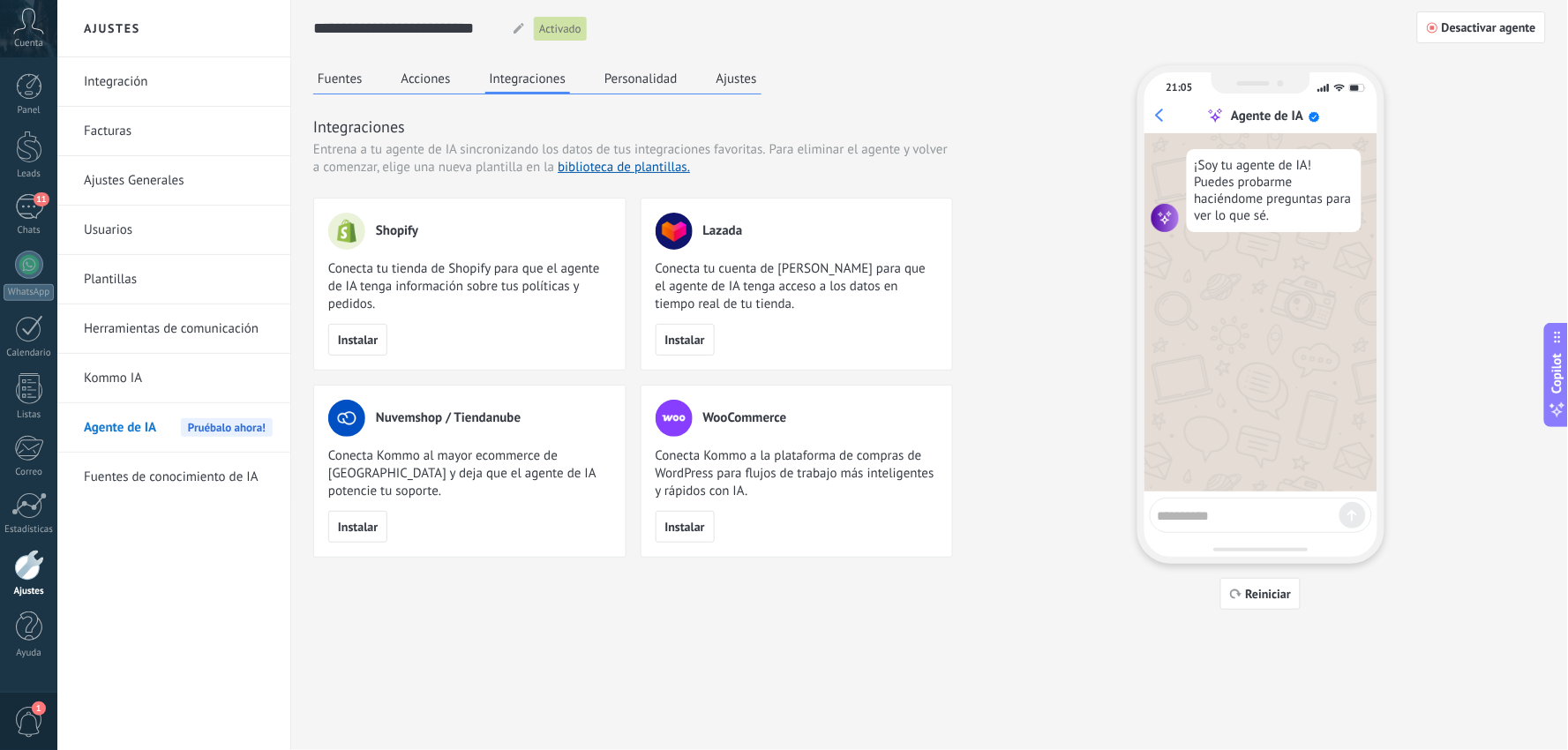
click at [642, 70] on button "Personalidad" at bounding box center [641, 78] width 82 height 27
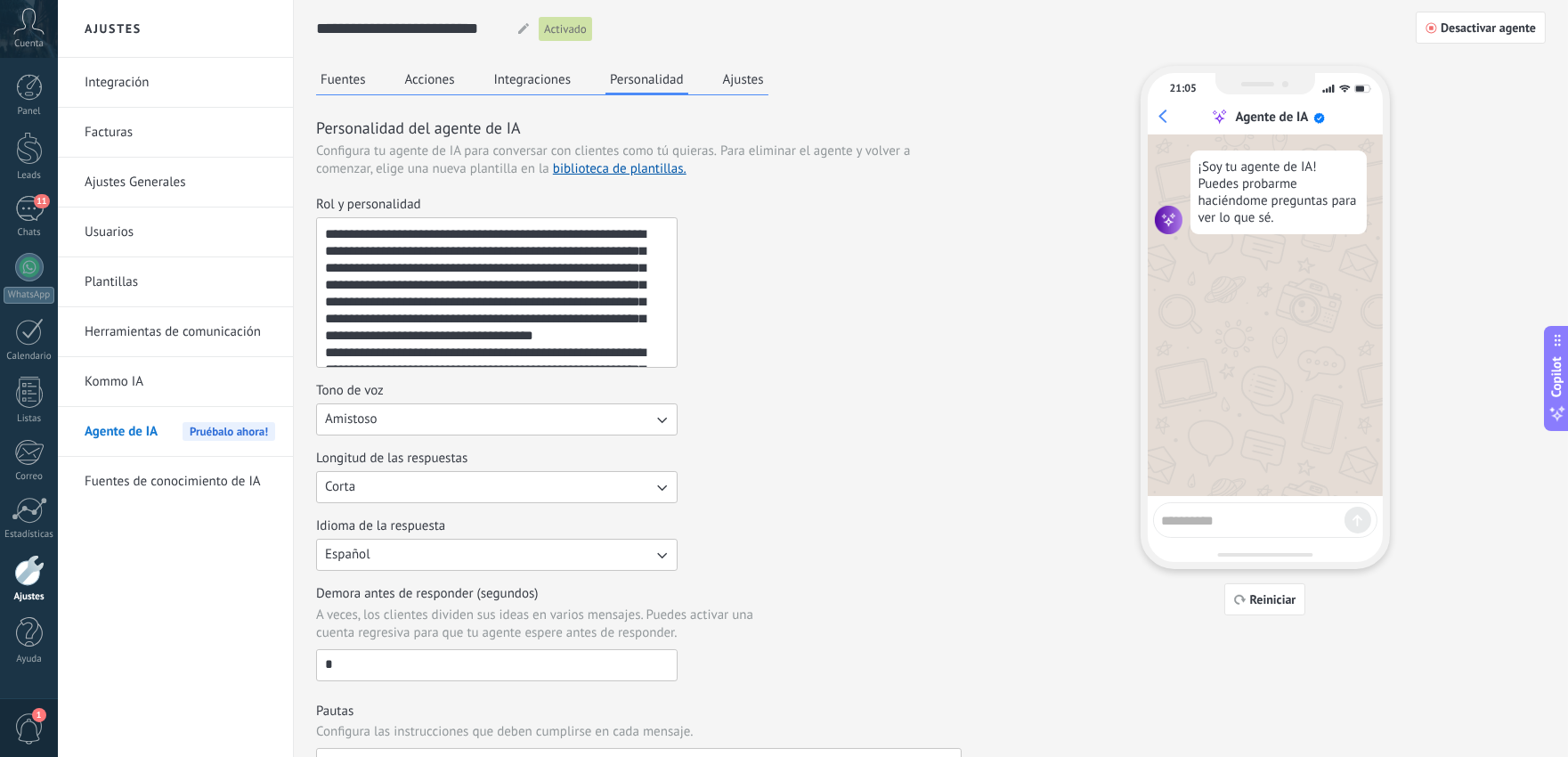
click at [782, 77] on div "**********" at bounding box center [639, 546] width 646 height 960
click at [758, 78] on button "Ajustes" at bounding box center [744, 79] width 50 height 27
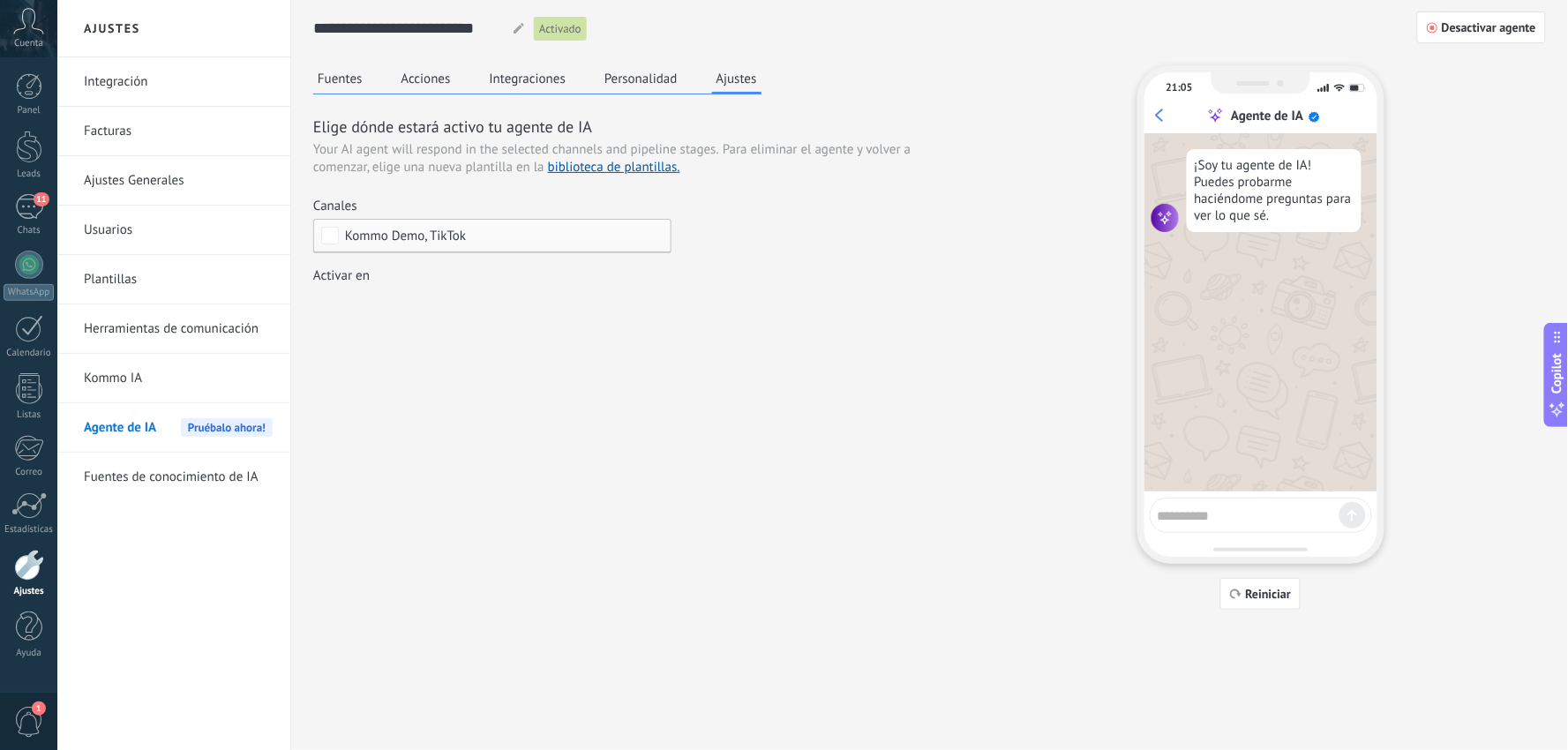
click at [0, 0] on div "Incoming leads Contacto inicial Negociación Debate contractual Discusión de con…" at bounding box center [0, 0] width 0 height 0
click at [806, 259] on div at bounding box center [812, 375] width 1511 height 750
click at [427, 231] on span "Kommo Demo, TikTok" at bounding box center [405, 236] width 121 height 13
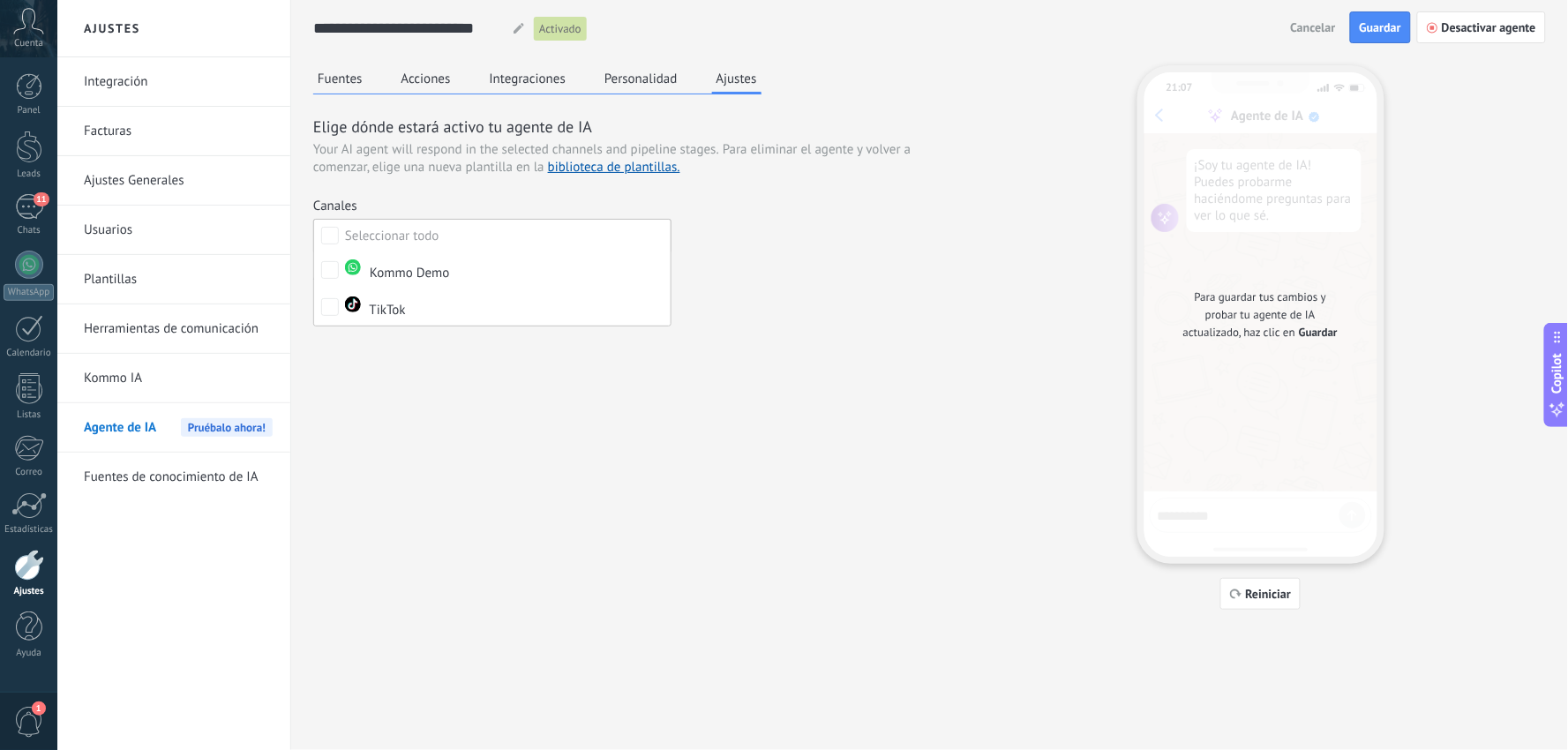
click at [794, 248] on div "Elige dónde estará activo tu agente de IA Your AI agent will respond in the sel…" at bounding box center [633, 217] width 640 height 203
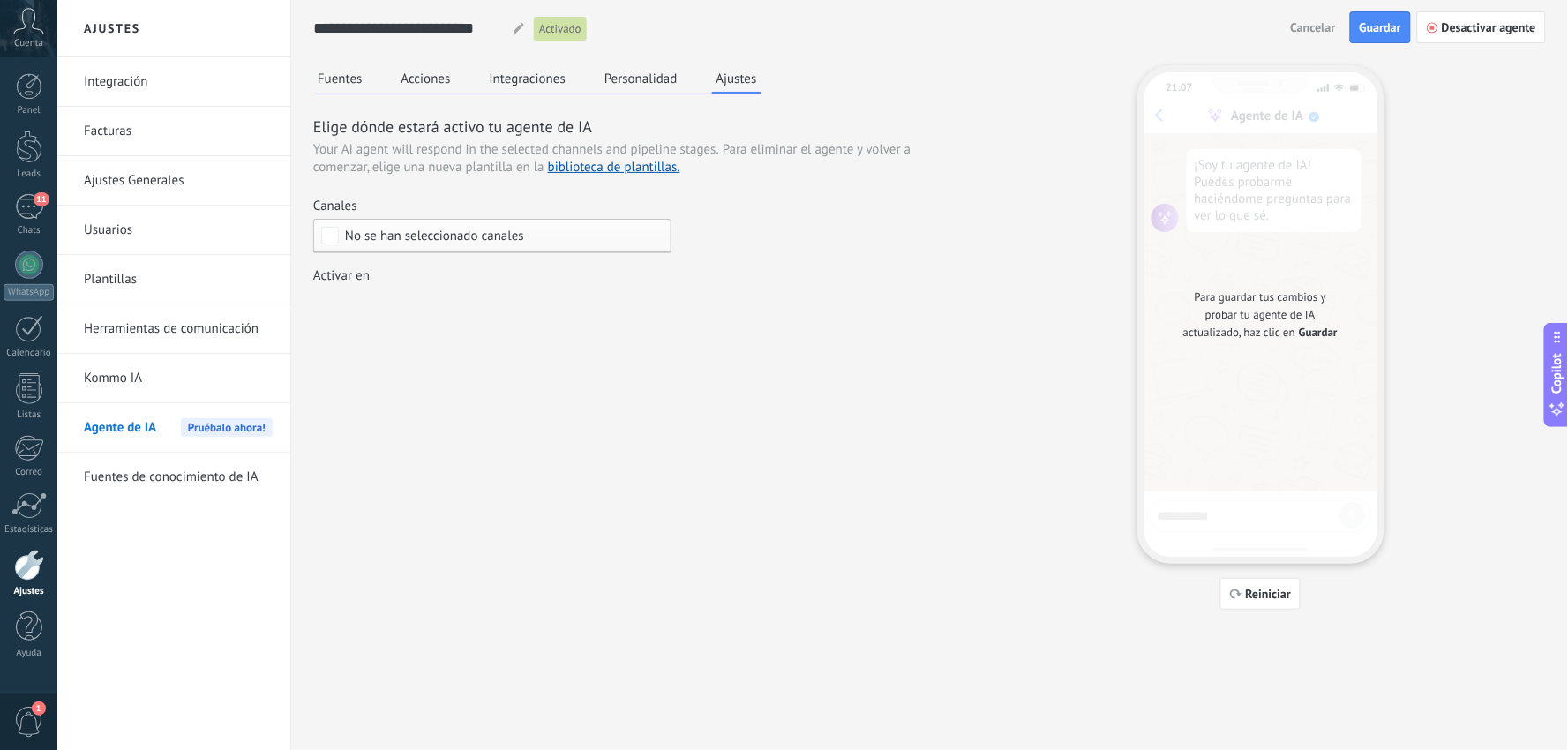
click at [442, 233] on span "No se han seleccionado canales" at bounding box center [434, 236] width 179 height 13
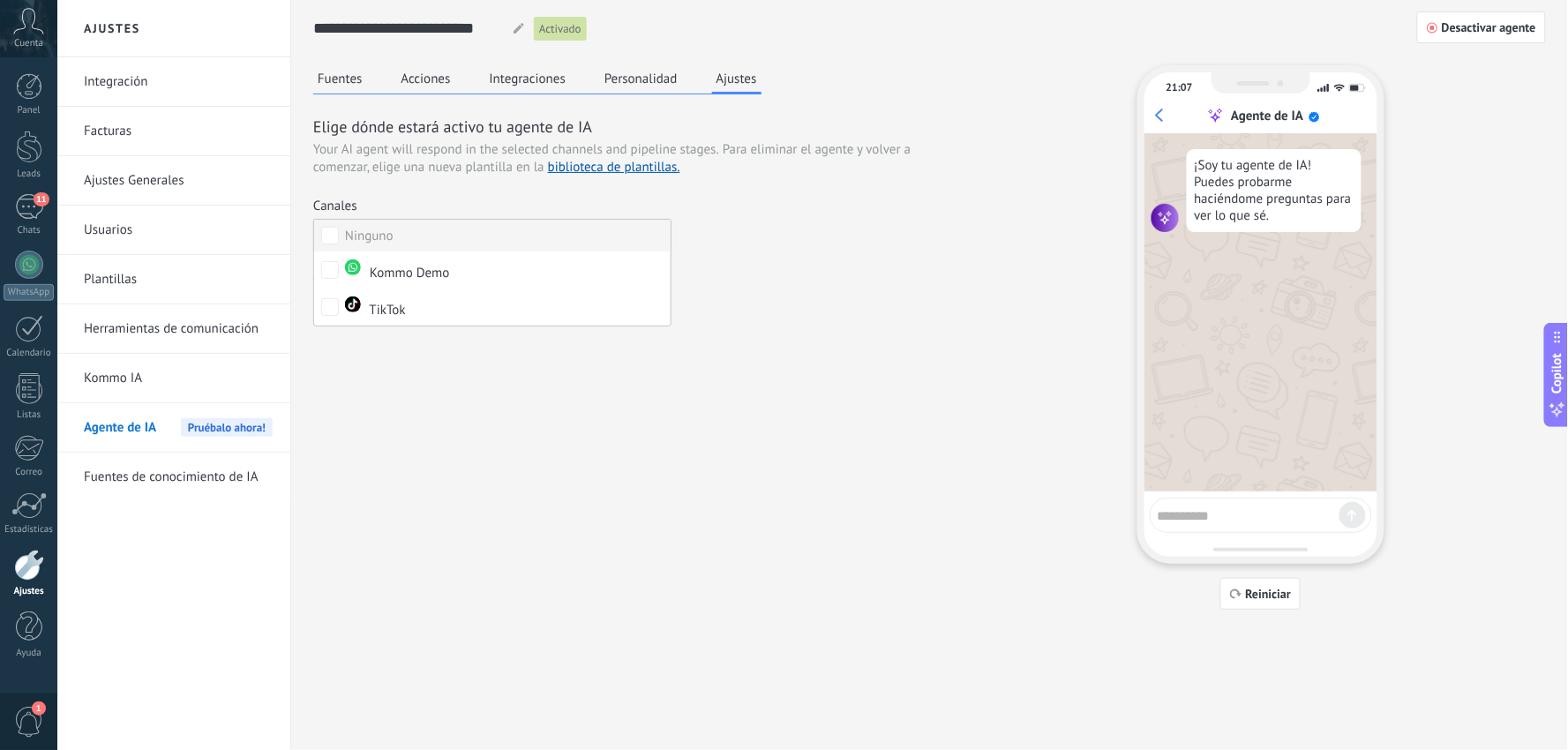
click at [350, 233] on div "Ninguno" at bounding box center [368, 237] width 49 height 18
click at [883, 265] on div "Elige dónde estará activo tu agente de IA Your AI agent will respond in the sel…" at bounding box center [633, 217] width 640 height 203
click at [404, 237] on span "Kommo Demo, TikTok" at bounding box center [405, 236] width 121 height 13
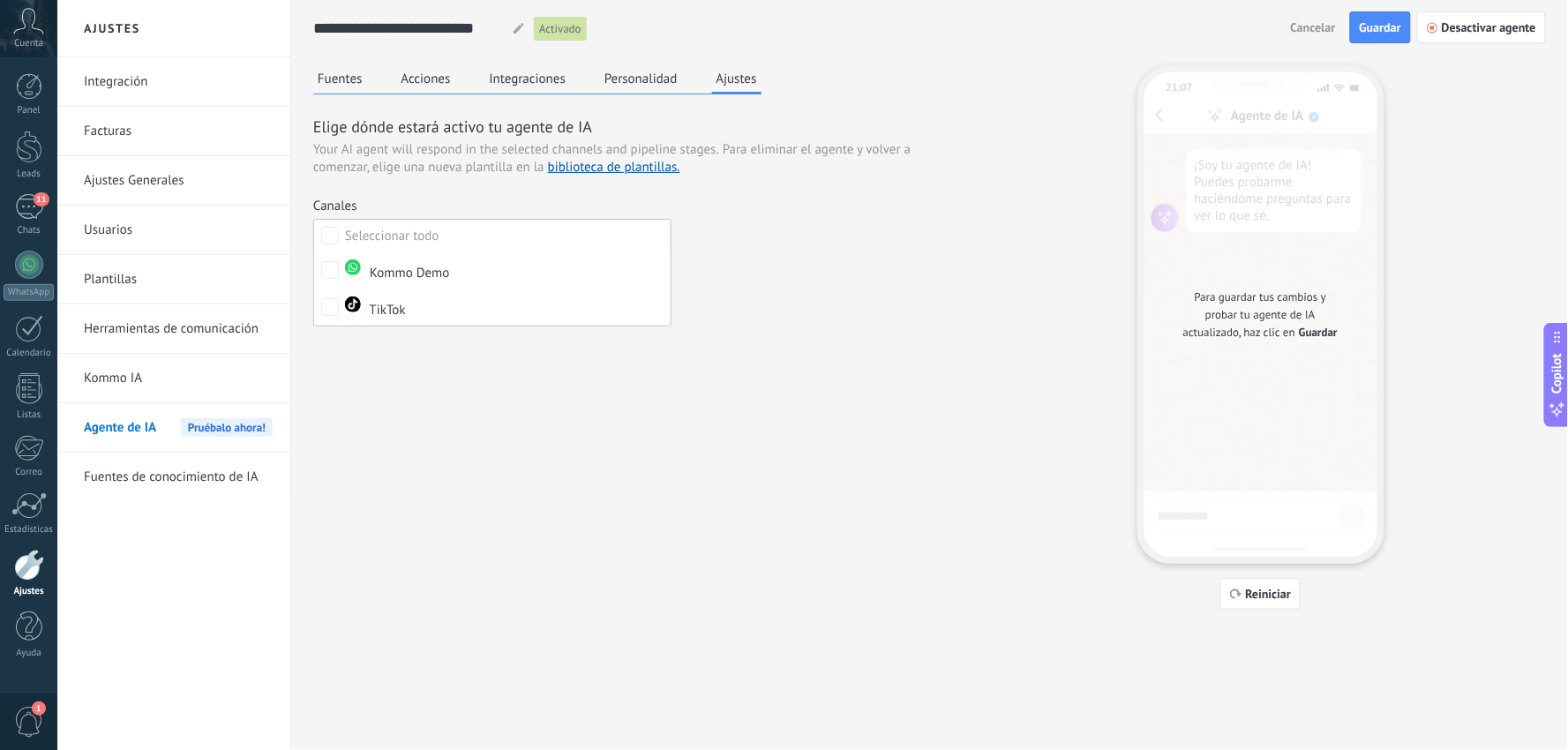
click at [524, 465] on div "Fuentes Acciones Integraciones Personalidad Ajustes Elige dónde estará activo t…" at bounding box center [929, 338] width 1232 height 545
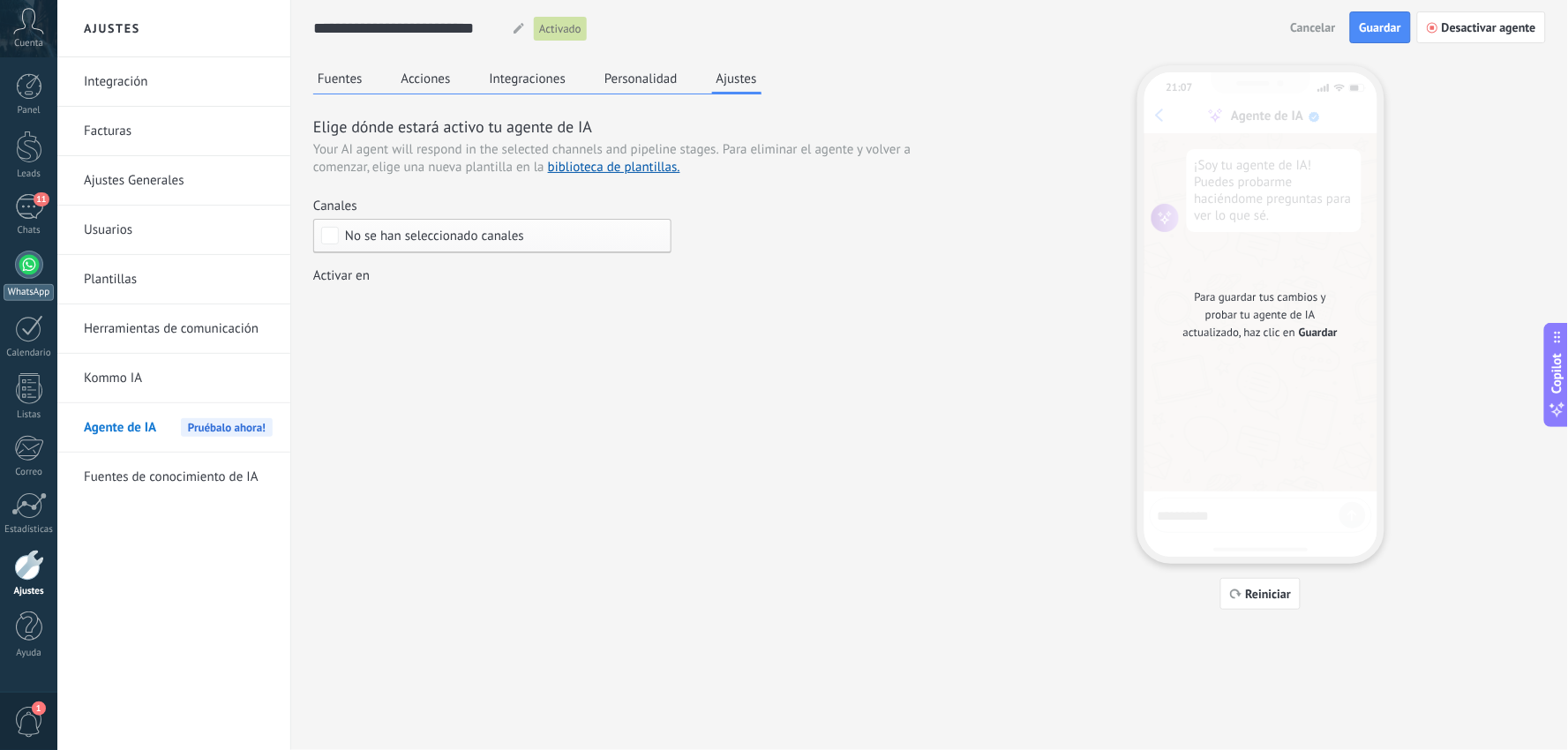
click at [24, 260] on div at bounding box center [29, 265] width 29 height 29
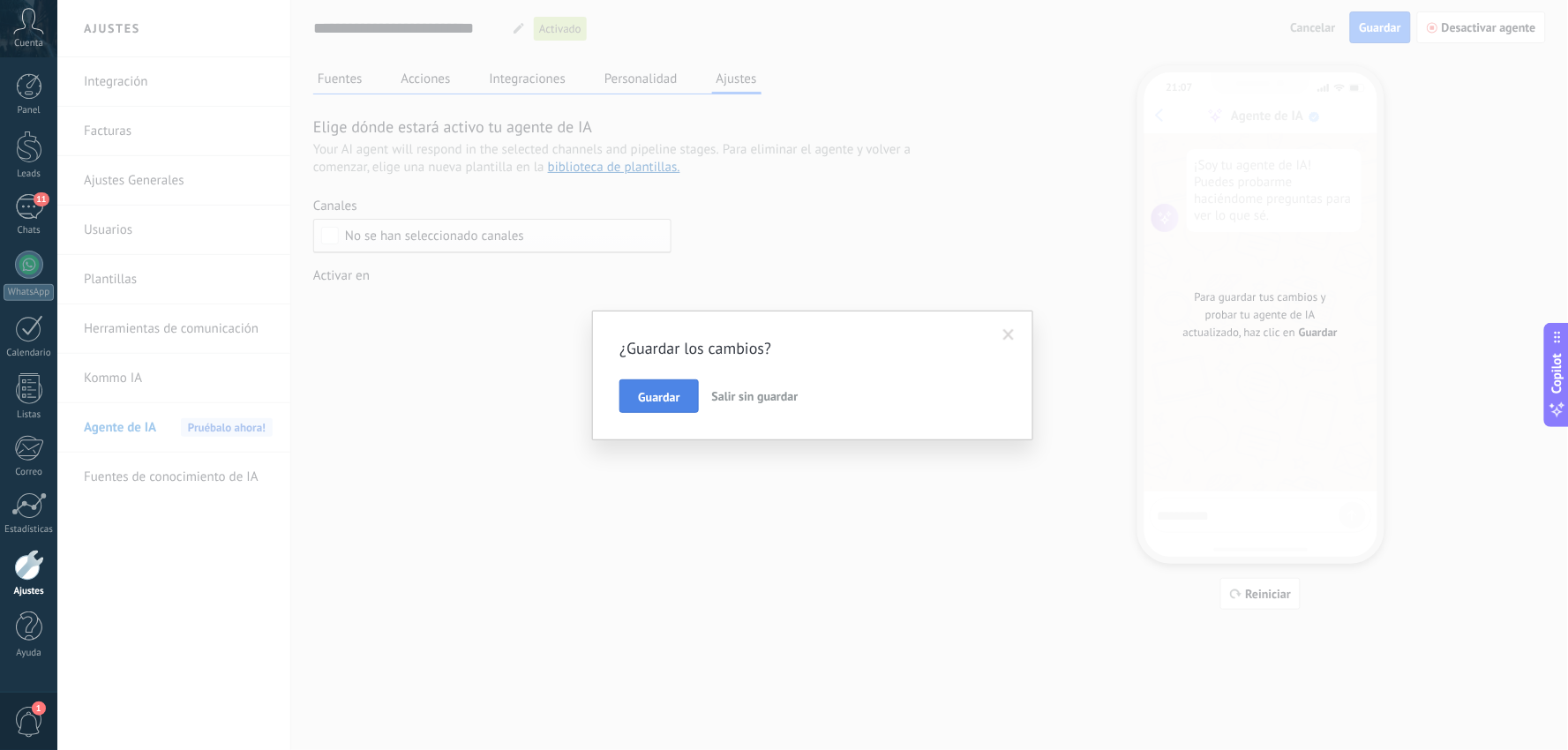
click at [663, 393] on span "Guardar" at bounding box center [659, 397] width 42 height 12
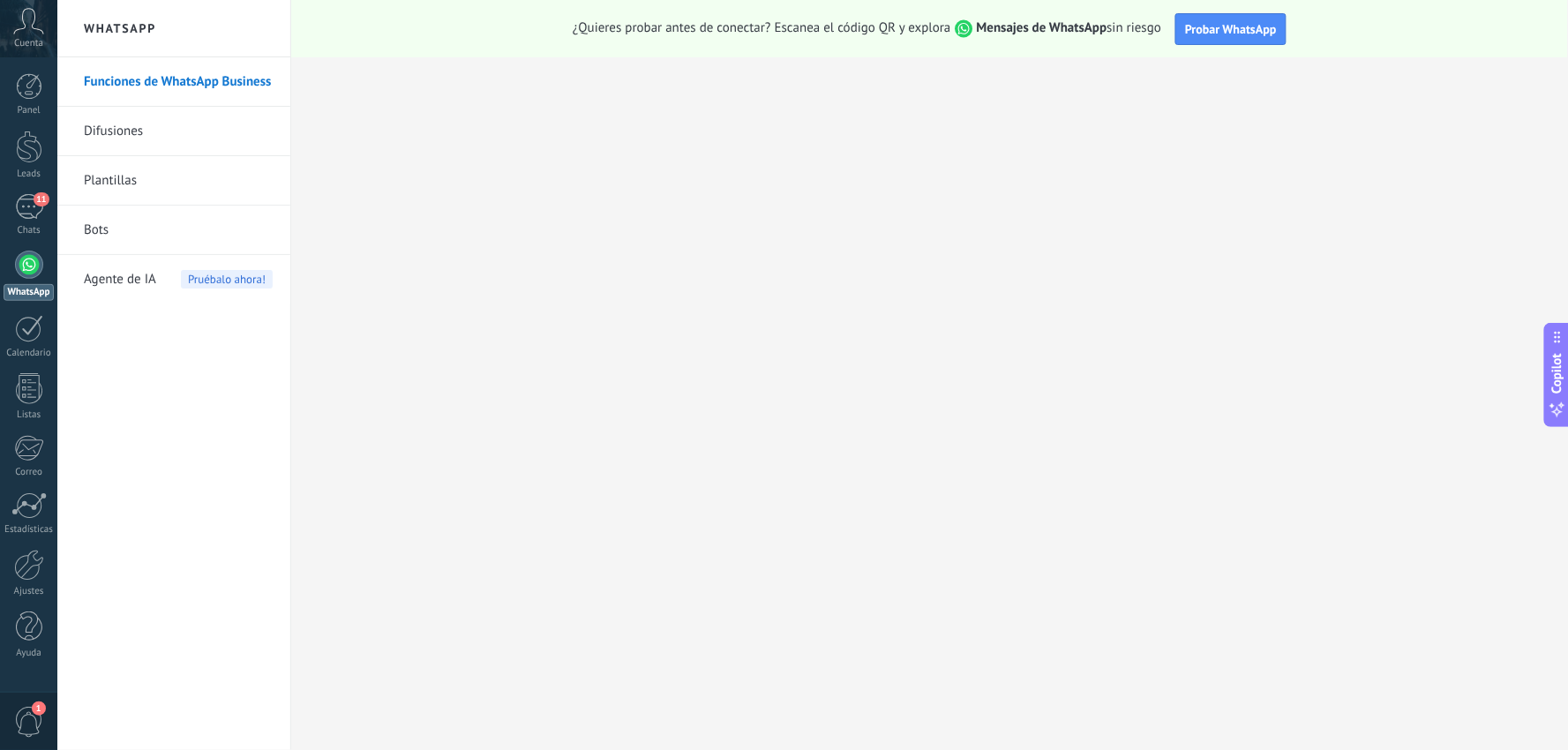
click at [20, 266] on div at bounding box center [29, 265] width 29 height 29
click at [31, 206] on div "11" at bounding box center [29, 207] width 29 height 26
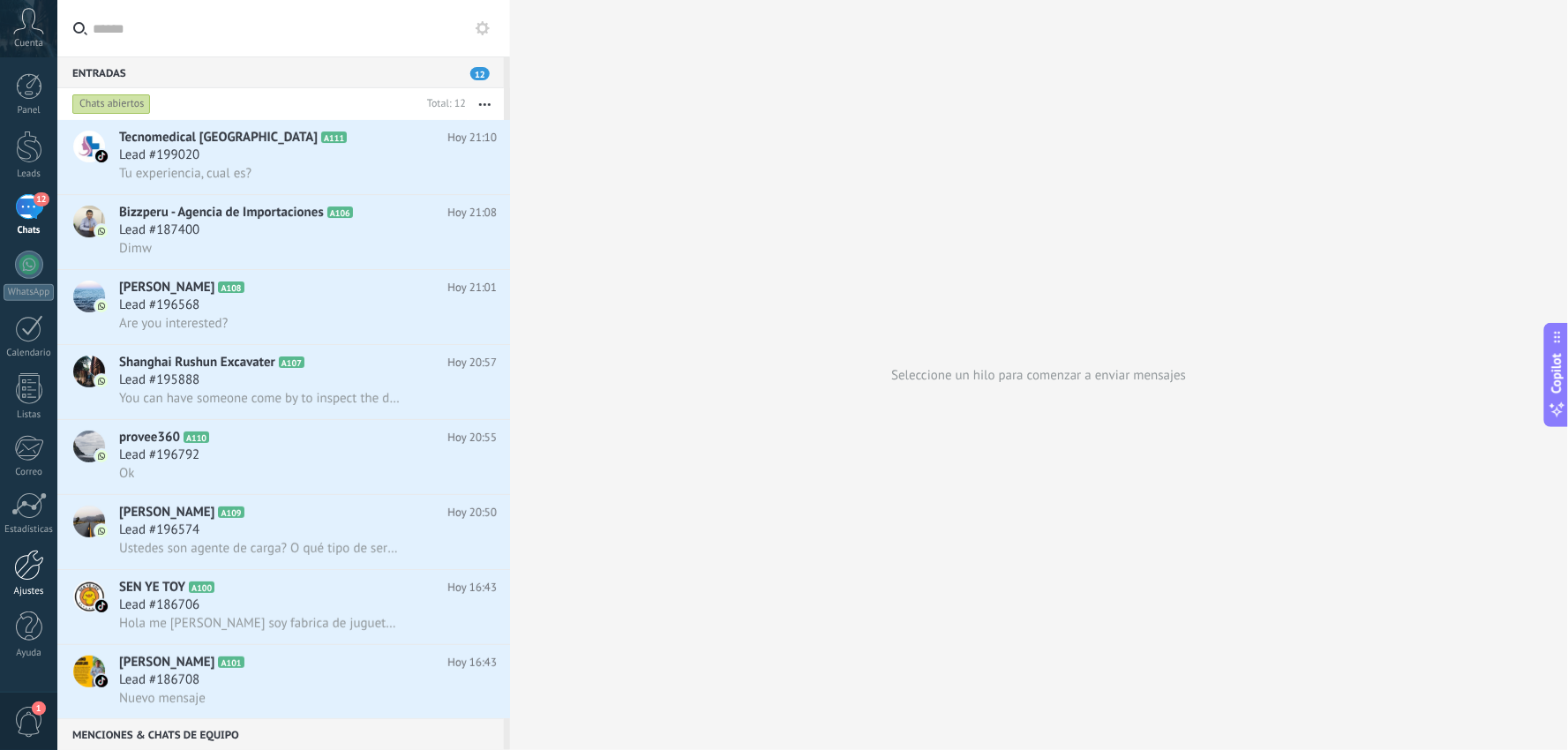
click at [37, 563] on div at bounding box center [29, 565] width 30 height 31
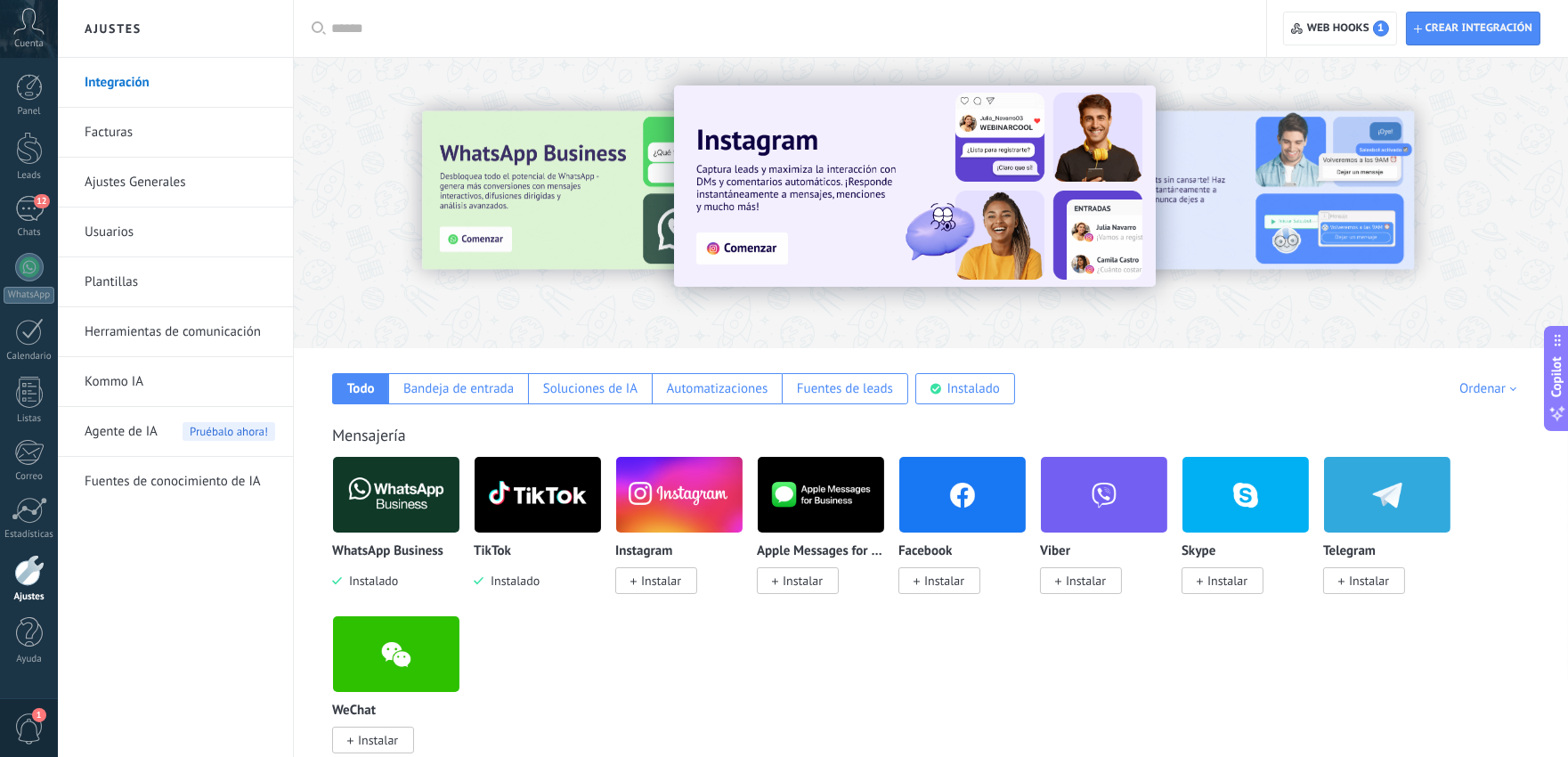
click at [159, 432] on div "Agente de IA Pruébalo ahora!" at bounding box center [180, 432] width 191 height 50
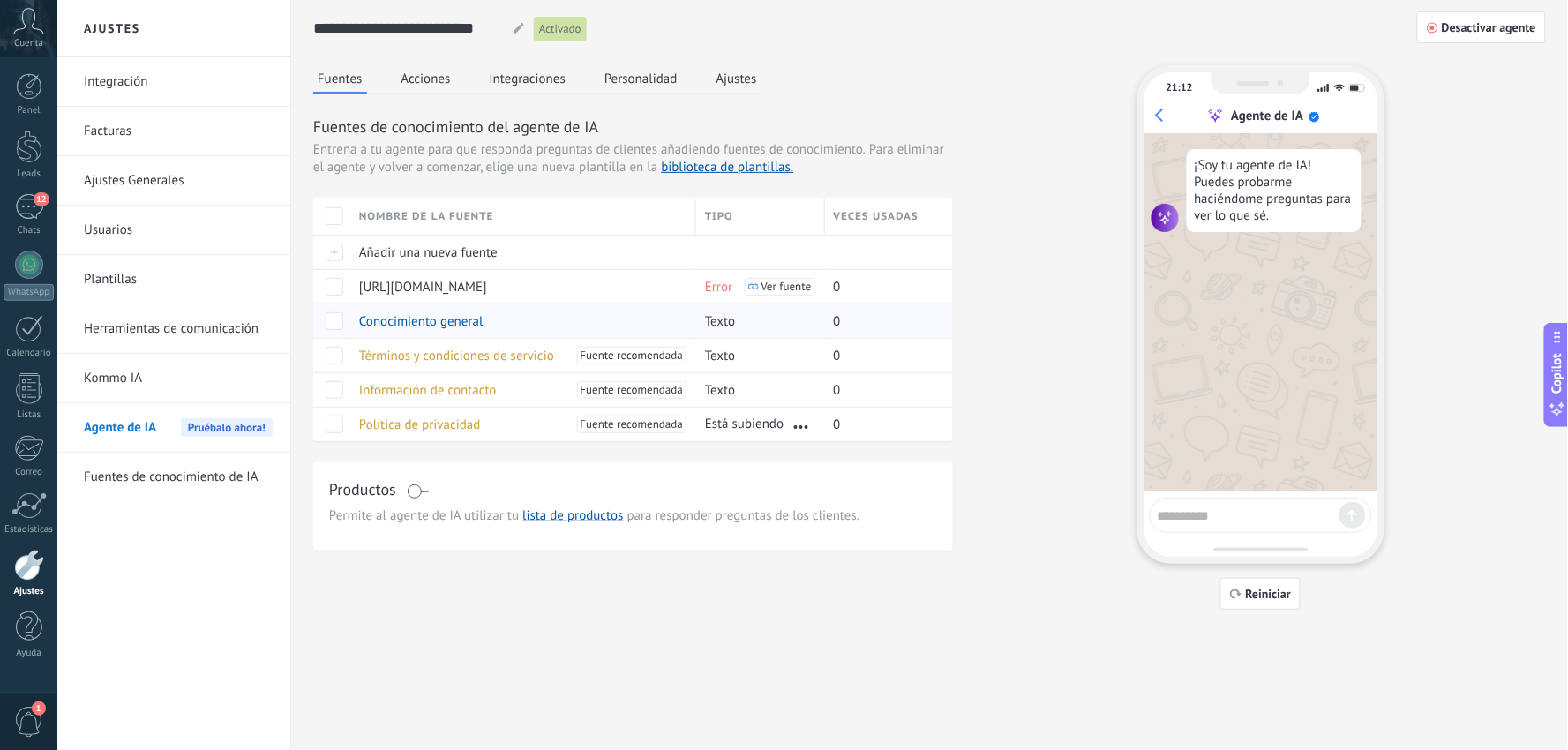
click at [336, 323] on span at bounding box center [335, 321] width 18 height 18
click at [562, 621] on div "**********" at bounding box center [929, 333] width 1277 height 667
click at [112, 383] on link "Kommo IA" at bounding box center [178, 378] width 189 height 50
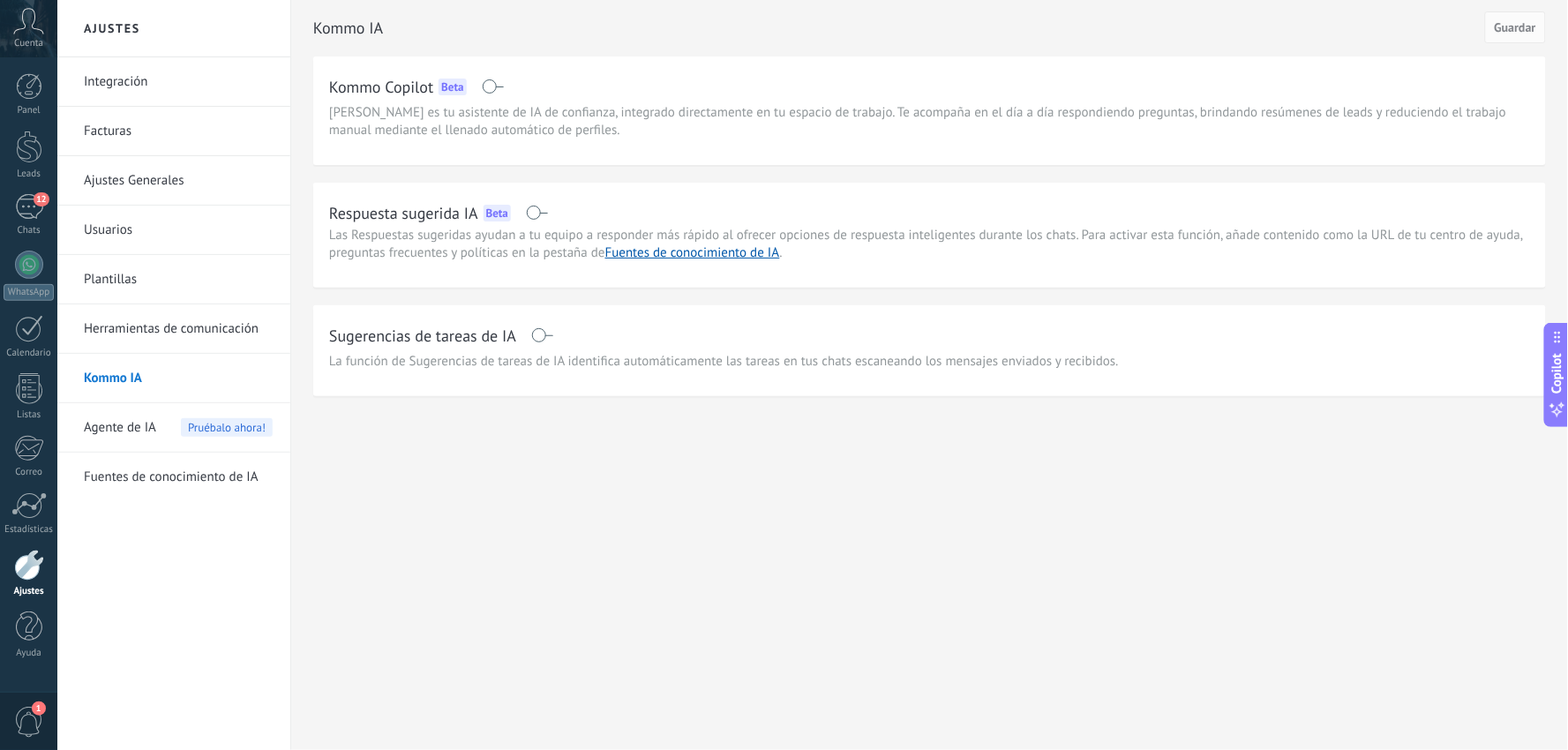
click at [107, 429] on span "Agente de IA" at bounding box center [120, 428] width 72 height 50
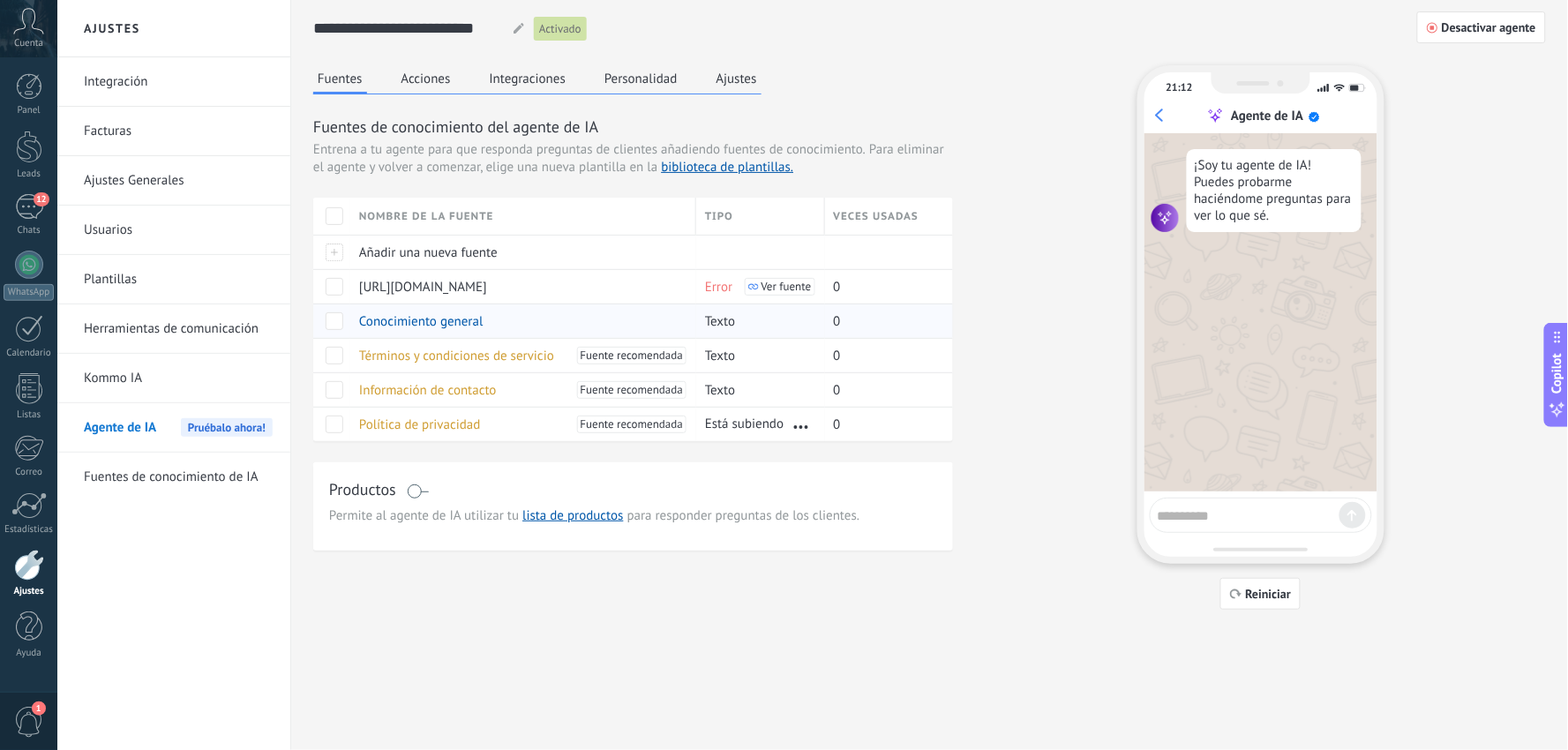
click at [338, 318] on span at bounding box center [335, 321] width 18 height 18
click at [333, 319] on span at bounding box center [335, 321] width 18 height 18
click at [333, 354] on span at bounding box center [335, 356] width 18 height 18
click at [482, 354] on span "Desactivar" at bounding box center [498, 355] width 57 height 35
click at [337, 382] on span at bounding box center [335, 390] width 18 height 18
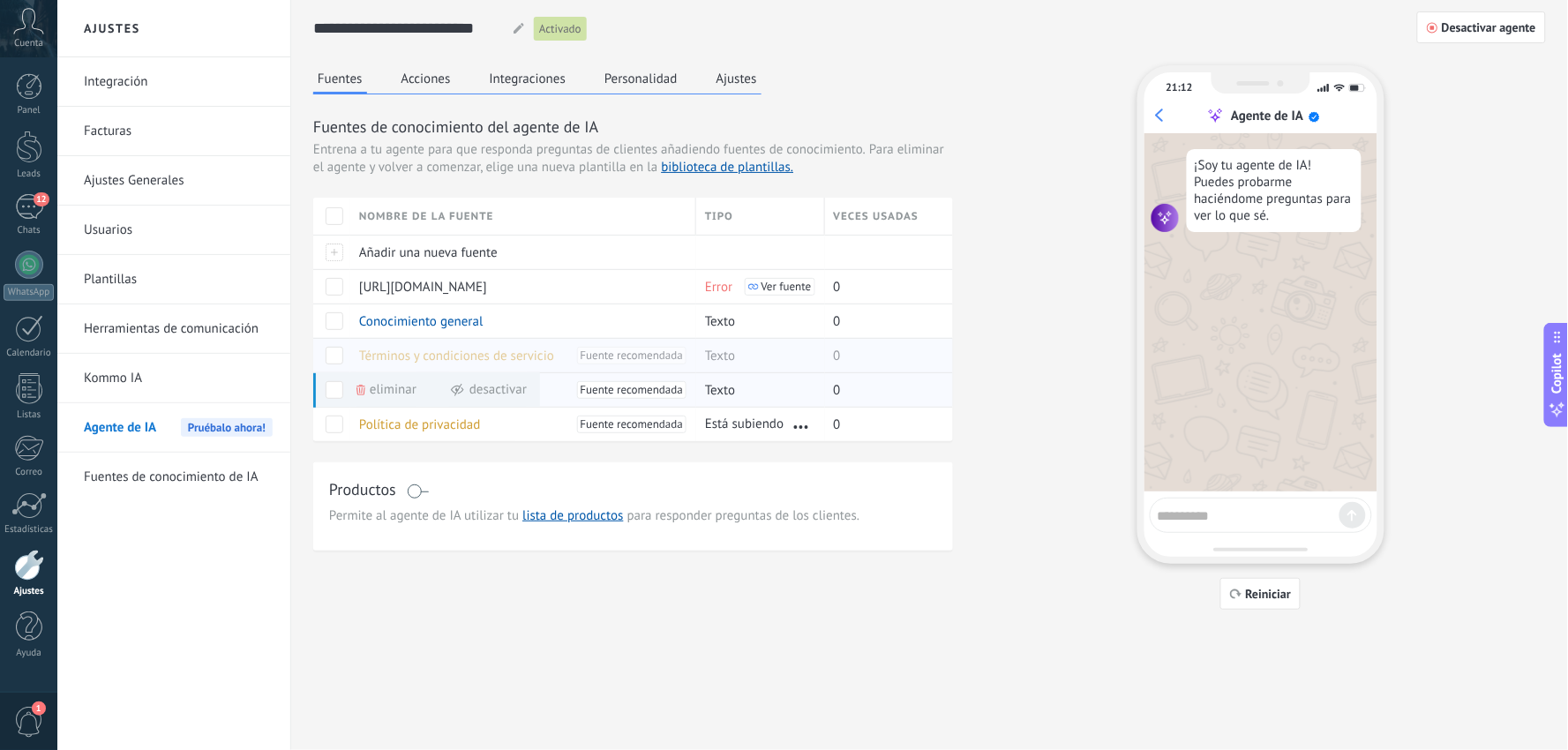
click at [482, 384] on span "Desactivar" at bounding box center [498, 389] width 57 height 35
click at [331, 421] on span at bounding box center [335, 425] width 18 height 18
drag, startPoint x: 397, startPoint y: 462, endPoint x: 389, endPoint y: 456, distance: 10.0
click at [397, 463] on div "Fuentes de conocimiento del agente de IA Entrena a tu agente para que responda …" at bounding box center [633, 333] width 640 height 435
click at [333, 425] on span at bounding box center [335, 425] width 18 height 18
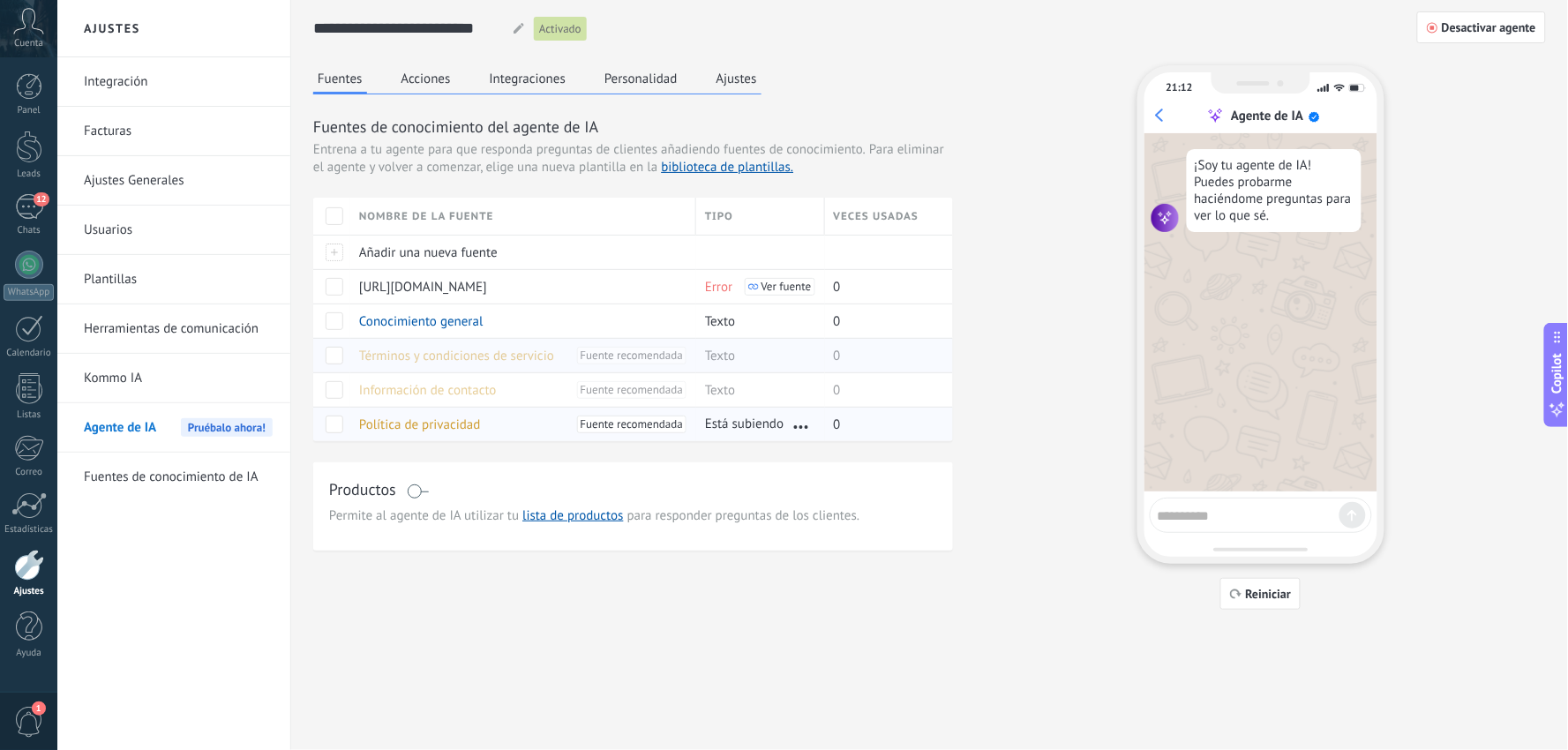
click at [333, 425] on span at bounding box center [335, 425] width 18 height 18
click at [331, 428] on span at bounding box center [335, 425] width 18 height 18
click at [347, 283] on div at bounding box center [331, 286] width 37 height 35
click at [334, 286] on span at bounding box center [335, 287] width 18 height 18
click at [392, 287] on span "Eliminar" at bounding box center [392, 286] width 47 height 35
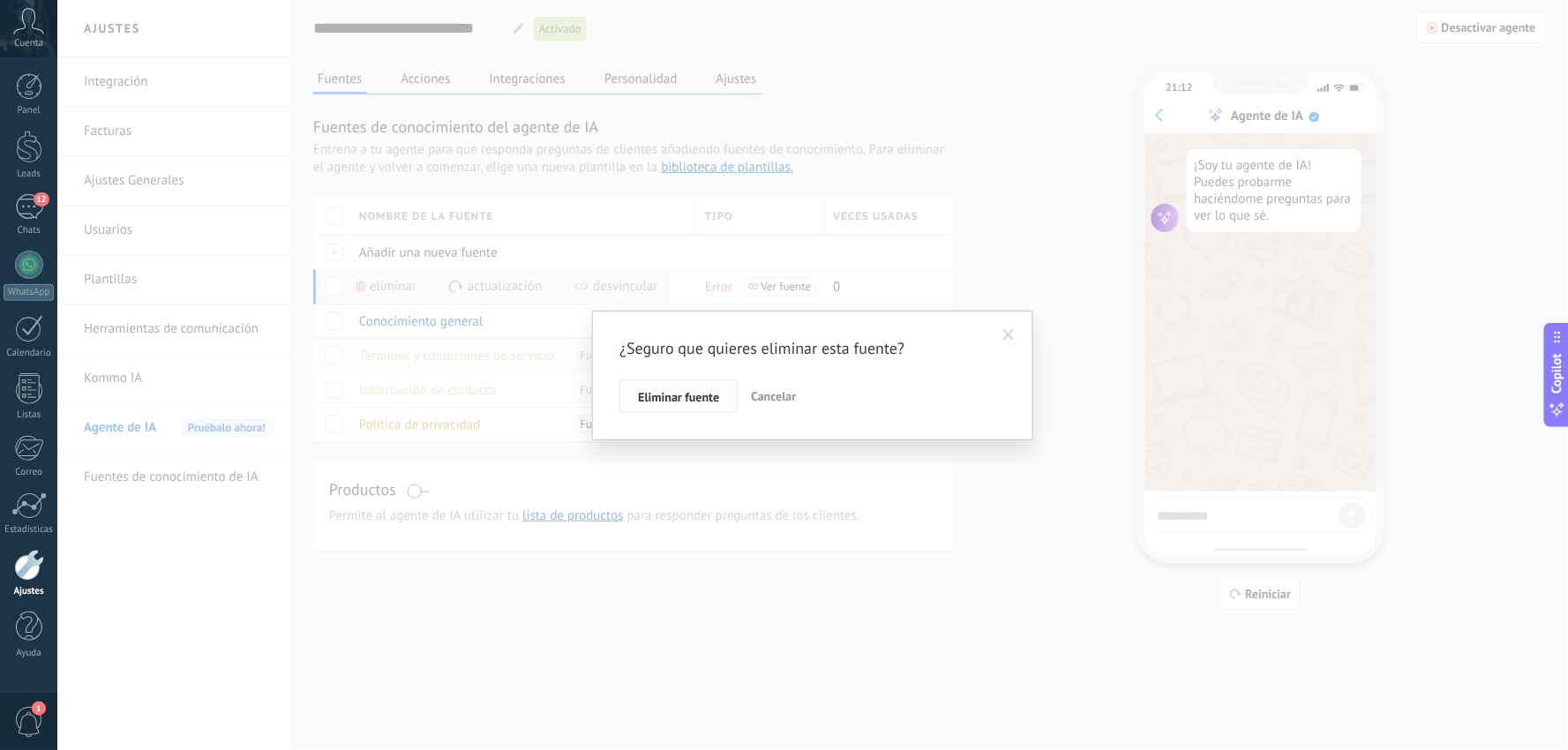
click at [663, 401] on span "Eliminar fuente" at bounding box center [679, 397] width 81 height 12
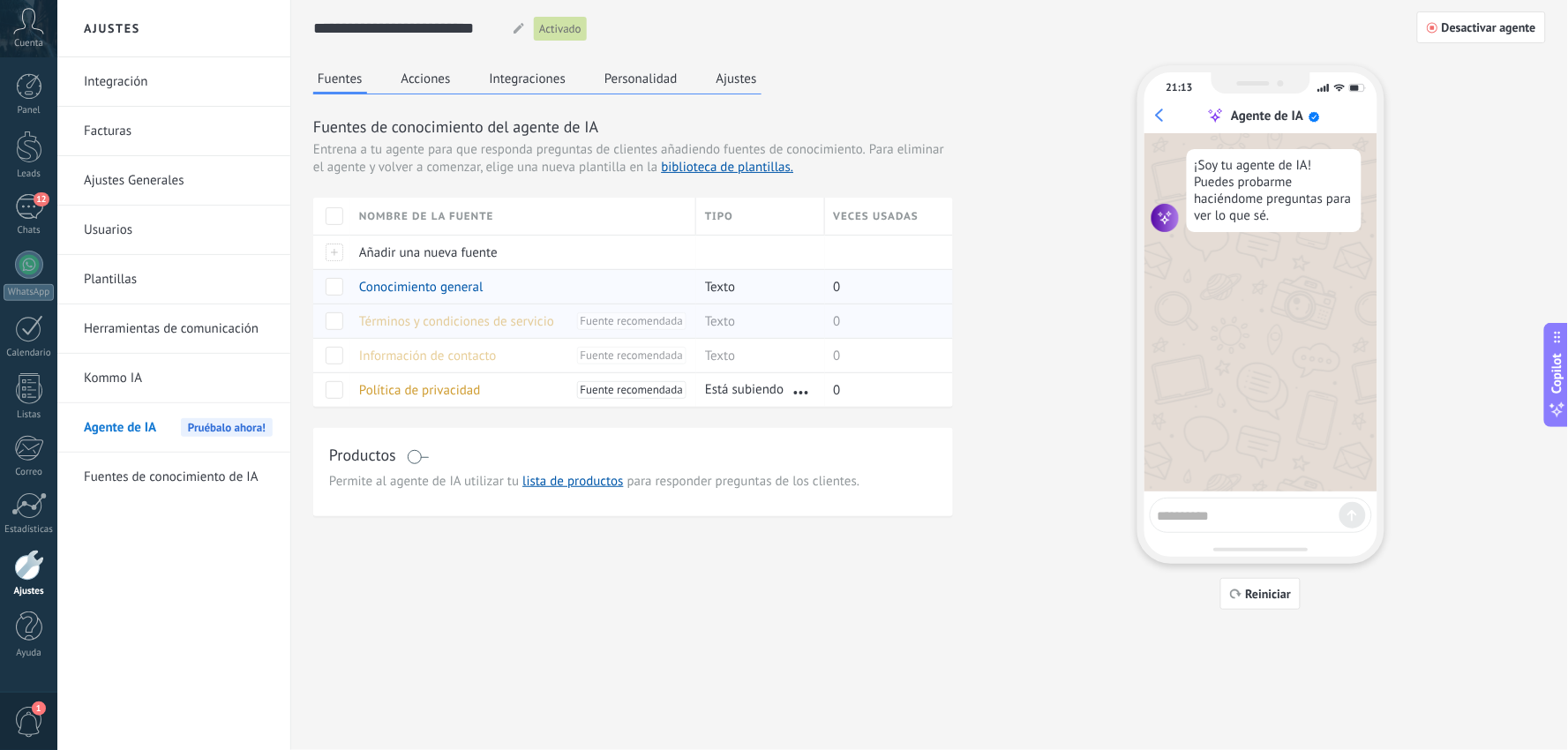
click at [336, 287] on span at bounding box center [335, 287] width 18 height 18
click at [733, 278] on span "Texto" at bounding box center [720, 286] width 30 height 17
click at [331, 287] on span at bounding box center [335, 287] width 18 height 18
click at [1275, 589] on span "Reiniciar" at bounding box center [1269, 593] width 46 height 12
click at [1195, 522] on textarea at bounding box center [1249, 512] width 182 height 21
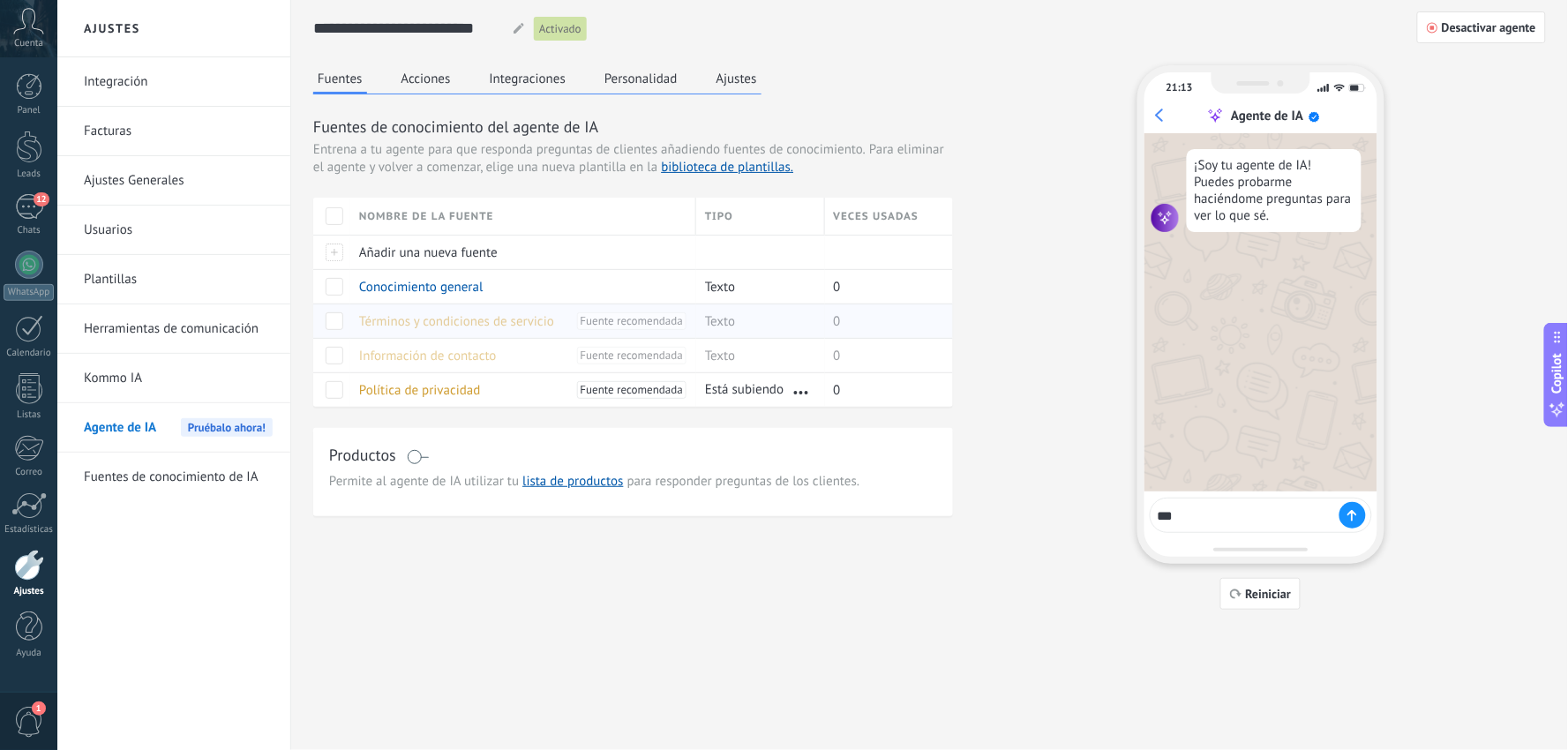
type textarea "****"
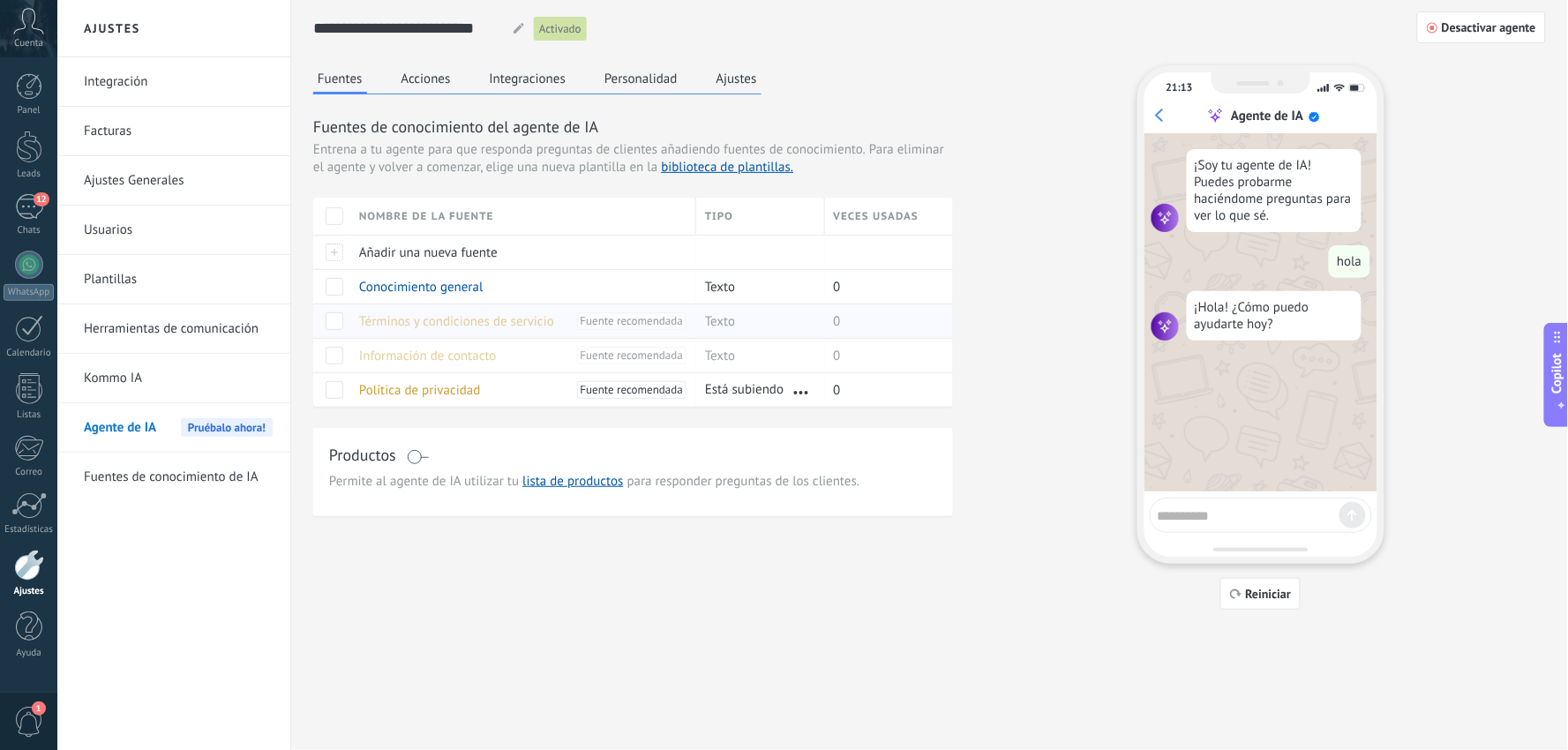
click at [1226, 516] on textarea at bounding box center [1249, 512] width 182 height 21
click at [577, 439] on div "Productos Permite al agente de IA utilizar tu lista de productos para responder…" at bounding box center [633, 472] width 640 height 88
click at [329, 388] on span at bounding box center [335, 390] width 18 height 18
click at [398, 384] on span "Eliminar" at bounding box center [392, 389] width 47 height 35
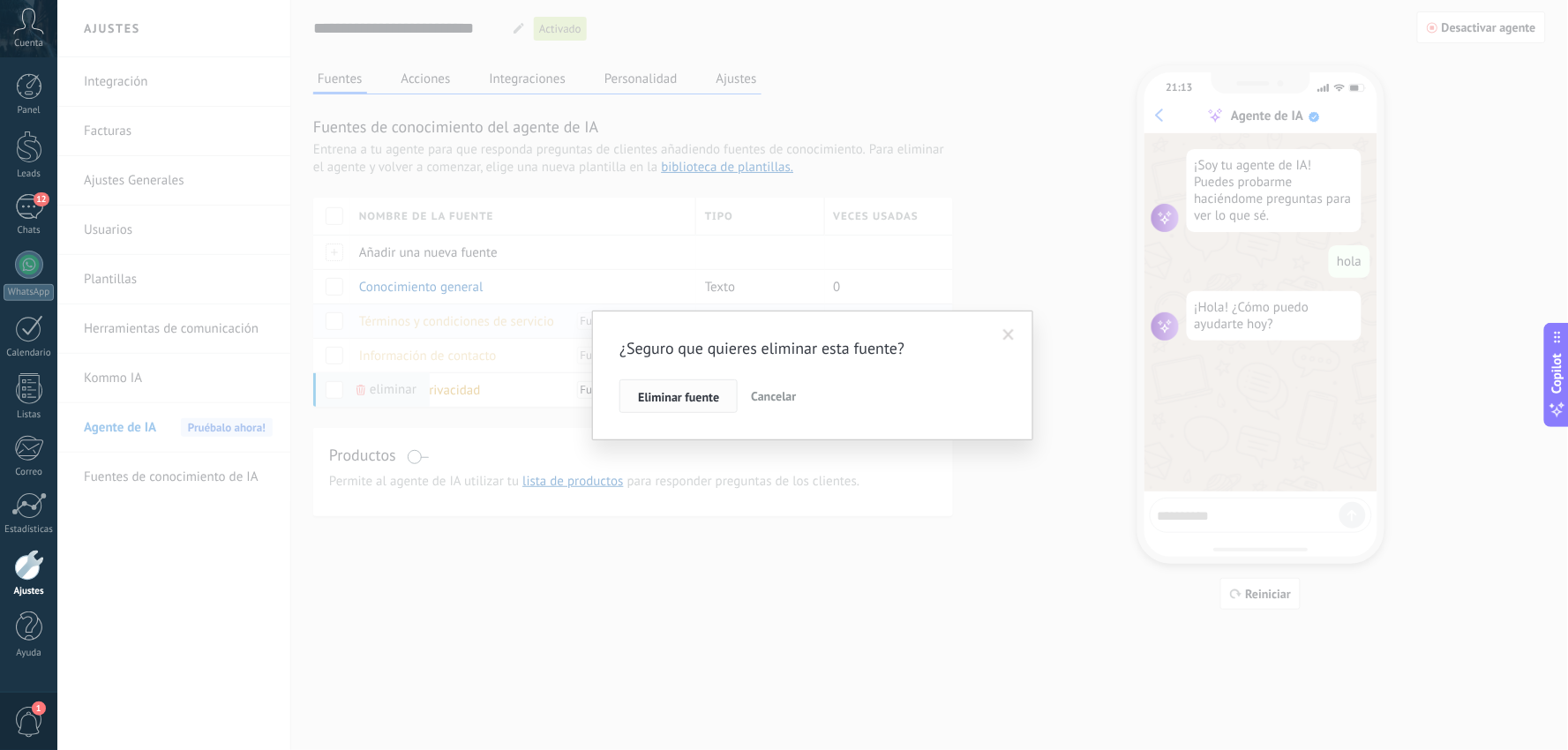
click at [671, 392] on span "Eliminar fuente" at bounding box center [679, 397] width 81 height 12
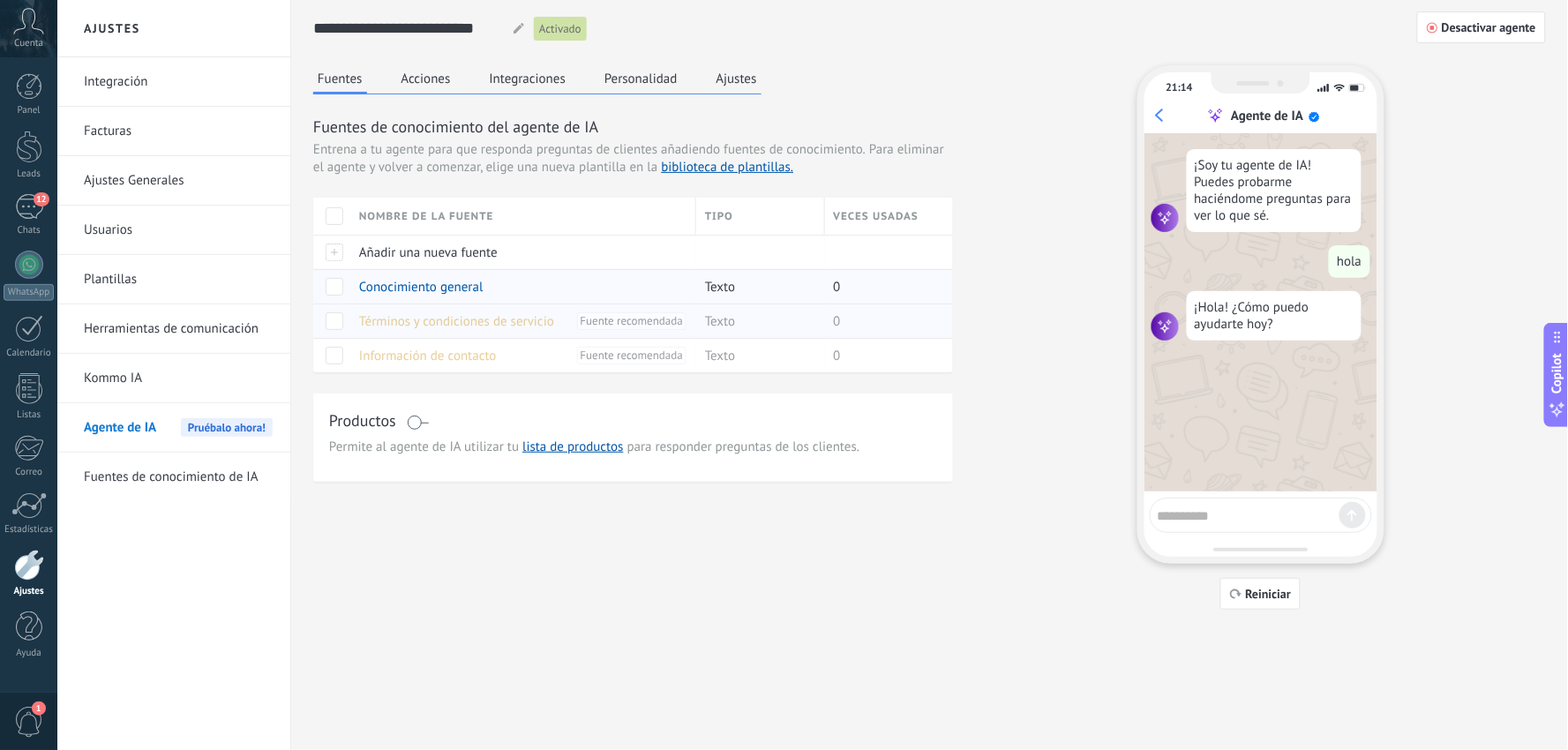
click at [337, 286] on span at bounding box center [335, 287] width 18 height 18
click at [428, 79] on button "Acciones" at bounding box center [426, 78] width 58 height 27
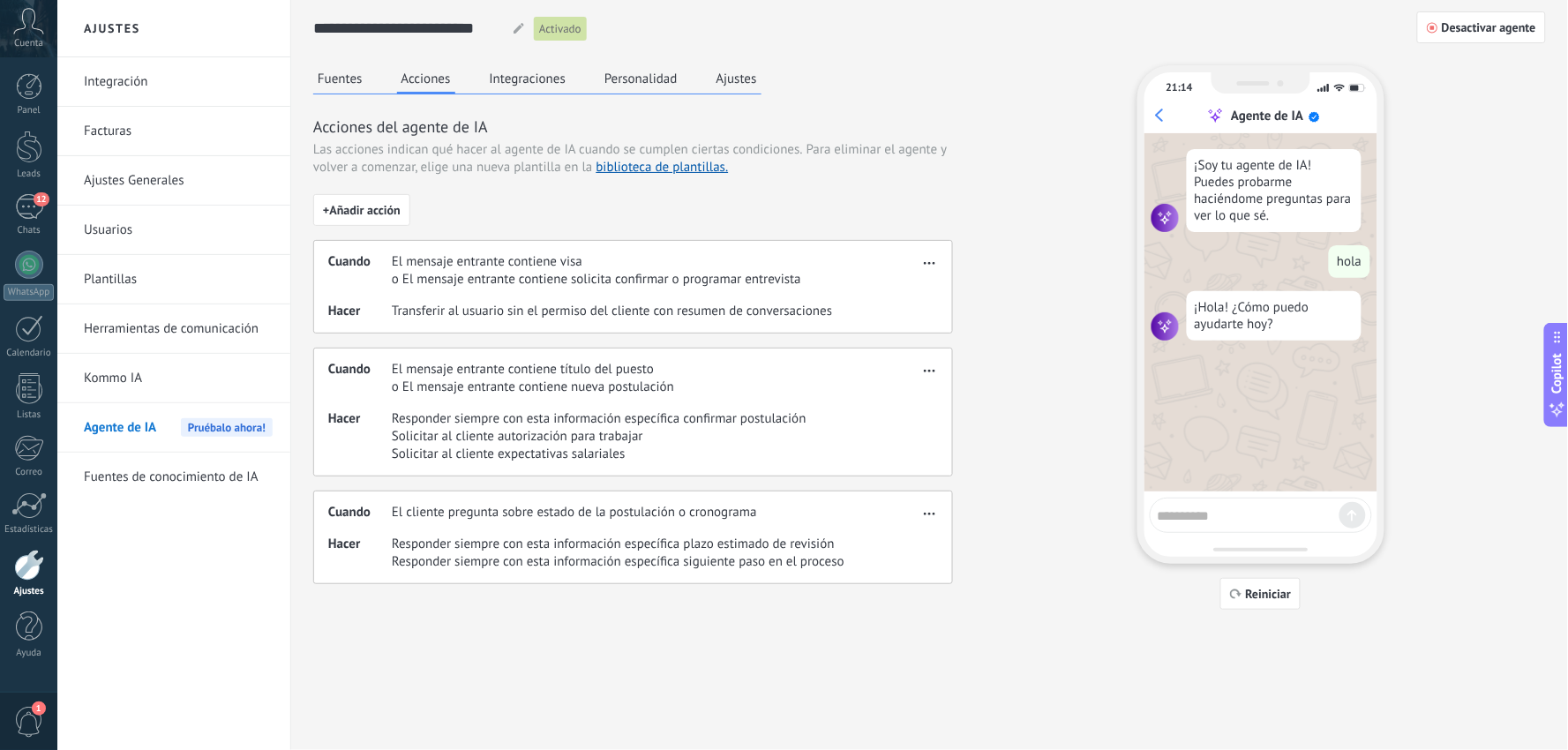
click at [518, 71] on button "Integraciones" at bounding box center [528, 78] width 85 height 27
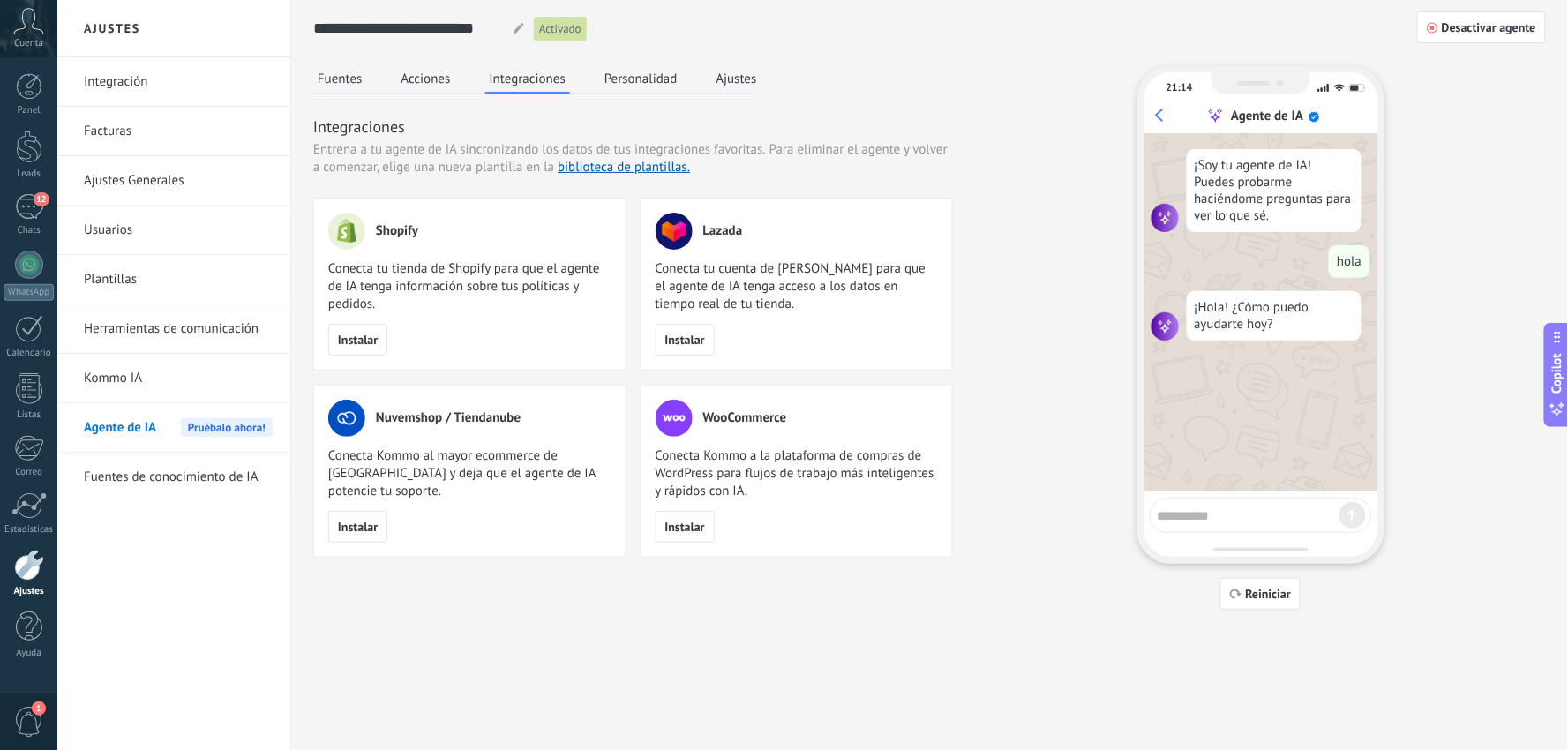
drag, startPoint x: 610, startPoint y: 66, endPoint x: 637, endPoint y: 68, distance: 27.1
click at [614, 66] on button "Personalidad" at bounding box center [641, 78] width 82 height 27
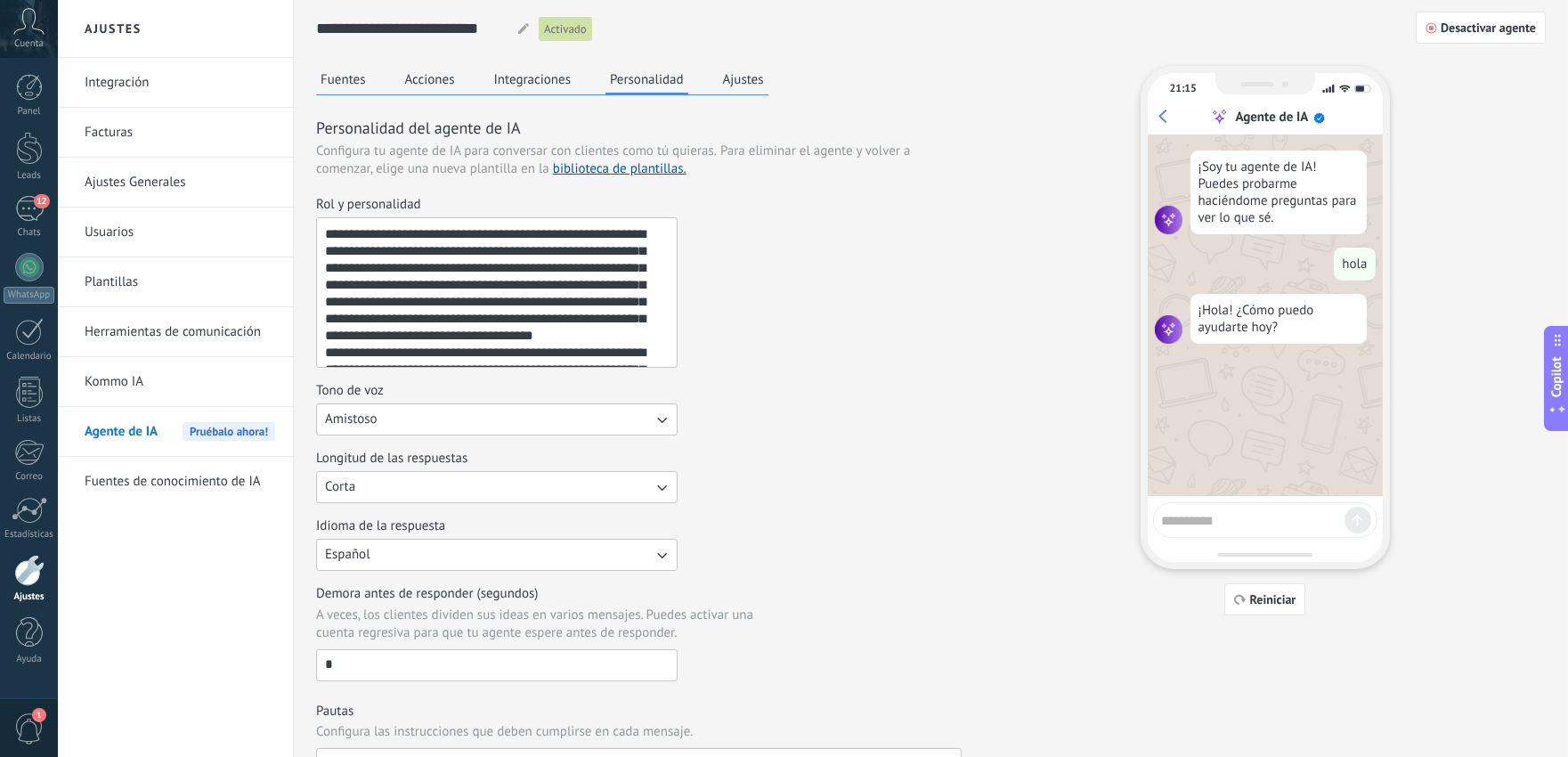
click at [758, 77] on button "Ajustes" at bounding box center [744, 79] width 50 height 27
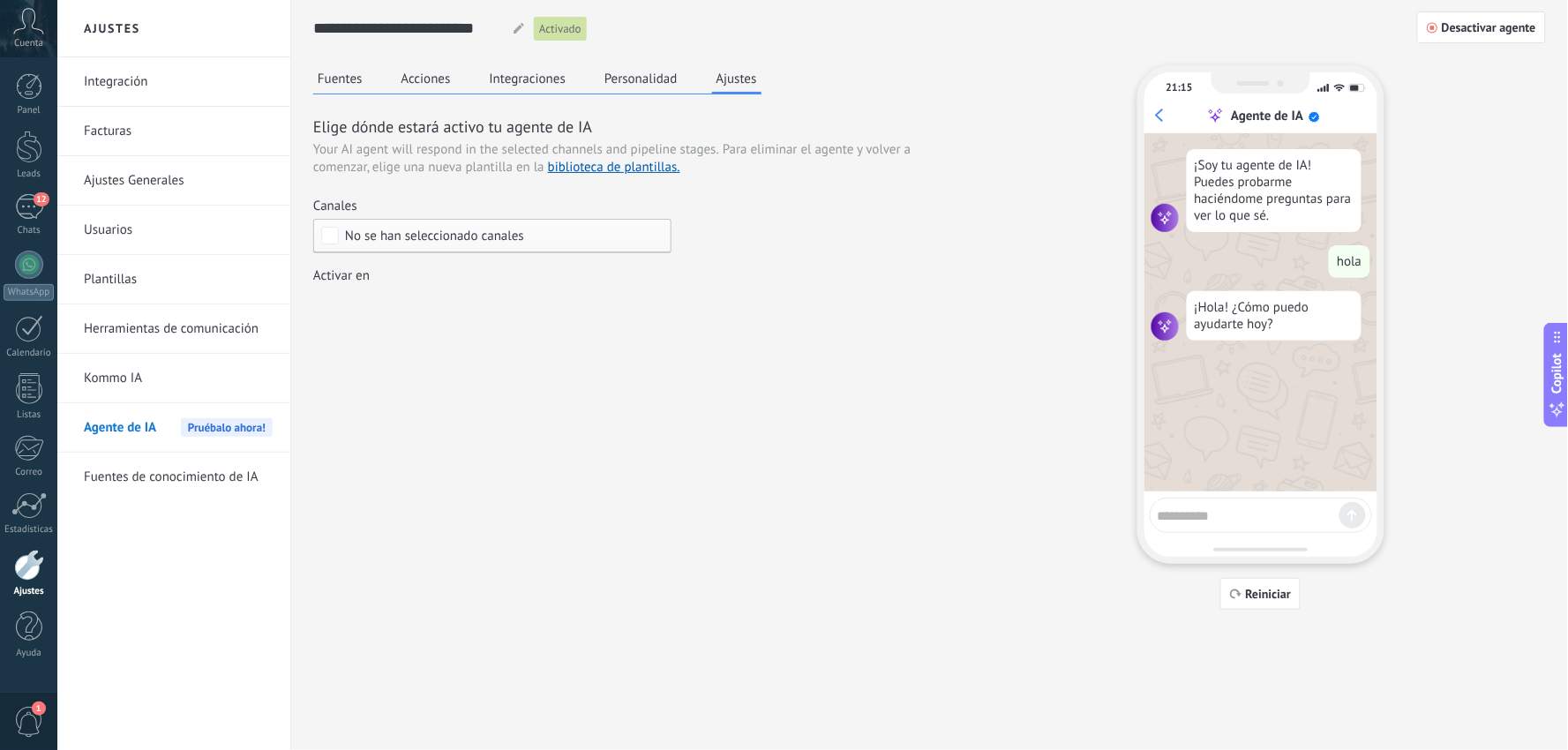
click at [430, 237] on span "No se han seleccionado canales" at bounding box center [434, 236] width 179 height 13
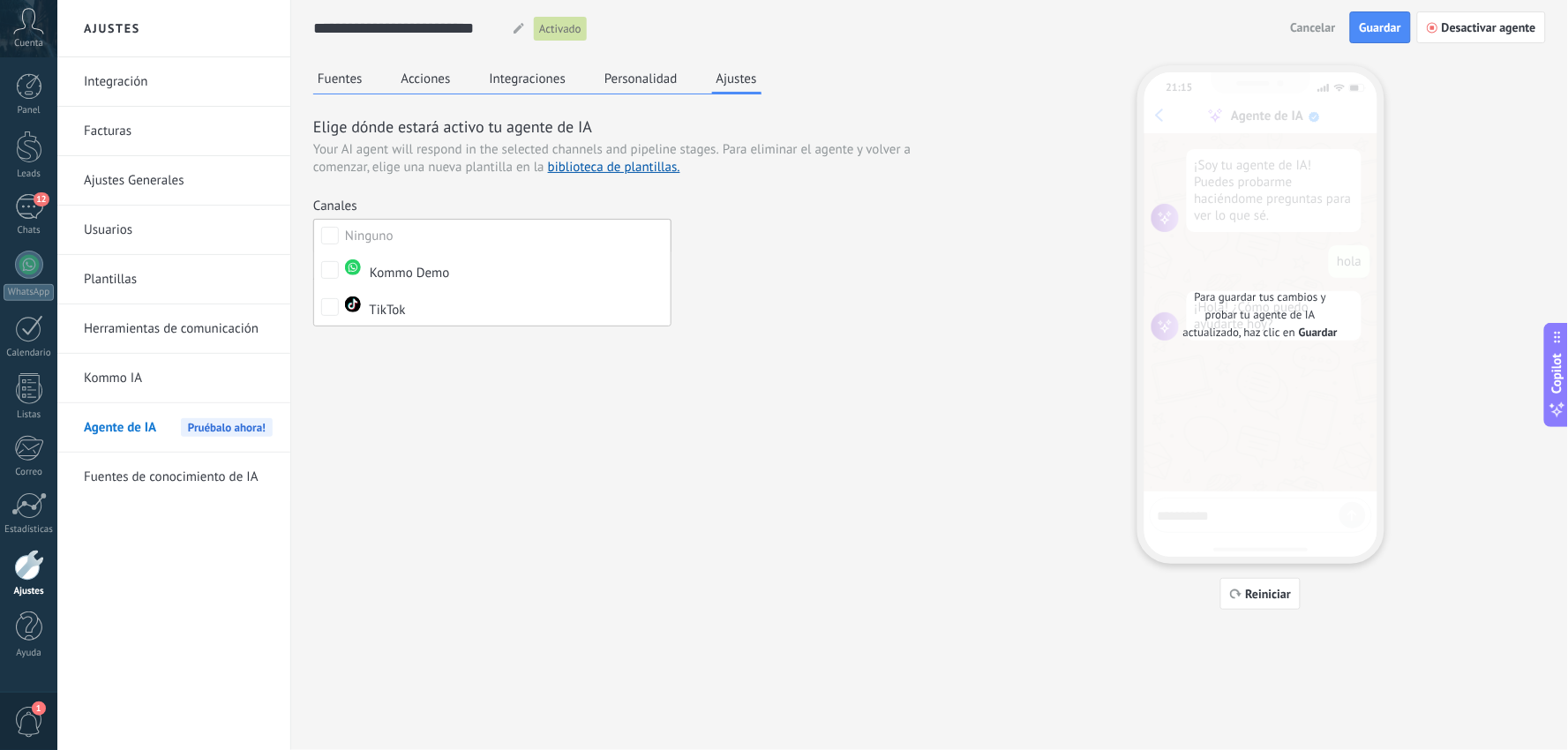
click at [430, 237] on label "Ninguno" at bounding box center [492, 236] width 357 height 32
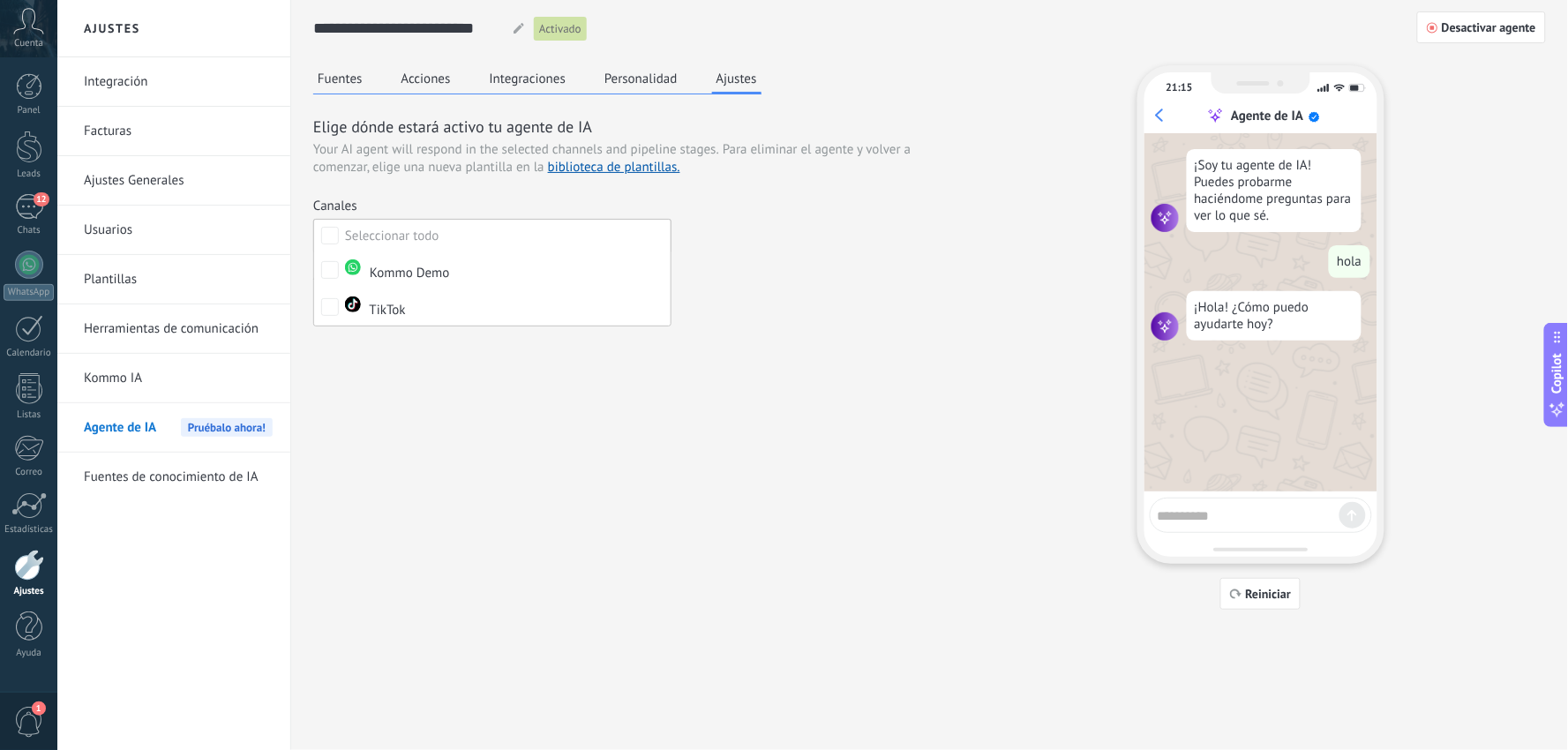
click at [430, 237] on div "Seleccionar todo" at bounding box center [391, 237] width 94 height 18
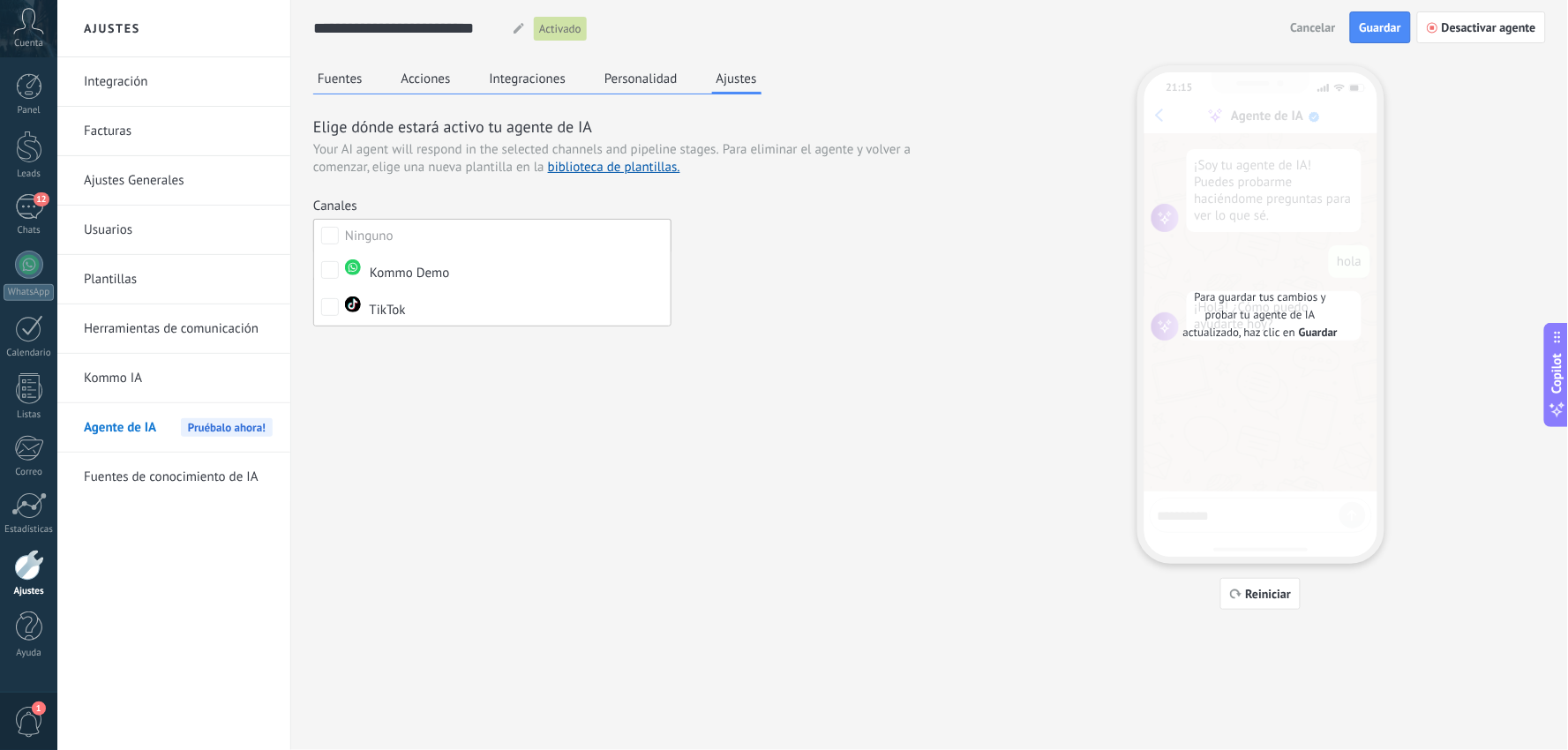
click at [582, 429] on div "Fuentes Acciones Integraciones Personalidad Ajustes Elige dónde estará activo t…" at bounding box center [929, 338] width 1232 height 545
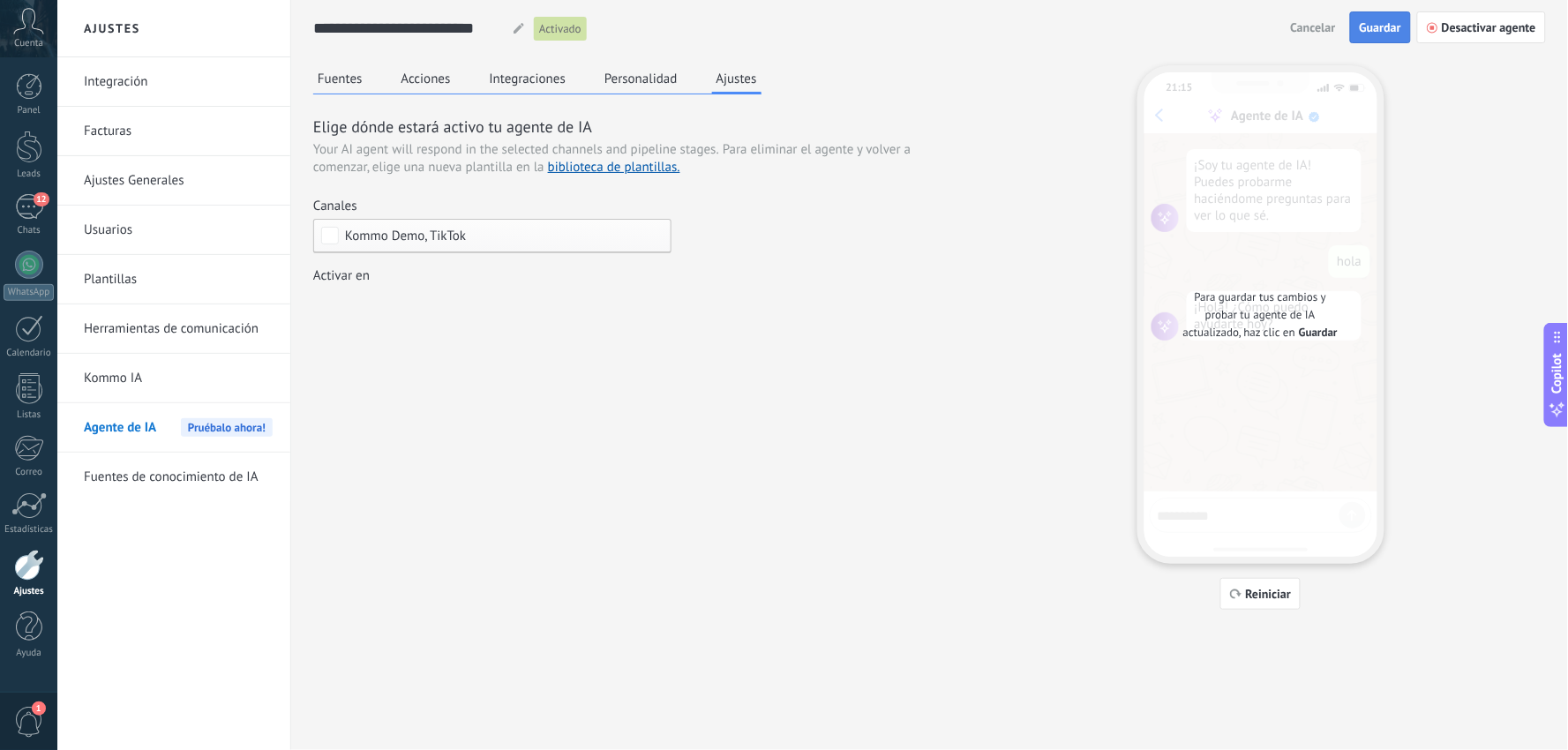
click at [1378, 25] on span "Guardar" at bounding box center [1381, 27] width 42 height 12
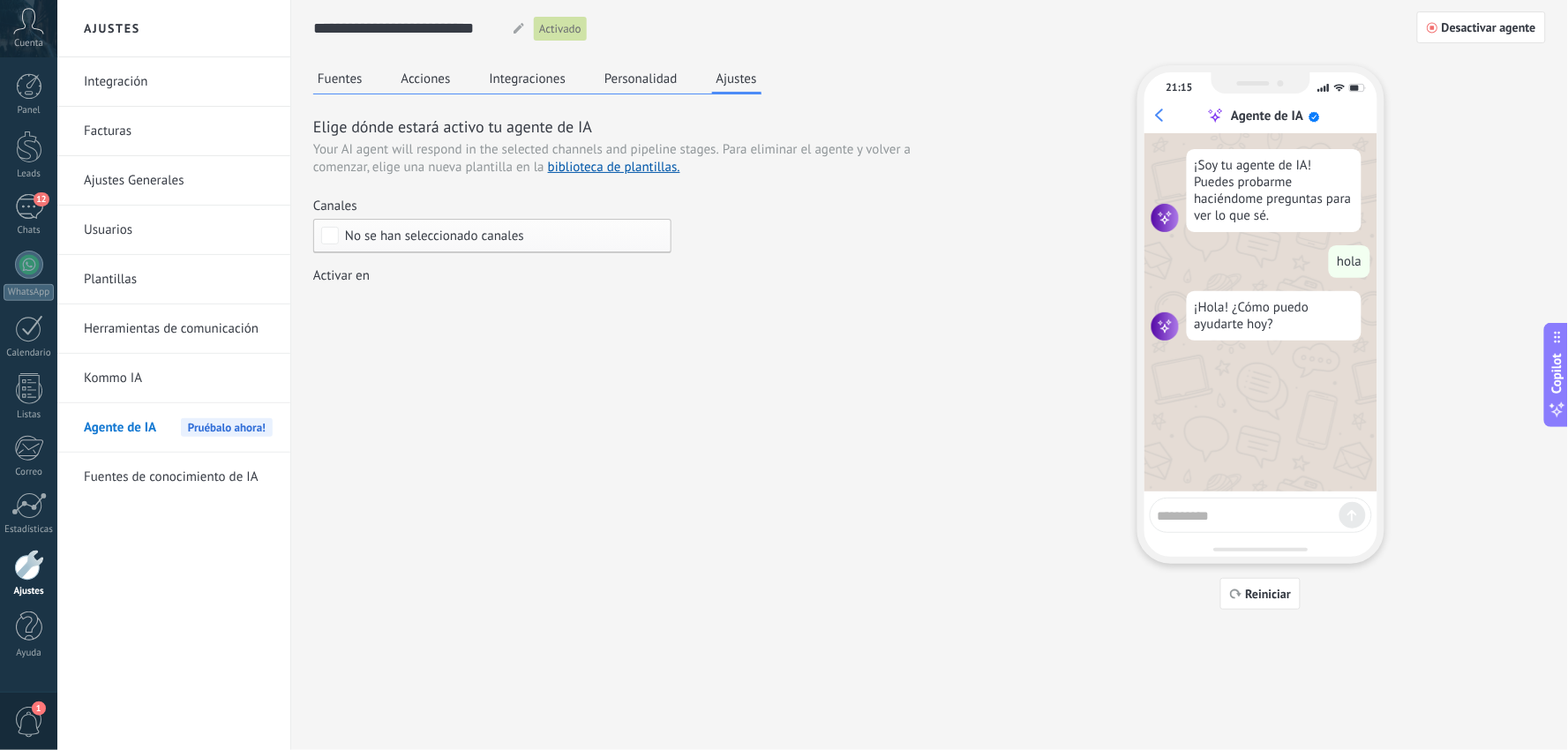
click at [138, 368] on link "Kommo IA" at bounding box center [178, 378] width 189 height 50
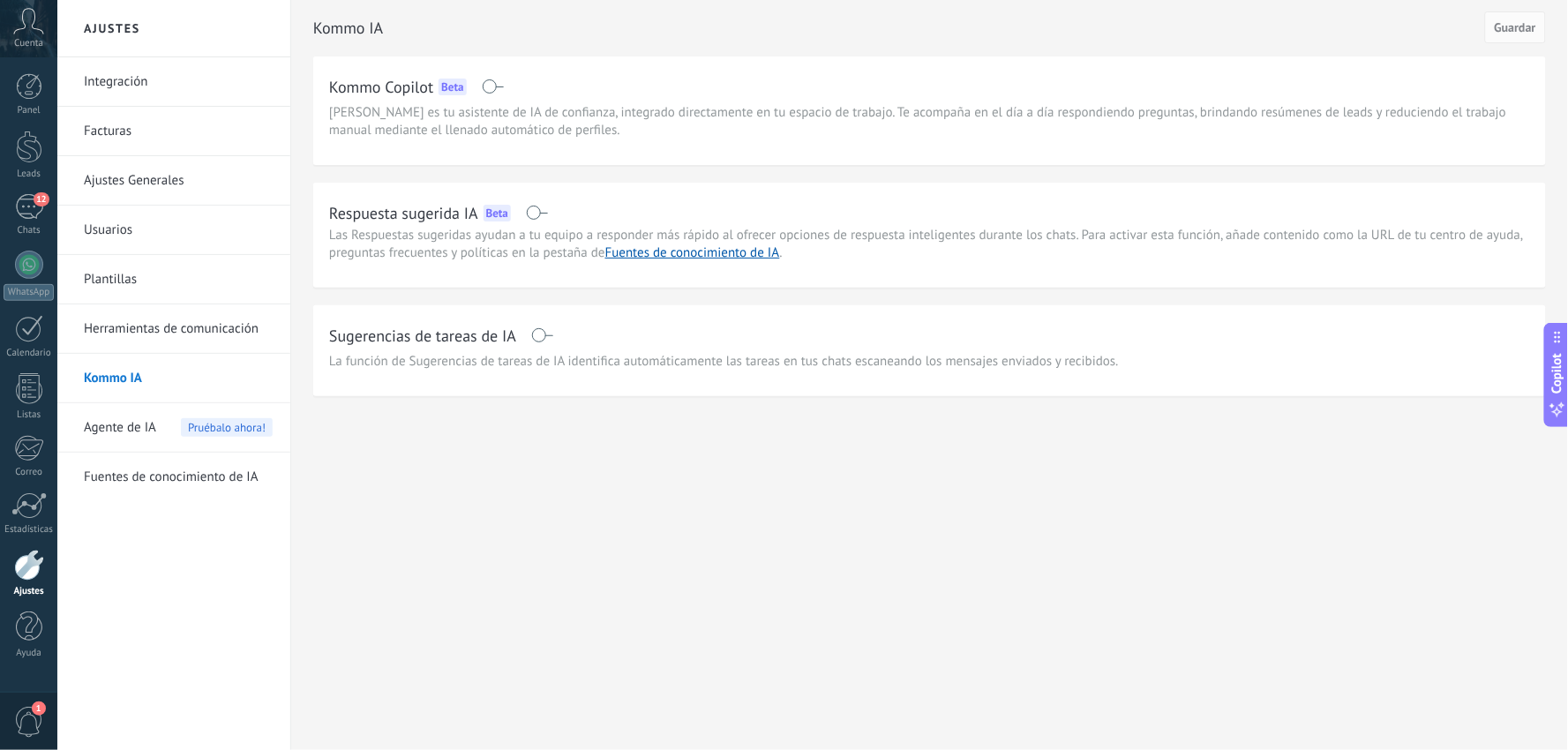
click at [217, 488] on link "Fuentes de conocimiento de IA" at bounding box center [178, 478] width 189 height 50
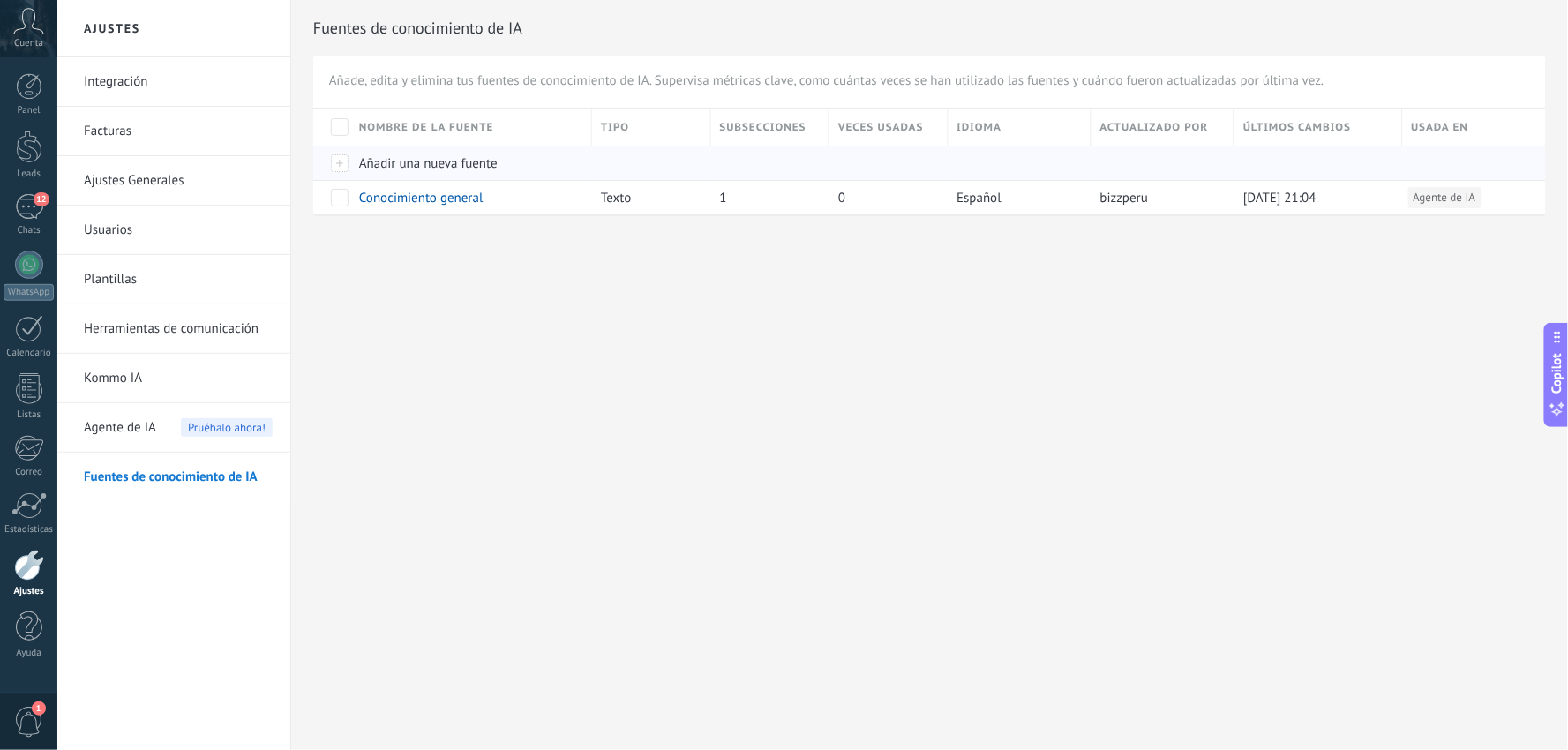
click at [384, 156] on span "Añadir una nueva fuente" at bounding box center [429, 163] width 139 height 17
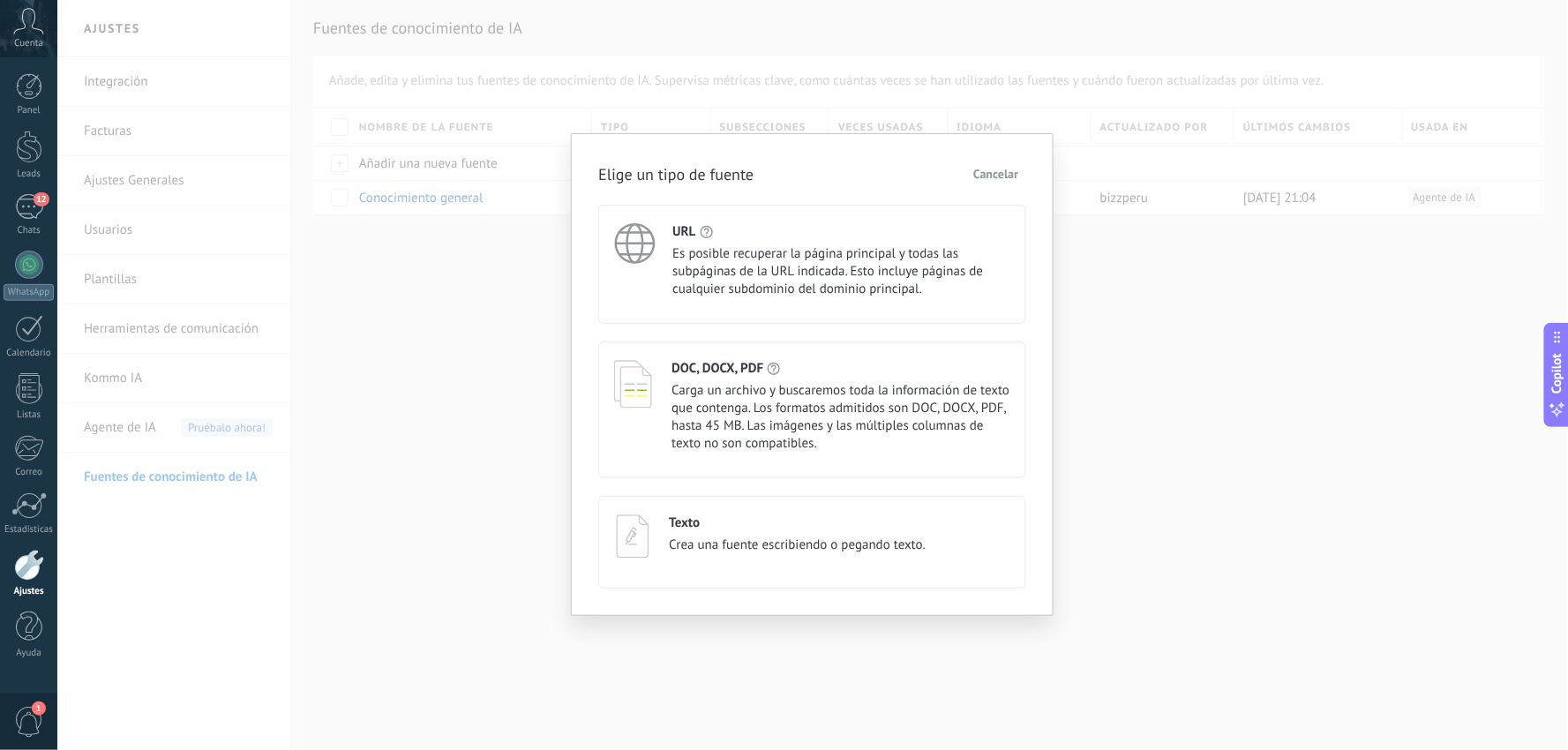
click at [1000, 163] on button "Cancelar" at bounding box center [995, 173] width 60 height 27
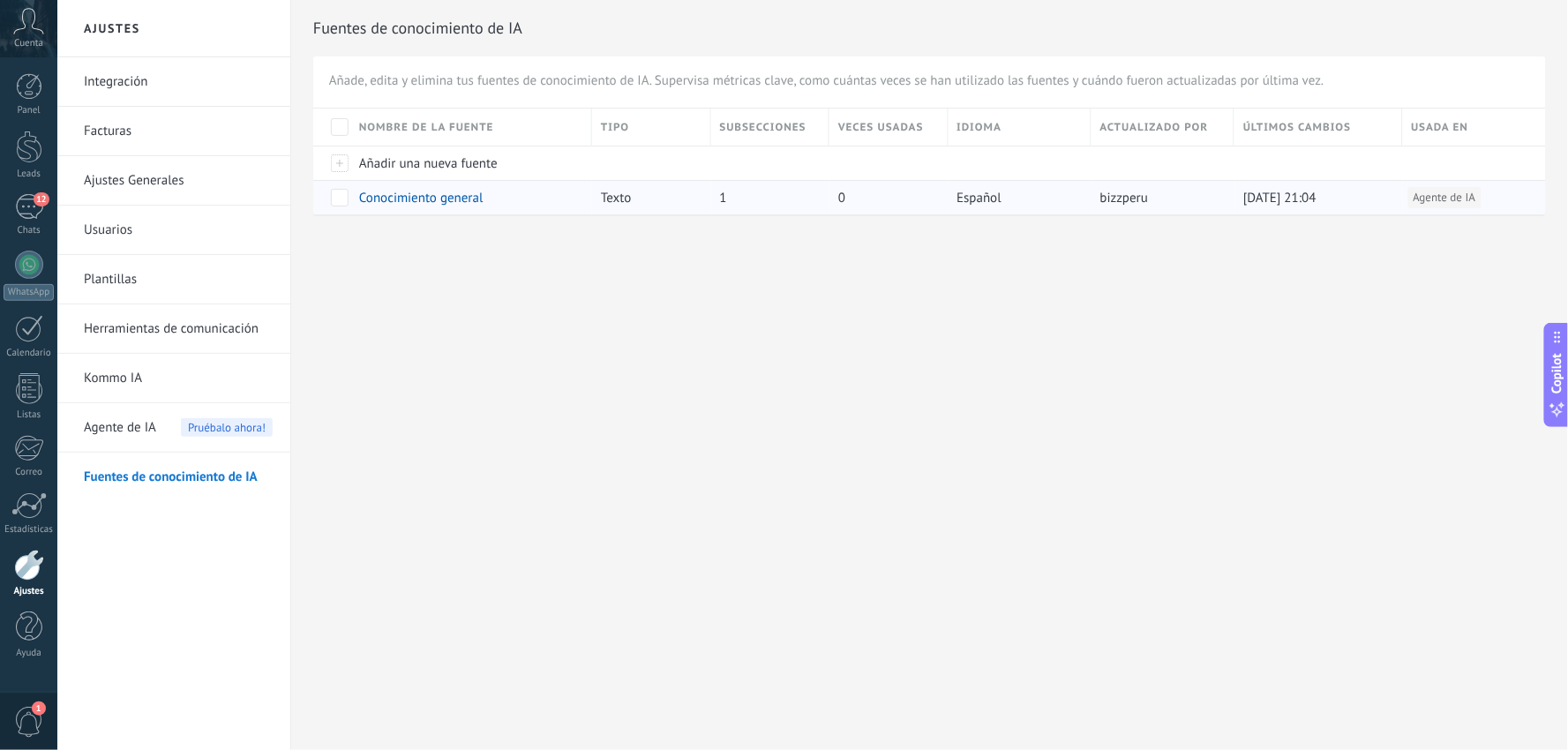
click at [834, 196] on div "0" at bounding box center [884, 198] width 109 height 34
drag, startPoint x: 834, startPoint y: 196, endPoint x: 1012, endPoint y: 190, distance: 178.1
click at [842, 195] on div "0" at bounding box center [884, 198] width 109 height 34
click at [1450, 199] on span "Agente de IA" at bounding box center [1444, 198] width 62 height 18
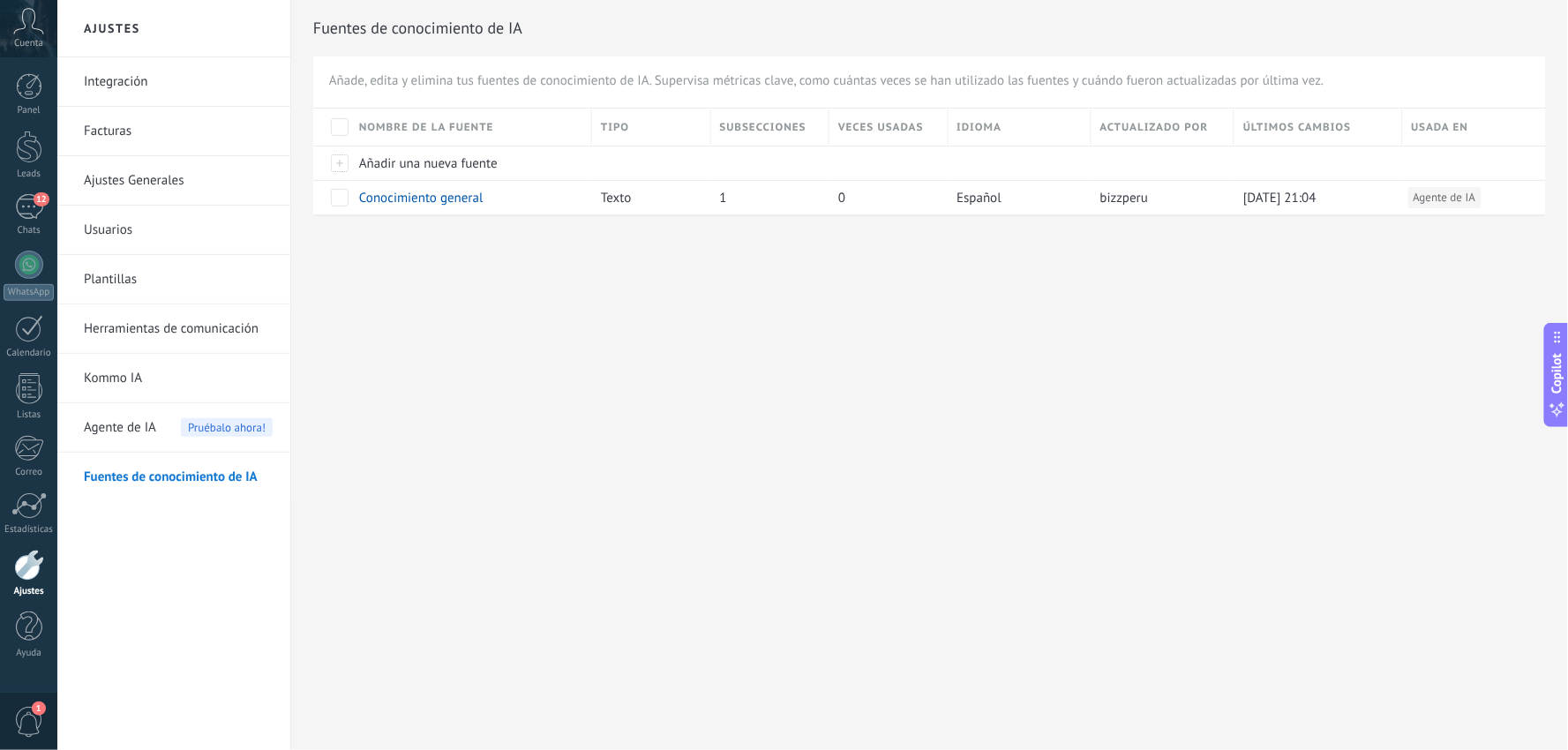
click at [113, 421] on span "Agente de IA" at bounding box center [120, 428] width 72 height 50
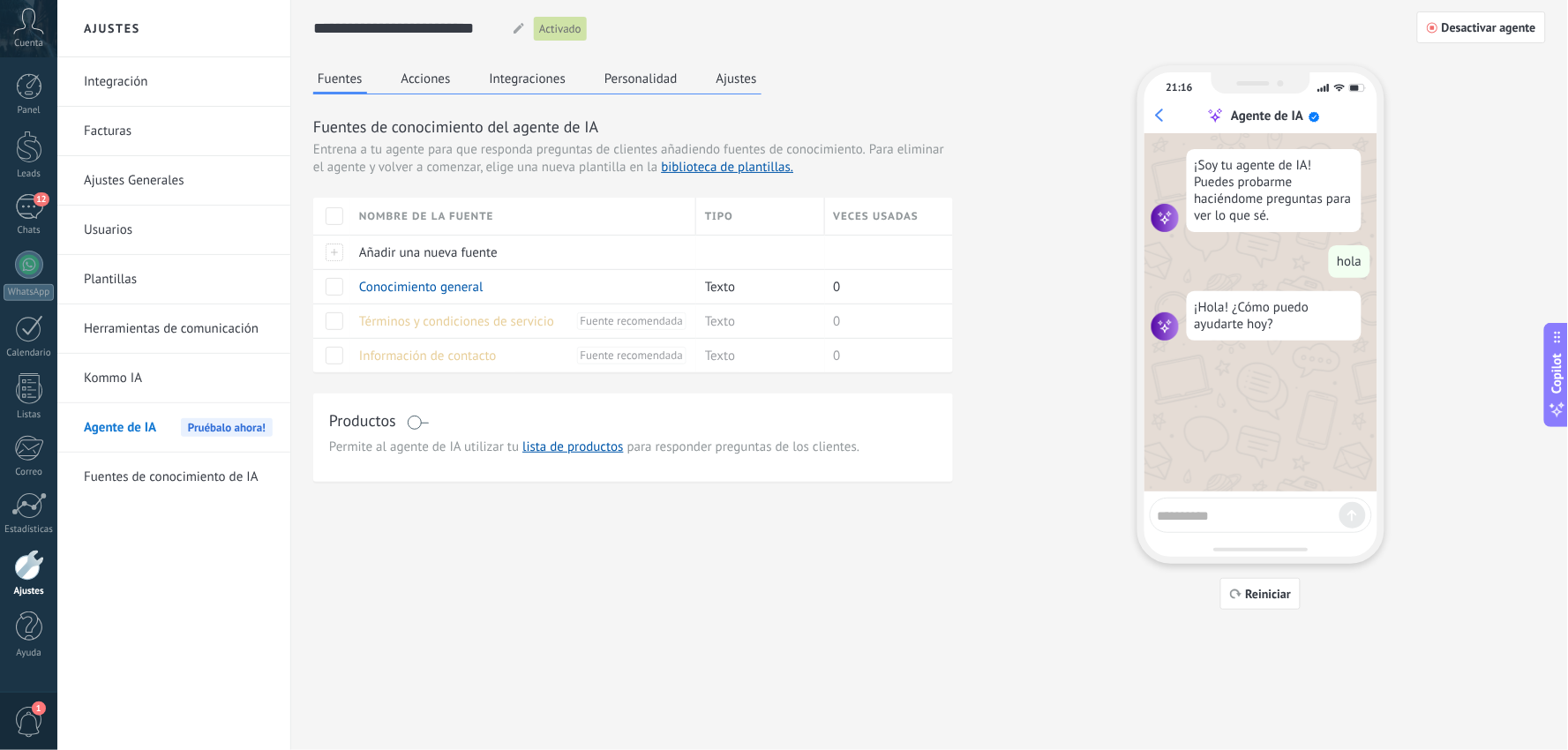
click at [507, 74] on button "Integraciones" at bounding box center [528, 78] width 85 height 27
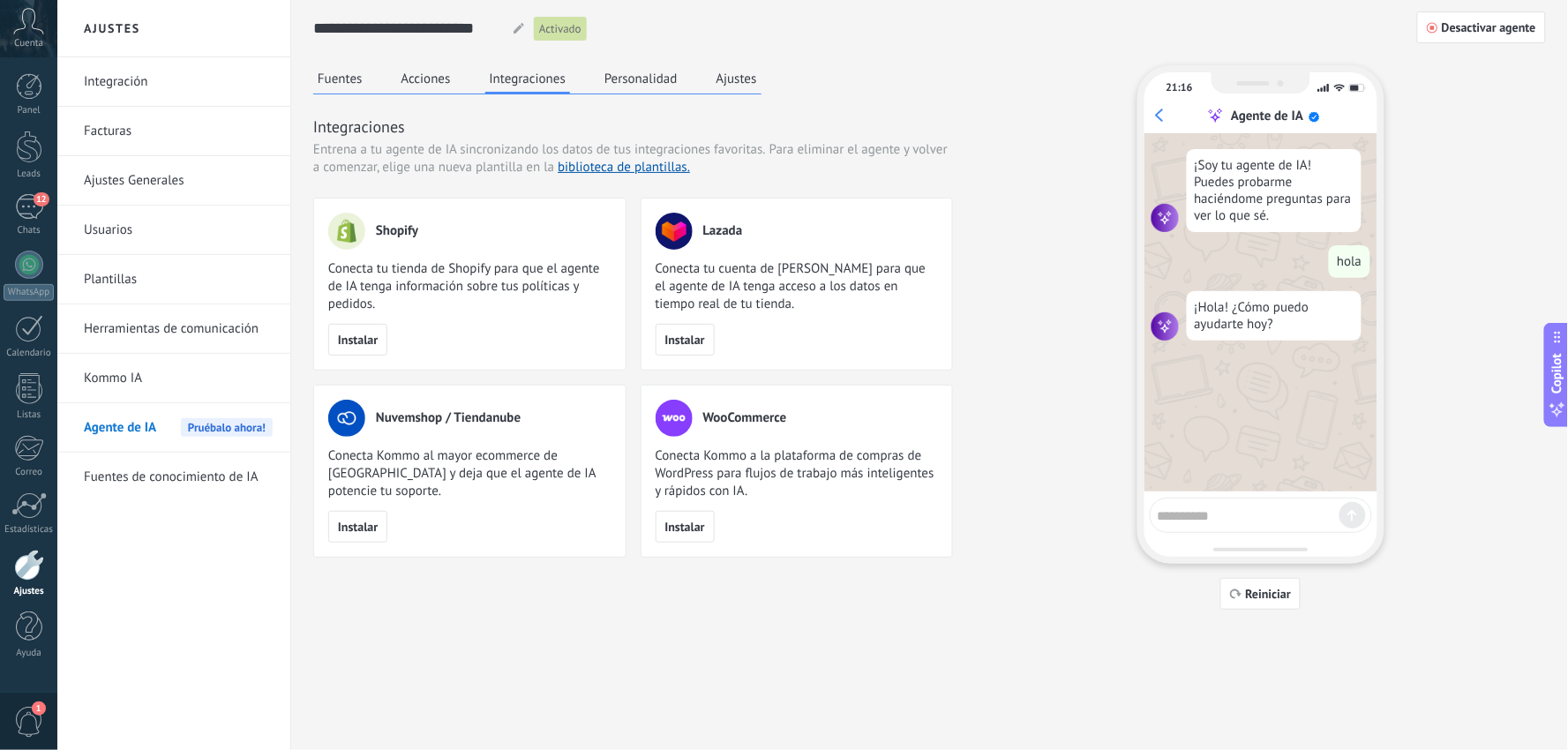
click at [407, 88] on button "Acciones" at bounding box center [426, 78] width 58 height 27
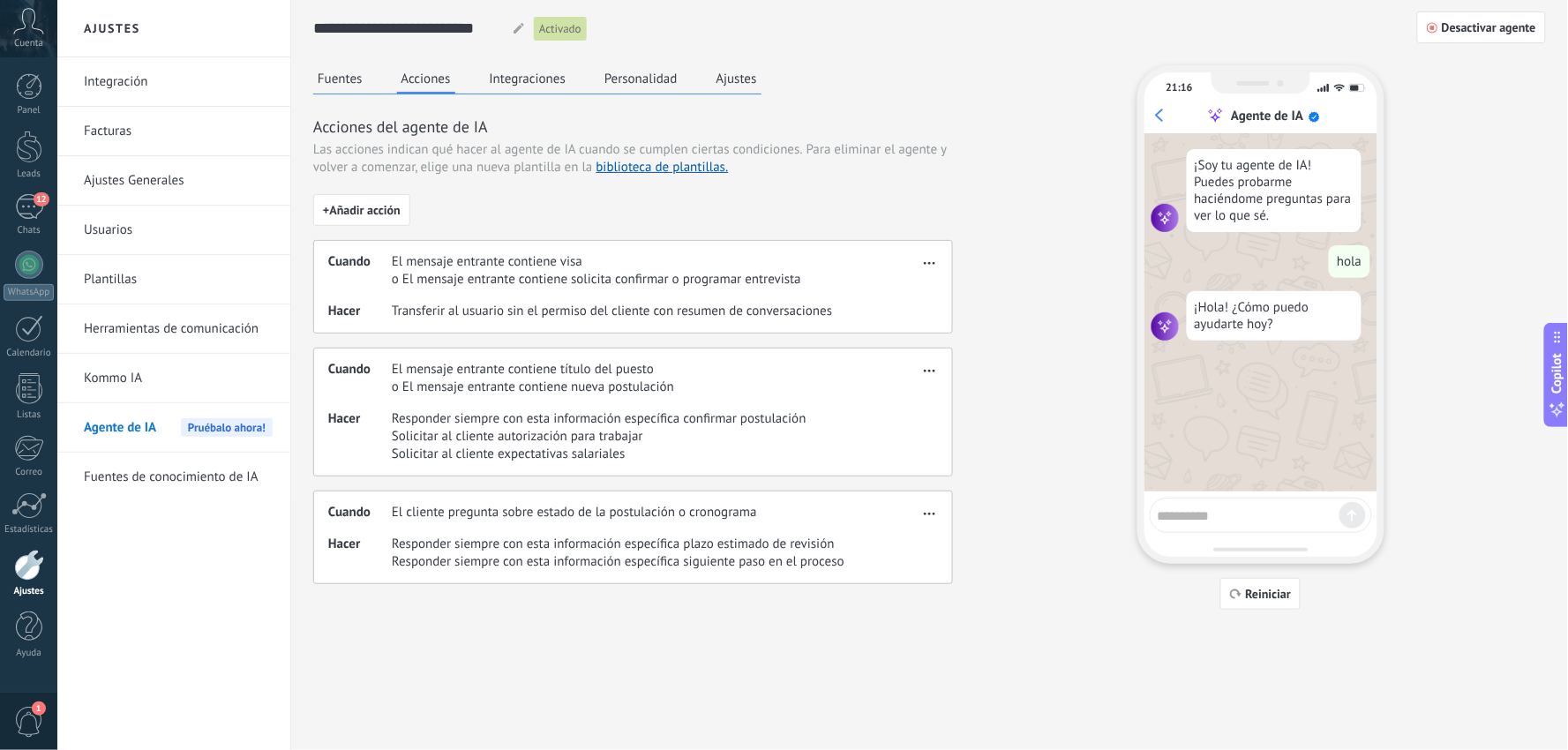
click at [609, 76] on button "Personalidad" at bounding box center [641, 78] width 82 height 27
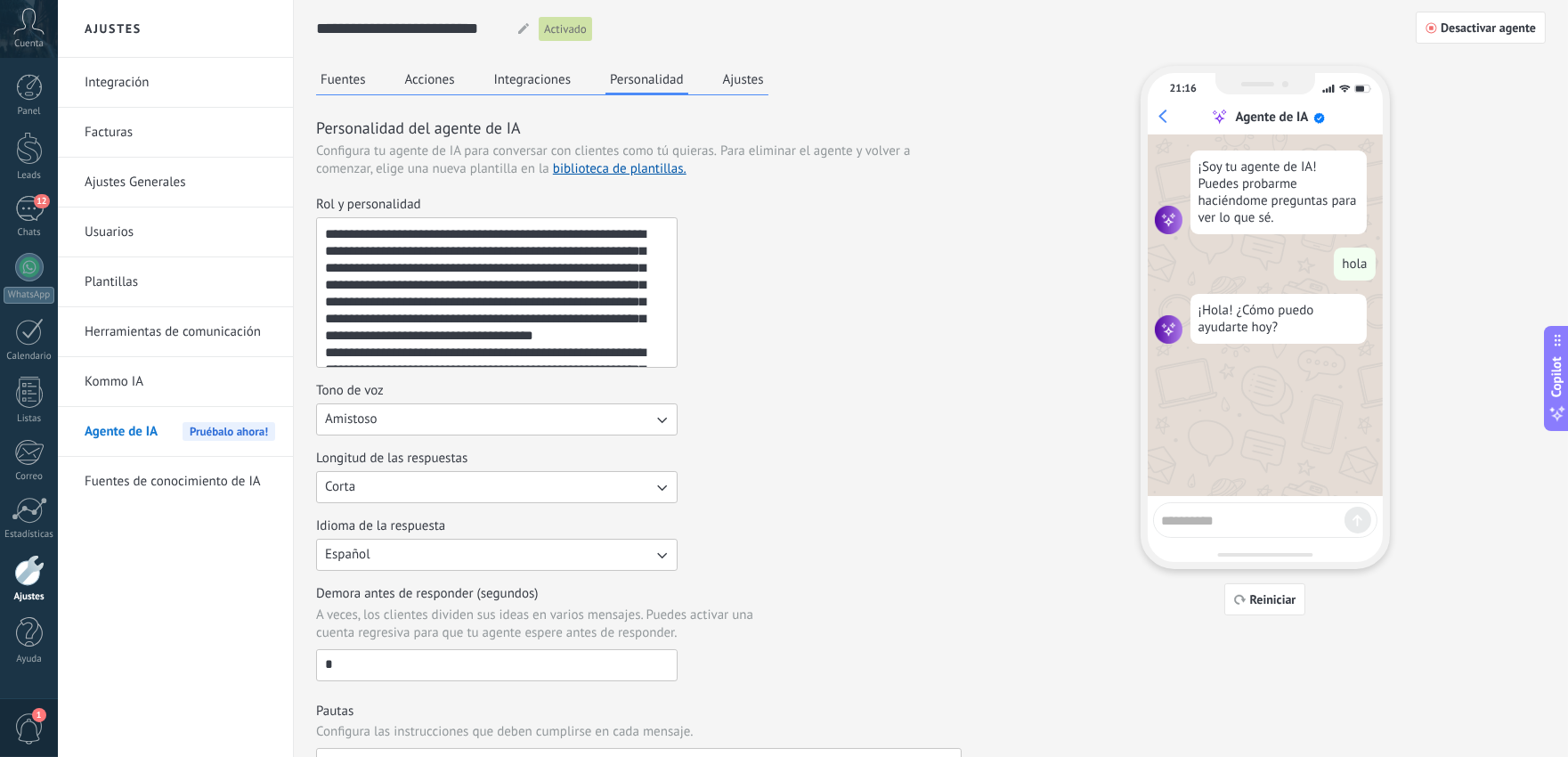
click at [714, 81] on div "Fuentes Acciones Integraciones Personalidad Ajustes" at bounding box center [542, 80] width 453 height 29
click at [750, 75] on button "Ajustes" at bounding box center [744, 79] width 50 height 27
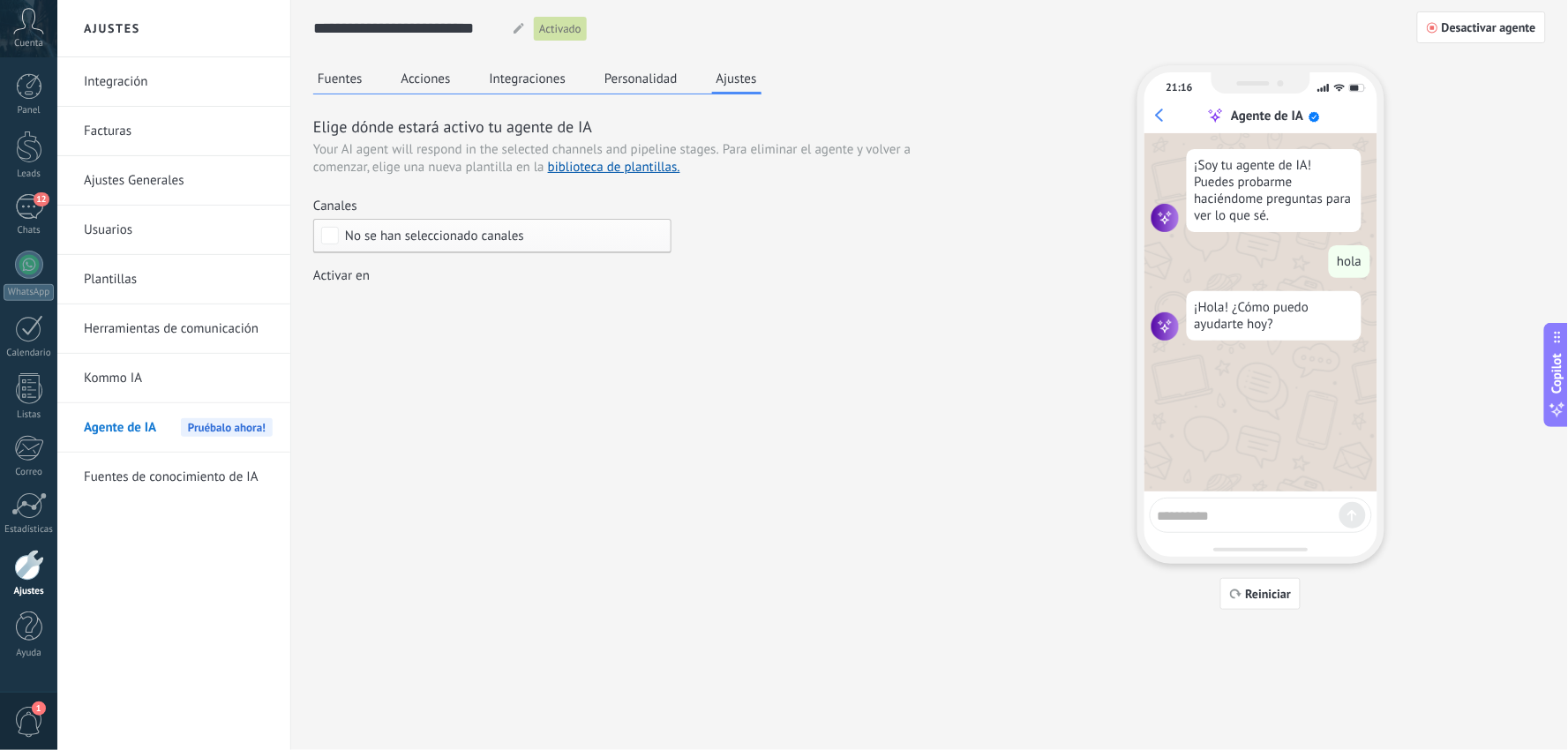
click at [332, 245] on div "No se han seleccionado canales" at bounding box center [492, 236] width 359 height 35
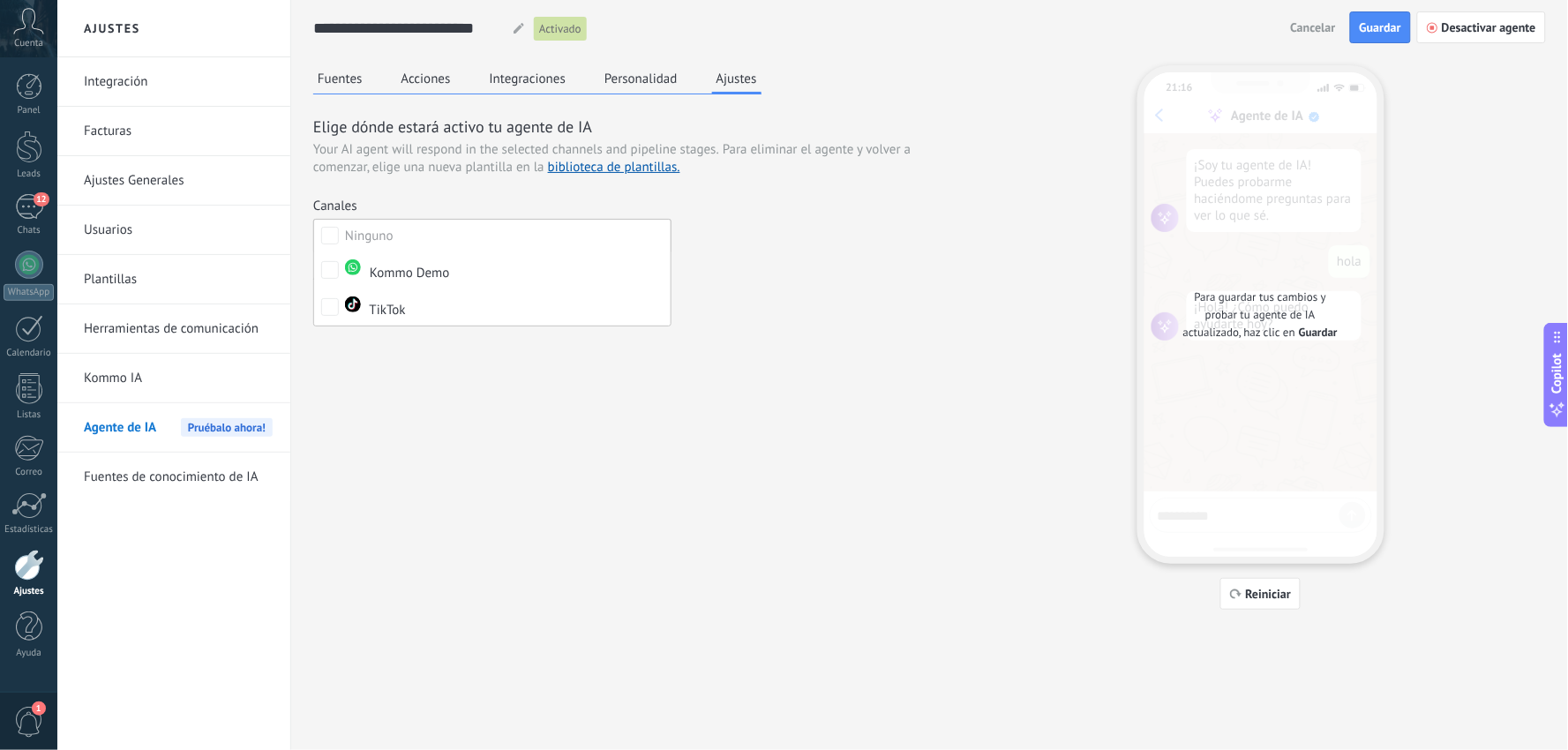
click at [600, 407] on div "Fuentes Acciones Integraciones Personalidad Ajustes Elige dónde estará activo t…" at bounding box center [929, 338] width 1232 height 545
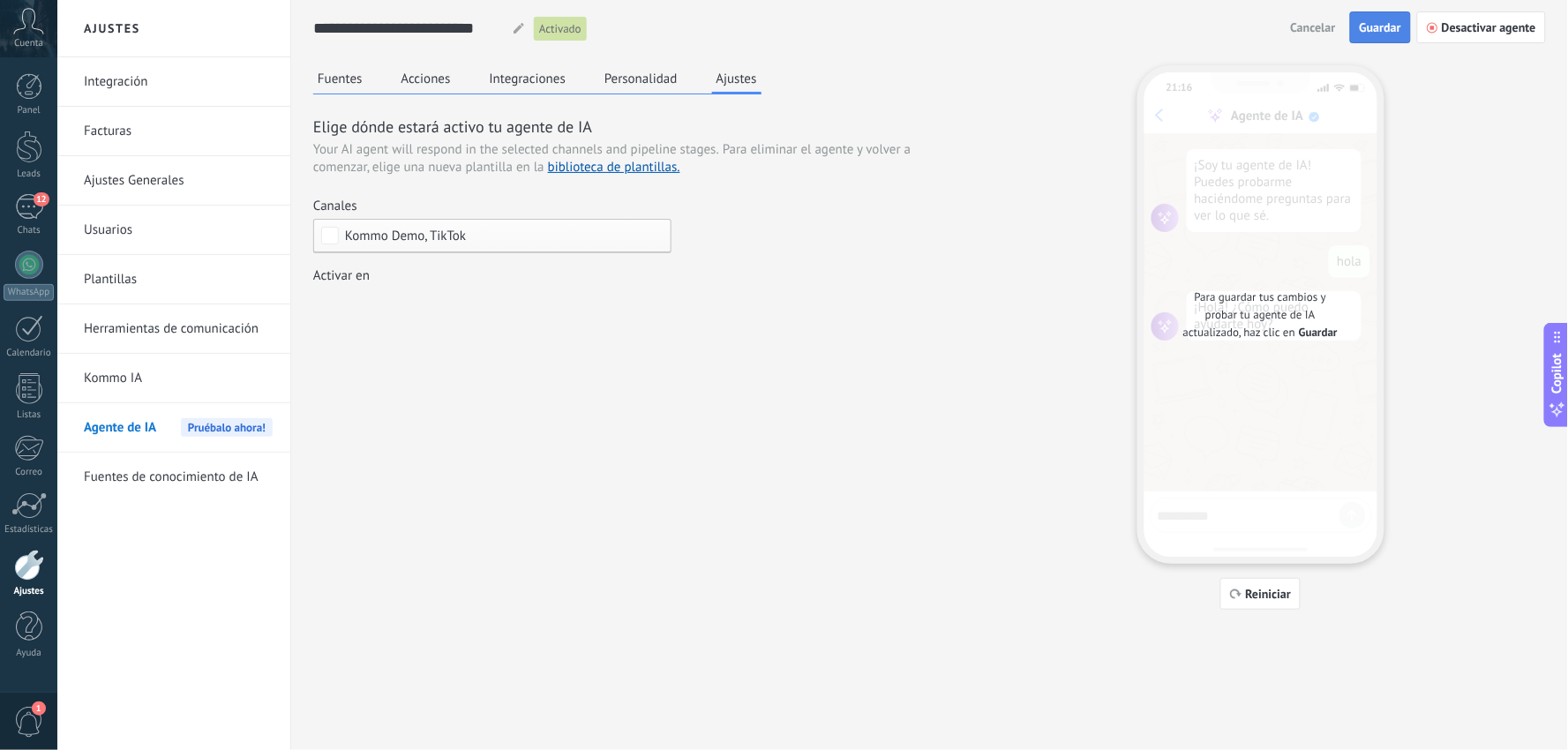
click at [1381, 21] on span "Guardar" at bounding box center [1381, 27] width 42 height 12
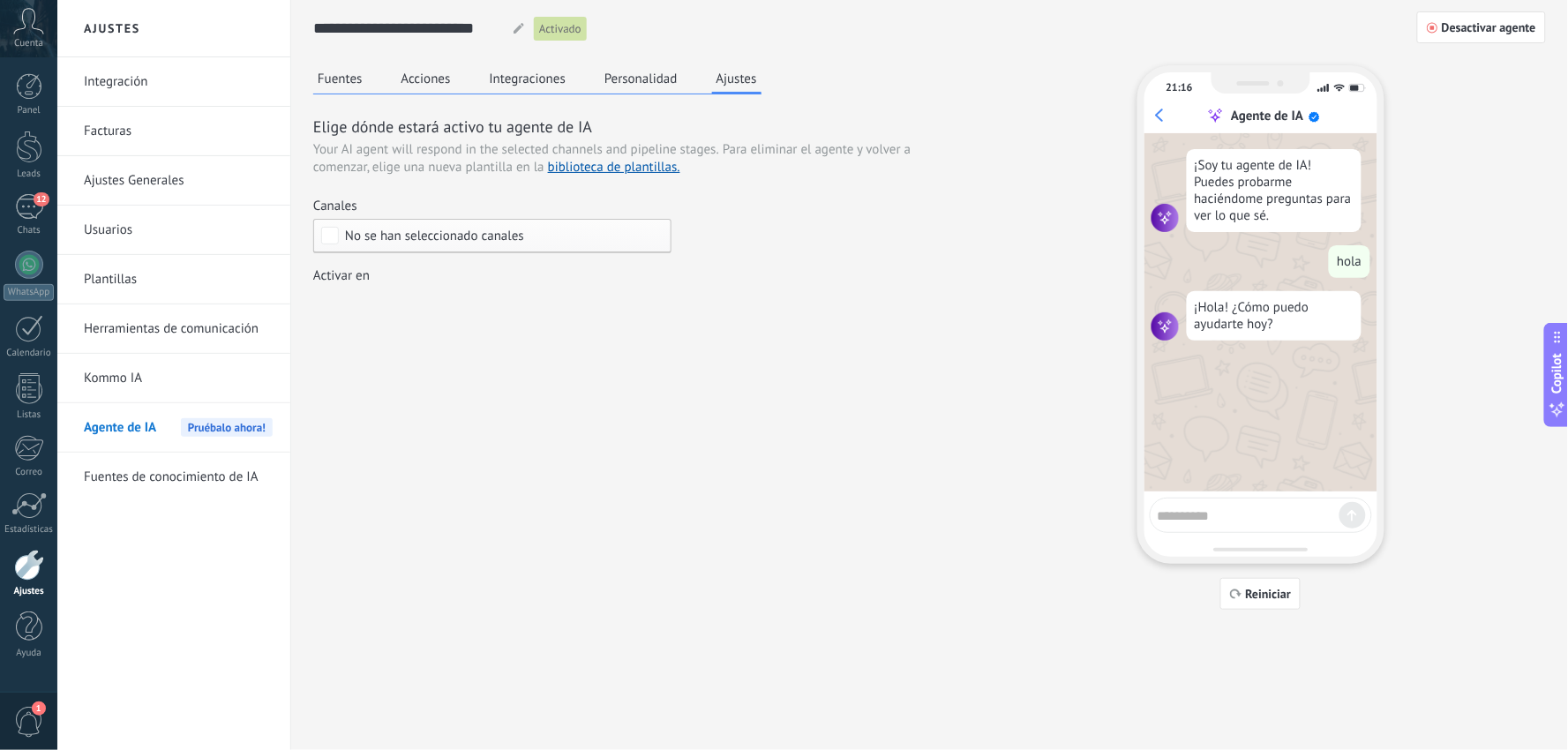
click at [481, 217] on label "Canales No se han seleccionado canales" at bounding box center [492, 226] width 359 height 55
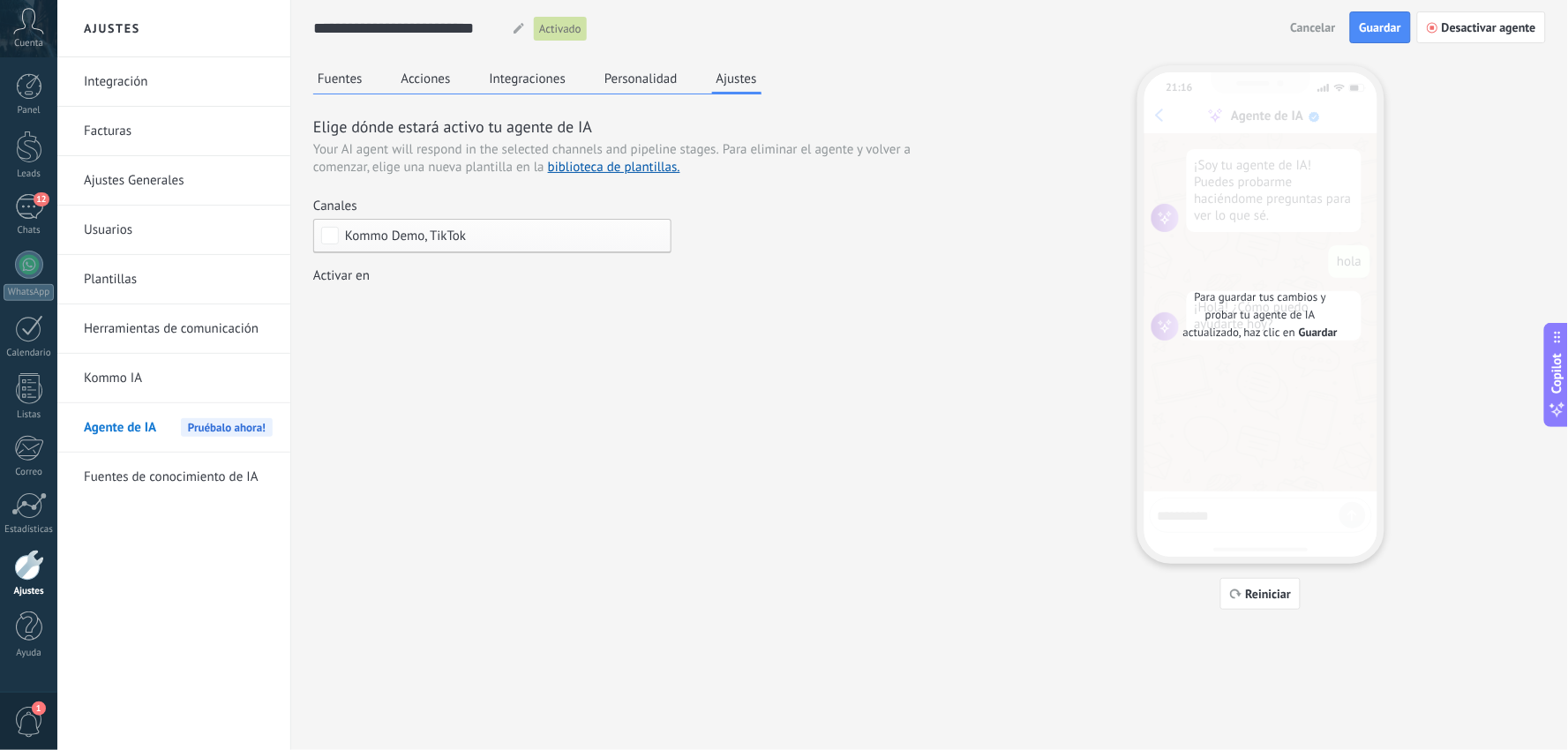
click at [476, 227] on div "Kommo Demo, TikTok" at bounding box center [492, 236] width 359 height 35
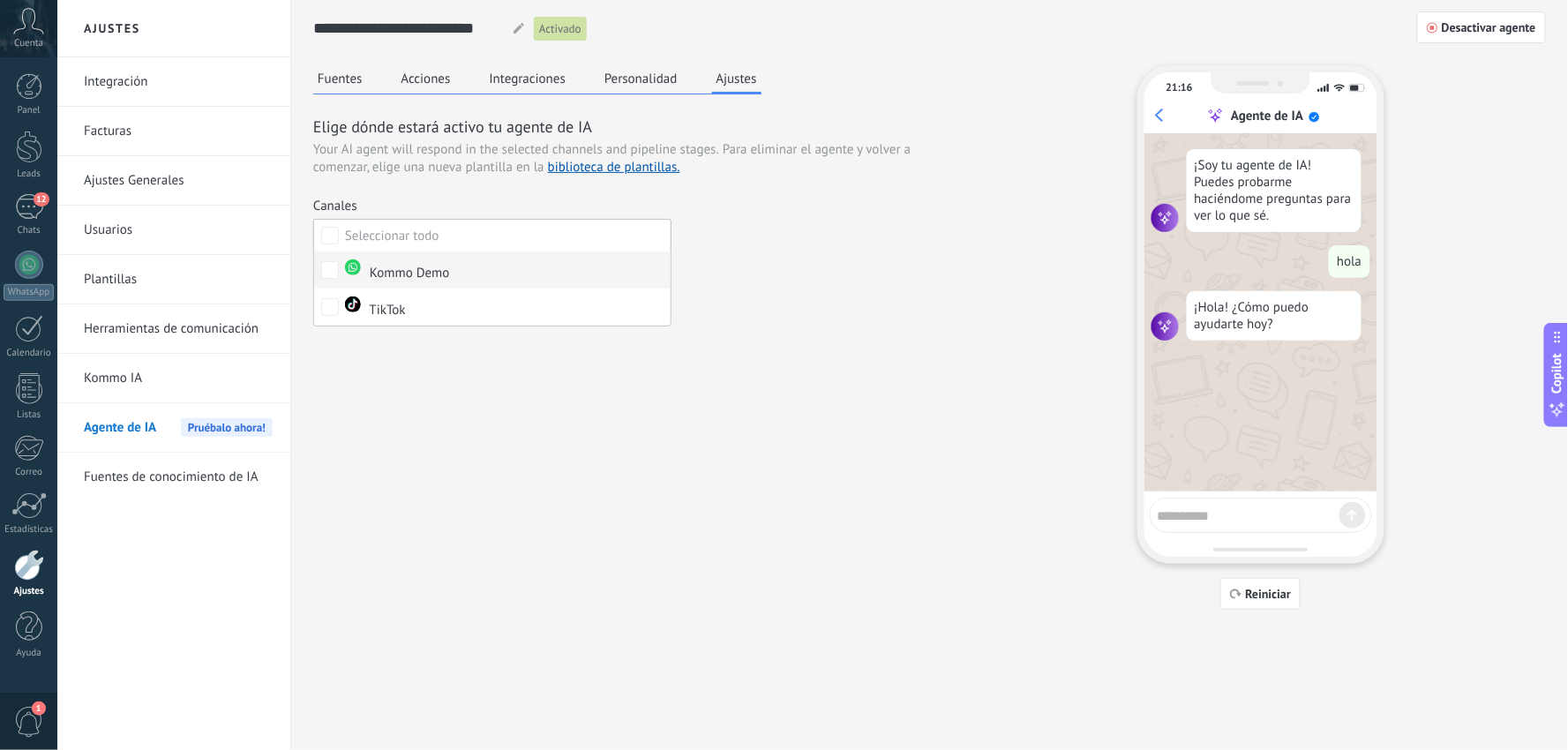
click at [341, 266] on label "Kommo Demo" at bounding box center [492, 269] width 357 height 37
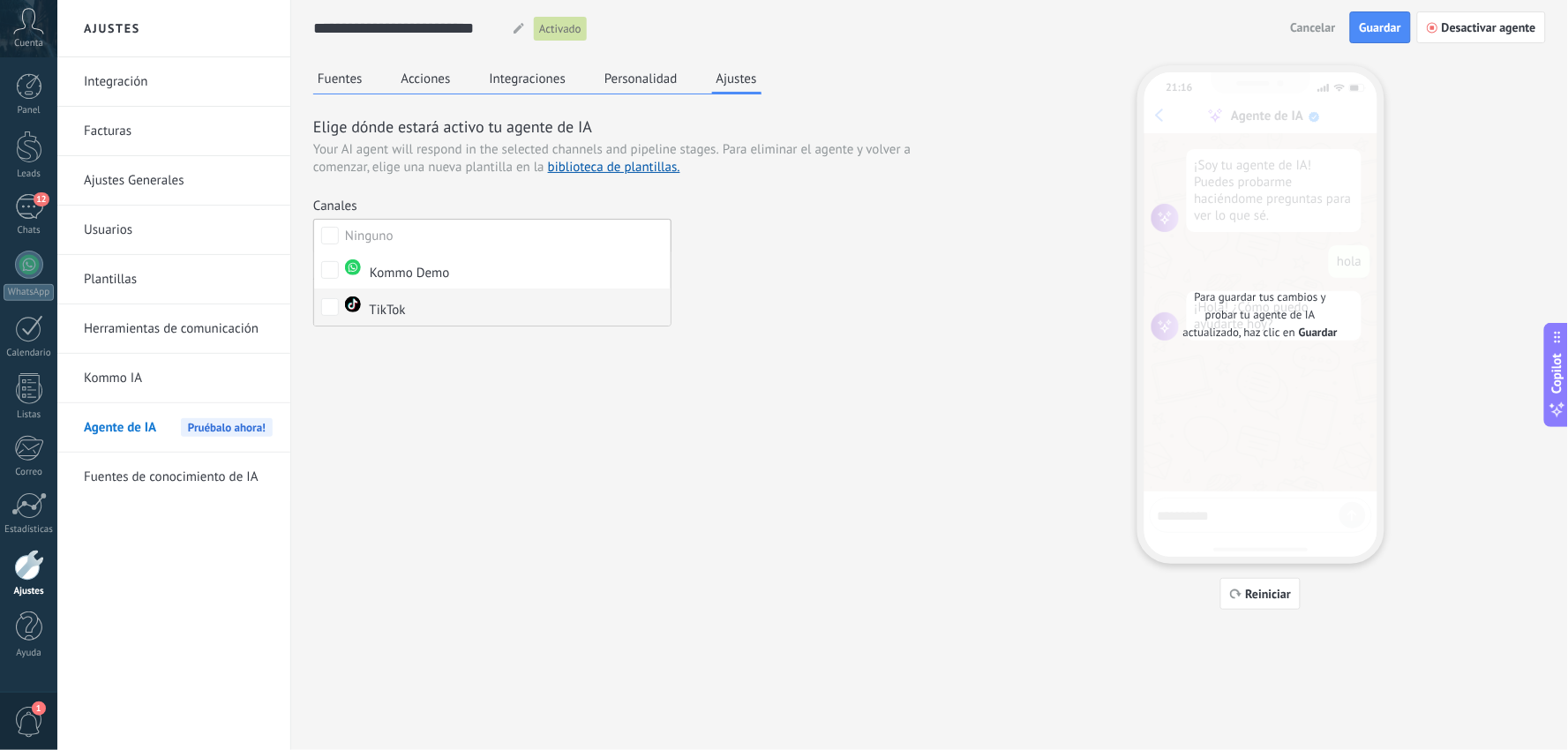
click at [341, 305] on label "TikTok" at bounding box center [492, 306] width 357 height 37
click at [436, 354] on div "Fuentes Acciones Integraciones Personalidad Ajustes Elige dónde estará activo t…" at bounding box center [929, 338] width 1232 height 545
click at [0, 0] on div "Incoming leads Contacto inicial Negociación Debate contractual Discusión de con…" at bounding box center [0, 0] width 0 height 0
click at [0, 0] on label "Incoming leads" at bounding box center [0, 0] width 0 height 0
click at [1382, 20] on div at bounding box center [812, 375] width 1511 height 750
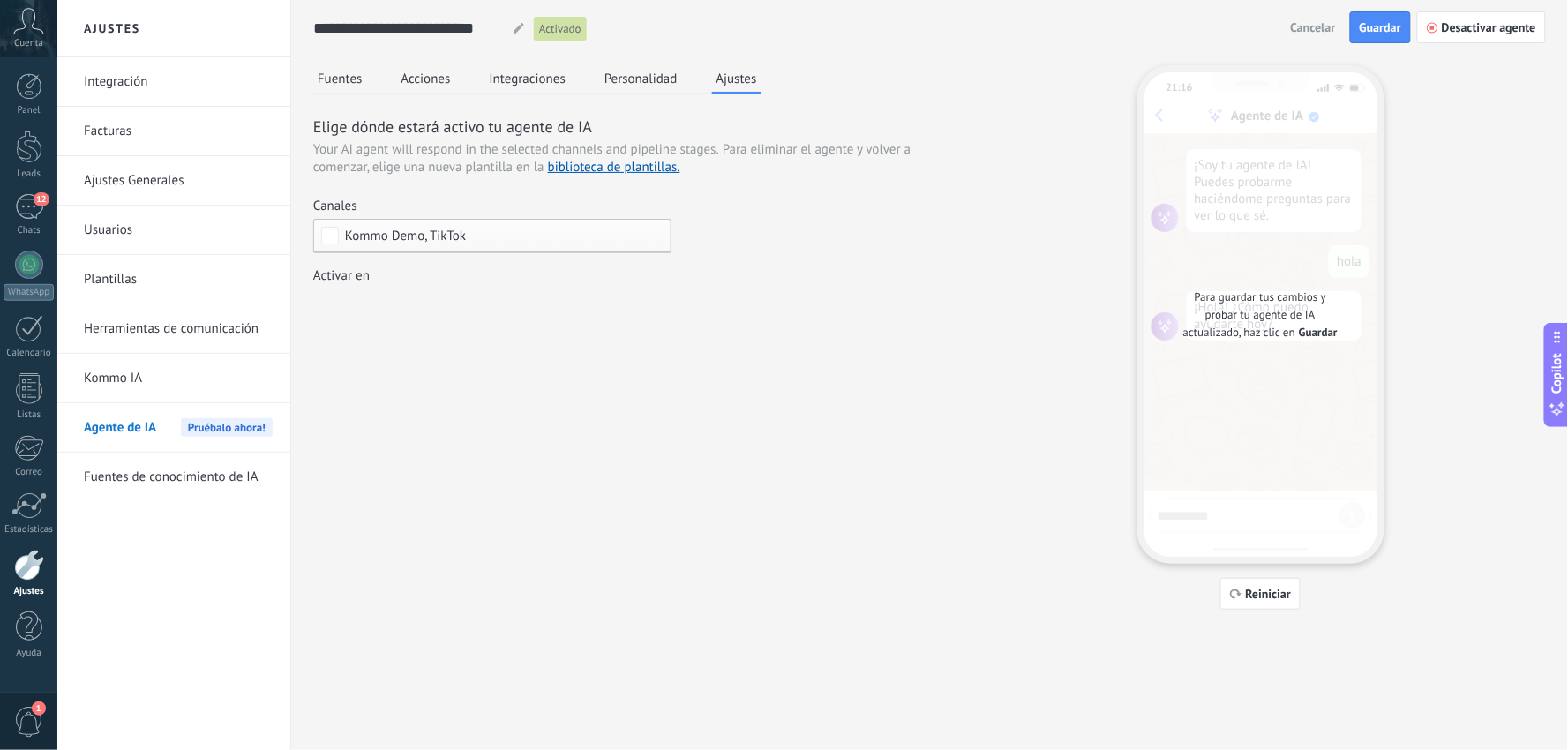
click at [0, 0] on div "Incoming leads Contacto inicial Negociación Debate contractual Discusión de con…" at bounding box center [0, 0] width 0 height 0
click at [495, 297] on label at bounding box center [492, 300] width 359 height 27
click at [825, 269] on div at bounding box center [812, 375] width 1511 height 750
click at [1384, 32] on span "Guardar" at bounding box center [1381, 27] width 42 height 12
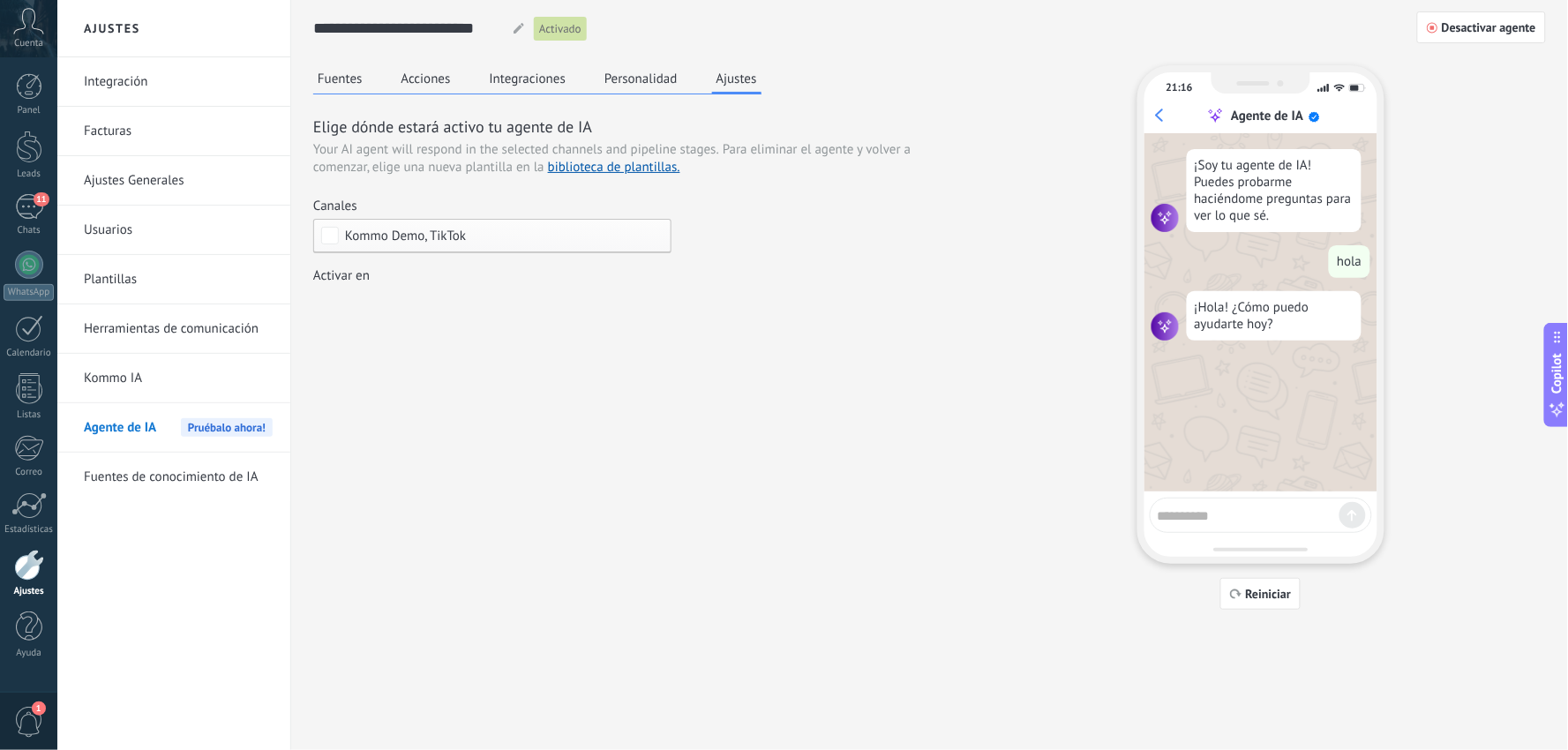
click at [347, 84] on button "Fuentes" at bounding box center [340, 78] width 53 height 27
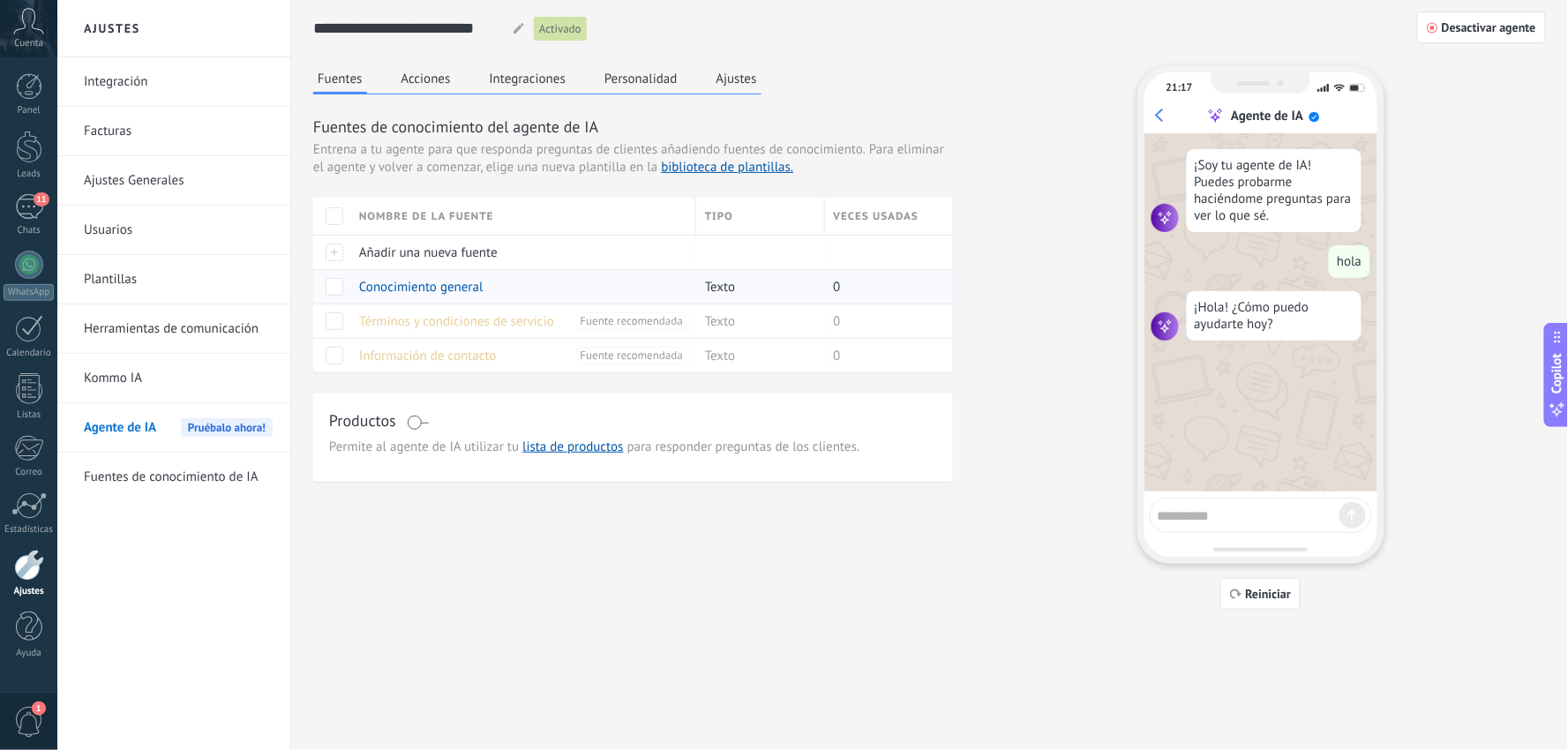
click at [453, 287] on span "Conocimiento general" at bounding box center [422, 286] width 125 height 17
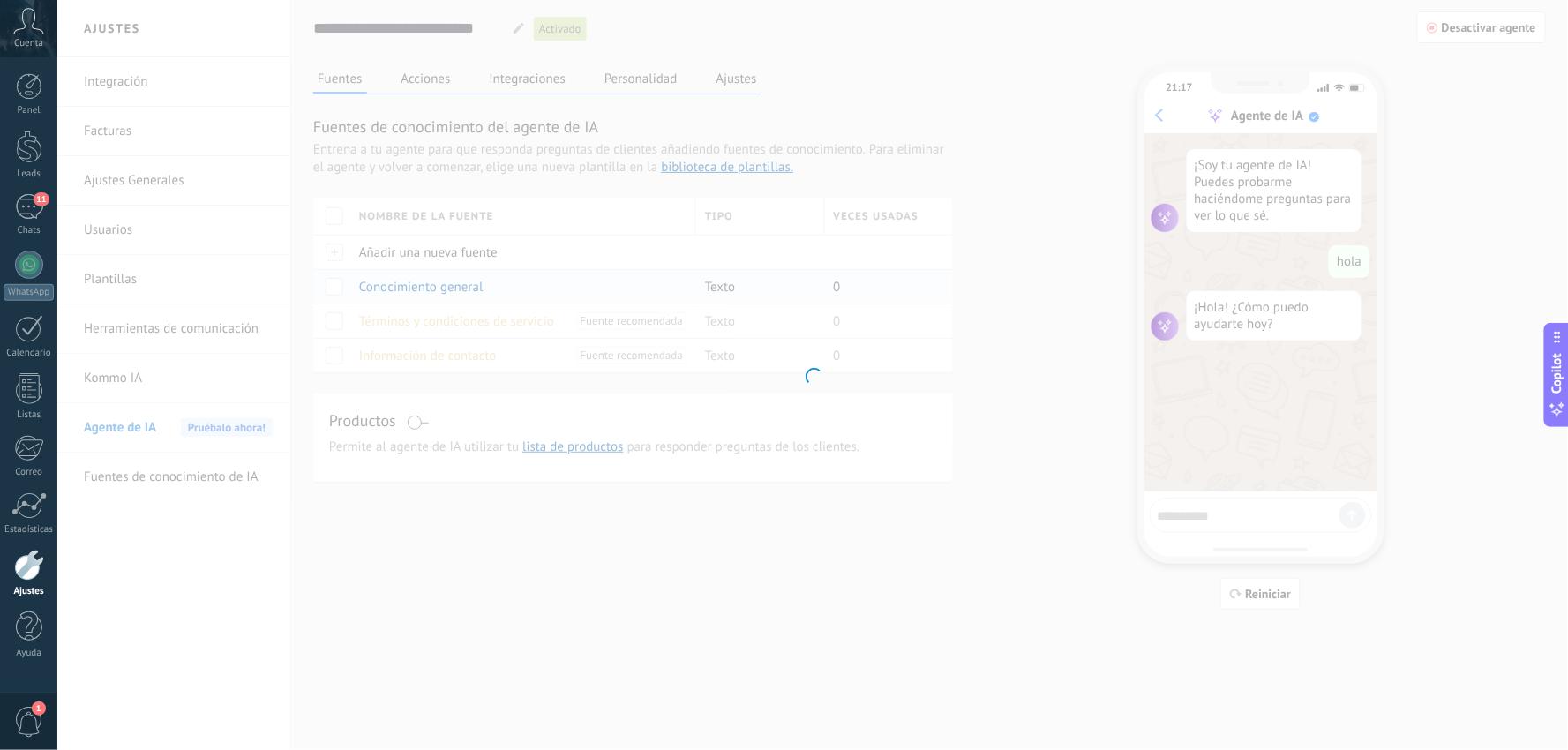
type input "**********"
type textarea "**********"
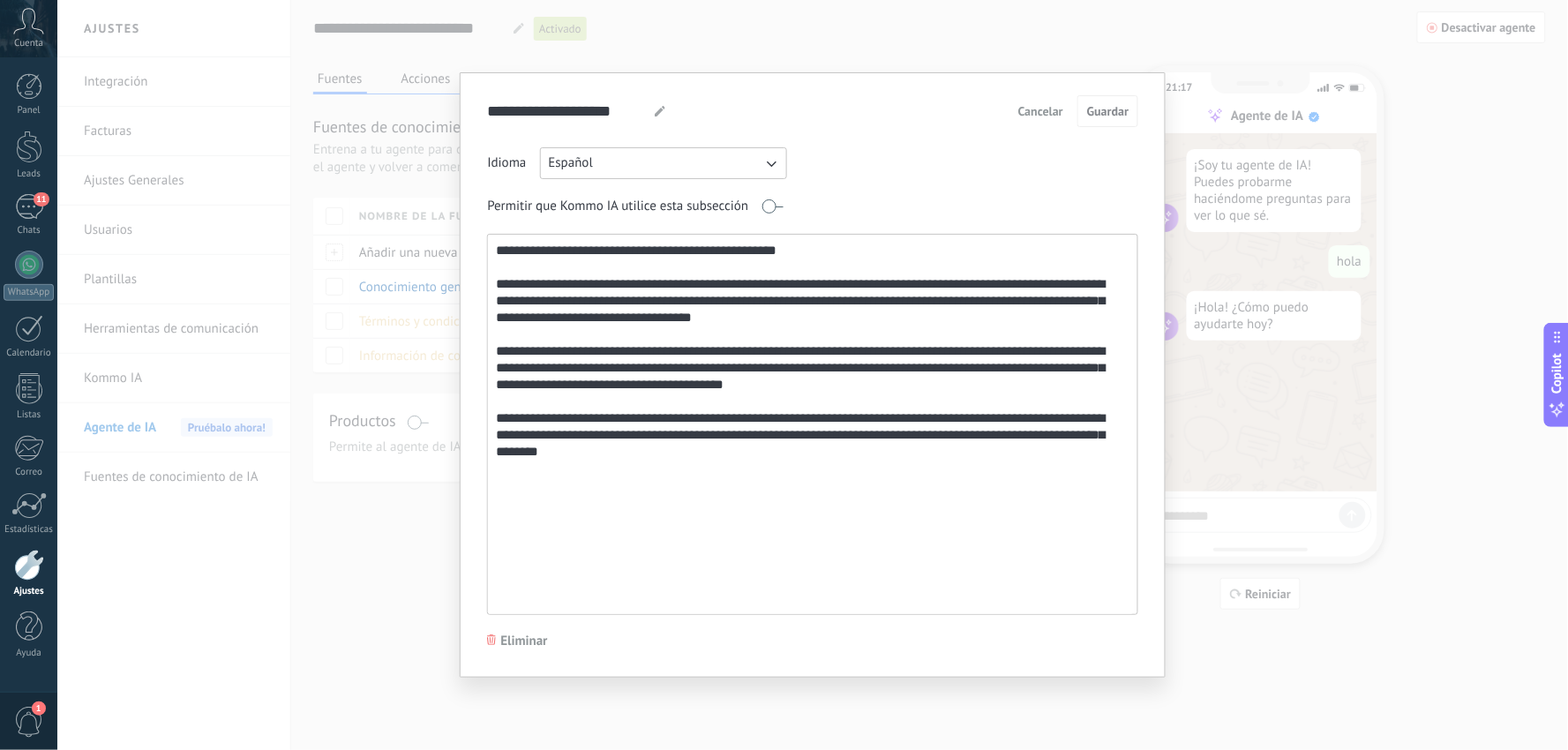
click at [384, 635] on div "**********" at bounding box center [812, 375] width 1511 height 750
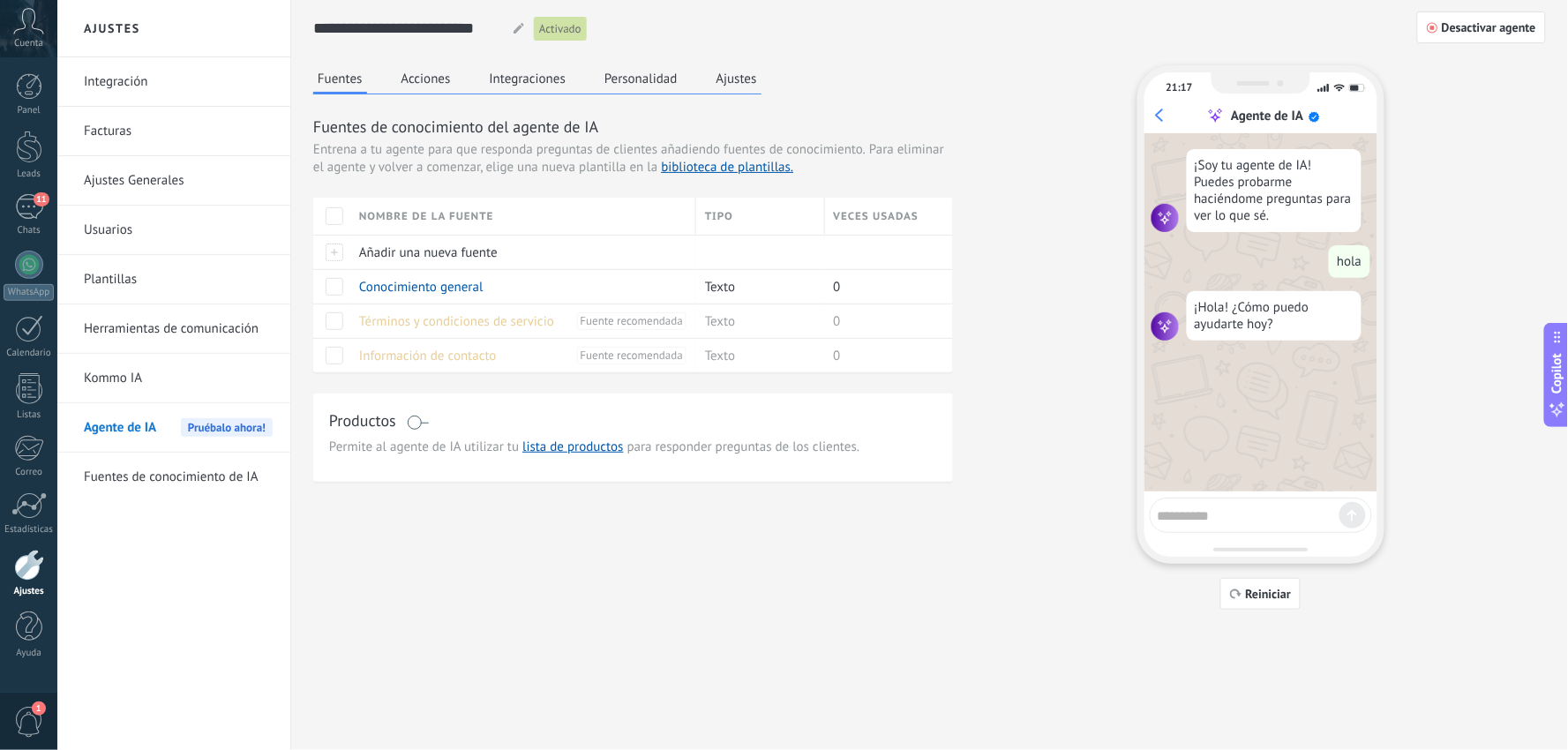
click at [1222, 506] on textarea at bounding box center [1249, 512] width 182 height 21
type textarea "**********"
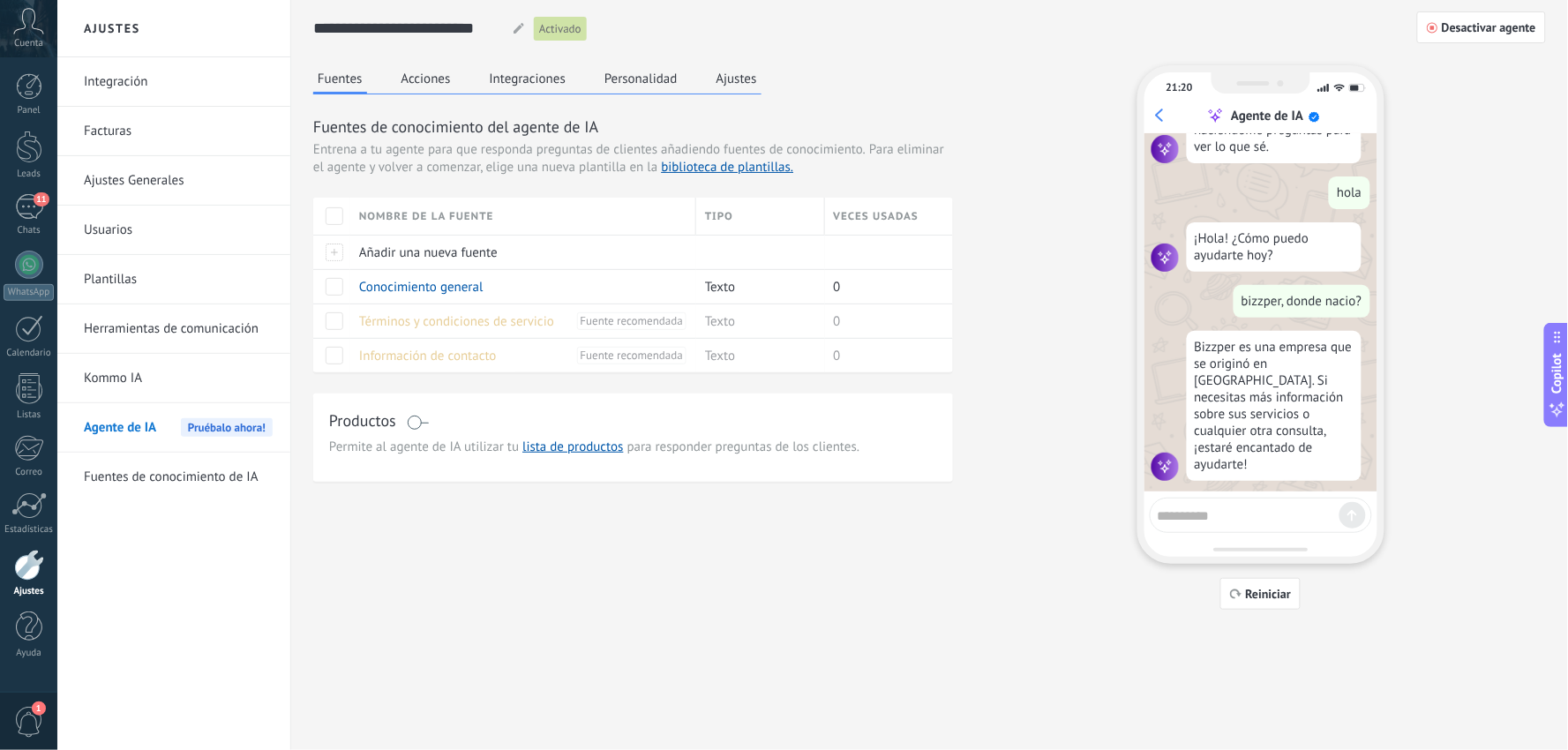
scroll to position [77, 0]
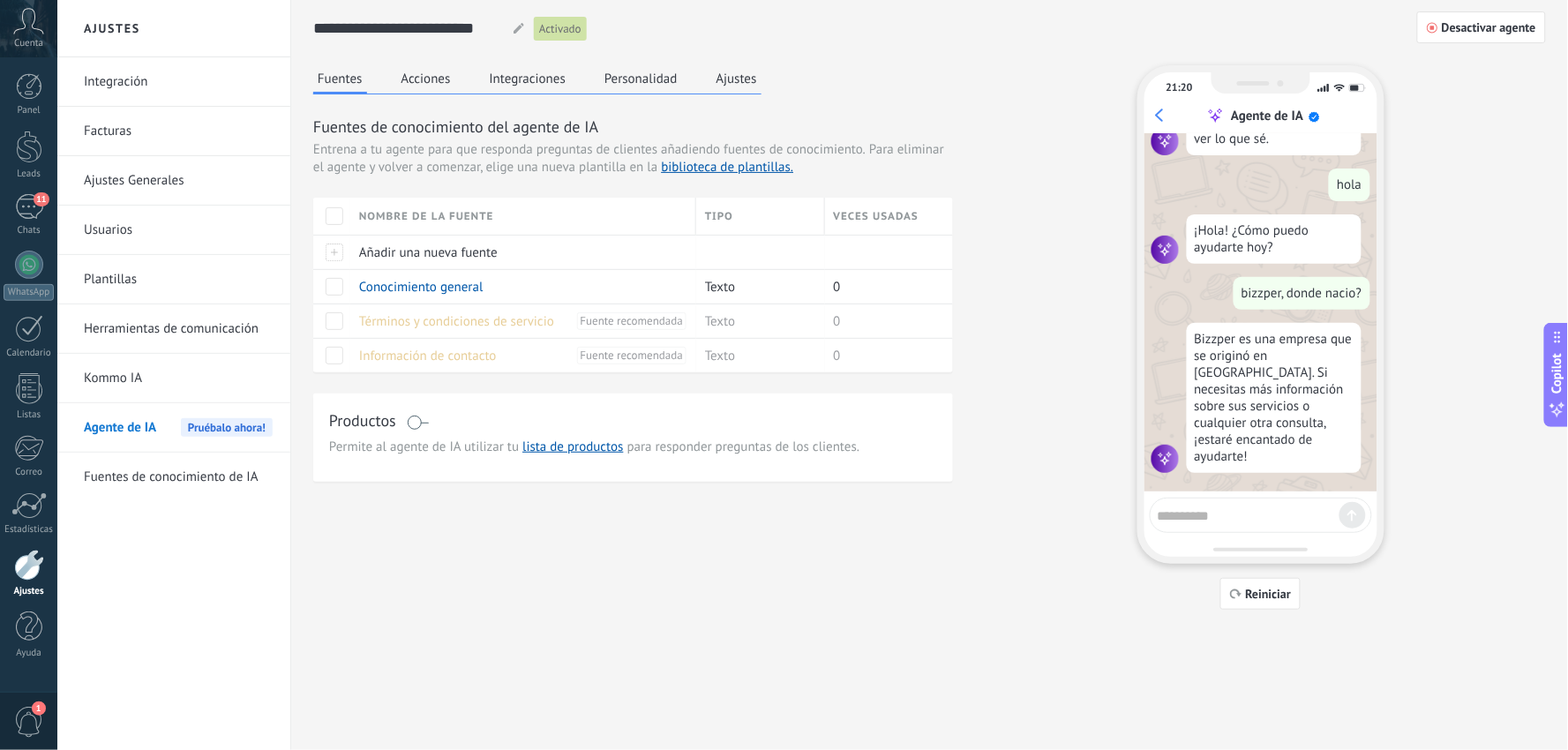
click at [1214, 515] on textarea at bounding box center [1249, 512] width 182 height 21
click at [155, 384] on link "Kommo IA" at bounding box center [178, 378] width 189 height 50
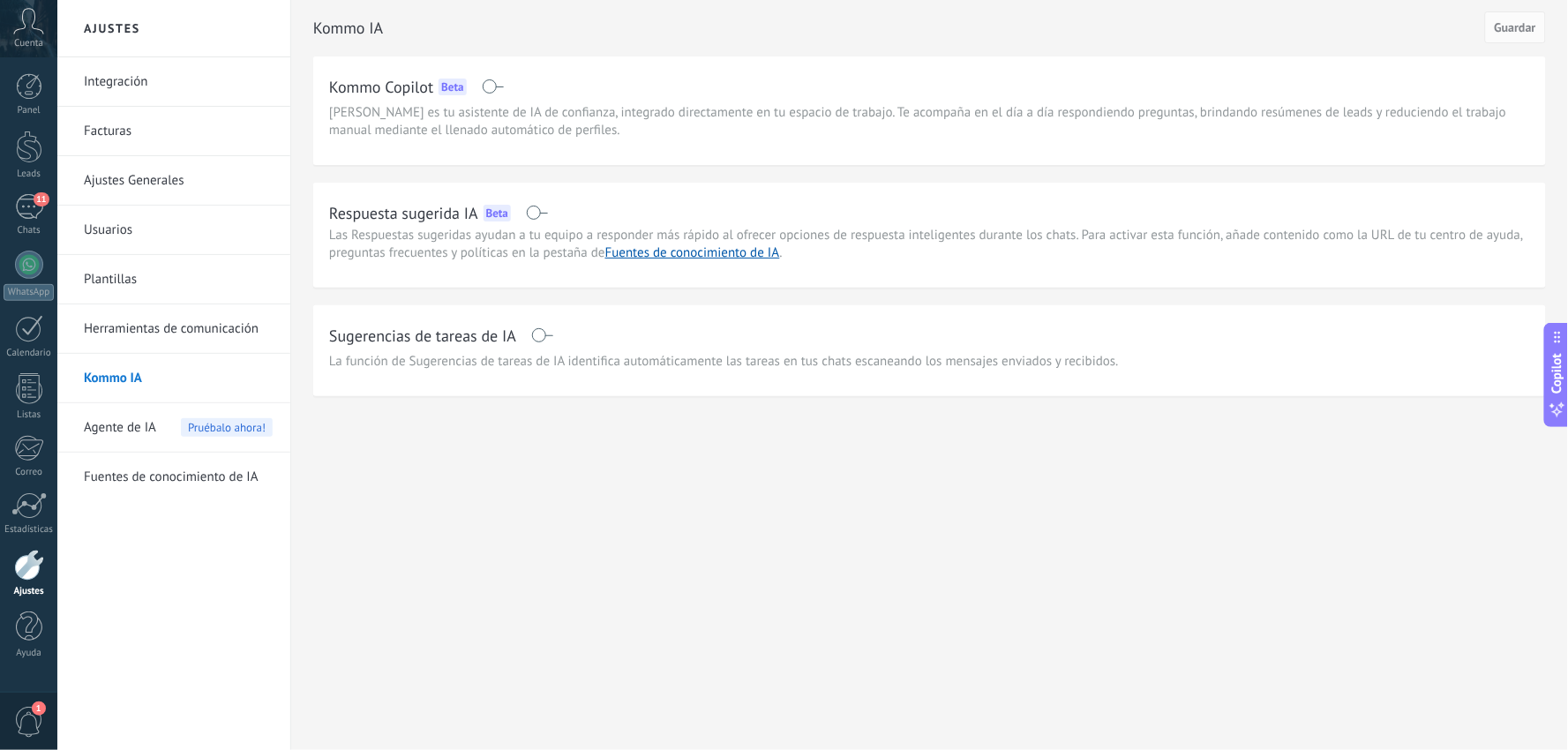
click at [183, 472] on link "Fuentes de conocimiento de IA" at bounding box center [178, 478] width 189 height 50
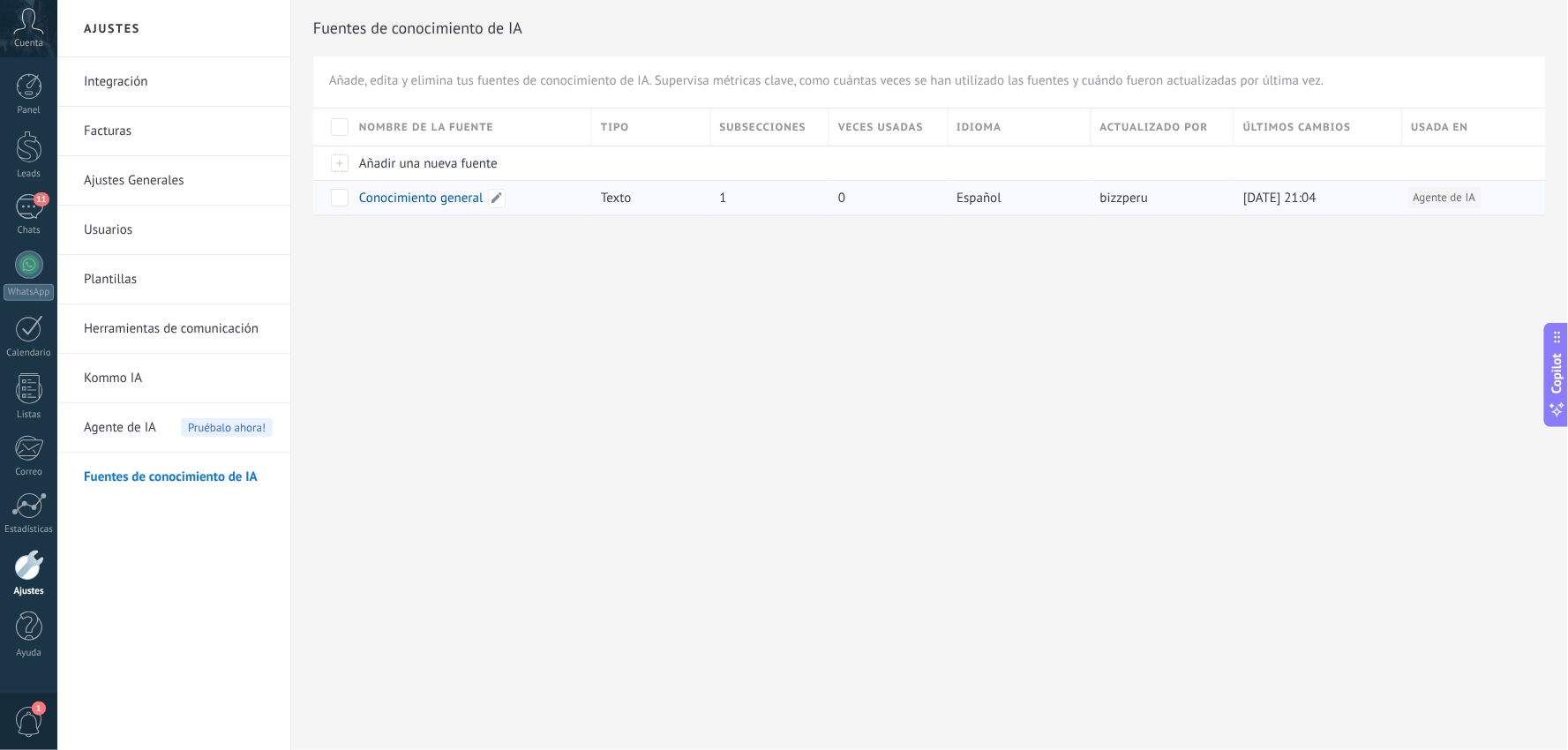
click at [432, 194] on span "Conocimiento general" at bounding box center [422, 198] width 125 height 17
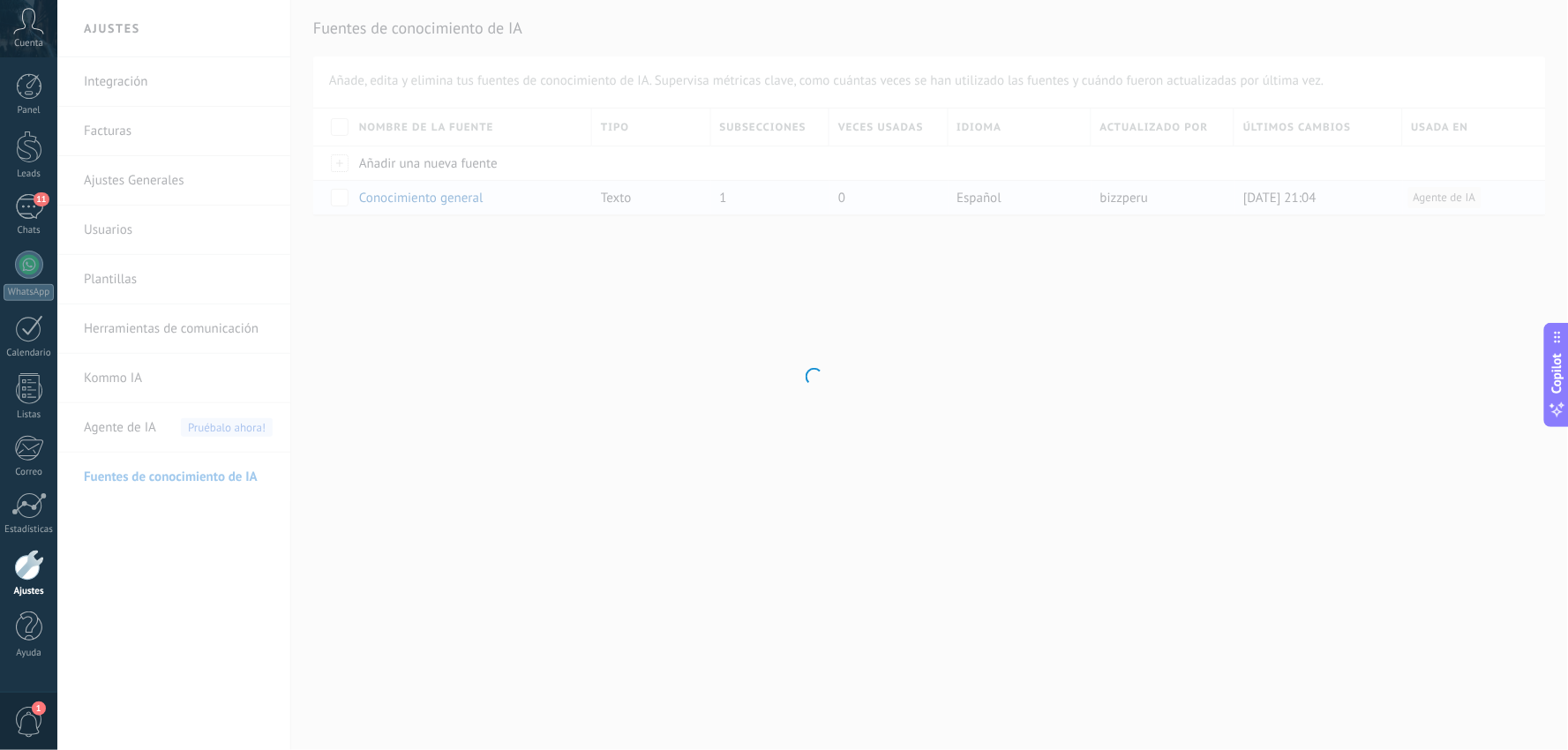
type input "**********"
type textarea "**********"
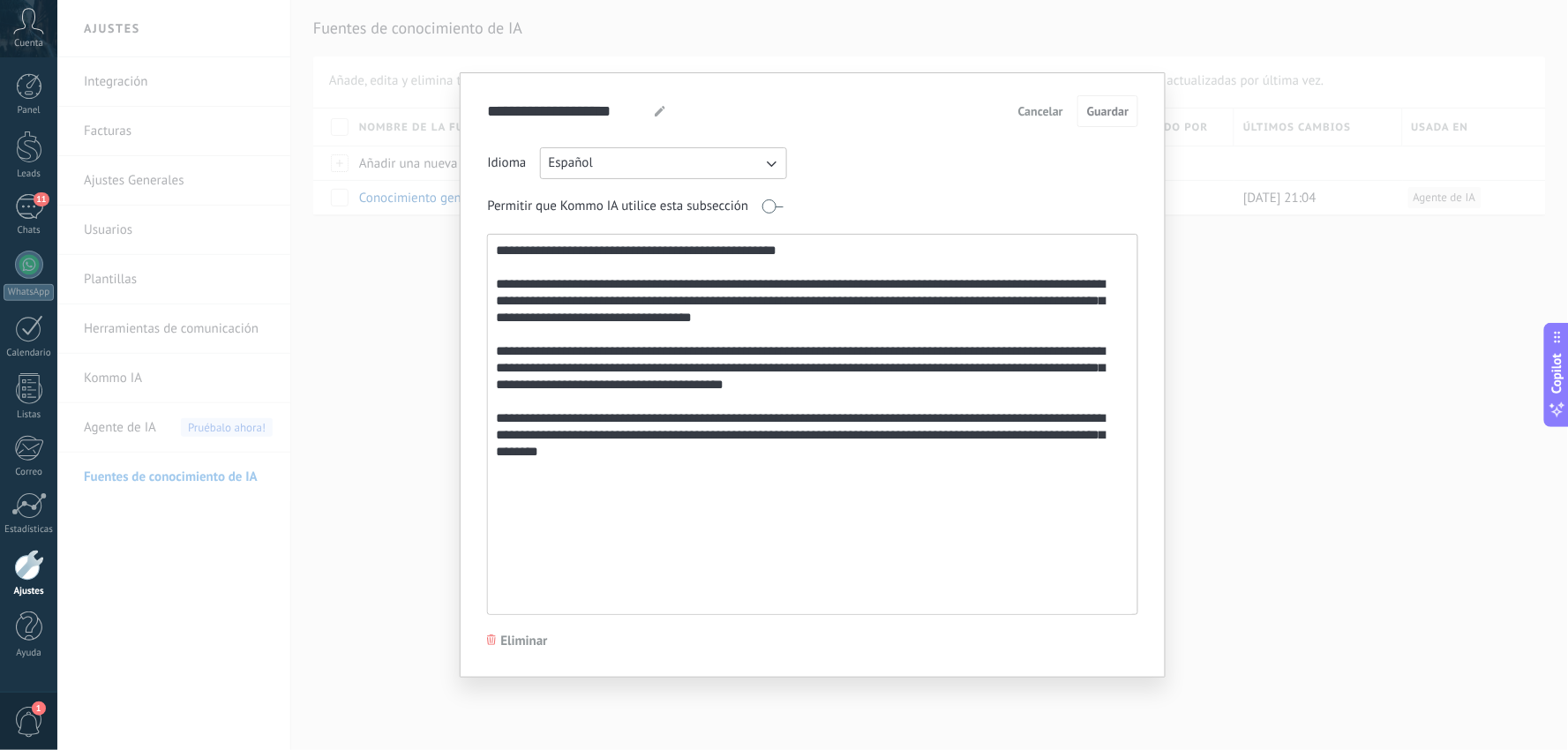
click at [1037, 111] on span "Cancelar" at bounding box center [1040, 111] width 45 height 12
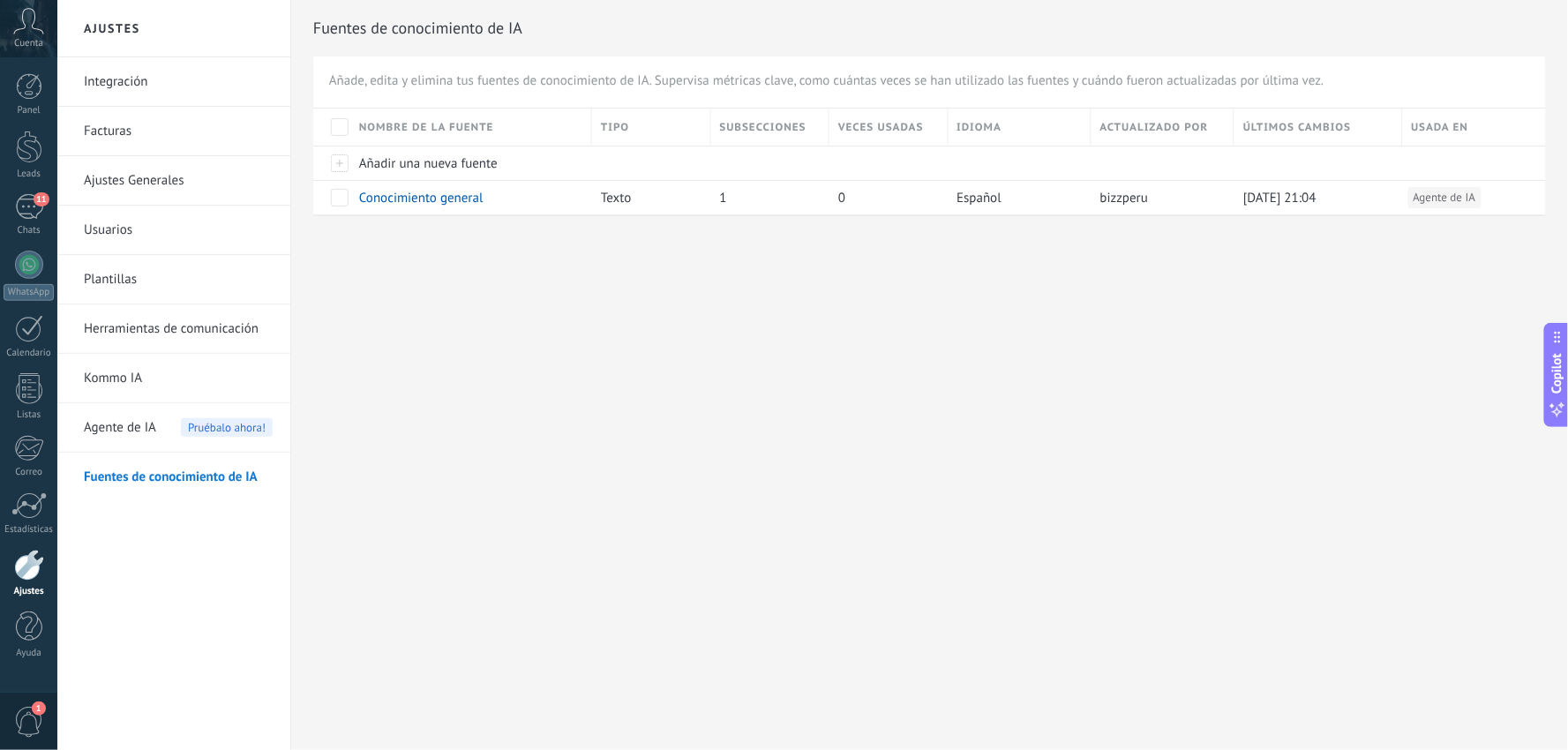
click at [561, 392] on div "Ajustes Integración Facturas Ajustes Generales Usuarios Plantillas Herramientas…" at bounding box center [812, 375] width 1511 height 750
click at [145, 373] on link "Kommo IA" at bounding box center [178, 378] width 189 height 50
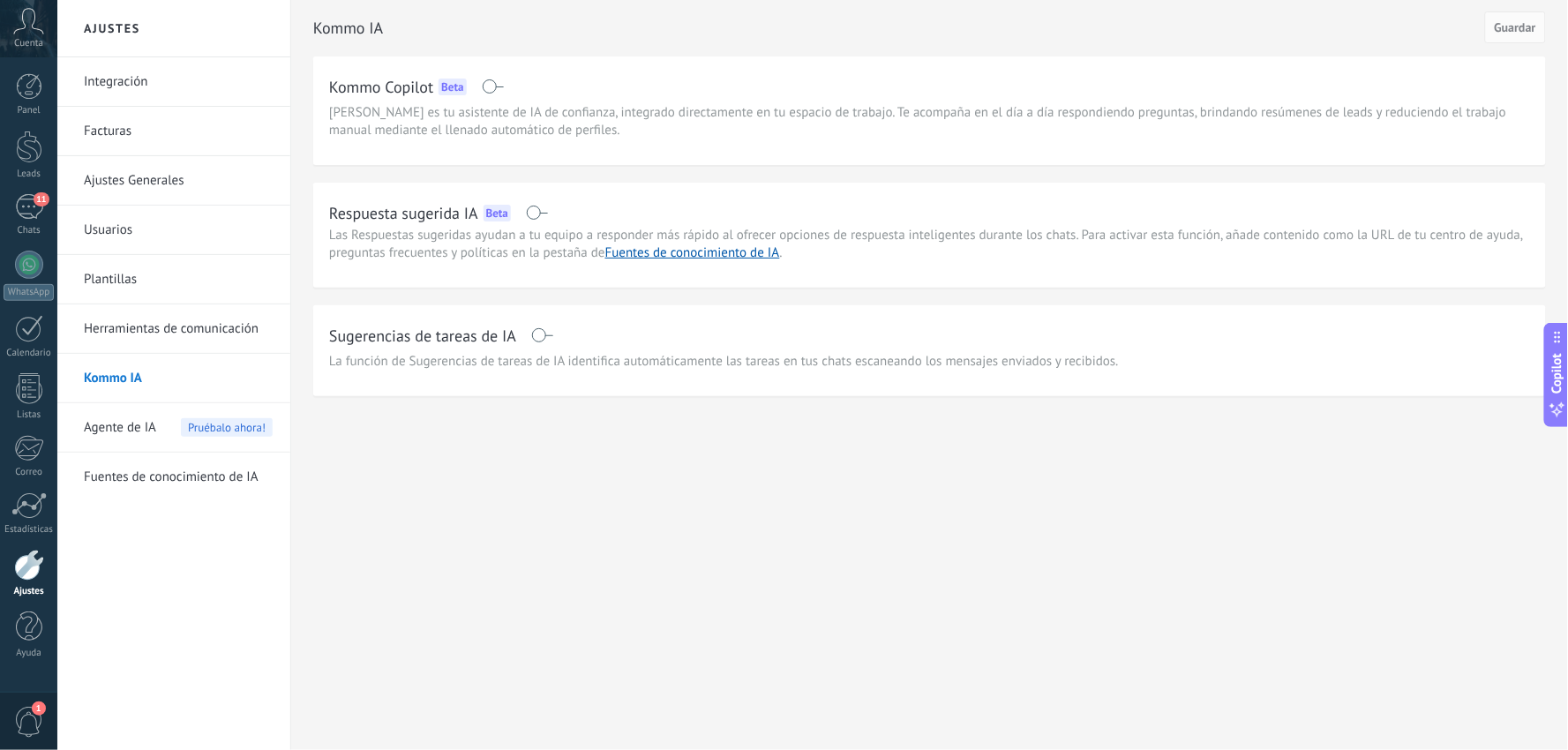
click at [530, 206] on span at bounding box center [537, 213] width 22 height 14
